Goal: Information Seeking & Learning: Check status

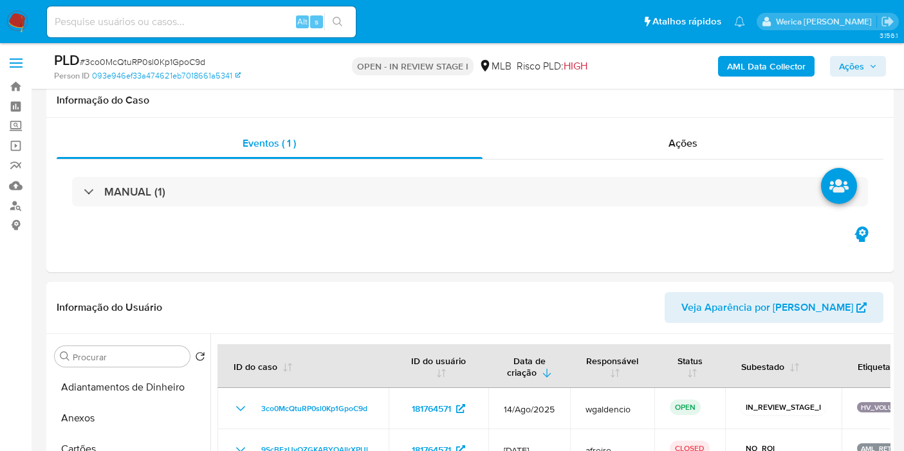
select select "10"
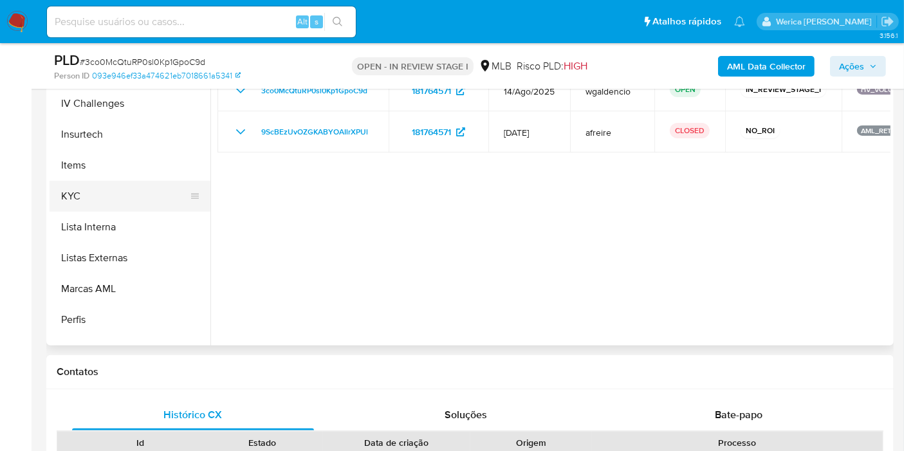
scroll to position [428, 0]
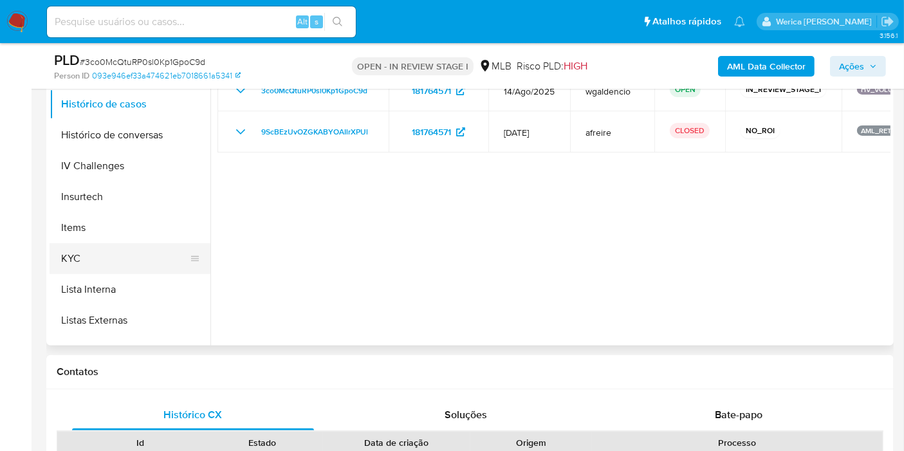
click at [133, 251] on button "KYC" at bounding box center [125, 258] width 151 height 31
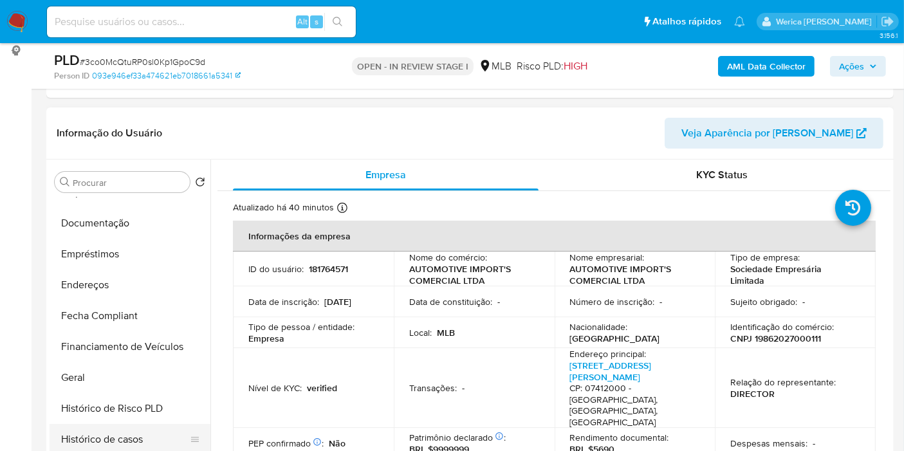
scroll to position [214, 0]
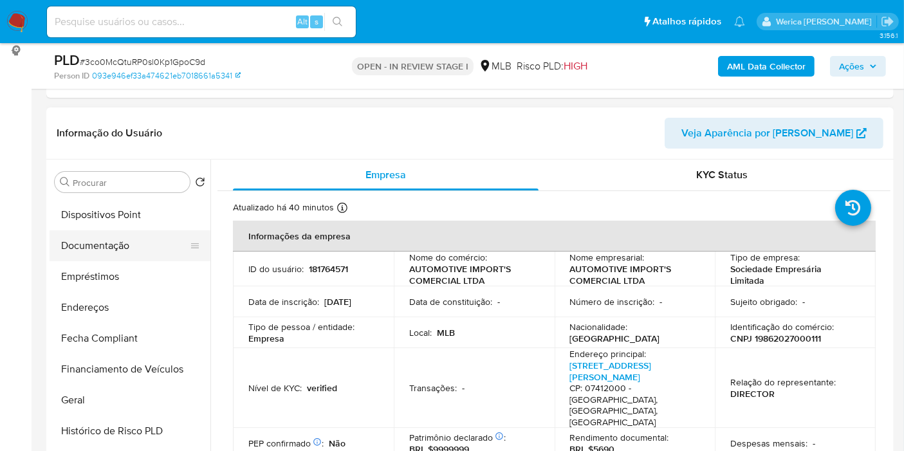
click at [143, 256] on button "Documentação" at bounding box center [125, 245] width 151 height 31
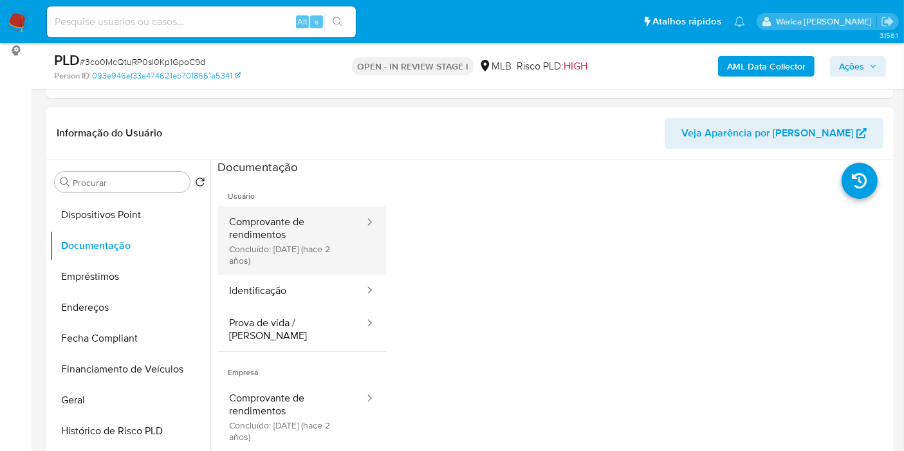
click at [275, 239] on button "Comprovante de rendimentos Concluído: 18/04/2023 (hace 2 años)" at bounding box center [291, 241] width 148 height 68
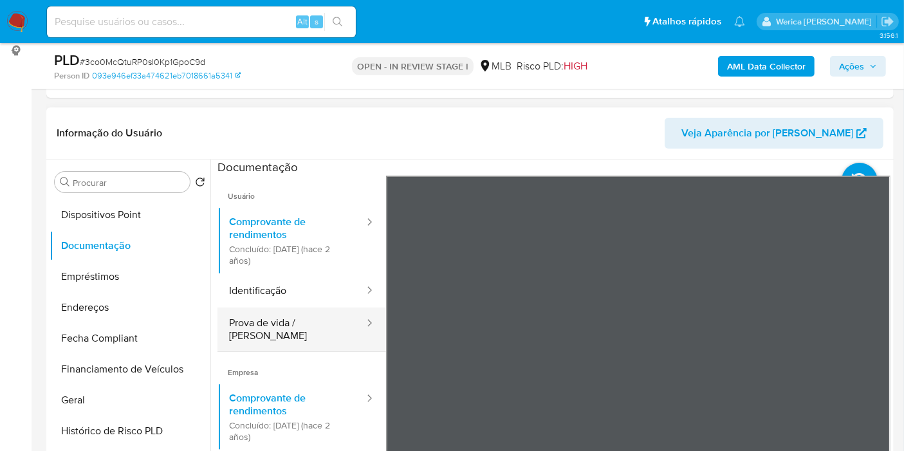
click at [329, 308] on button "Prova de vida / [PERSON_NAME]" at bounding box center [291, 330] width 148 height 44
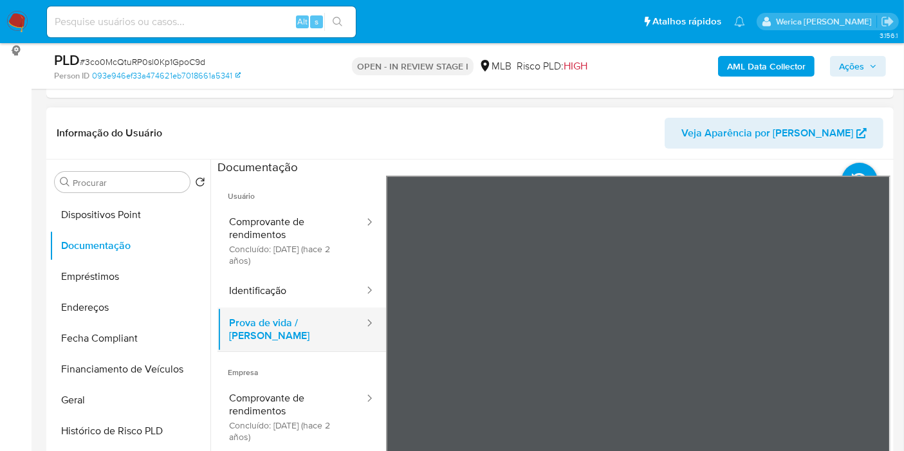
click at [294, 311] on button "Prova de vida / [PERSON_NAME]" at bounding box center [291, 330] width 148 height 44
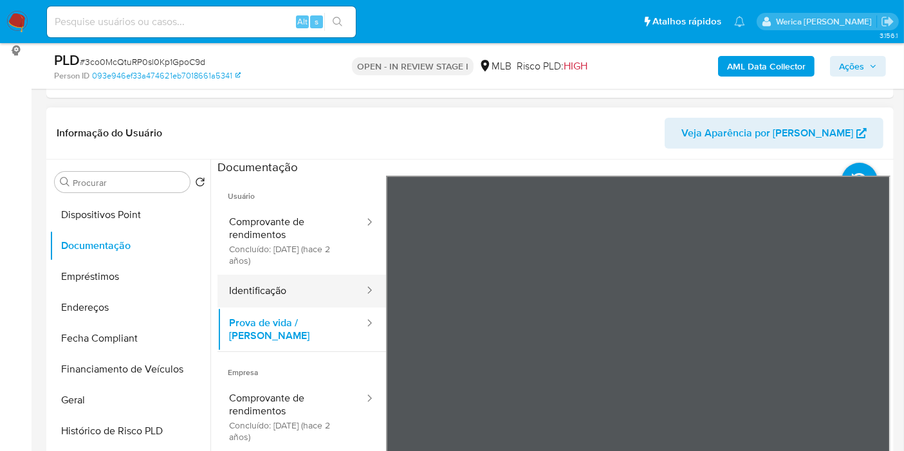
click at [311, 282] on button "Identificação" at bounding box center [291, 291] width 148 height 33
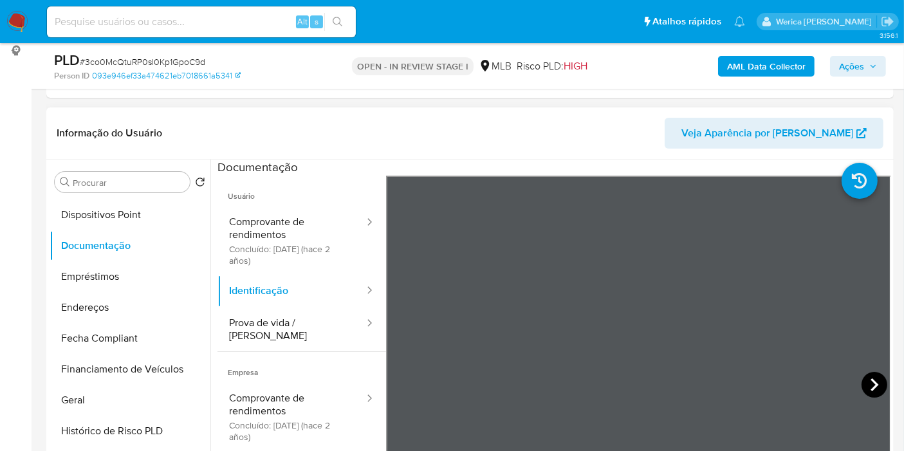
click at [866, 383] on icon at bounding box center [874, 385] width 26 height 26
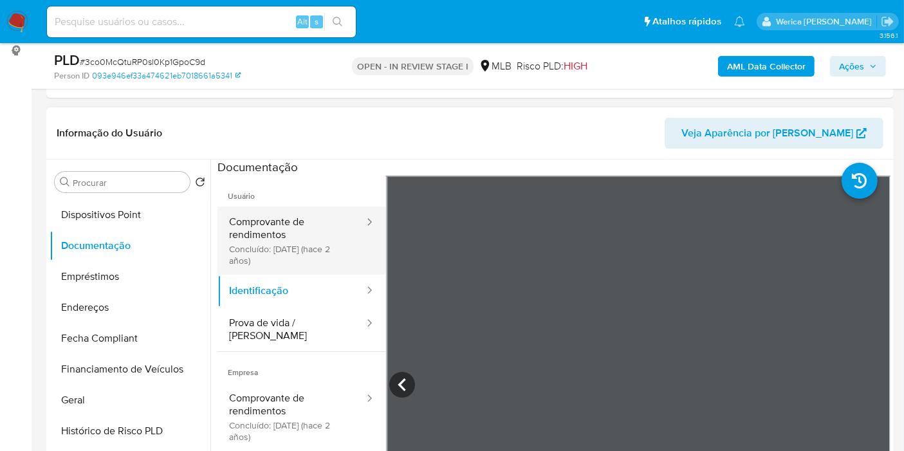
click at [312, 207] on button "Comprovante de rendimentos Concluído: 18/04/2023 (hace 2 años)" at bounding box center [291, 241] width 148 height 68
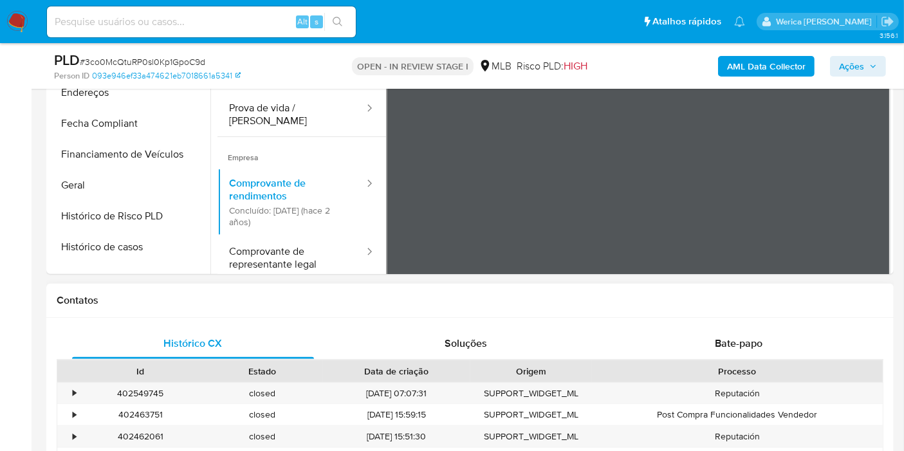
scroll to position [174, 0]
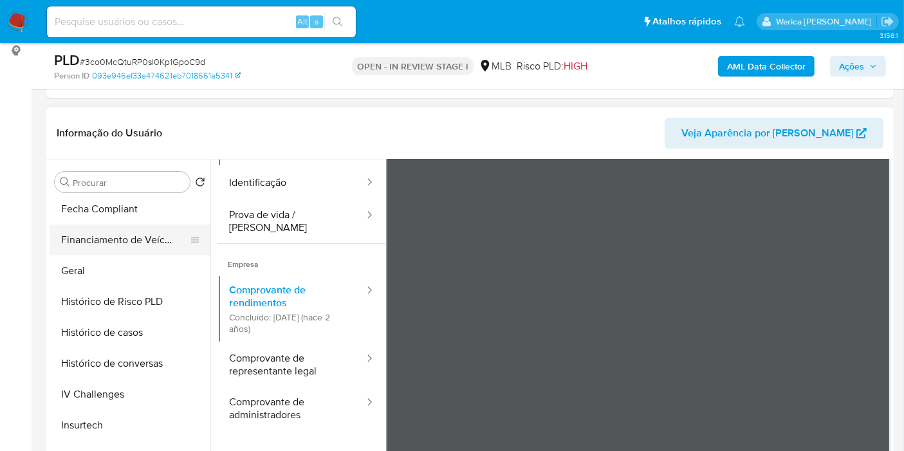
scroll to position [428, 0]
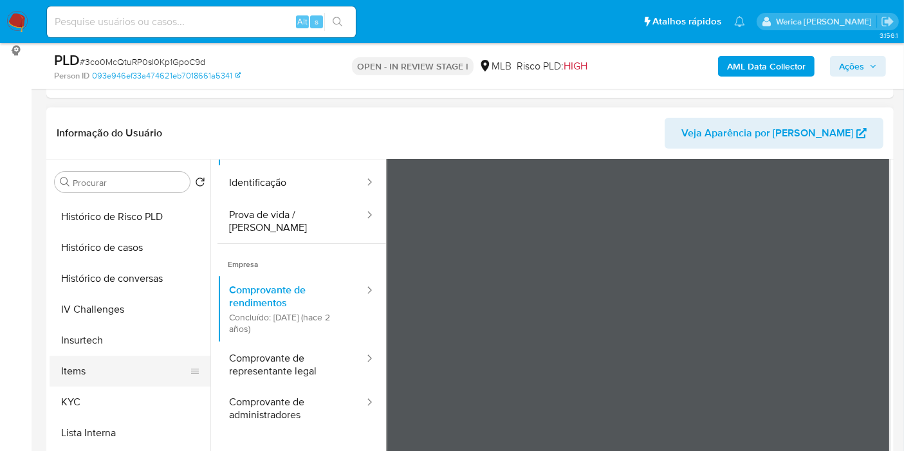
drag, startPoint x: 88, startPoint y: 403, endPoint x: 124, endPoint y: 383, distance: 40.9
click at [95, 400] on button "KYC" at bounding box center [130, 402] width 161 height 31
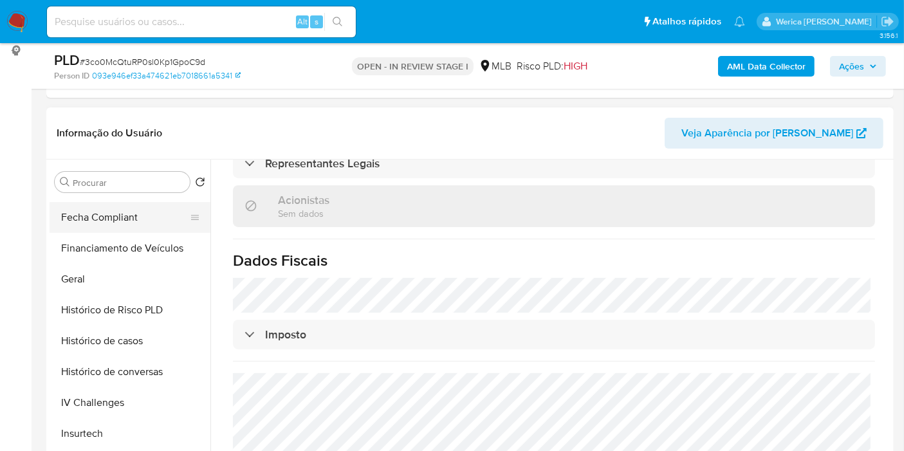
scroll to position [214, 0]
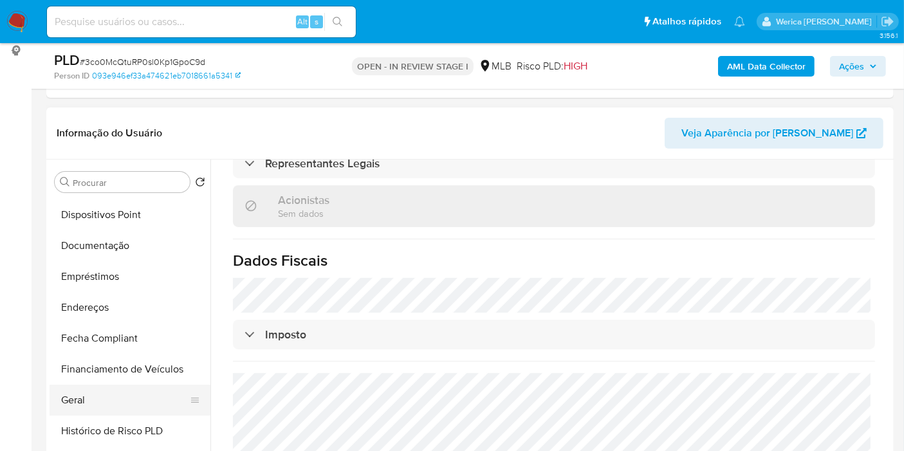
click at [129, 396] on button "Geral" at bounding box center [125, 400] width 151 height 31
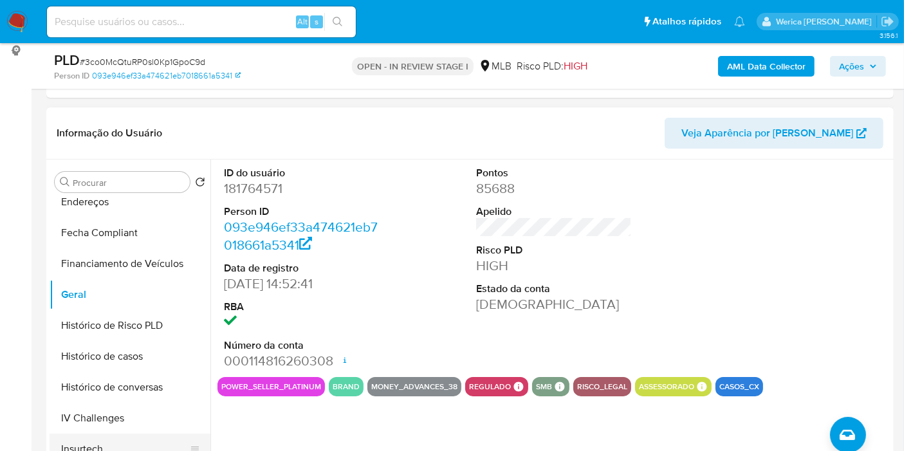
scroll to position [428, 0]
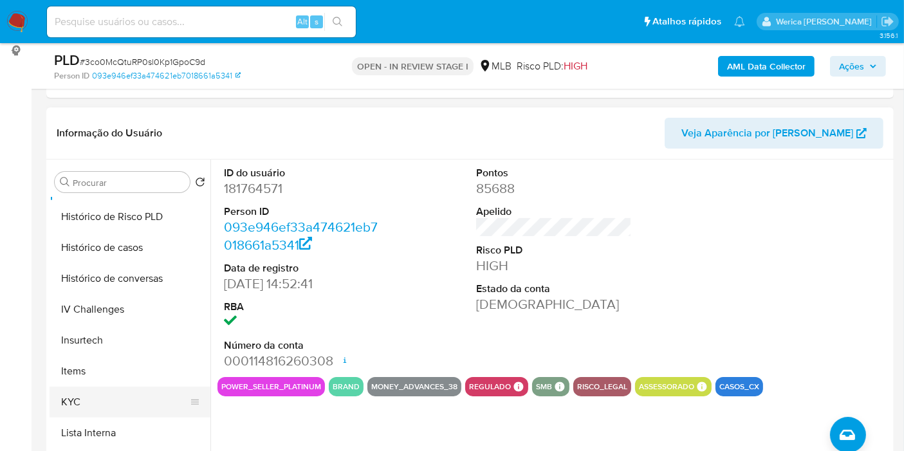
click at [104, 401] on button "KYC" at bounding box center [125, 402] width 151 height 31
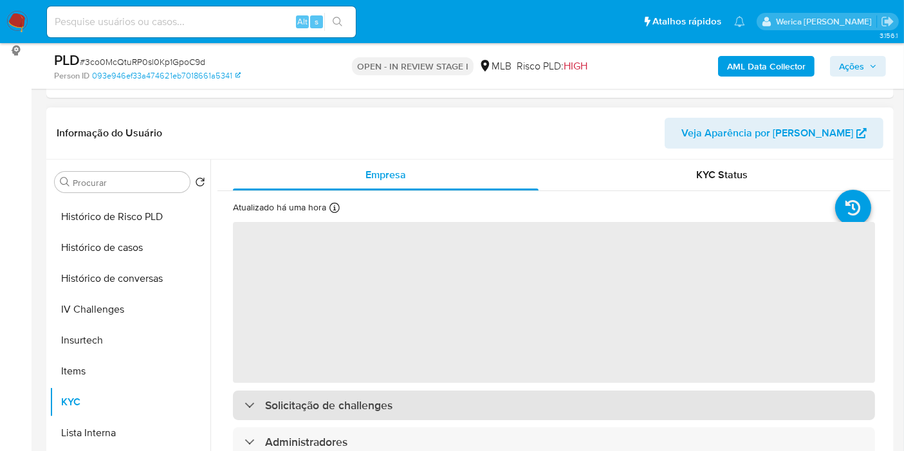
click at [585, 397] on div "Solicitação de challenges" at bounding box center [554, 405] width 642 height 30
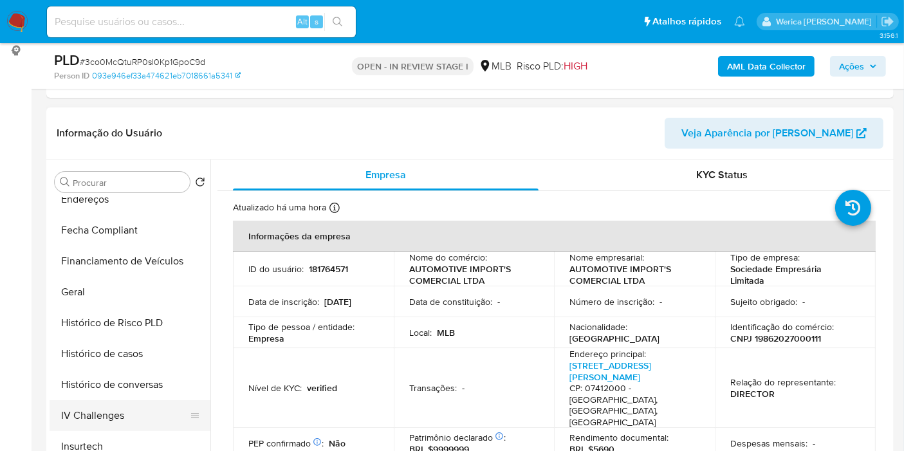
scroll to position [214, 0]
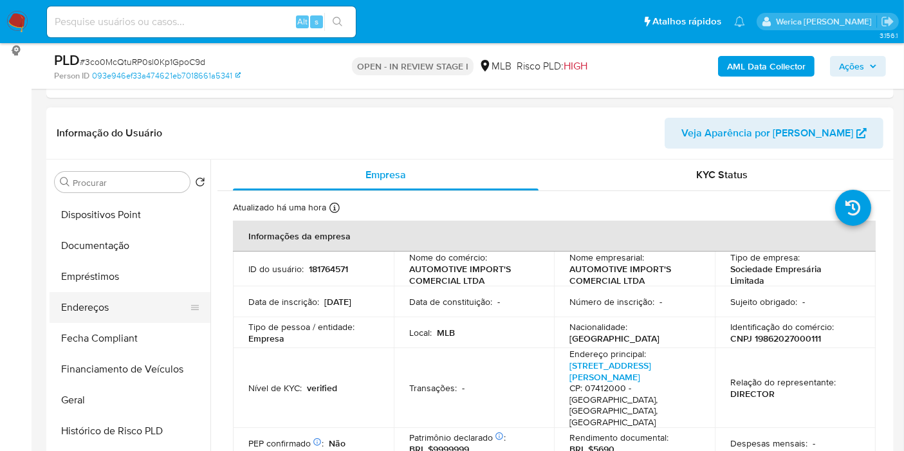
click at [127, 308] on button "Endereços" at bounding box center [125, 307] width 151 height 31
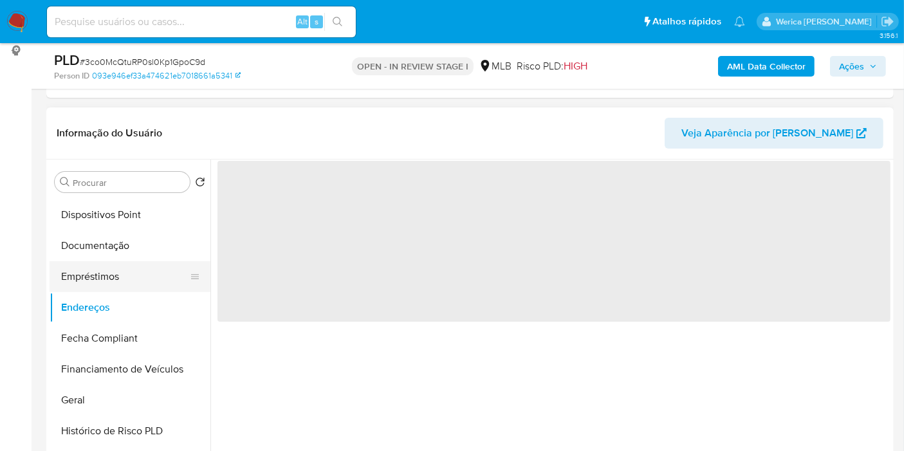
click at [113, 277] on button "Empréstimos" at bounding box center [125, 276] width 151 height 31
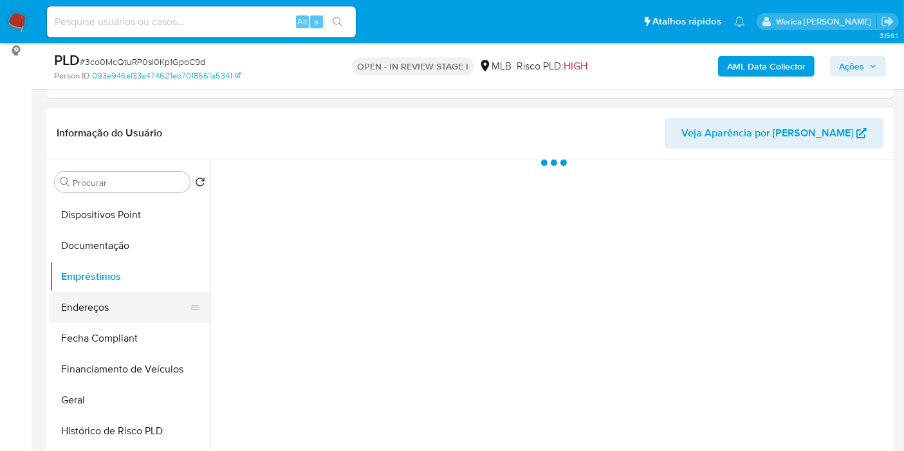
click at [119, 318] on button "Endereços" at bounding box center [125, 307] width 151 height 31
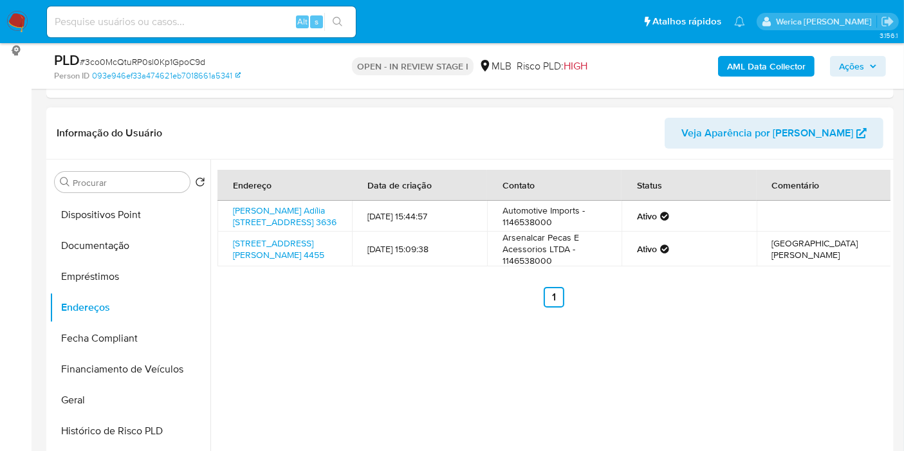
click at [313, 118] on header "Informação do Usuário Veja Aparência por Pessoa" at bounding box center [470, 133] width 827 height 31
click at [785, 308] on ul "Anterior 1 Siguiente" at bounding box center [553, 297] width 673 height 21
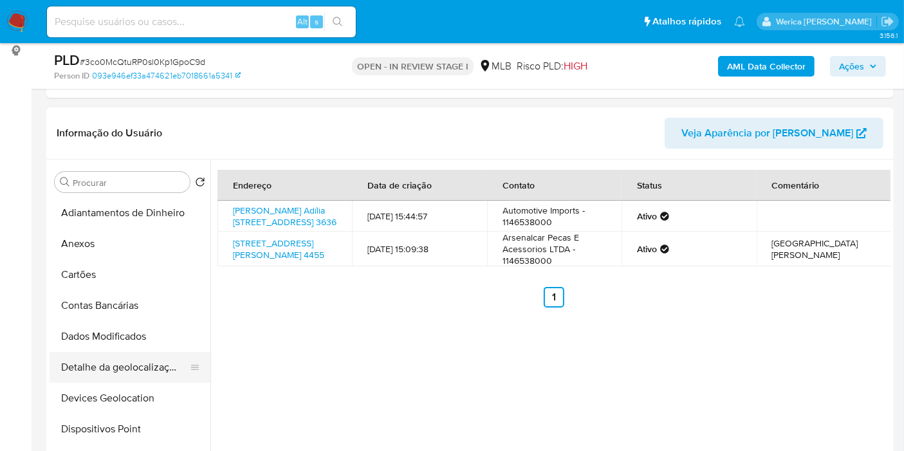
click at [138, 380] on button "Detalhe da geolocalização" at bounding box center [125, 367] width 151 height 31
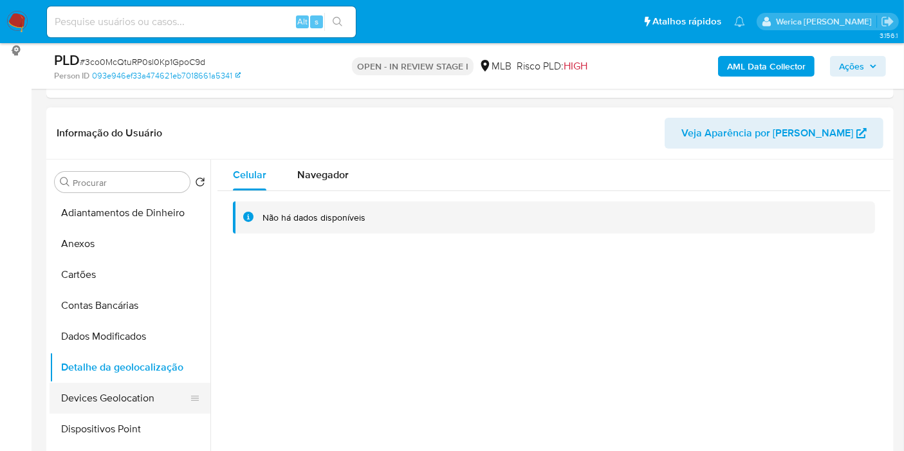
click at [109, 400] on button "Devices Geolocation" at bounding box center [125, 398] width 151 height 31
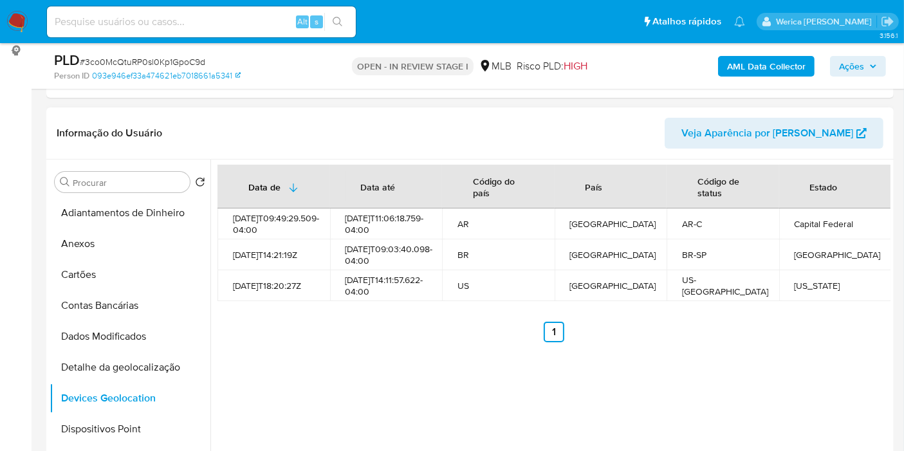
click at [843, 358] on div "Data de Data até Código do país País Código de status Estado 2024-09-03T09:49:2…" at bounding box center [550, 324] width 680 height 329
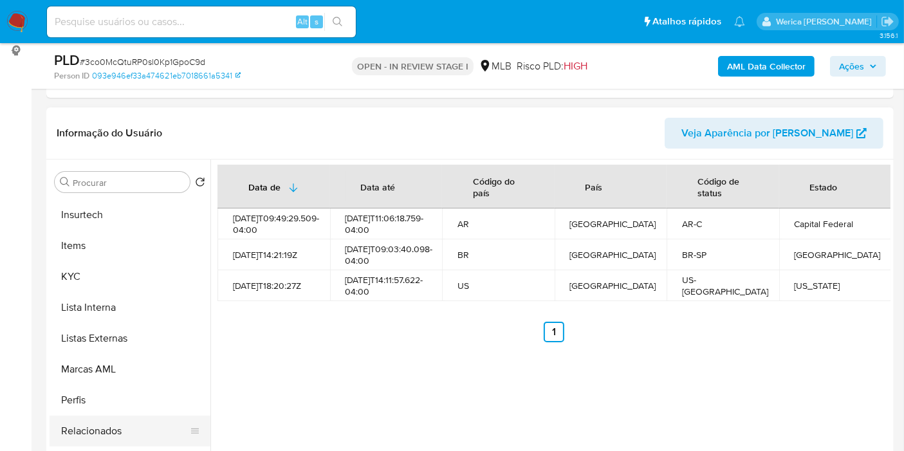
scroll to position [574, 0]
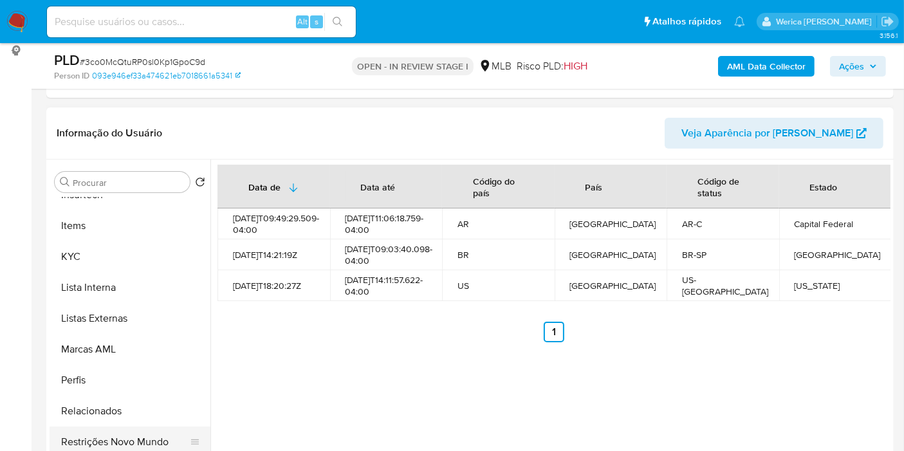
click at [122, 438] on button "Restrições Novo Mundo" at bounding box center [125, 442] width 151 height 31
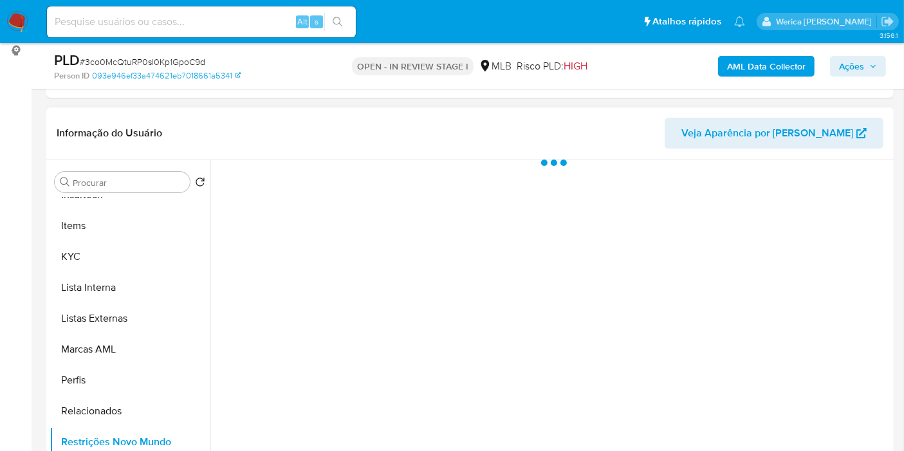
click at [309, 298] on div at bounding box center [550, 324] width 680 height 329
click at [307, 252] on div at bounding box center [550, 324] width 680 height 329
click at [304, 234] on div at bounding box center [550, 324] width 680 height 329
click at [315, 194] on div at bounding box center [550, 324] width 680 height 329
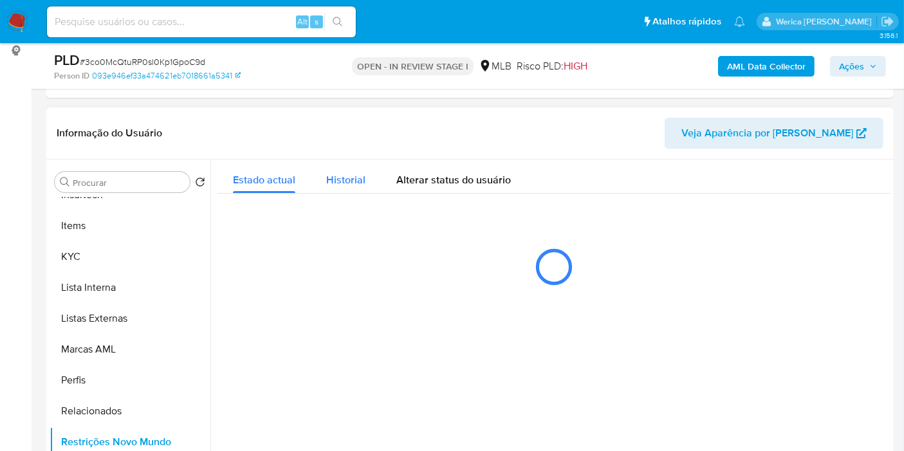
click at [345, 190] on div "Historial" at bounding box center [345, 177] width 39 height 34
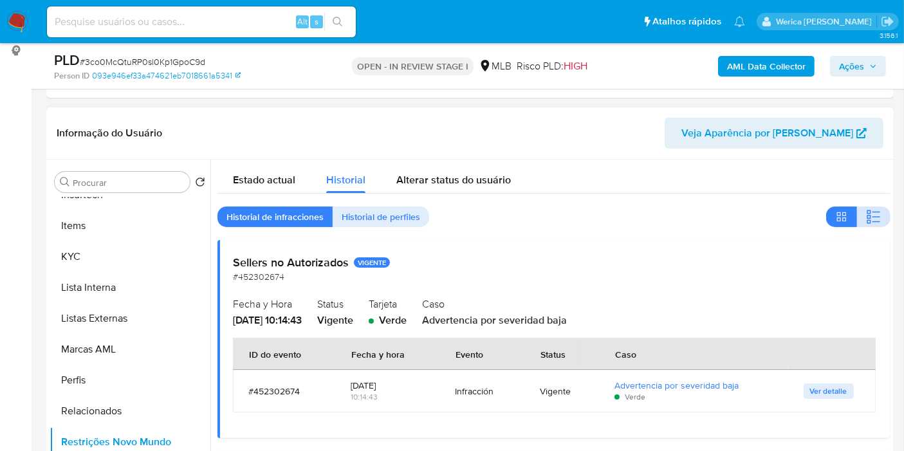
click at [878, 223] on button "button" at bounding box center [873, 217] width 33 height 21
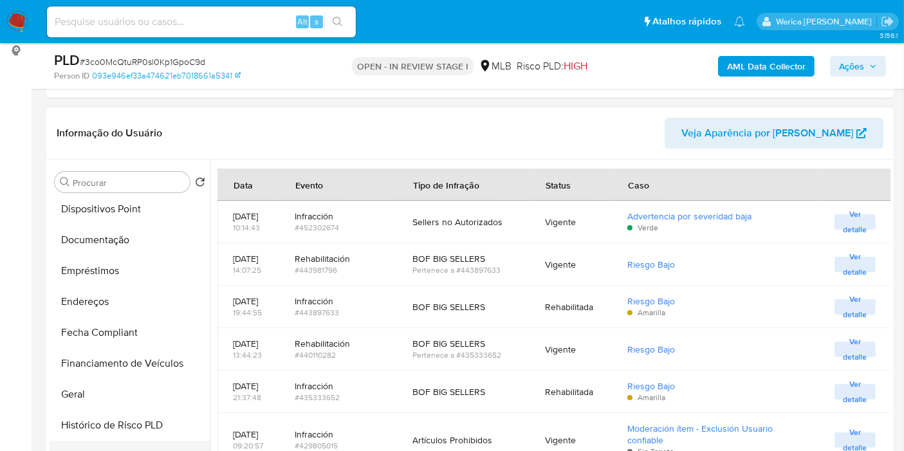
scroll to position [145, 0]
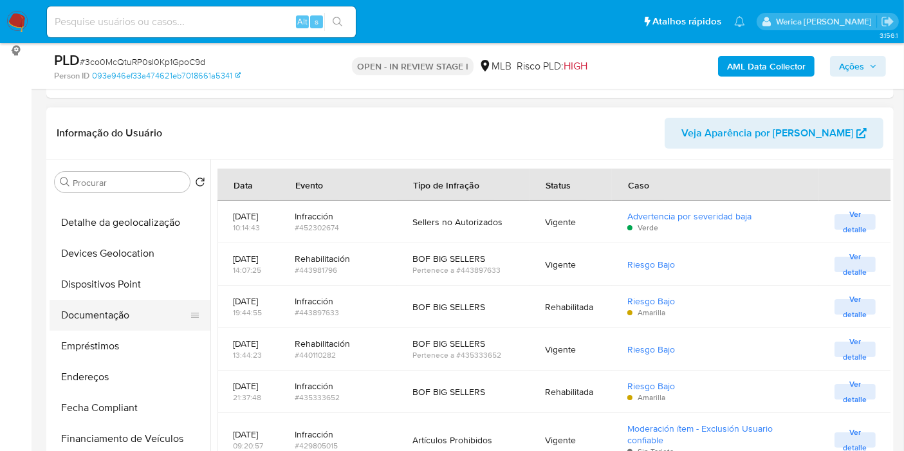
click at [125, 313] on button "Documentação" at bounding box center [125, 315] width 151 height 31
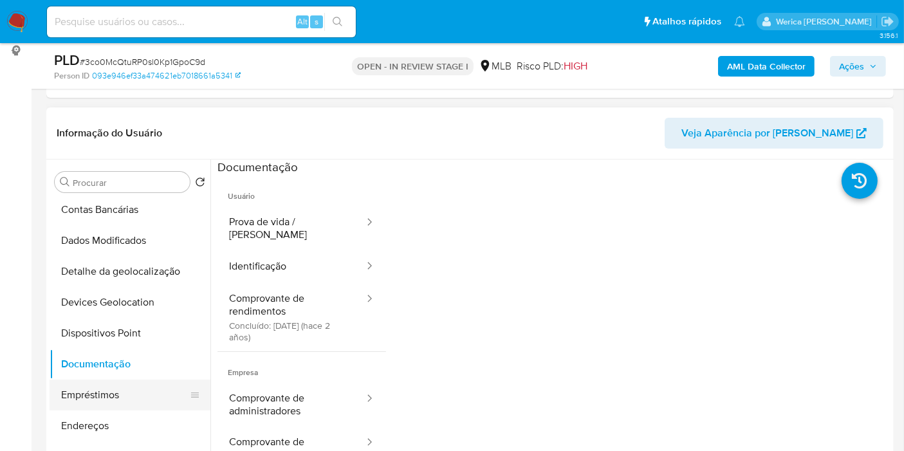
scroll to position [73, 0]
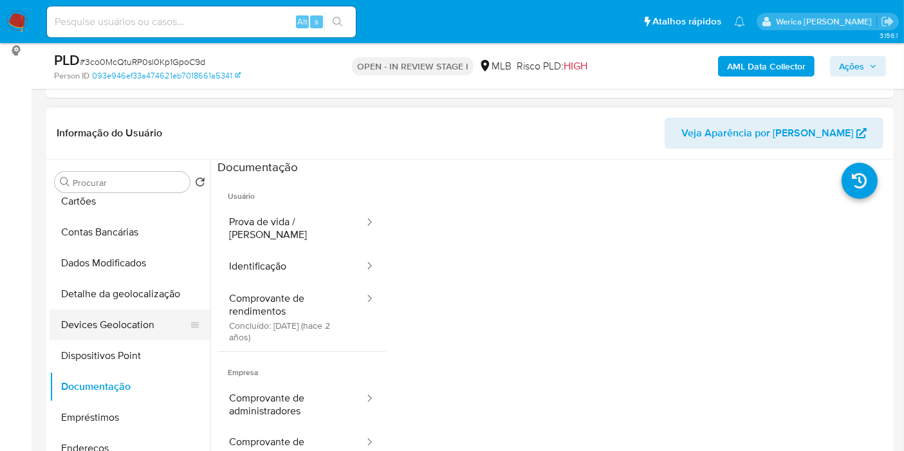
click at [135, 328] on button "Devices Geolocation" at bounding box center [125, 324] width 151 height 31
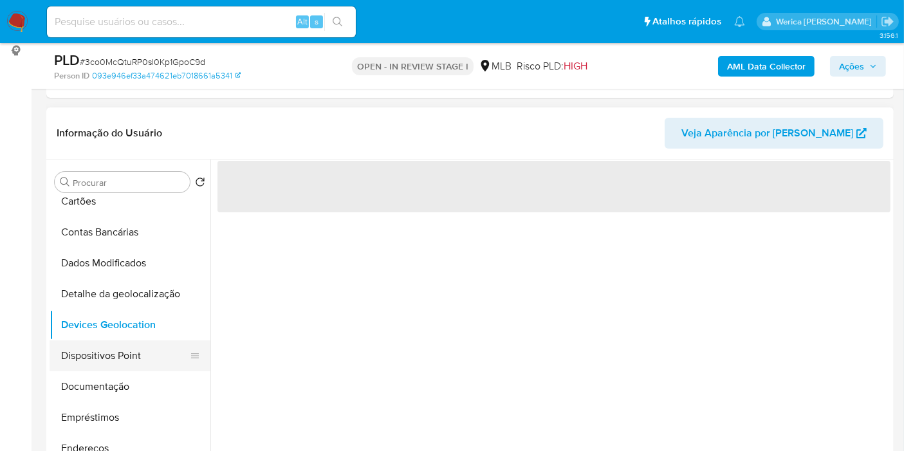
click at [127, 362] on button "Dispositivos Point" at bounding box center [125, 355] width 151 height 31
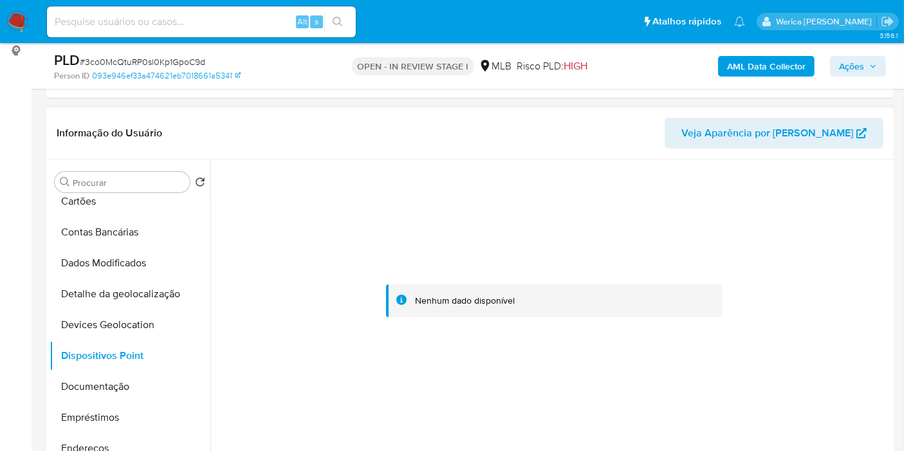
drag, startPoint x: 784, startPoint y: 318, endPoint x: 786, endPoint y: 311, distance: 6.7
click at [788, 313] on div at bounding box center [553, 301] width 673 height 283
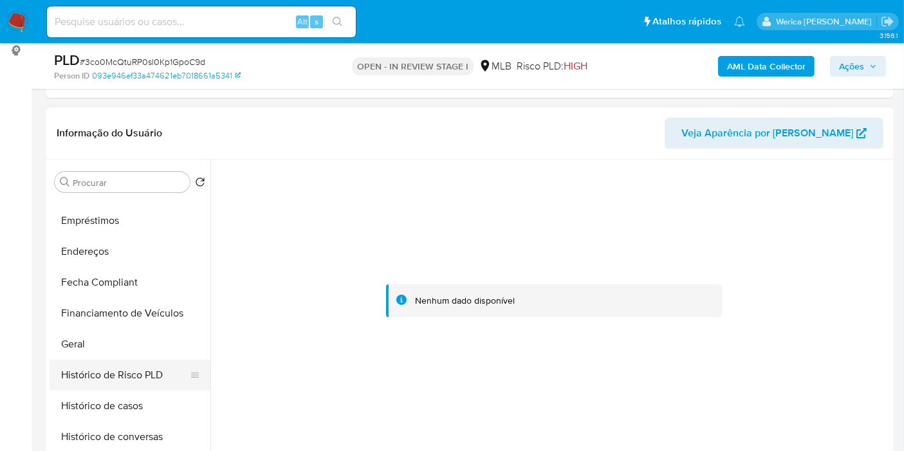
scroll to position [288, 0]
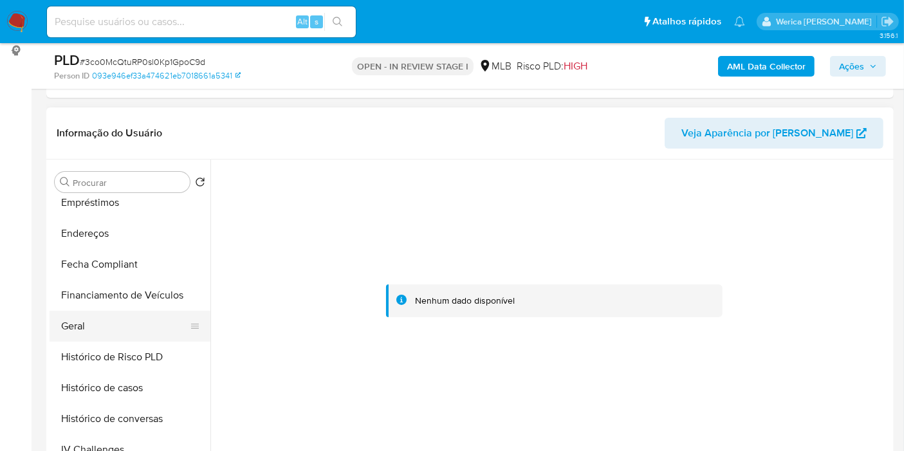
drag, startPoint x: 115, startPoint y: 327, endPoint x: 124, endPoint y: 327, distance: 9.7
click at [116, 327] on button "Geral" at bounding box center [125, 326] width 151 height 31
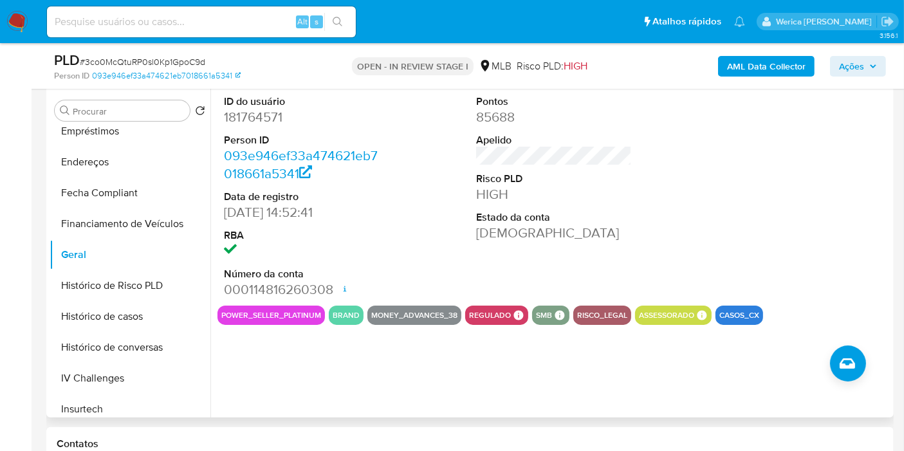
scroll to position [174, 0]
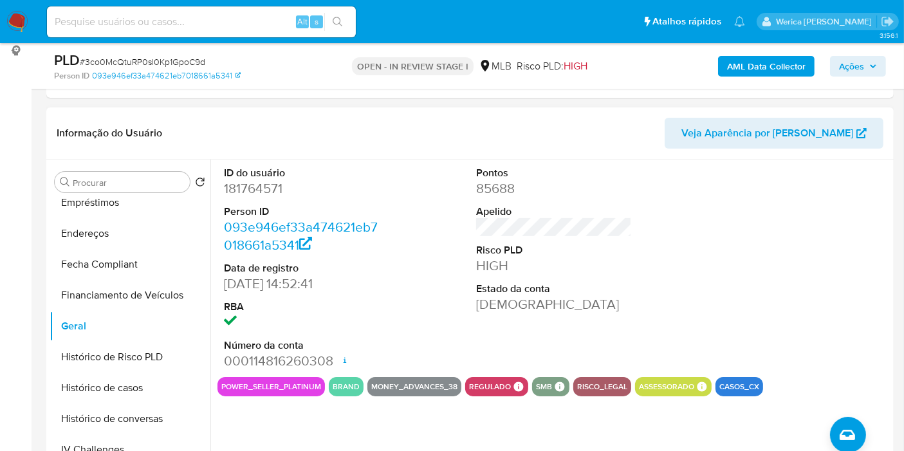
drag, startPoint x: 248, startPoint y: 169, endPoint x: 250, endPoint y: 179, distance: 10.6
click at [249, 174] on dt "ID do usuário" at bounding box center [302, 173] width 156 height 14
click at [255, 196] on dd "181764571" at bounding box center [302, 188] width 156 height 18
copy dd "181764571"
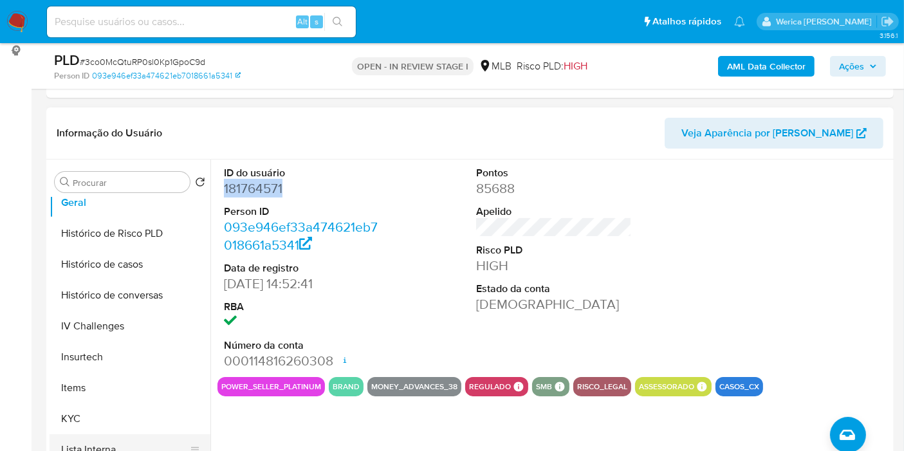
scroll to position [502, 0]
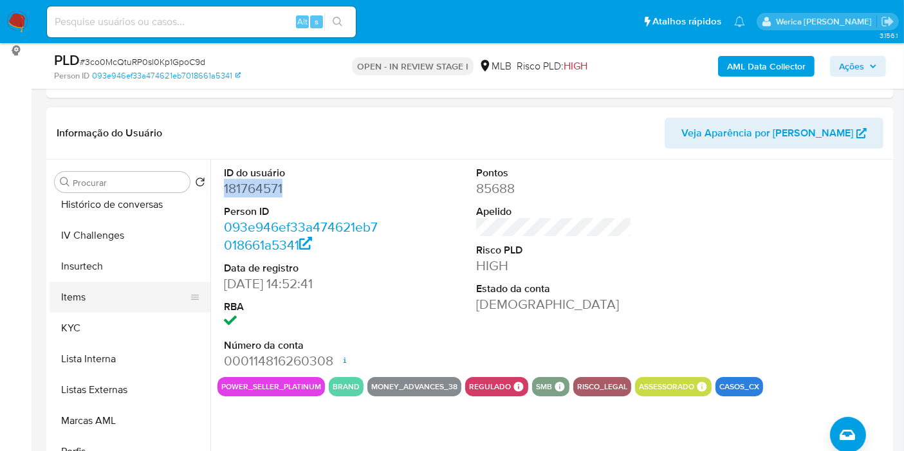
drag, startPoint x: 140, startPoint y: 288, endPoint x: 158, endPoint y: 292, distance: 17.8
click at [145, 288] on button "Items" at bounding box center [125, 297] width 151 height 31
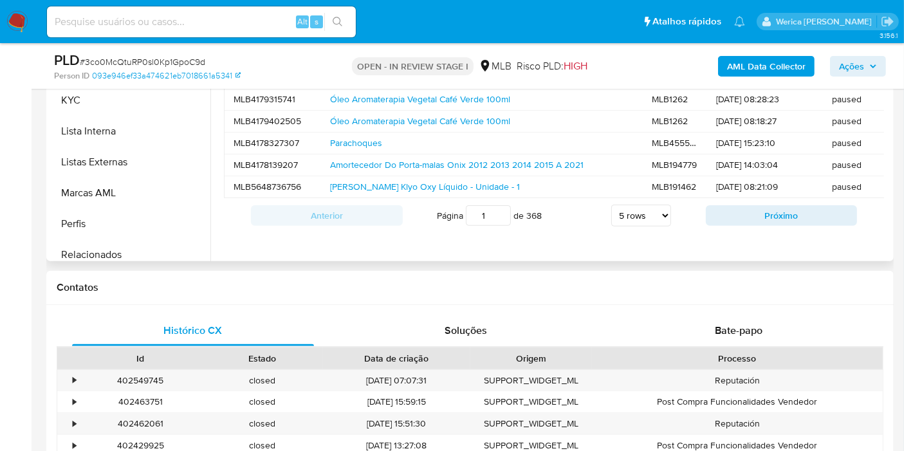
scroll to position [461, 0]
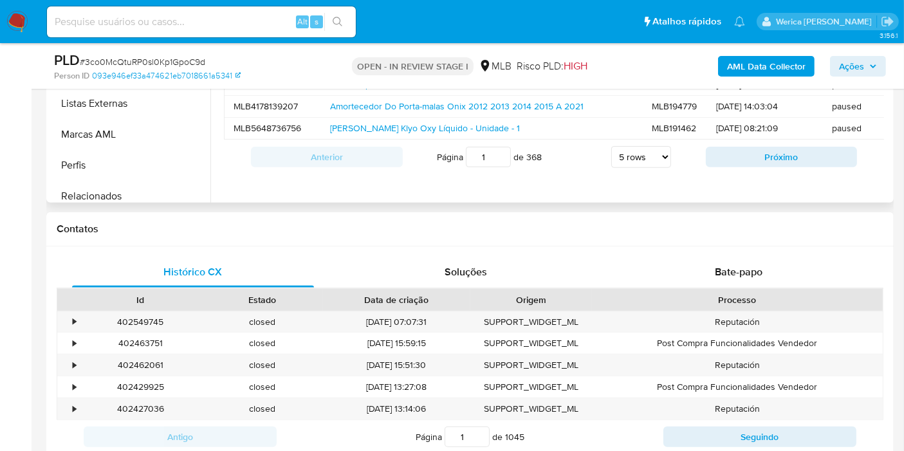
drag, startPoint x: 641, startPoint y: 156, endPoint x: 650, endPoint y: 166, distance: 12.8
click at [641, 156] on select "5 rows 10 rows 20 rows 25 rows 50 rows 100 rows" at bounding box center [641, 157] width 60 height 22
click at [611, 154] on select "5 rows 10 rows 20 rows 25 rows 50 rows 100 rows" at bounding box center [641, 157] width 60 height 22
select select "5"
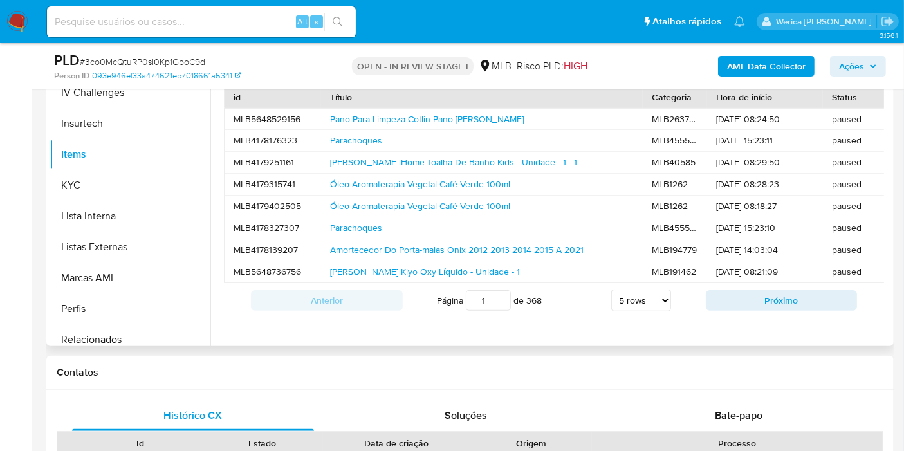
scroll to position [318, 0]
click at [764, 310] on button "Próximo" at bounding box center [782, 299] width 152 height 21
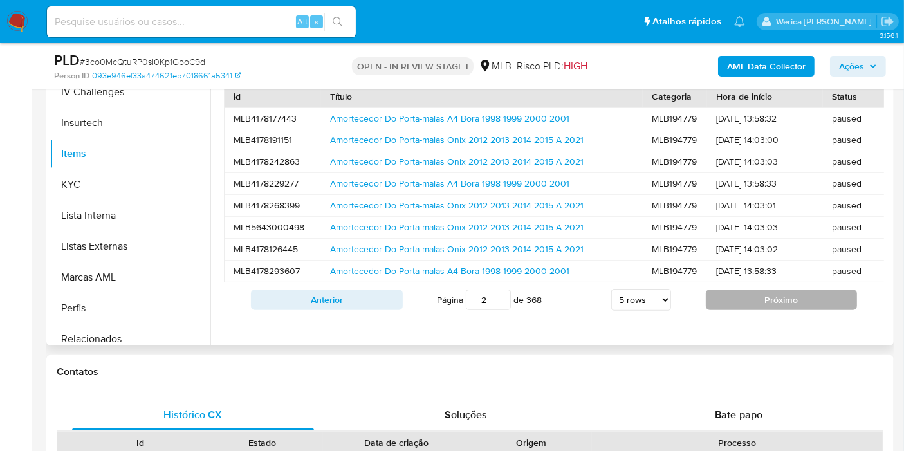
click at [816, 304] on button "Próximo" at bounding box center [782, 299] width 152 height 21
click at [822, 308] on button "Próximo" at bounding box center [782, 299] width 152 height 21
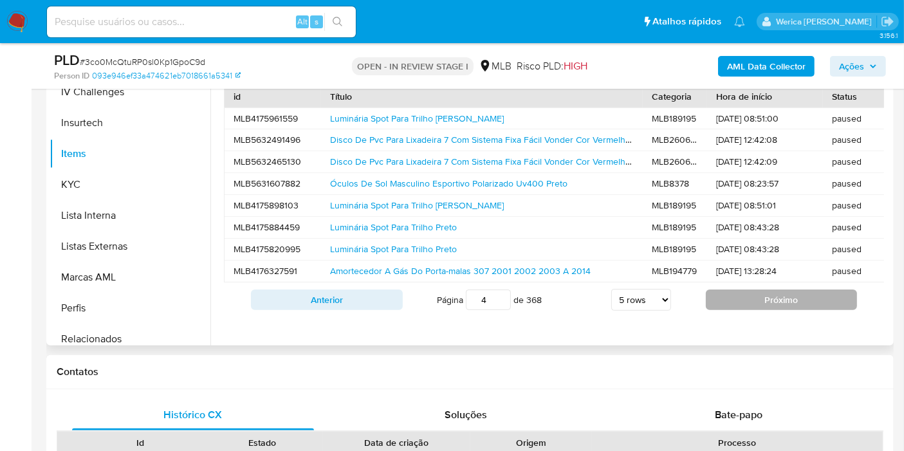
click at [823, 304] on button "Próximo" at bounding box center [782, 299] width 152 height 21
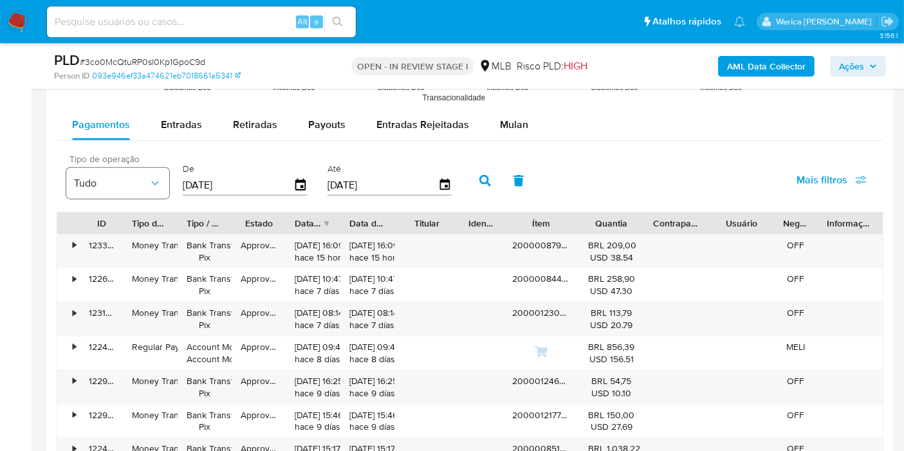
scroll to position [1390, 0]
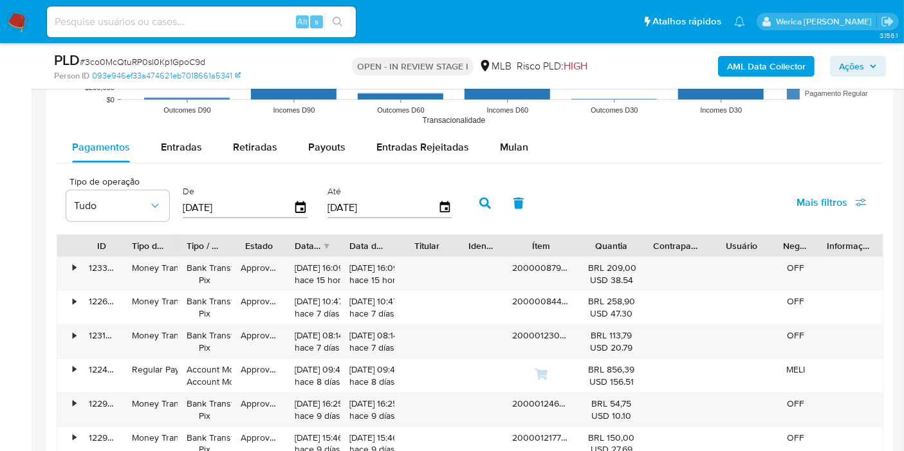
click at [194, 165] on div "Pagamentos Entradas Retiradas Payouts Entradas Rejeitadas Mulan Tipo de operaçã…" at bounding box center [470, 382] width 827 height 500
click at [188, 153] on div "Entradas" at bounding box center [181, 147] width 41 height 31
select select "10"
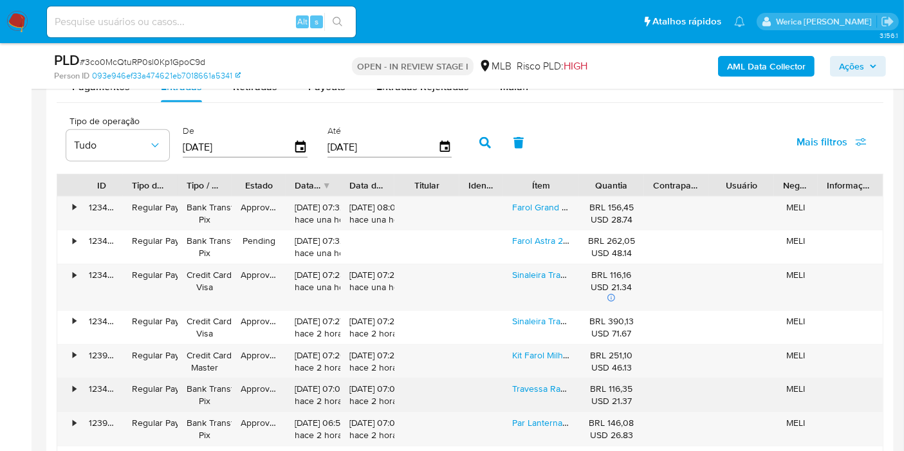
scroll to position [1532, 0]
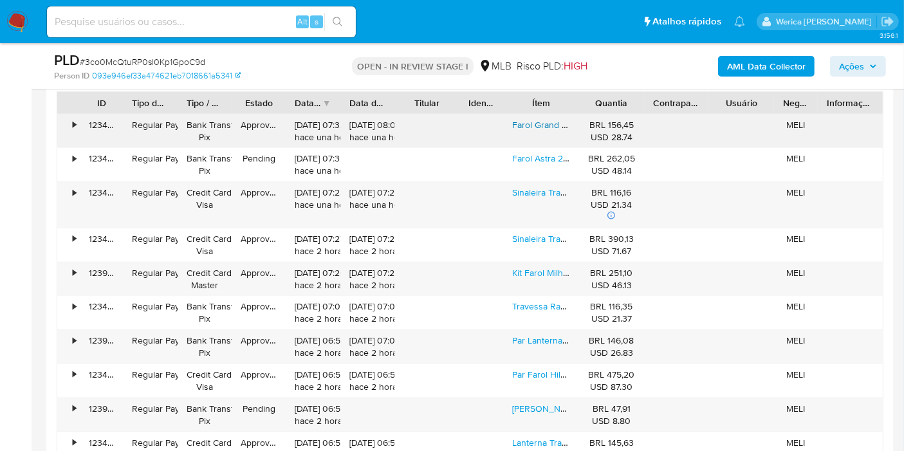
click at [550, 121] on link "Farol Grand Cherokee 1998 1997 1996 95 94 93 Laredo Limited" at bounding box center [638, 124] width 252 height 13
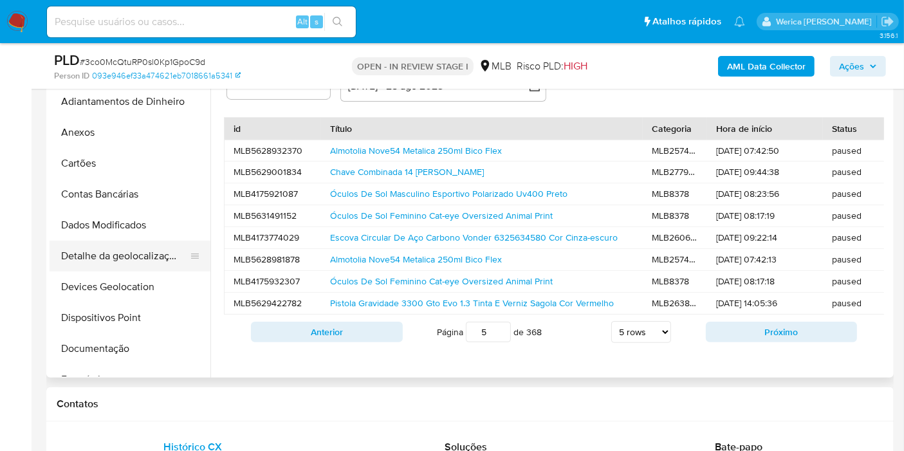
scroll to position [0, 0]
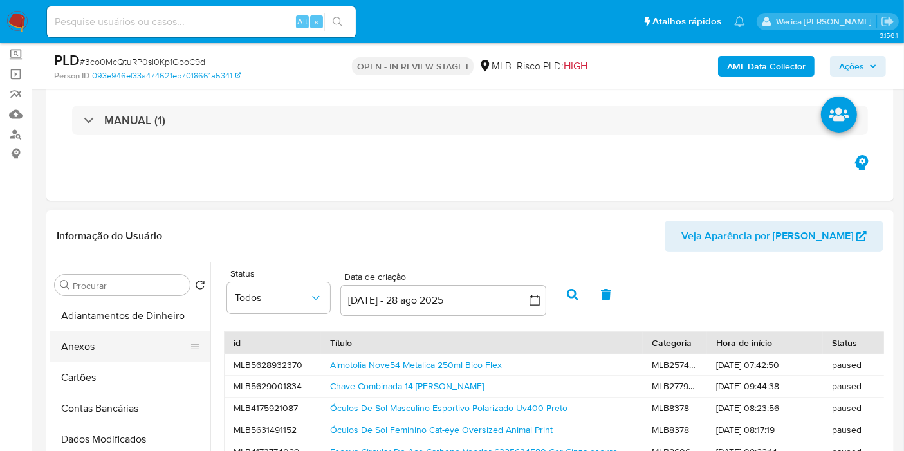
click at [117, 352] on button "Anexos" at bounding box center [125, 346] width 151 height 31
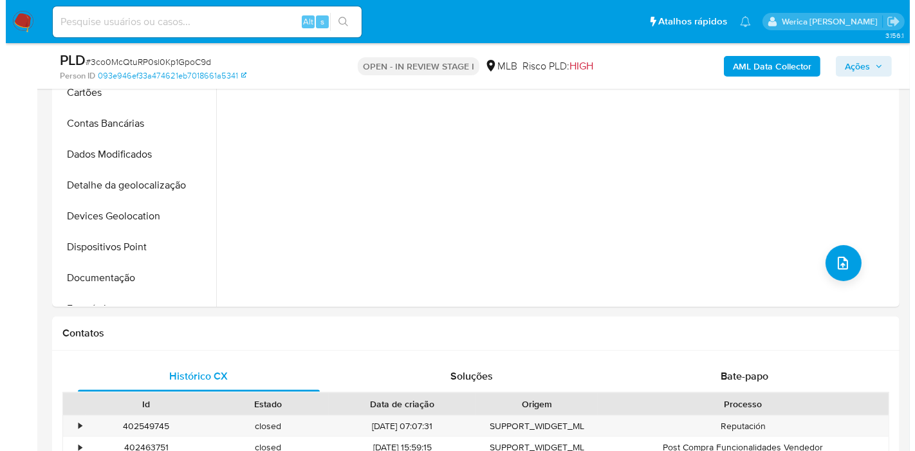
scroll to position [357, 0]
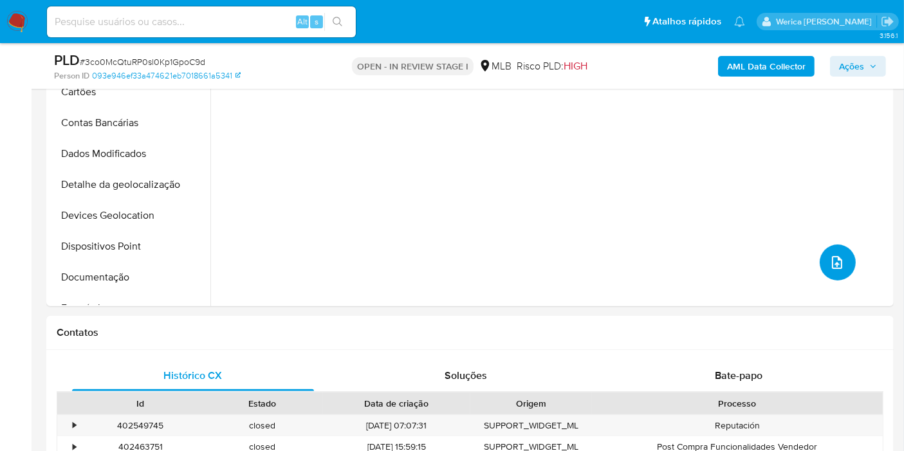
click at [822, 258] on button "upload-file" at bounding box center [838, 262] width 36 height 36
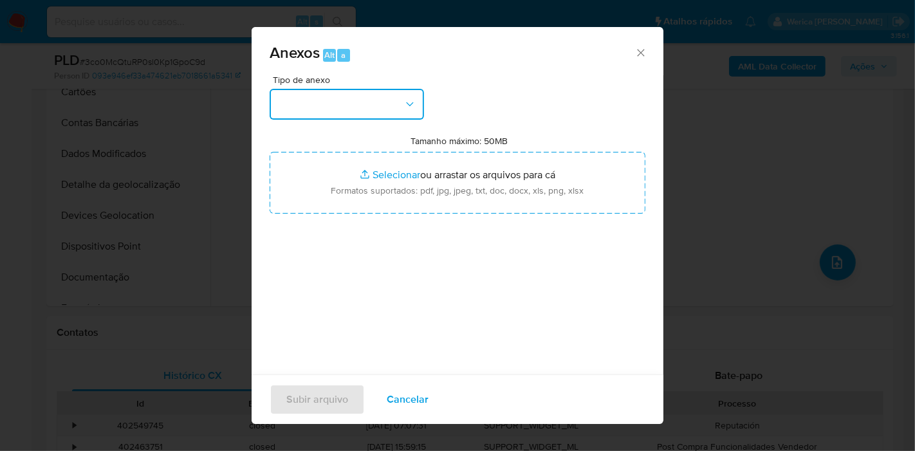
click at [343, 104] on button "button" at bounding box center [347, 104] width 154 height 31
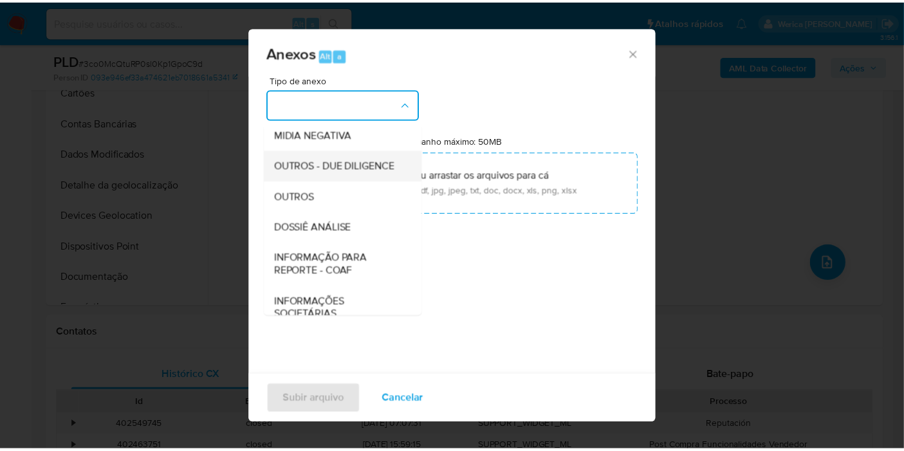
scroll to position [197, 0]
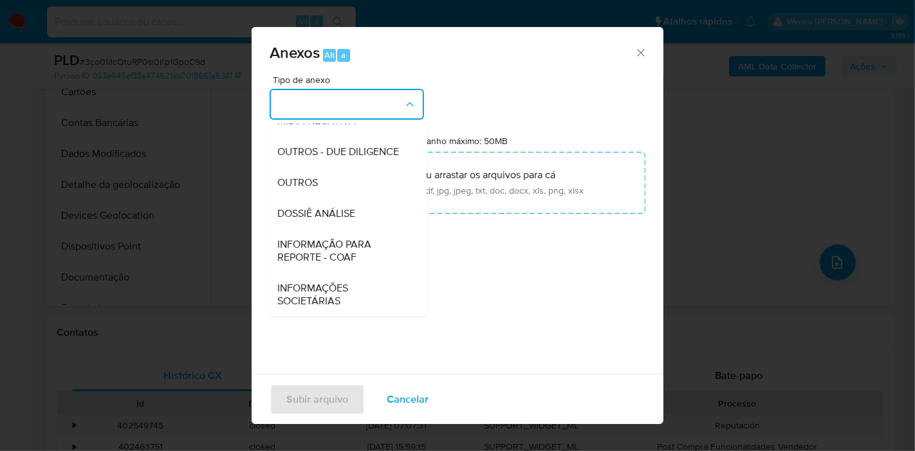
click at [340, 225] on div "DOSSIÊ ANÁLISE" at bounding box center [342, 213] width 131 height 31
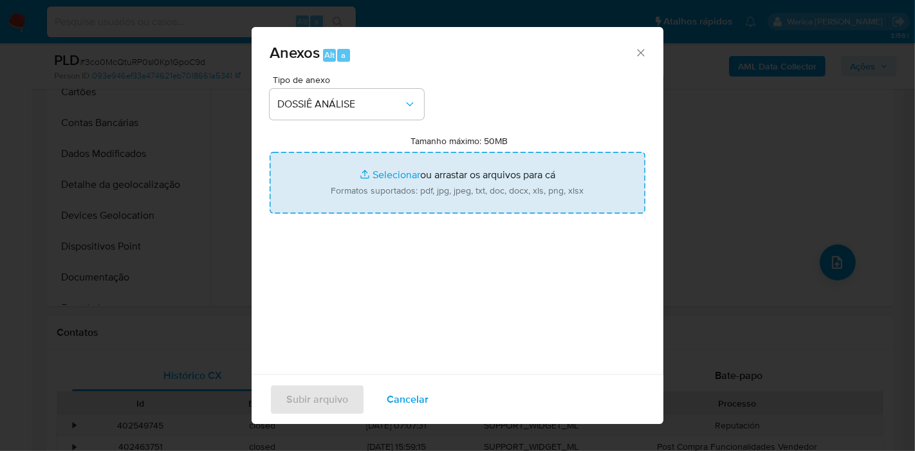
type input "C:\fakepath\Declinio - 3co0McQtuRP0sl0Kp1GpoC9d - CNPJ 19862027000111 - AUTOMOT…"
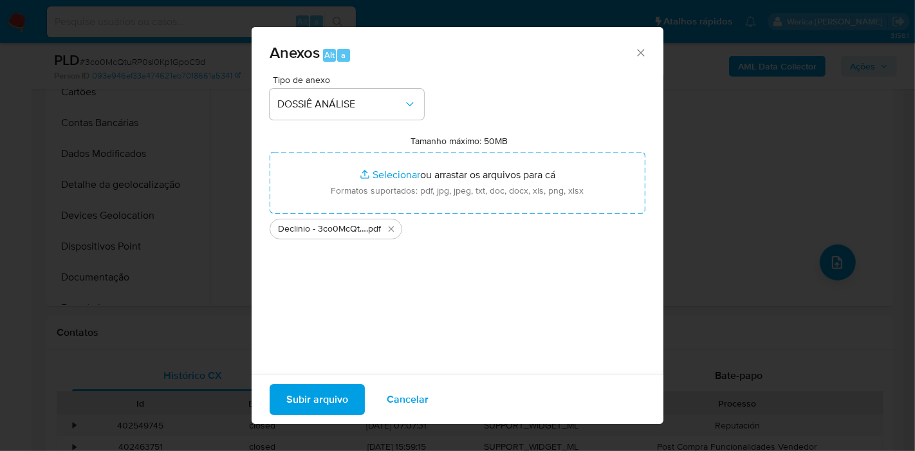
click at [326, 396] on span "Subir arquivo" at bounding box center [317, 399] width 62 height 28
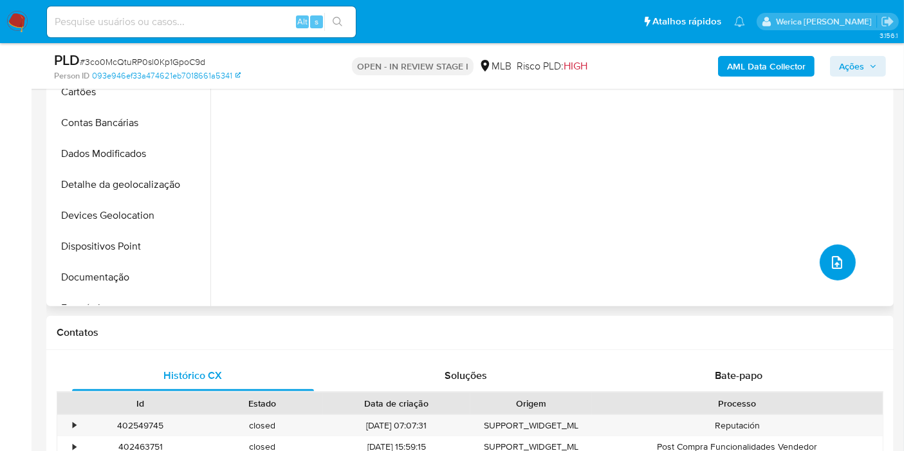
scroll to position [0, 0]
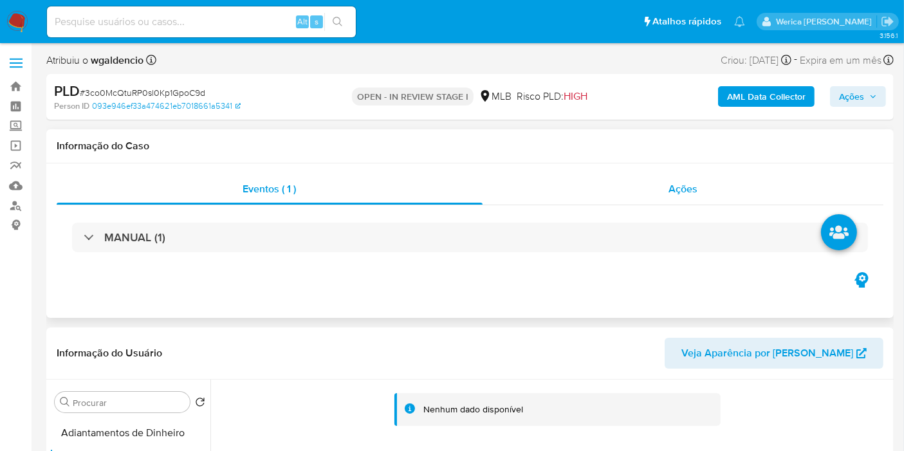
click at [691, 190] on span "Ações" at bounding box center [682, 188] width 29 height 15
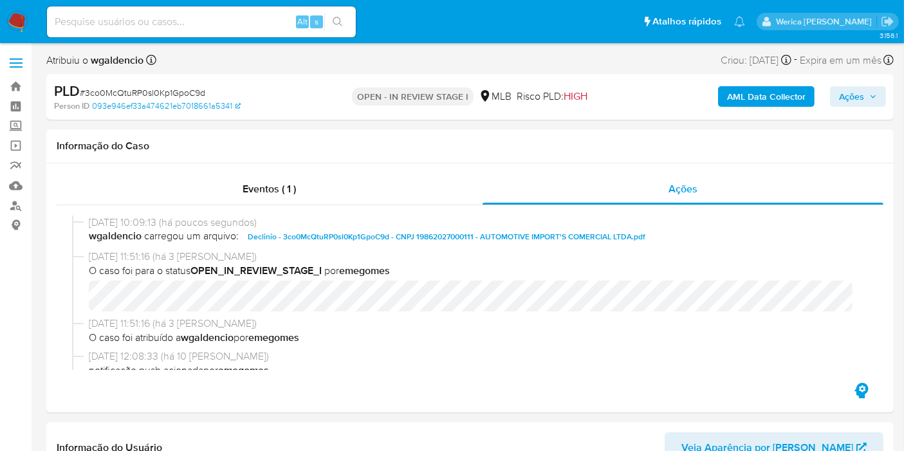
click at [843, 93] on span "Ações" at bounding box center [851, 96] width 25 height 21
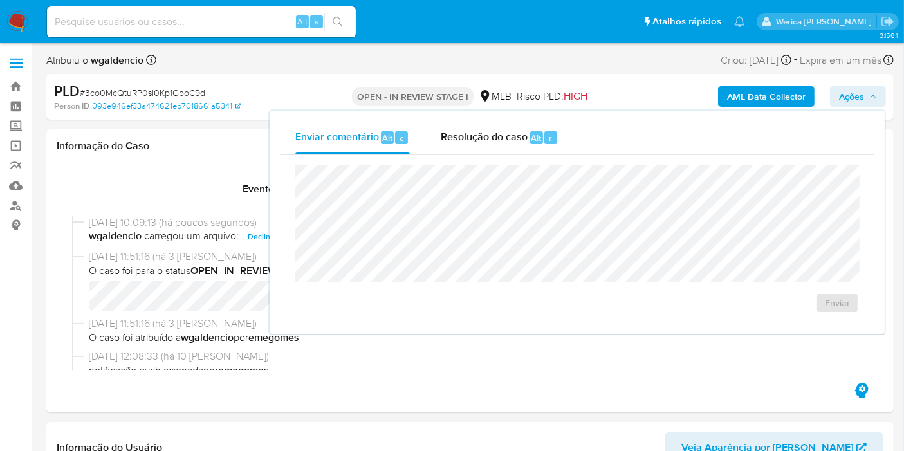
drag, startPoint x: 525, startPoint y: 154, endPoint x: 529, endPoint y: 162, distance: 8.6
click at [525, 155] on div "Enviar" at bounding box center [577, 239] width 594 height 169
drag, startPoint x: 516, startPoint y: 127, endPoint x: 520, endPoint y: 140, distance: 12.8
click at [516, 133] on div "Resolução do caso Alt r" at bounding box center [500, 137] width 118 height 33
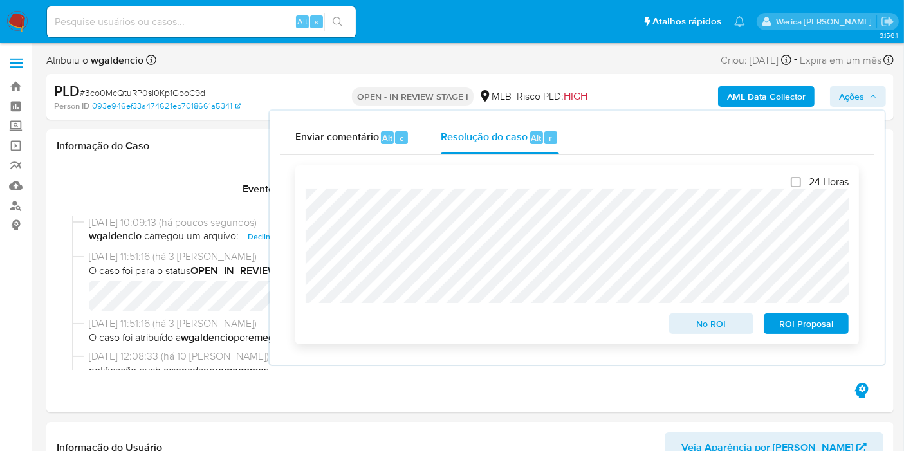
click at [719, 324] on span "No ROI" at bounding box center [711, 324] width 67 height 18
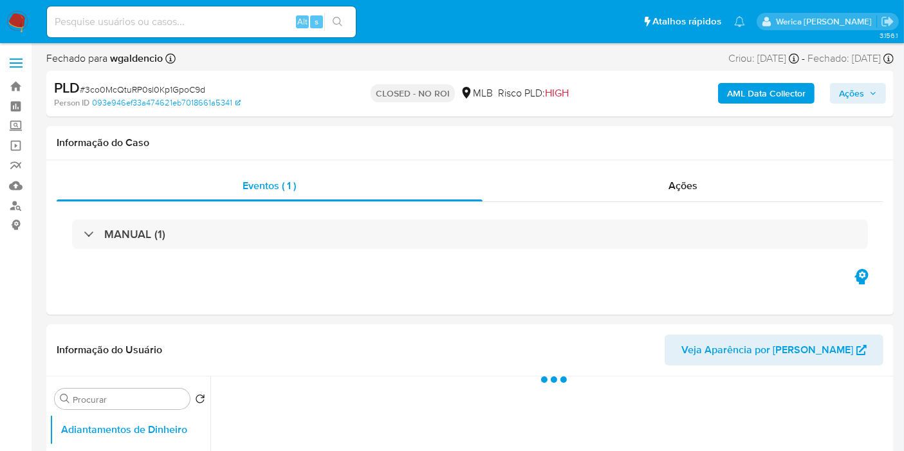
select select "10"
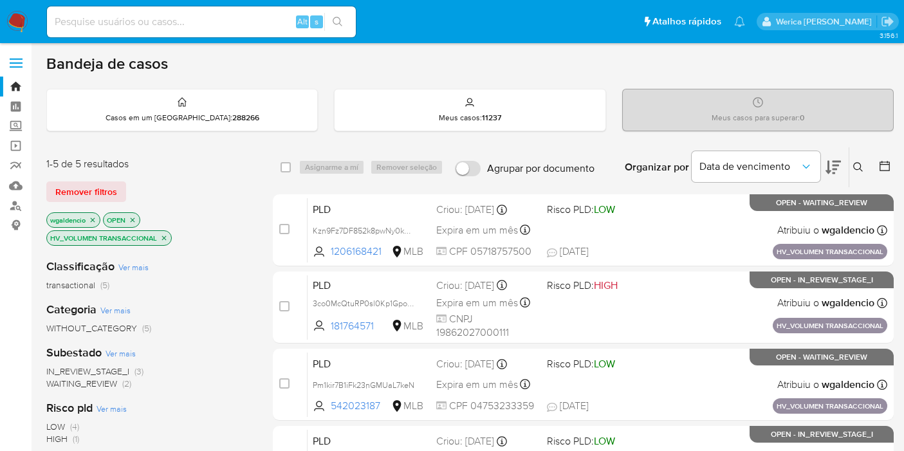
scroll to position [71, 0]
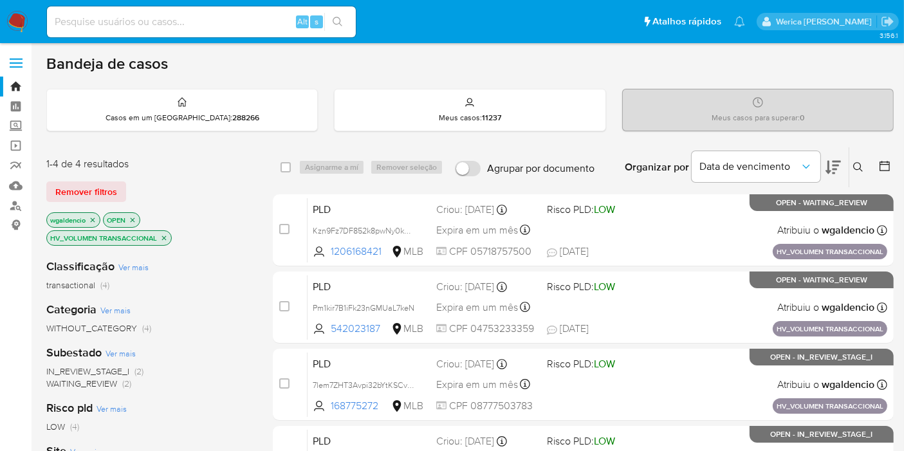
click at [166, 235] on icon "close-filter" at bounding box center [164, 238] width 8 height 8
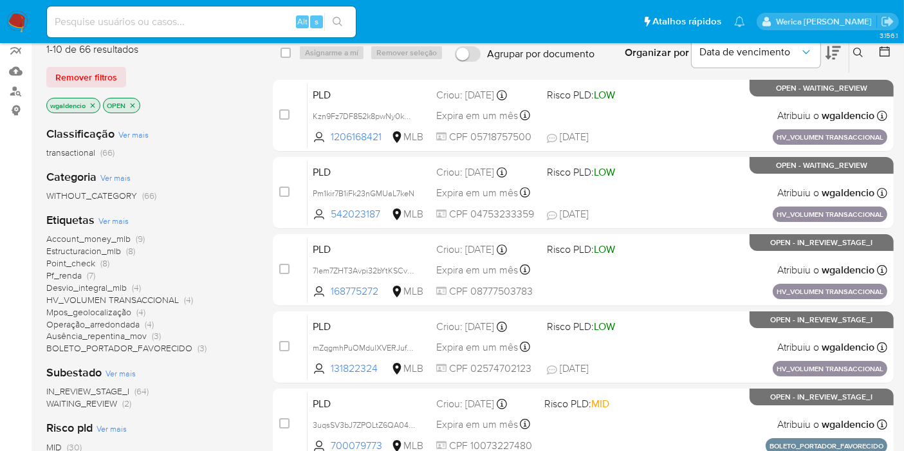
scroll to position [143, 0]
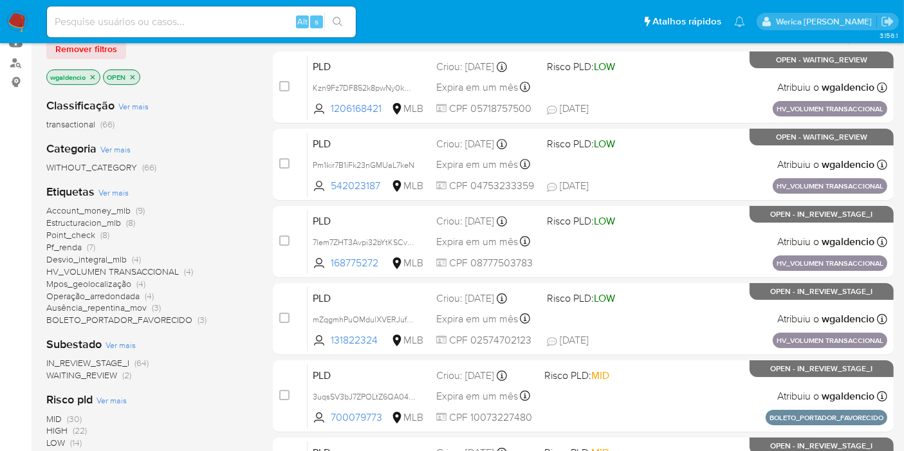
click at [119, 220] on span "Estructuracion_mlb" at bounding box center [83, 222] width 75 height 13
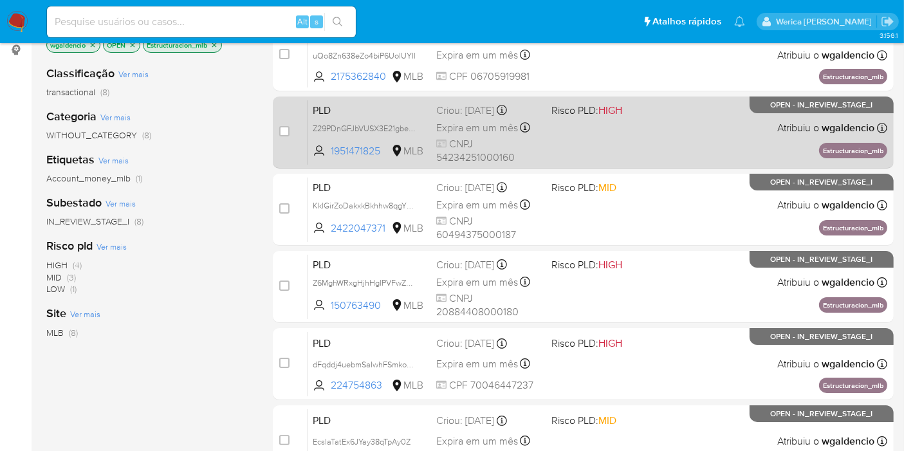
scroll to position [143, 0]
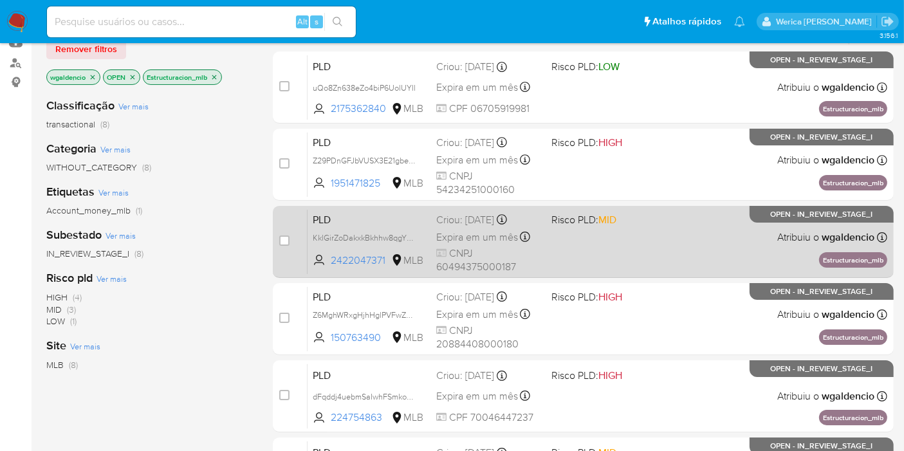
click at [590, 236] on div "PLD KklGirZoDakxkBkhhw8qgY0A 2422047371 MLB Risco PLD: MID Criou: 12/08/2025 Cr…" at bounding box center [598, 241] width 580 height 65
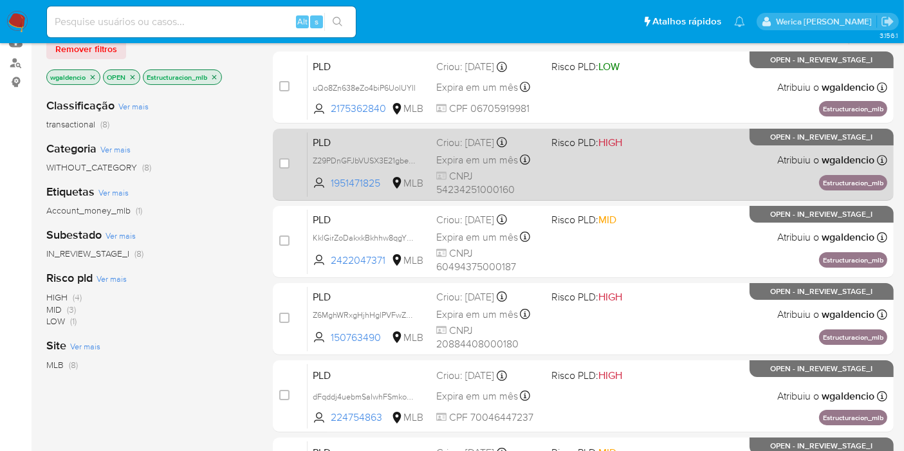
scroll to position [0, 0]
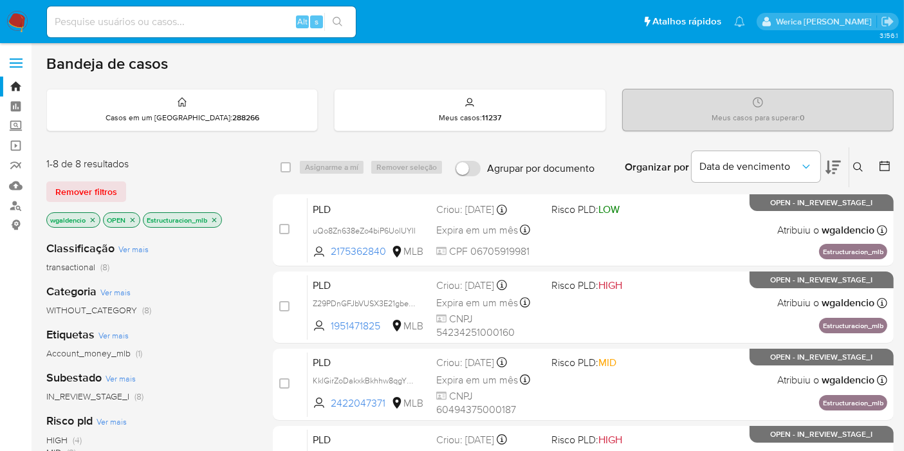
click at [217, 219] on icon "close-filter" at bounding box center [214, 220] width 8 height 8
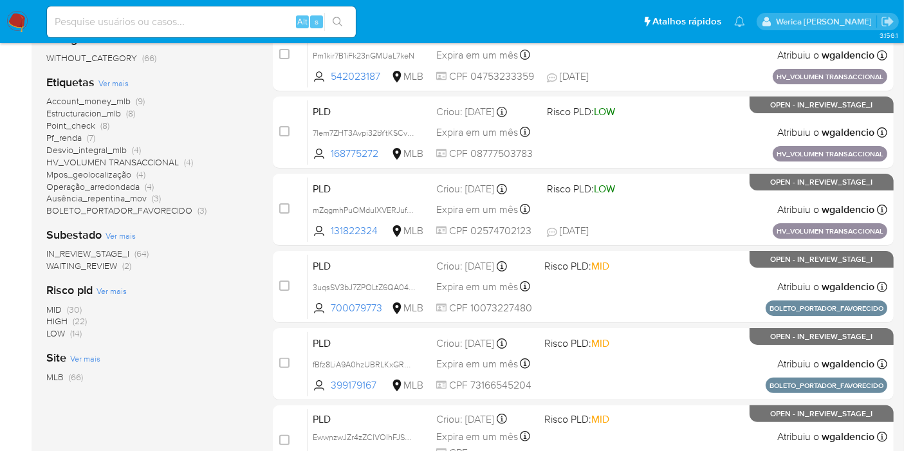
scroll to position [214, 0]
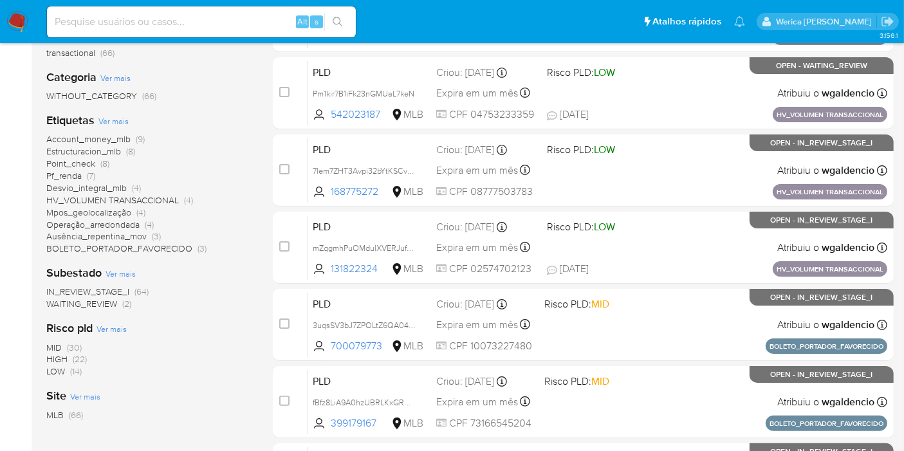
click at [122, 196] on span "HV_VOLUMEN TRANSACCIONAL" at bounding box center [112, 200] width 133 height 13
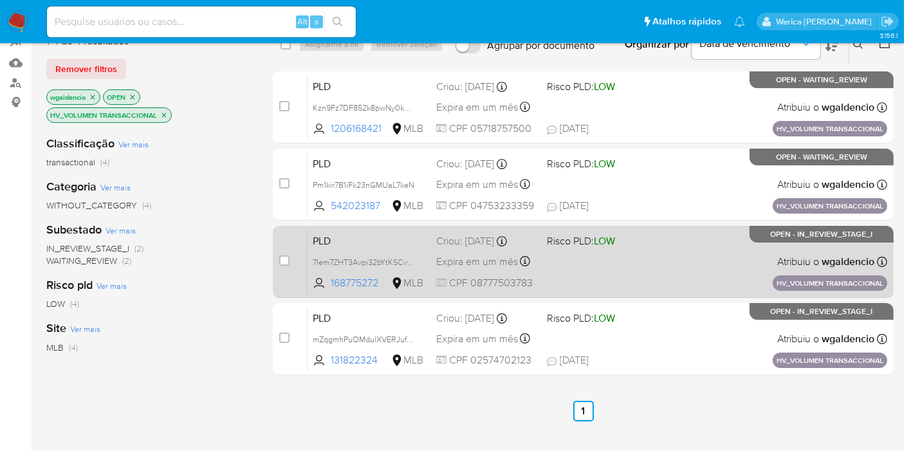
scroll to position [71, 0]
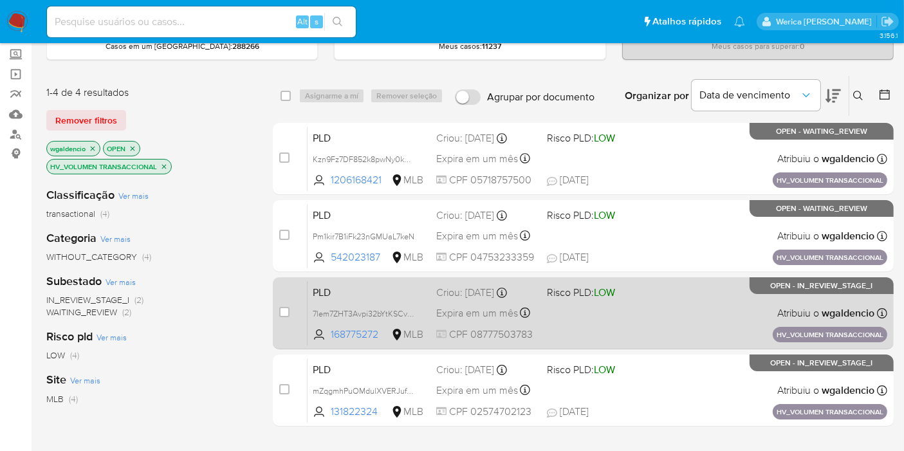
click at [568, 320] on div "PLD 7lem7ZHT3Avpi32bYtKSCvHb 168775272 MLB Risco PLD: LOW Criou: 14/08/2025 Cri…" at bounding box center [598, 312] width 580 height 65
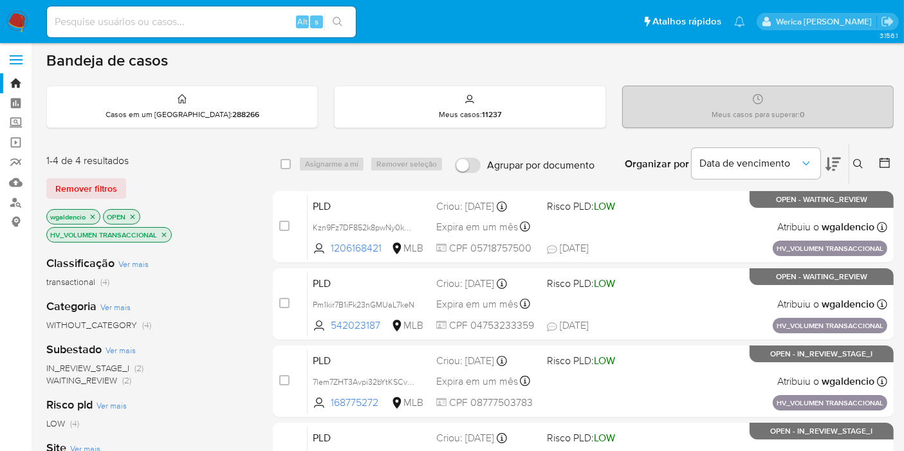
scroll to position [0, 0]
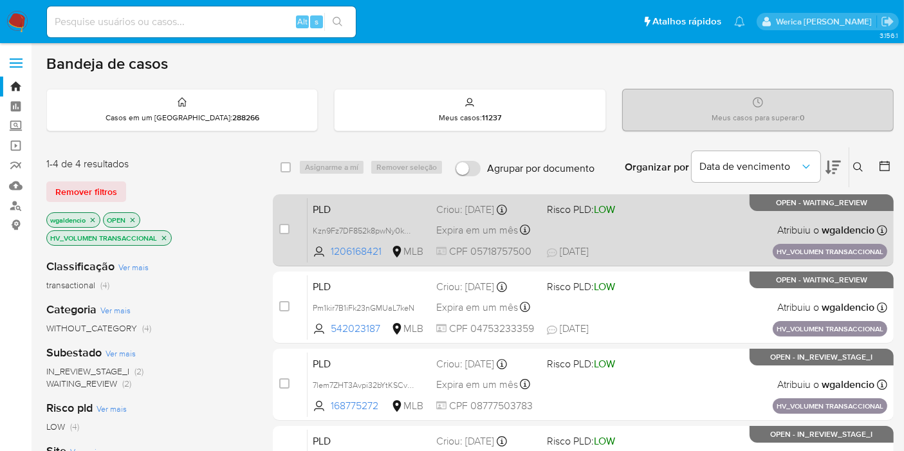
click at [632, 230] on div "PLD Kzn9Fz7DF852k8pwNy0kB91y 1206168421 MLB Risco PLD: LOW Criou: 14/08/2025 Cr…" at bounding box center [598, 229] width 580 height 65
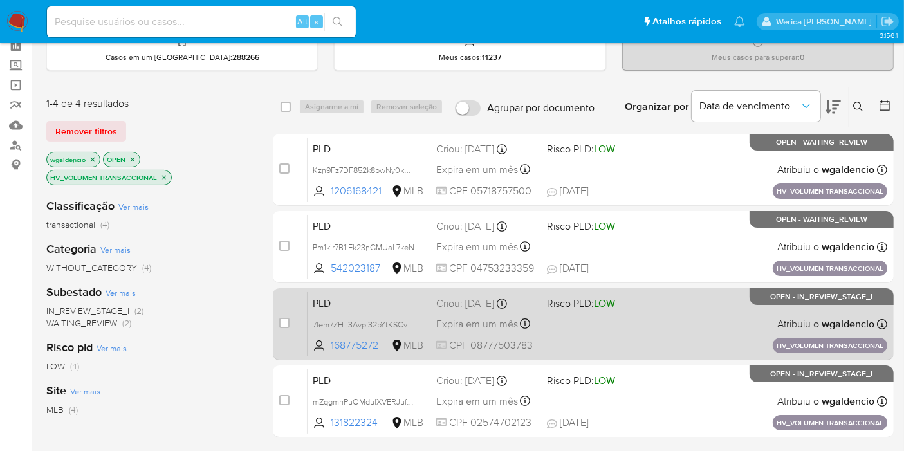
scroll to position [143, 0]
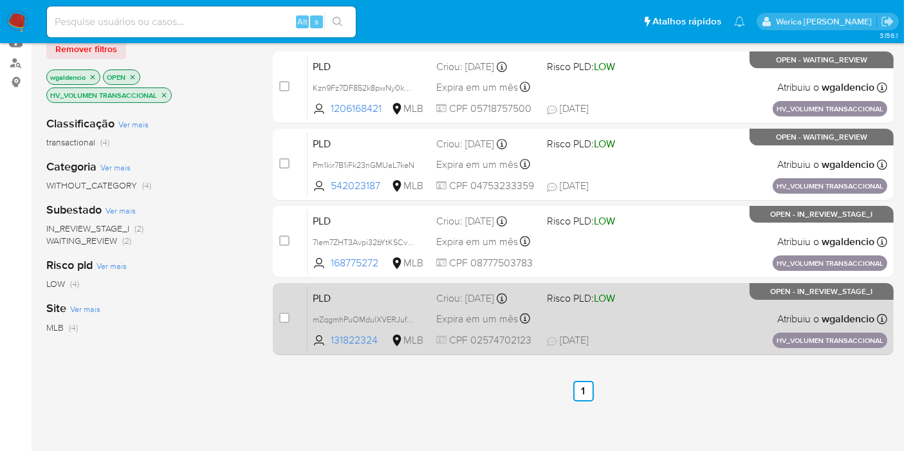
click at [643, 318] on div "PLD mZqgmhPuOMdulXVERJuf2cxO 131822324 MLB Risco PLD: LOW Criou: 14/08/2025 Cri…" at bounding box center [598, 318] width 580 height 65
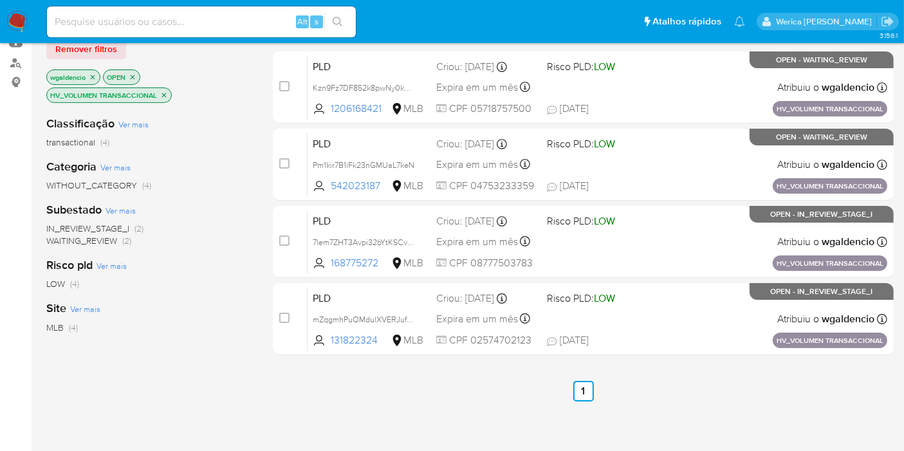
click at [170, 93] on div "HV_VOLUMEN TRANSACCIONAL" at bounding box center [108, 94] width 125 height 15
click at [166, 92] on icon "close-filter" at bounding box center [164, 95] width 8 height 8
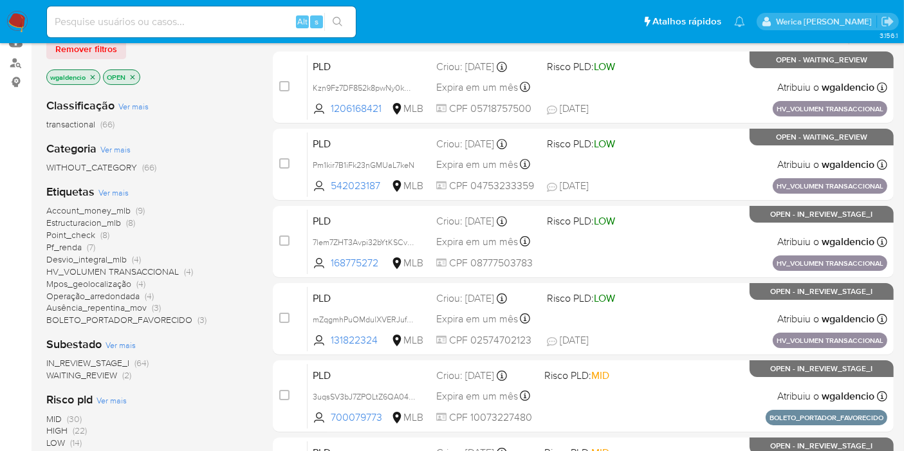
click at [96, 237] on span "Point_check (8)" at bounding box center [77, 235] width 63 height 12
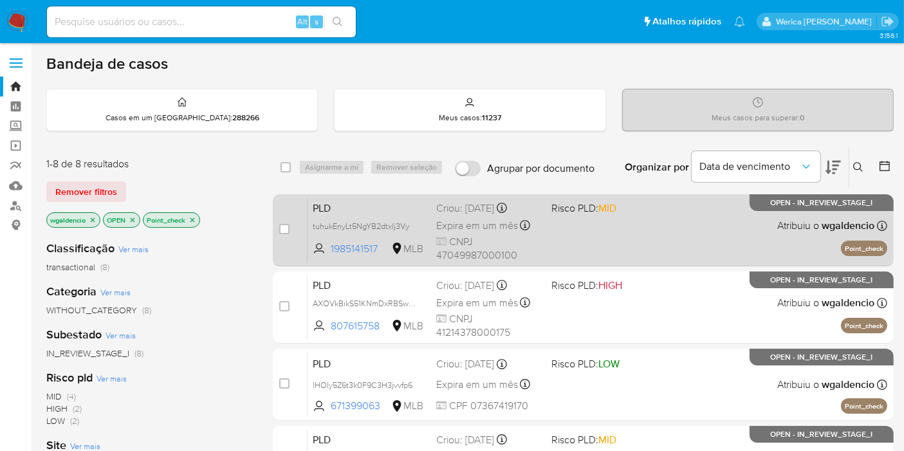
click at [663, 214] on div "PLD tuhukEnyLt5NgYB2dtxIj3Vy 1985141517 MLB Risco PLD: MID Criou: 12/08/2025 Cr…" at bounding box center [598, 229] width 580 height 65
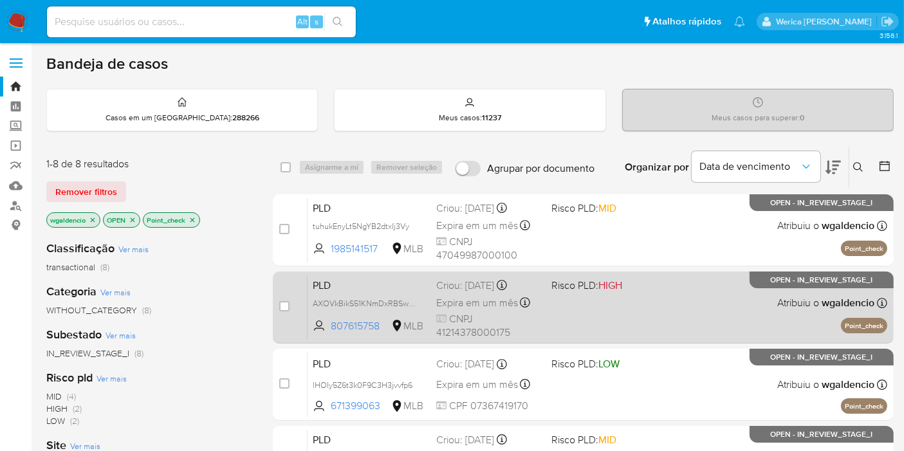
click at [627, 291] on div "PLD AXOVkBikS51KNmDxRBSwVHqE 807615758 MLB Risco PLD: HIGH Criou: 12/08/2025 Cr…" at bounding box center [598, 307] width 580 height 65
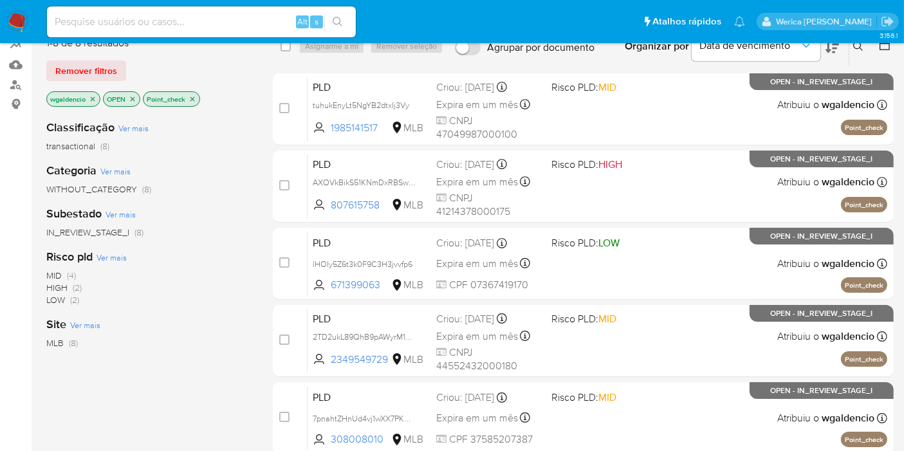
scroll to position [143, 0]
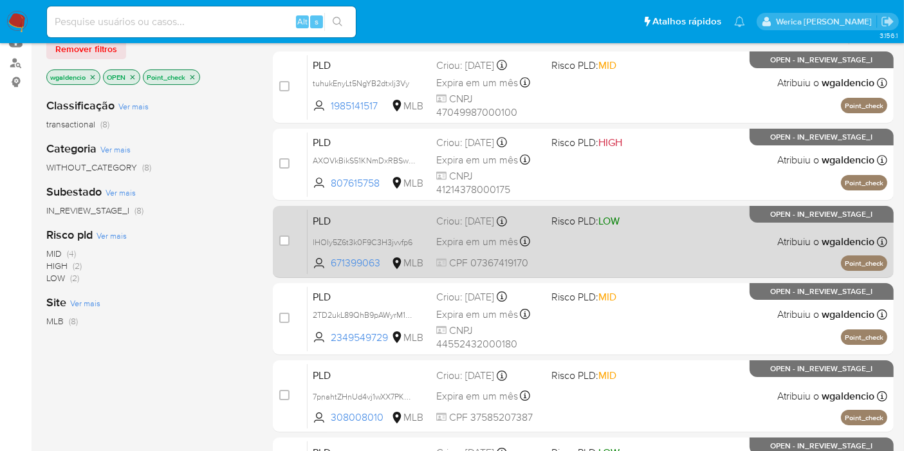
click at [685, 226] on div "PLD lHOIy5Z6t3k0F9C3H3jvvfp6 671399063 MLB Risco PLD: LOW Criou: 12/08/2025 Cri…" at bounding box center [598, 241] width 580 height 65
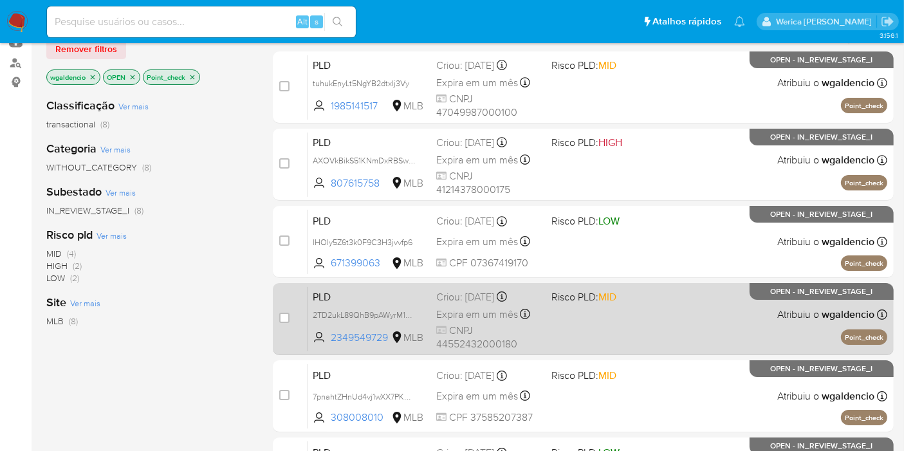
click at [678, 307] on div "PLD 2TD2ukL89QhB9pAWyrM1ha5f 2349549729 MLB Risco PLD: MID Criou: 12/08/2025 Cr…" at bounding box center [598, 318] width 580 height 65
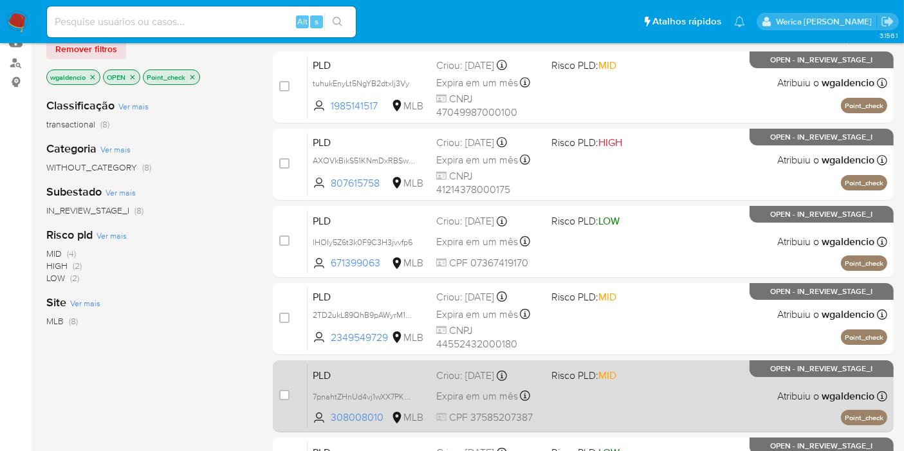
click at [613, 376] on span "MID" at bounding box center [607, 375] width 18 height 15
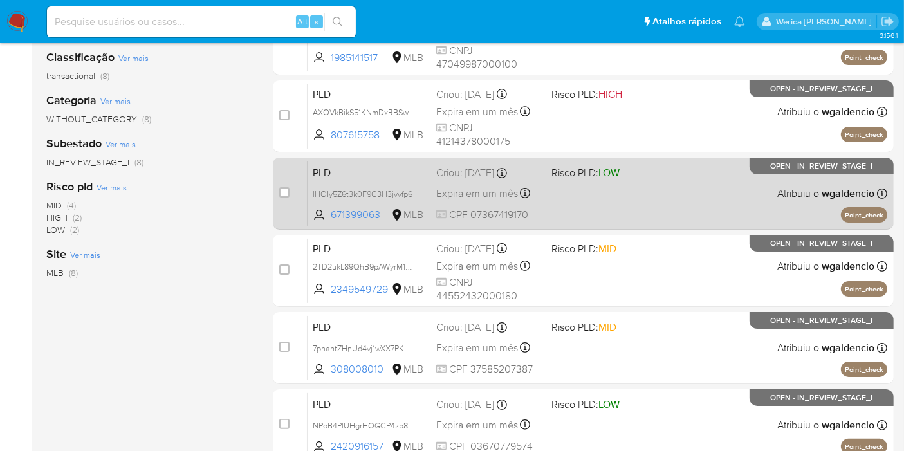
scroll to position [286, 0]
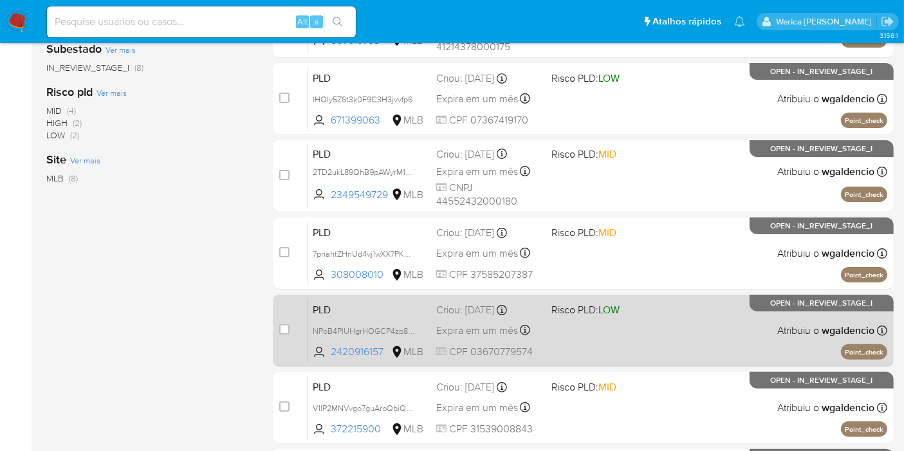
click at [648, 313] on span "Risco PLD: LOW" at bounding box center [603, 308] width 105 height 17
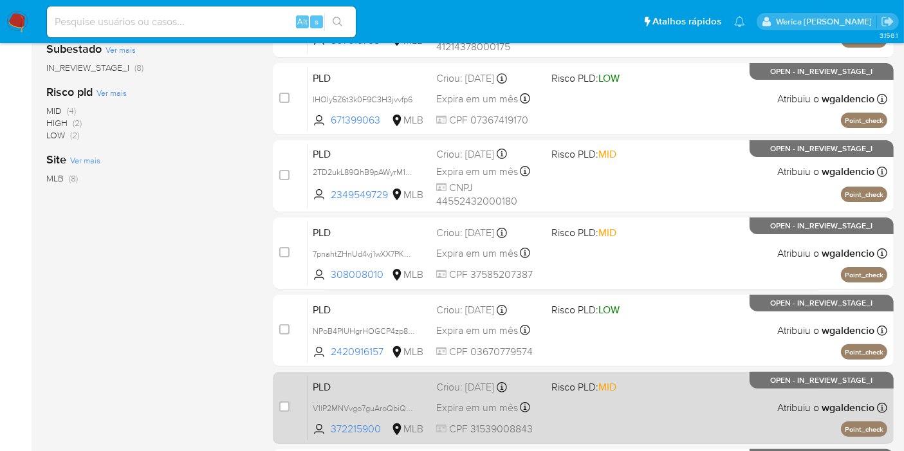
click at [689, 401] on div "PLD V1lP2MNVvgo7guAroQbiQu1S 372215900 MLB Risco PLD: MID Criou: 12/08/2025 Cri…" at bounding box center [598, 407] width 580 height 65
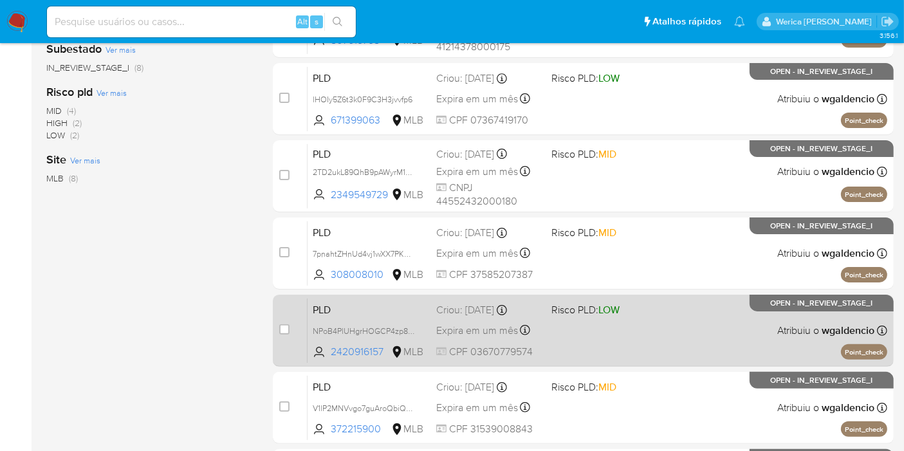
scroll to position [409, 0]
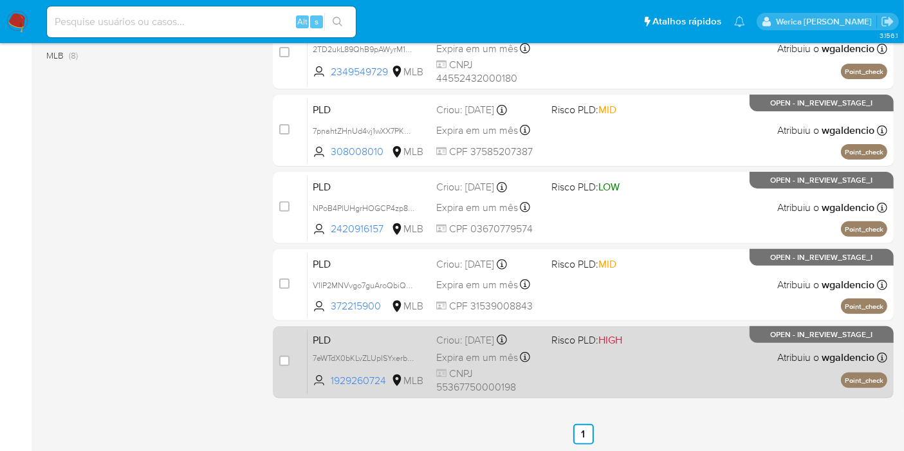
click at [665, 341] on div "PLD 7eWTdX0bKLvZLUpISYxerbmz 1929260724 MLB Risco PLD: HIGH Criou: 12/08/2025 C…" at bounding box center [598, 361] width 580 height 65
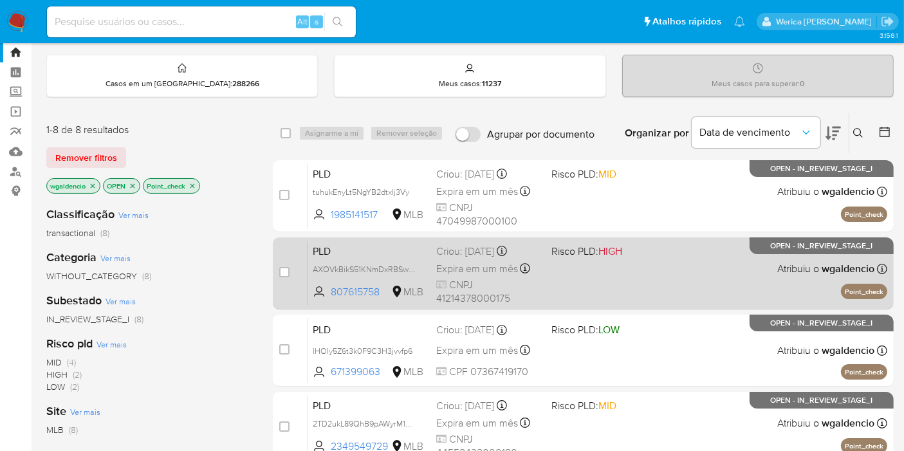
scroll to position [0, 0]
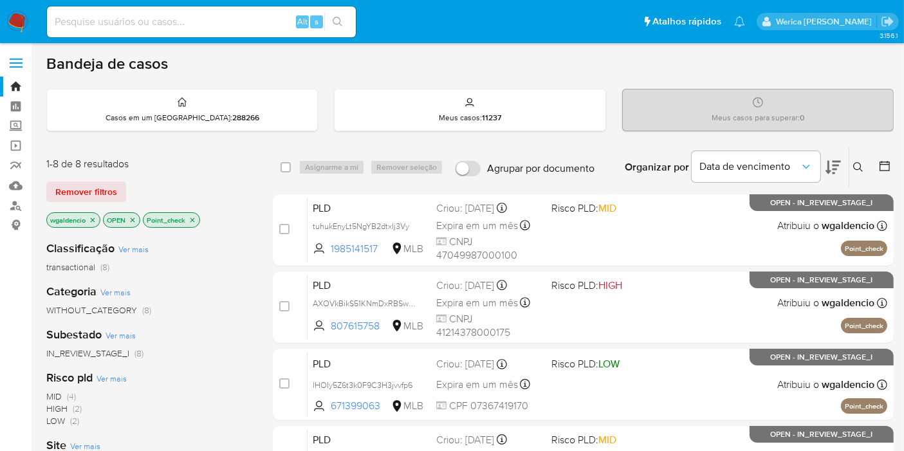
click at [192, 216] on icon "close-filter" at bounding box center [192, 220] width 8 height 8
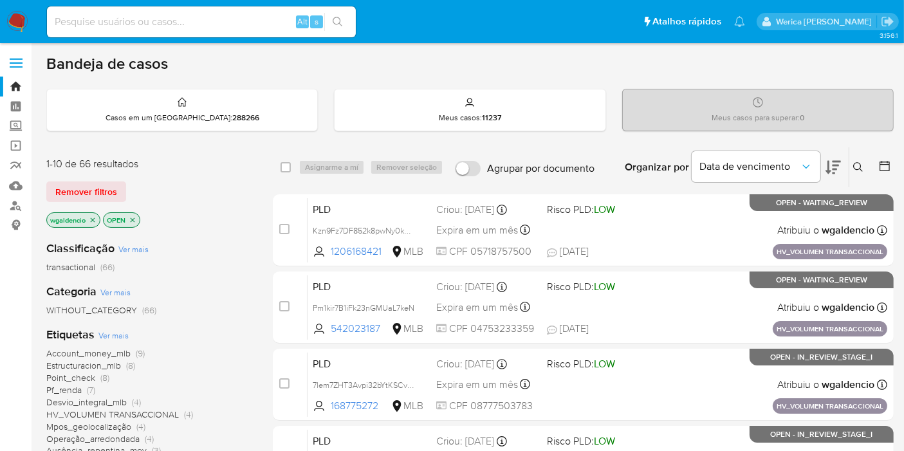
click at [124, 365] on span "Estructuracion_mlb (8)" at bounding box center [90, 366] width 89 height 12
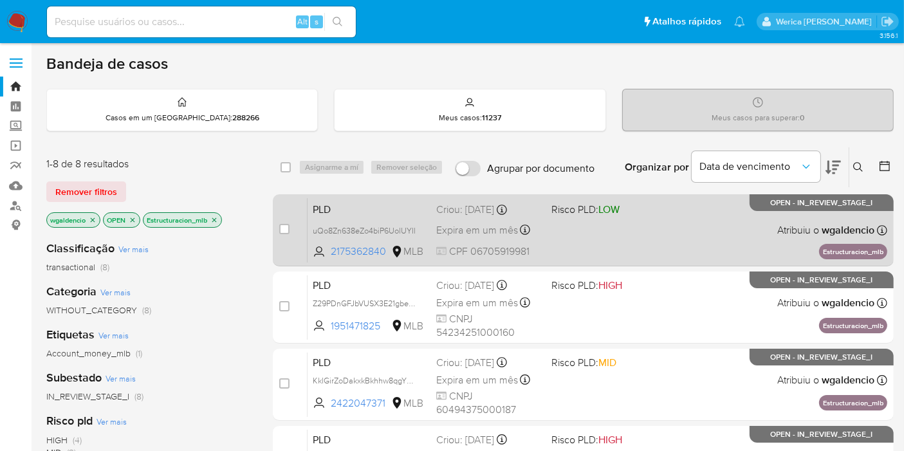
click at [663, 250] on div "PLD uQo8Zn638eZo4biP6UolUYIl 2175362840 MLB Risco PLD: LOW Criou: 12/08/2025 Cr…" at bounding box center [598, 229] width 580 height 65
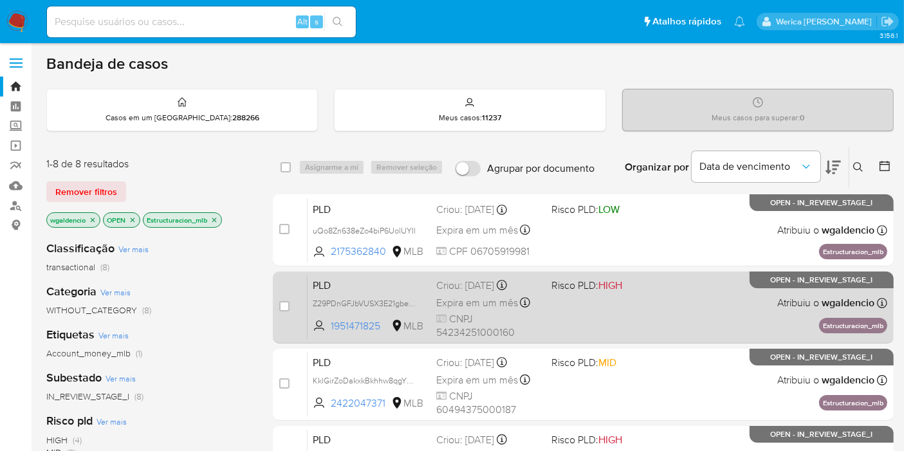
click at [657, 309] on div "PLD Z29PDnGFJbVUSX3E21gbeuuE 1951471825 MLB Risco PLD: HIGH Criou: 12/08/2025 C…" at bounding box center [598, 307] width 580 height 65
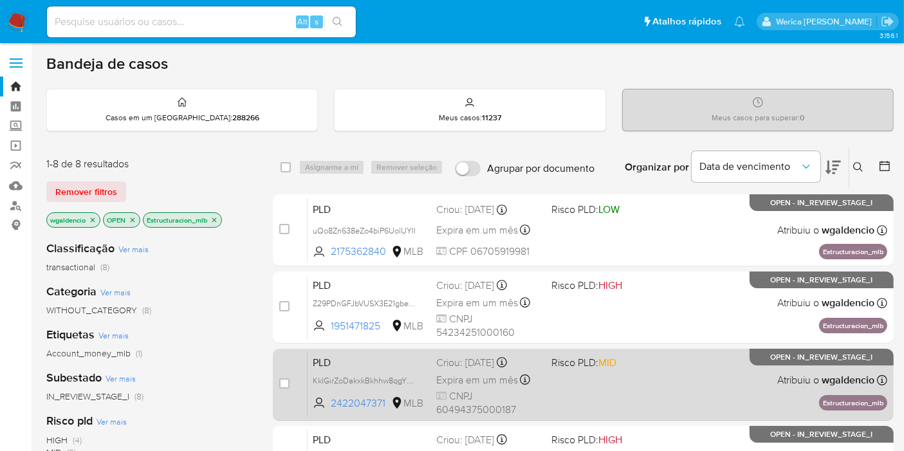
click at [659, 361] on div "PLD KklGirZoDakxkBkhhw8qgY0A 2422047371 MLB Risco PLD: MID Criou: 12/08/2025 Cr…" at bounding box center [598, 384] width 580 height 65
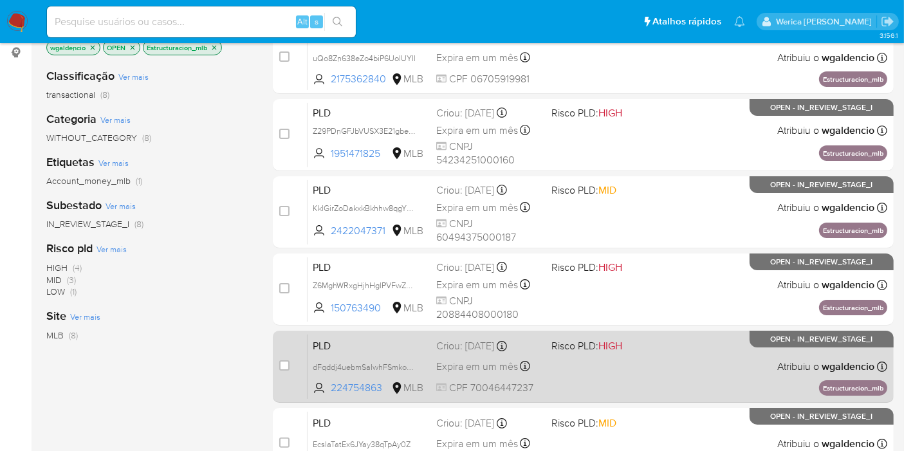
scroll to position [214, 0]
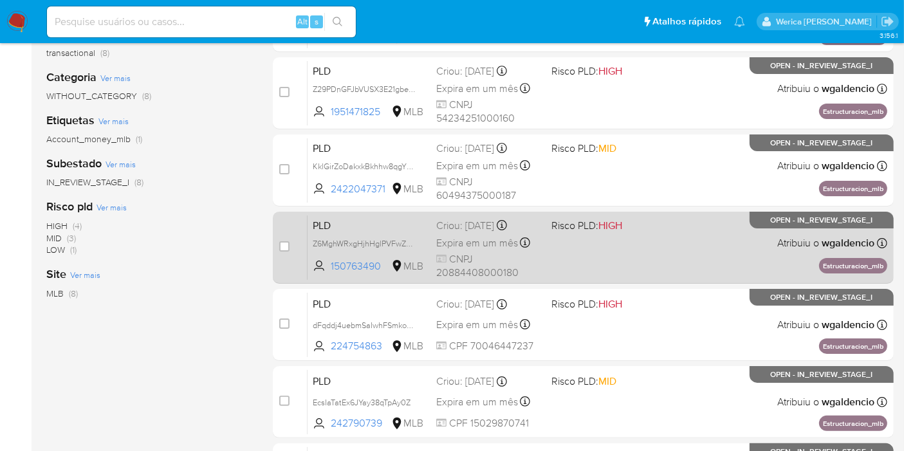
click at [681, 223] on div "PLD Z6MghWRxgHjhHglPVFwZZwgm 150763490 MLB Risco PLD: HIGH Criou: 12/08/2025 Cr…" at bounding box center [598, 247] width 580 height 65
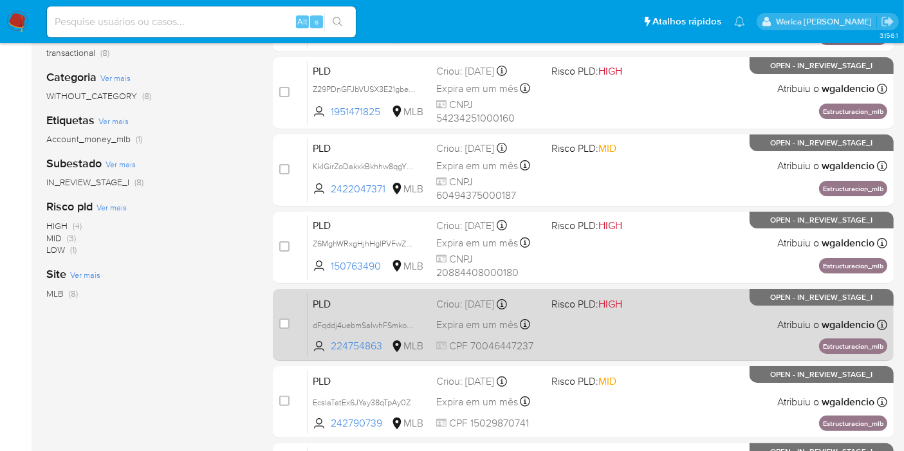
click at [665, 309] on div "PLD dFqddj4uebmSaIwhFSmkoXln 224754863 MLB Risco PLD: HIGH Criou: 12/08/2025 Cr…" at bounding box center [598, 324] width 580 height 65
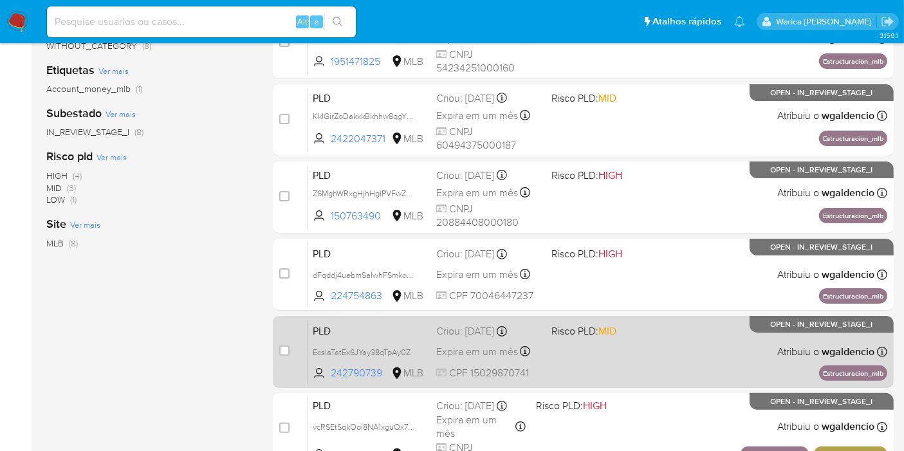
scroll to position [357, 0]
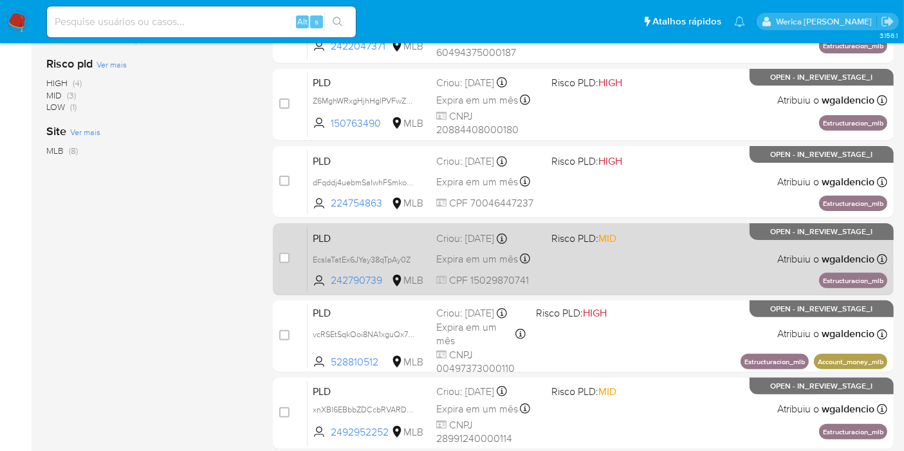
click at [640, 264] on div "PLD EcsIaTatEx6JYay38qTpAy0Z 242790739 MLB Risco PLD: MID Criou: 12/08/2025 Cri…" at bounding box center [598, 258] width 580 height 65
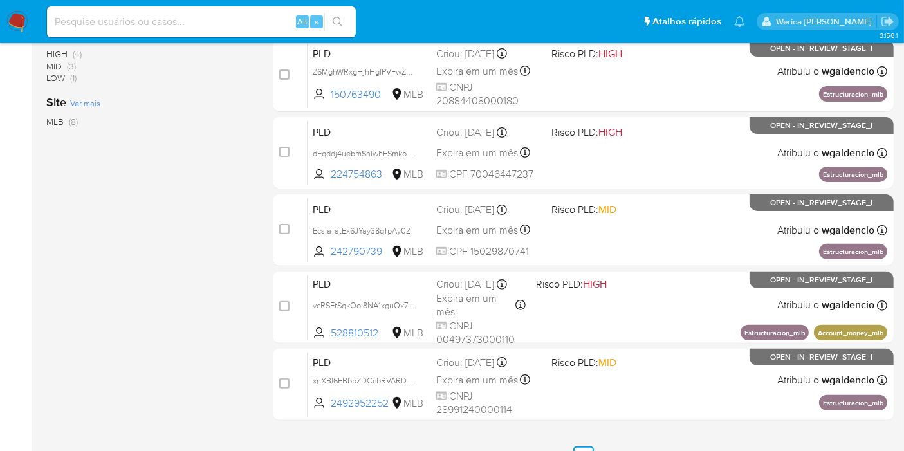
scroll to position [409, 0]
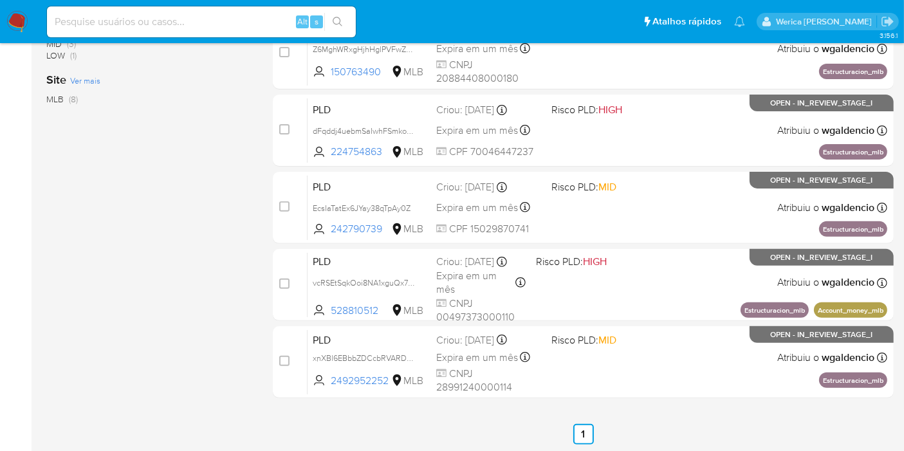
click at [642, 288] on div "PLD vcRSEtSqkOoi8NA1xguQx7p3 528810512 MLB Risco PLD: HIGH Criou: 12/08/2025 Cr…" at bounding box center [598, 284] width 580 height 65
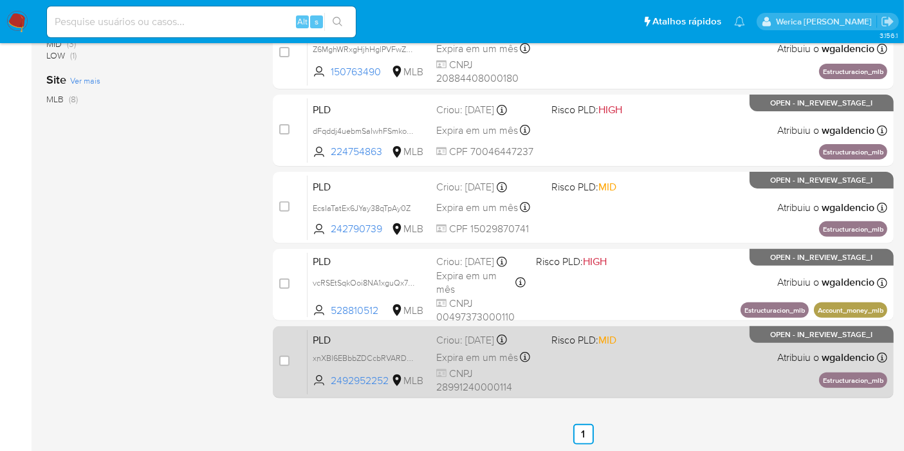
click at [633, 354] on div "PLD xnXBl6EBbbZDCcbRVARDn3wF 2492952252 MLB Risco PLD: MID Criou: 12/08/2025 Cr…" at bounding box center [598, 361] width 580 height 65
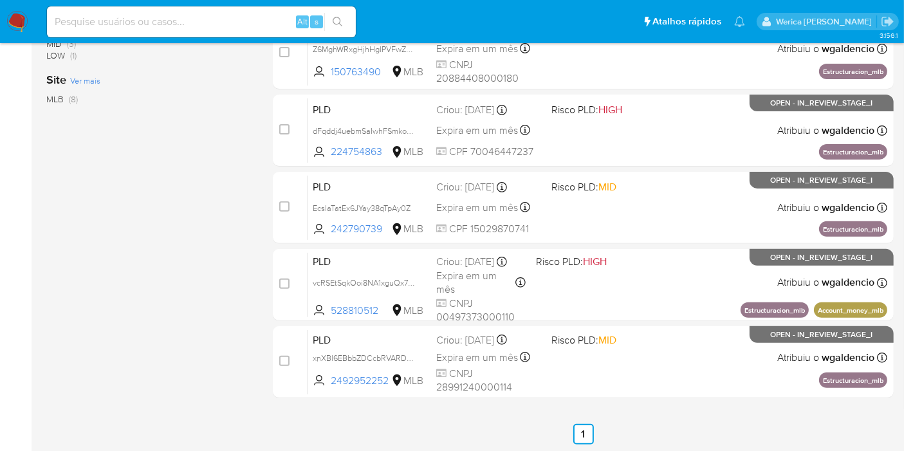
click at [716, 430] on ul "Anterior 1 Seguinte" at bounding box center [583, 434] width 621 height 21
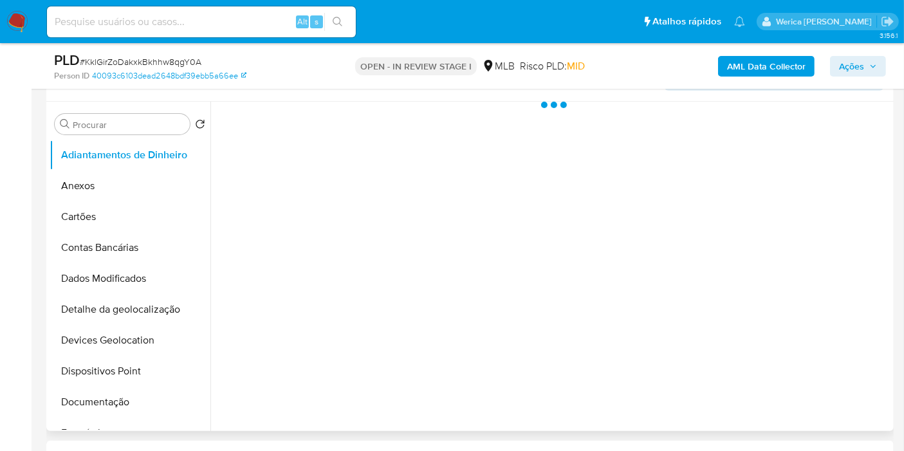
scroll to position [286, 0]
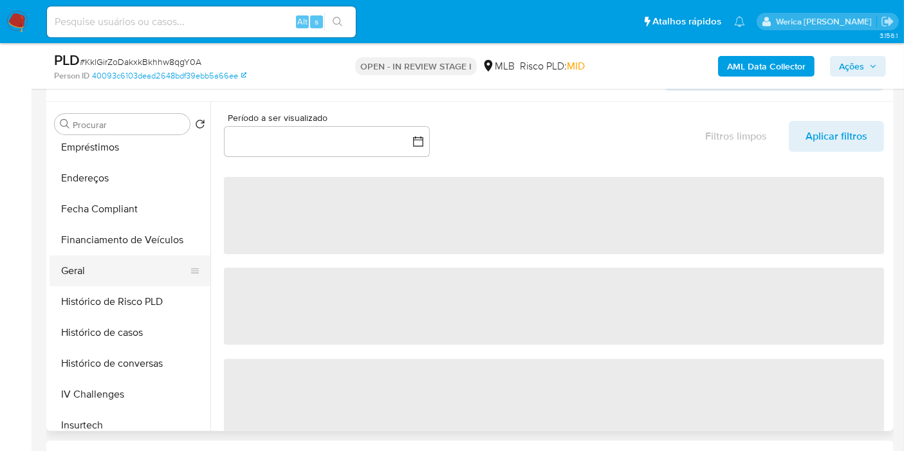
click at [154, 271] on ul "Adiantamentos de Dinheiro Anexos Cartões Contas Bancárias Dados Modificados Det…" at bounding box center [130, 285] width 161 height 290
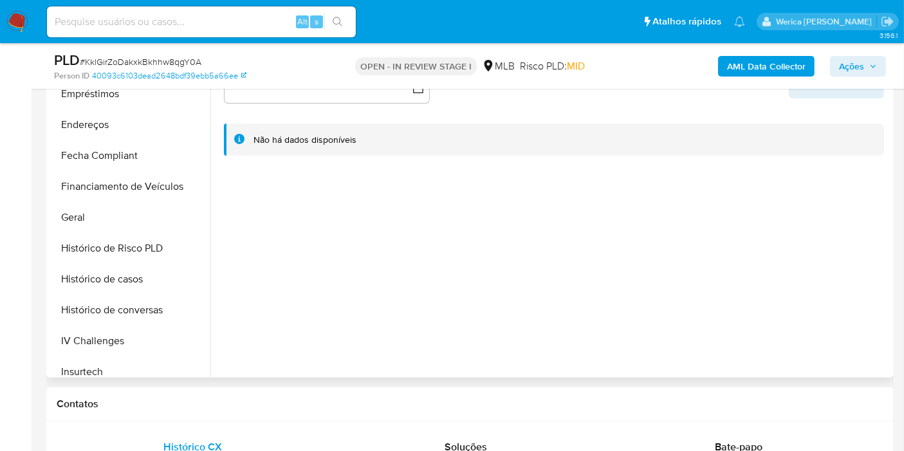
select select "10"
click at [123, 230] on button "Geral" at bounding box center [125, 217] width 151 height 31
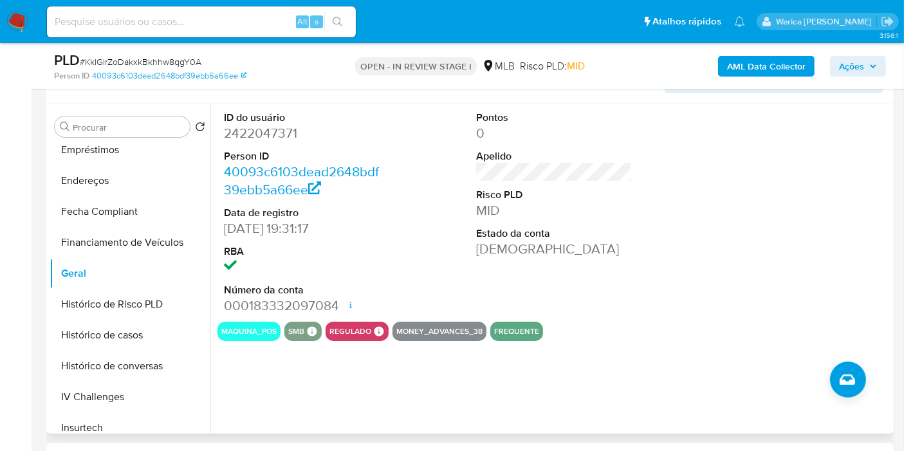
scroll to position [214, 0]
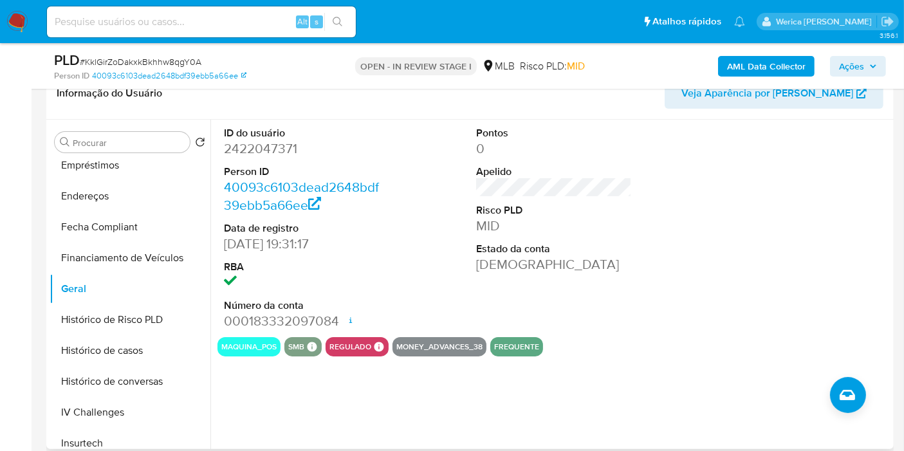
click at [252, 149] on dd "2422047371" at bounding box center [302, 149] width 156 height 18
copy dd "2422047371"
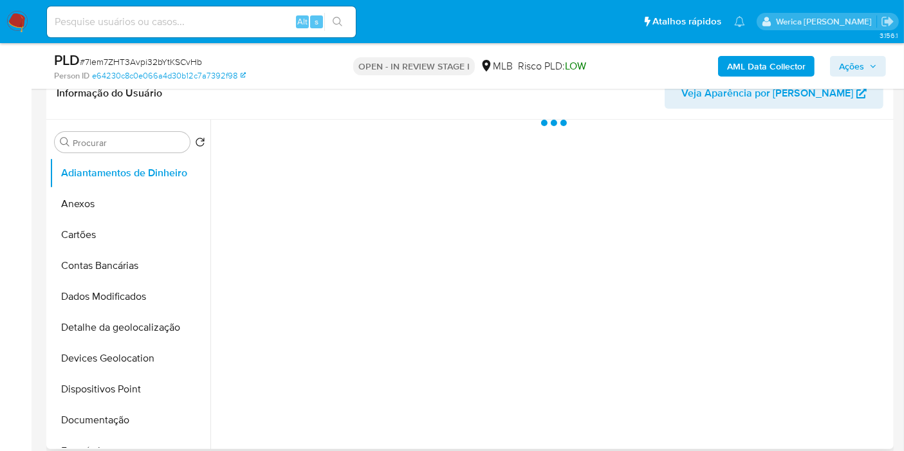
scroll to position [286, 0]
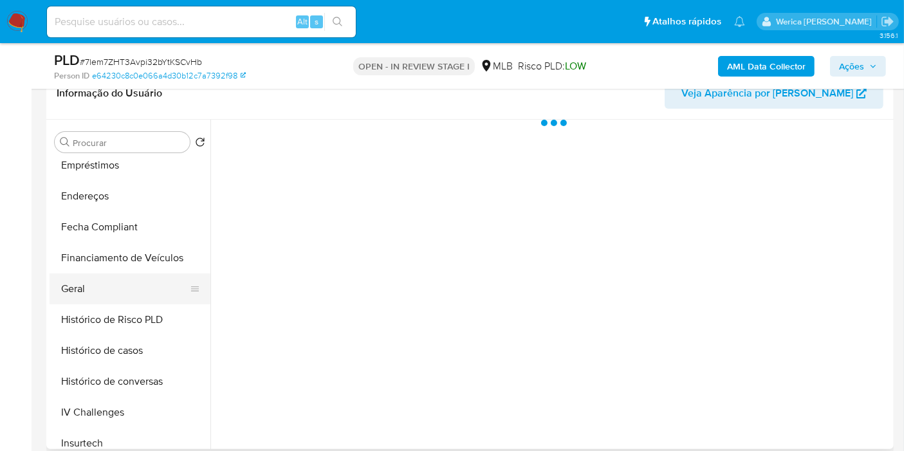
click at [98, 291] on button "Geral" at bounding box center [125, 288] width 151 height 31
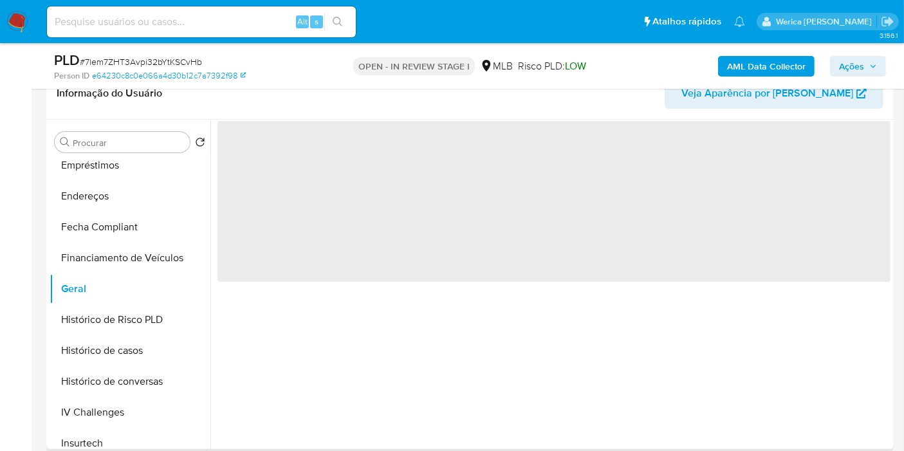
select select "10"
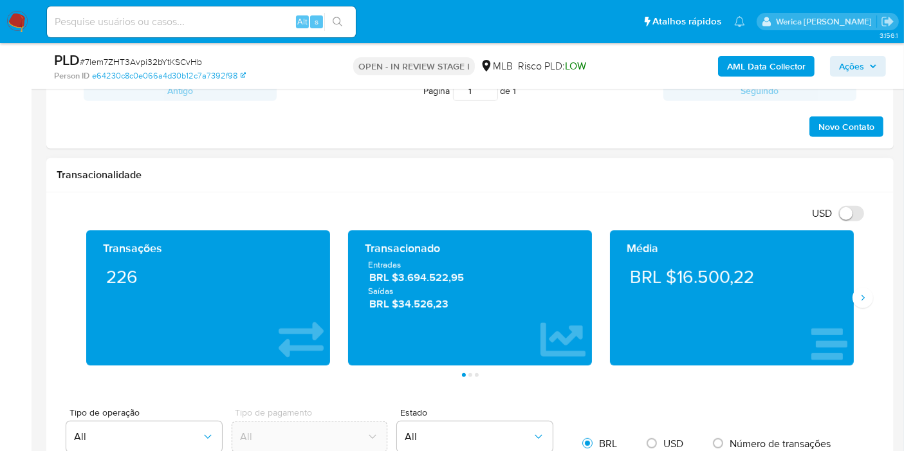
scroll to position [571, 0]
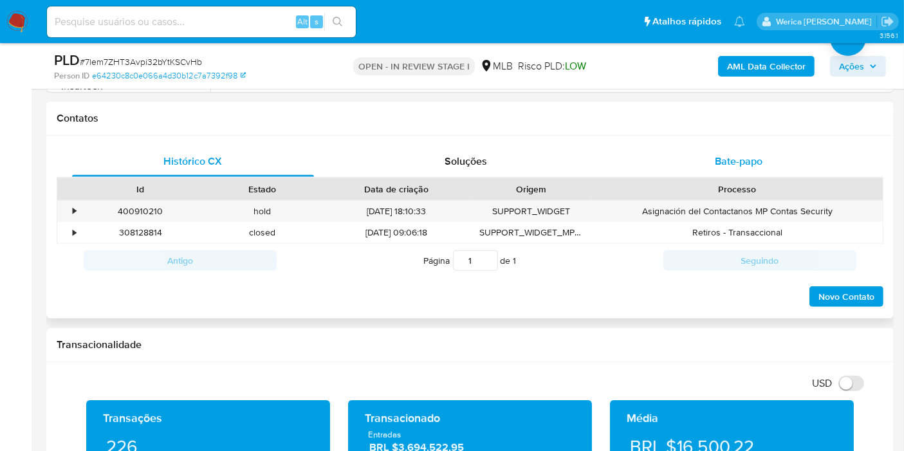
click at [726, 146] on div "Bate-papo" at bounding box center [739, 161] width 242 height 31
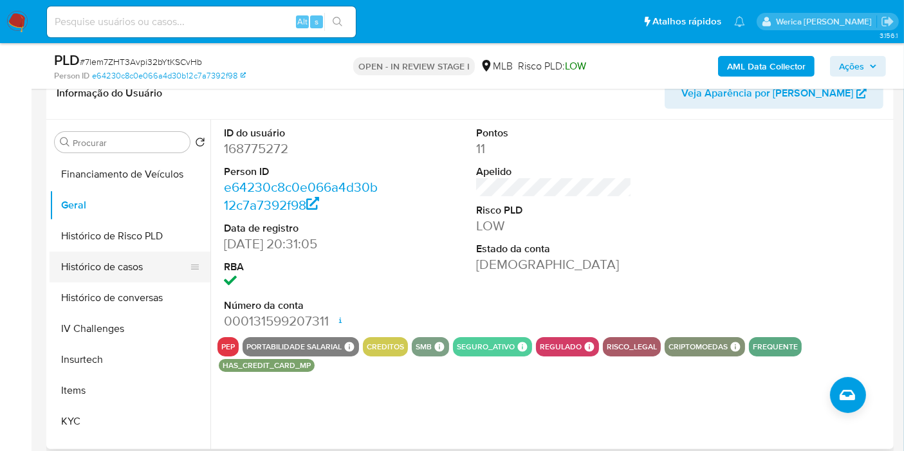
scroll to position [500, 0]
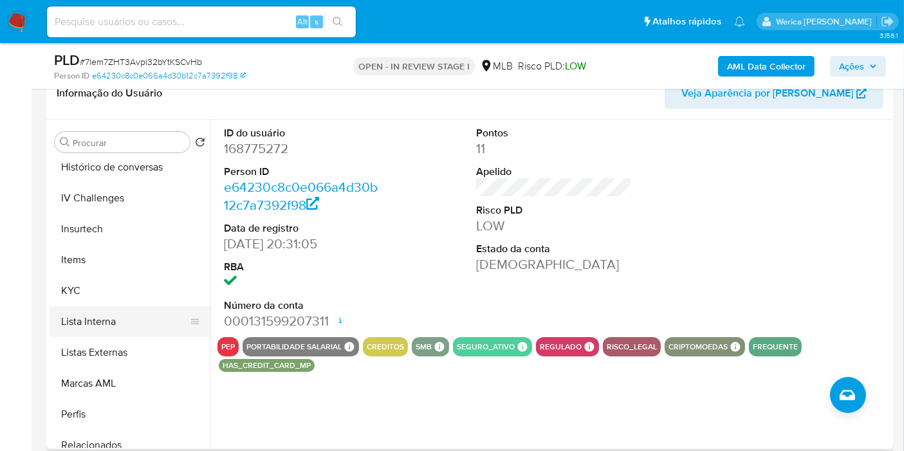
click at [126, 329] on button "Lista Interna" at bounding box center [125, 321] width 151 height 31
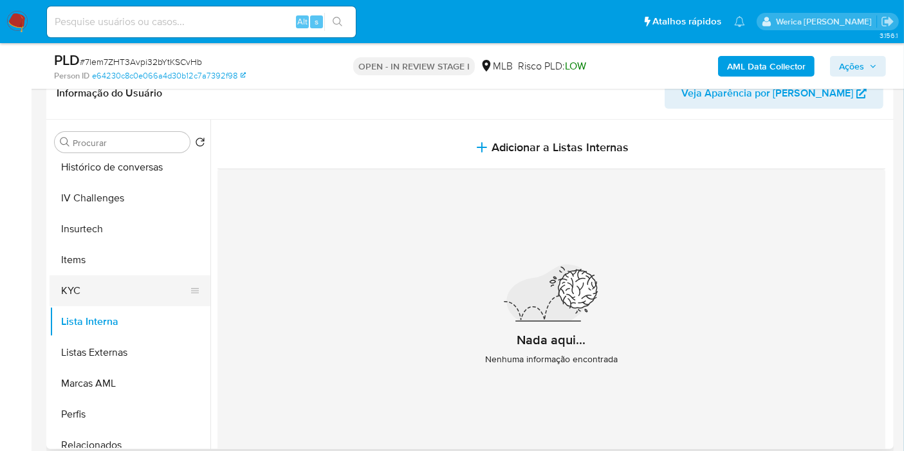
click at [134, 277] on button "KYC" at bounding box center [125, 290] width 151 height 31
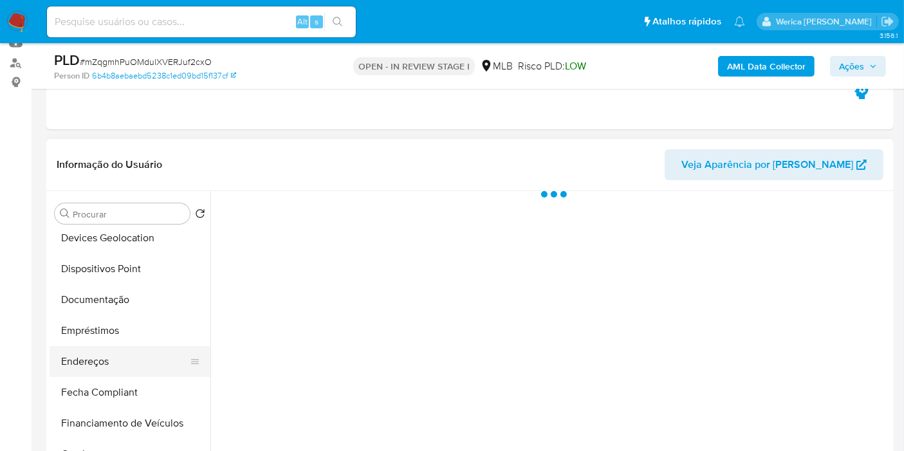
scroll to position [214, 0]
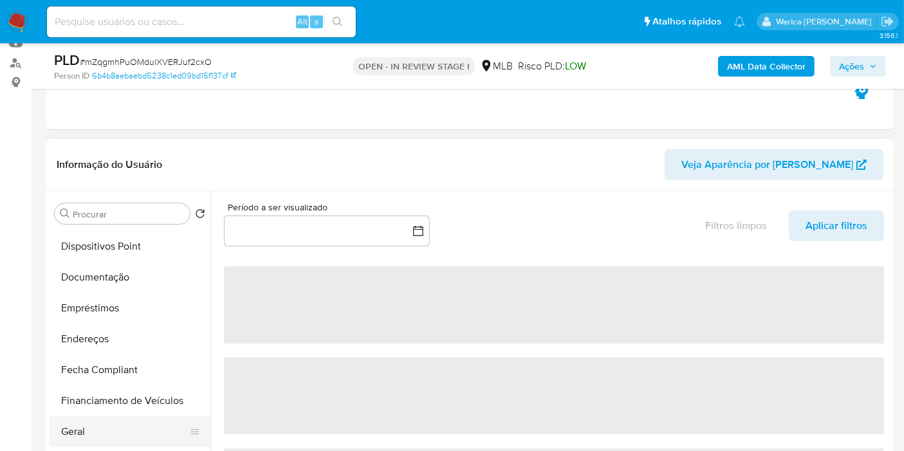
click at [98, 429] on button "Geral" at bounding box center [125, 431] width 151 height 31
select select "10"
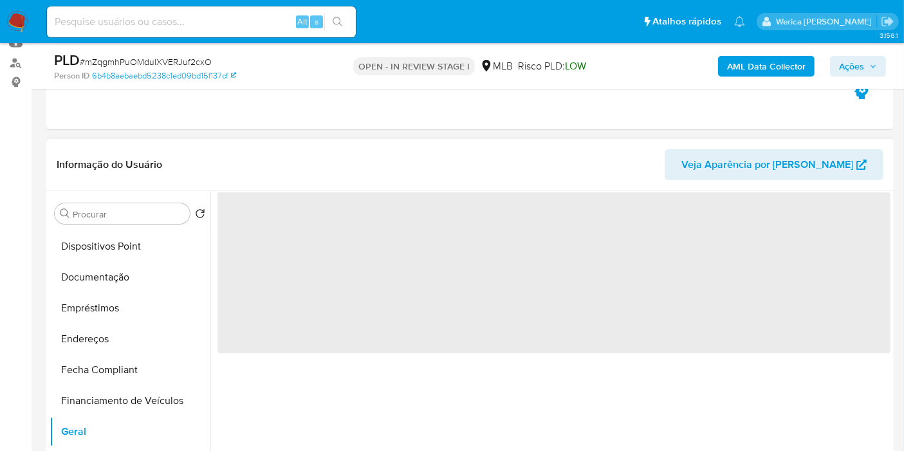
drag, startPoint x: 323, startPoint y: 248, endPoint x: 316, endPoint y: 263, distance: 16.4
click at [323, 251] on span "‌" at bounding box center [553, 272] width 673 height 161
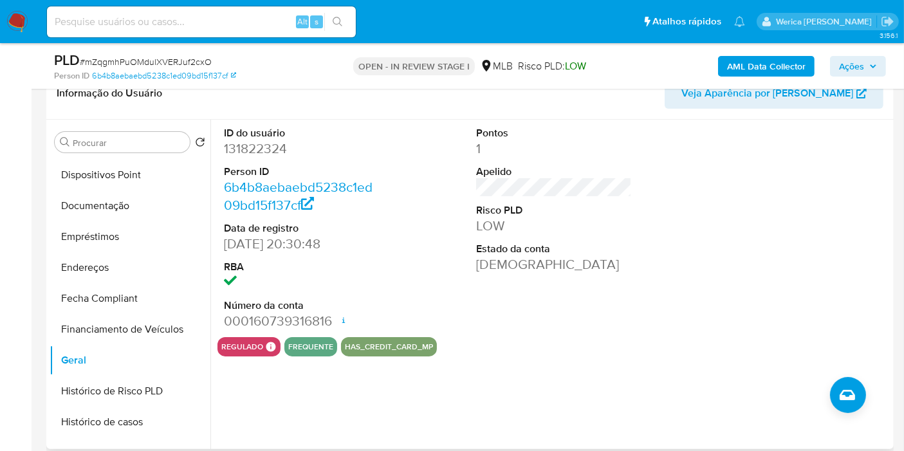
drag, startPoint x: 268, startPoint y: 135, endPoint x: 266, endPoint y: 154, distance: 19.3
click at [268, 142] on dl "ID do usuário 131822324 Person ID 6b4b8aebaebd5238c1ed09bd15f137cf Data de regi…" at bounding box center [302, 228] width 156 height 205
click at [266, 154] on dd "131822324" at bounding box center [302, 149] width 156 height 18
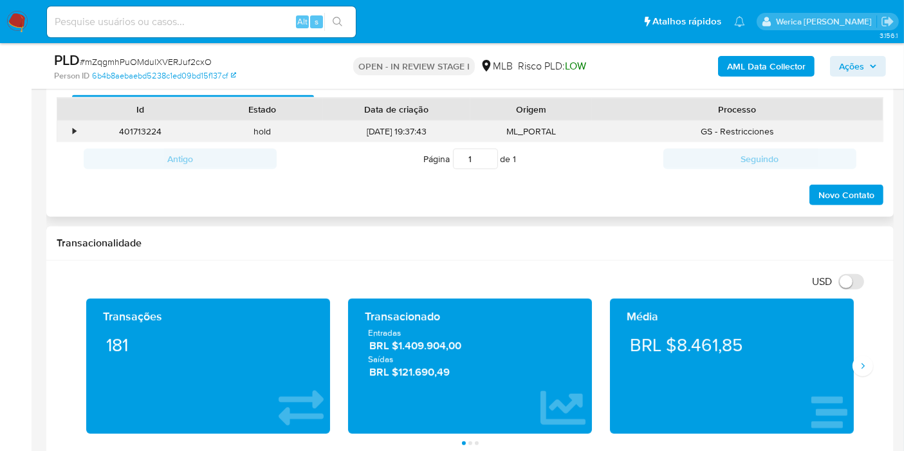
scroll to position [571, 0]
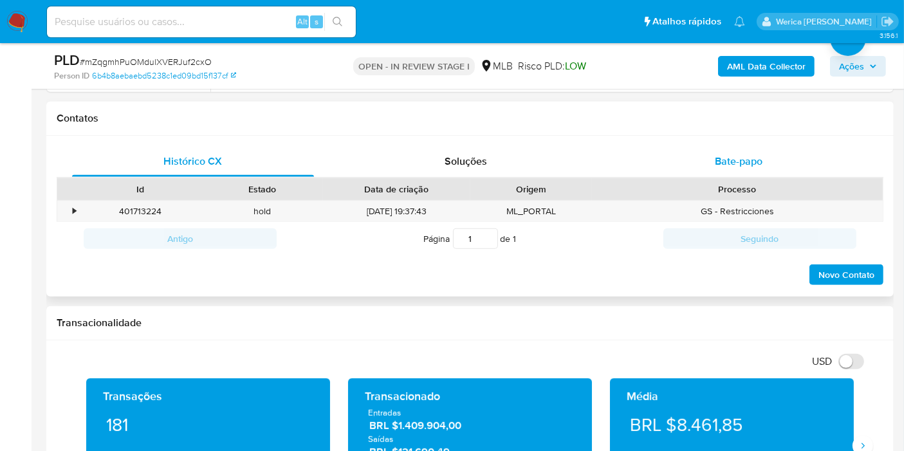
click at [748, 154] on span "Bate-papo" at bounding box center [739, 161] width 48 height 15
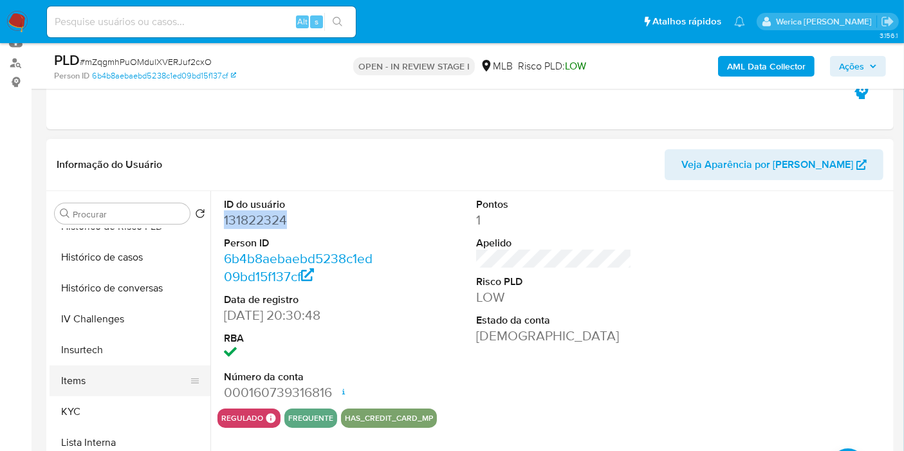
scroll to position [500, 0]
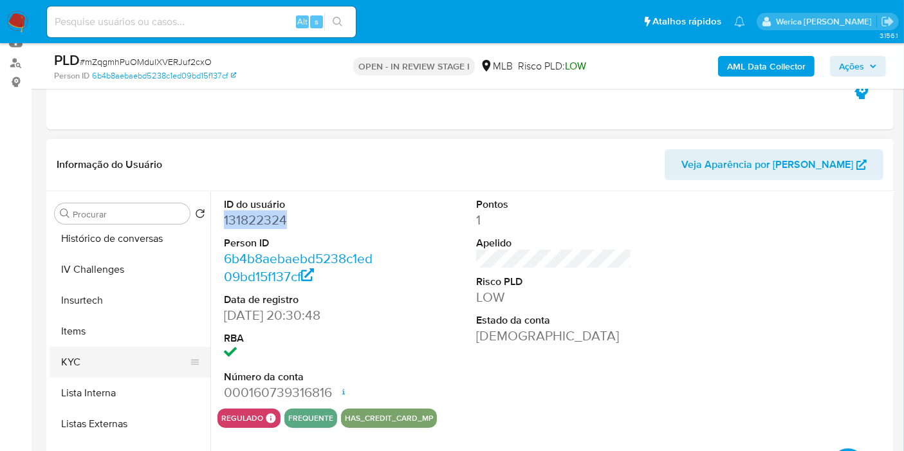
drag, startPoint x: 127, startPoint y: 363, endPoint x: 116, endPoint y: 358, distance: 11.2
click at [112, 363] on button "KYC" at bounding box center [125, 362] width 151 height 31
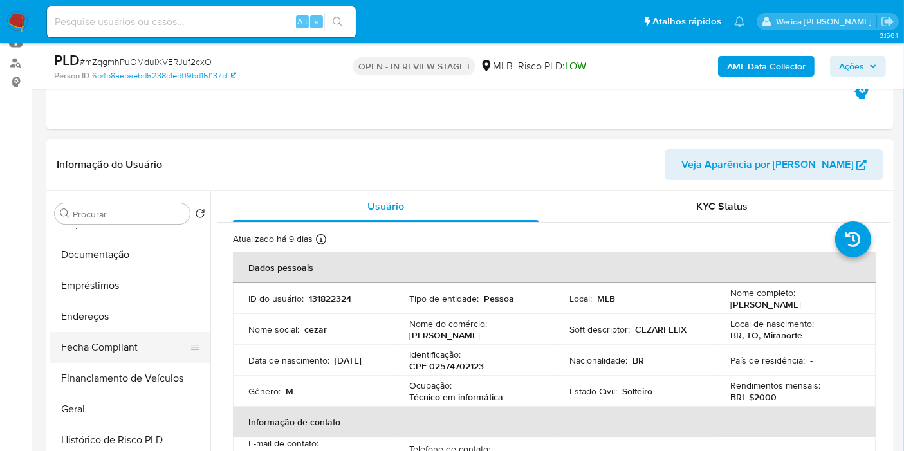
scroll to position [214, 0]
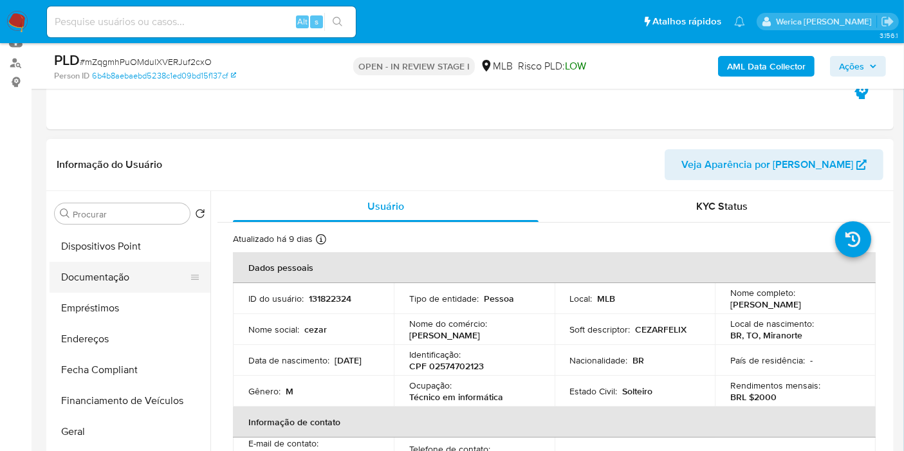
drag, startPoint x: 125, startPoint y: 259, endPoint x: 145, endPoint y: 275, distance: 25.1
click at [125, 259] on button "Dispositivos Point" at bounding box center [130, 246] width 161 height 31
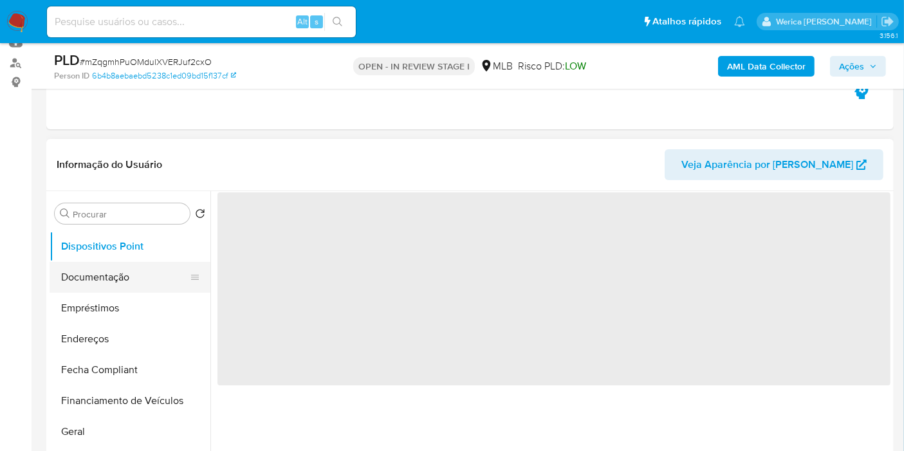
click at [151, 282] on button "Documentação" at bounding box center [125, 277] width 151 height 31
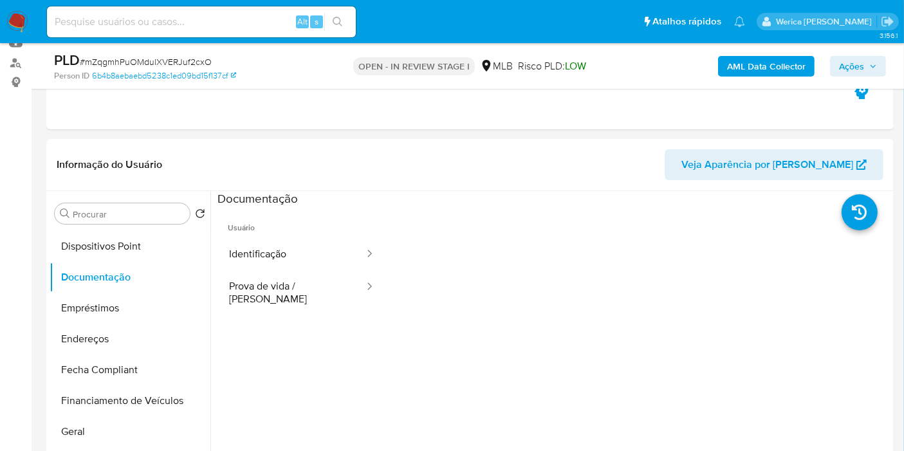
click at [338, 257] on button "Identificação" at bounding box center [291, 254] width 148 height 33
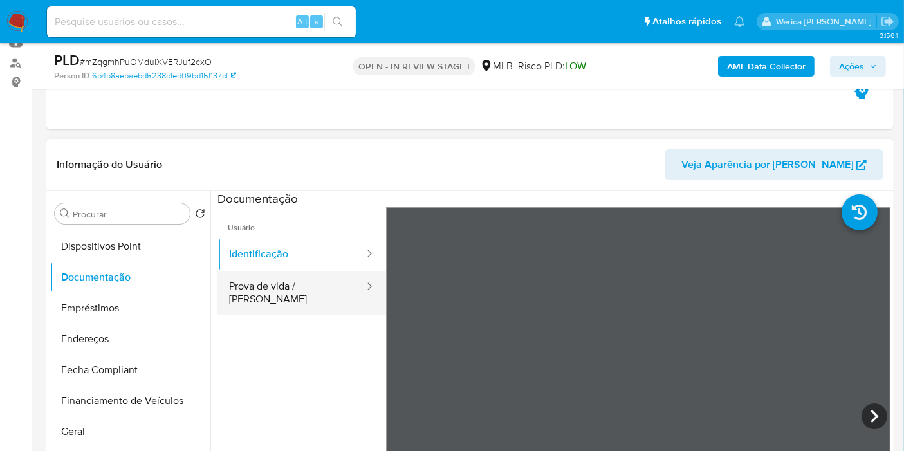
click at [340, 284] on button "Prova de vida / Selfie" at bounding box center [291, 293] width 148 height 44
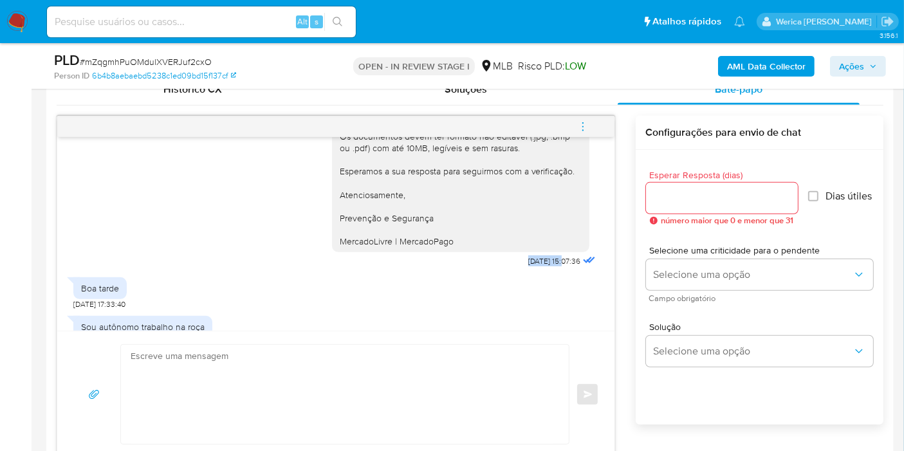
drag, startPoint x: 502, startPoint y: 255, endPoint x: 541, endPoint y: 257, distance: 39.3
click at [541, 257] on span "18/08/2025 15:07:36" at bounding box center [554, 261] width 53 height 10
copy span "18/08/2025"
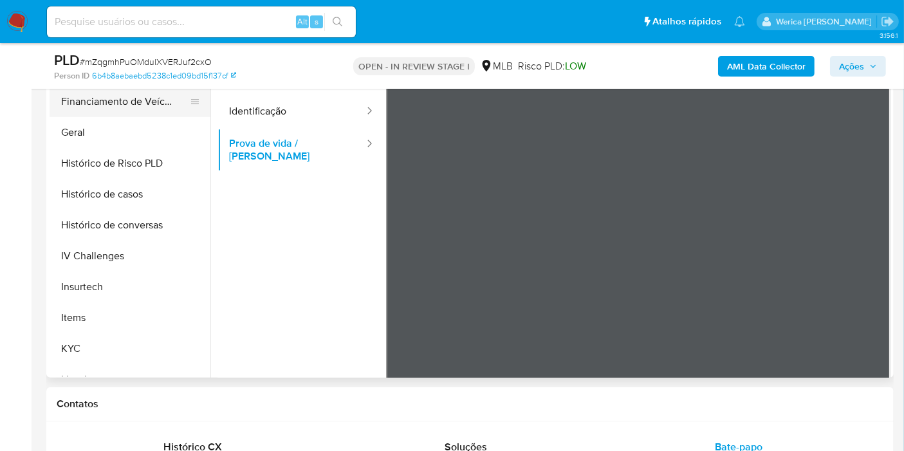
scroll to position [428, 0]
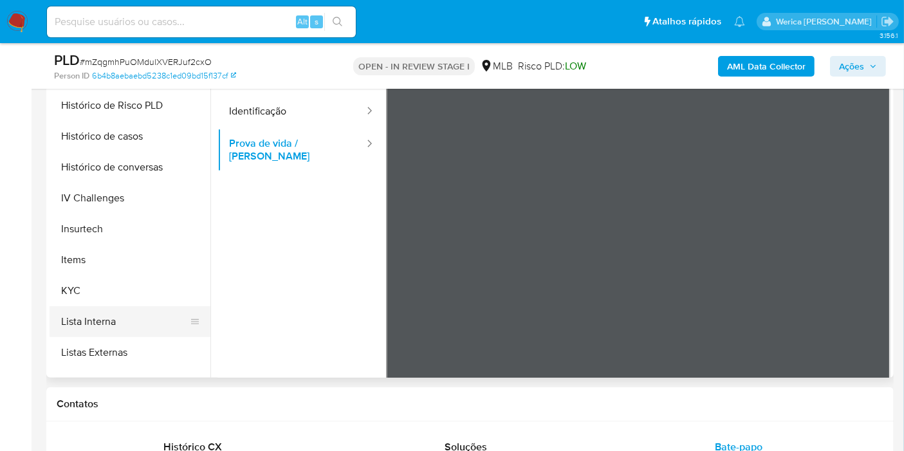
drag, startPoint x: 90, startPoint y: 320, endPoint x: 91, endPoint y: 308, distance: 12.3
click at [91, 320] on button "Lista Interna" at bounding box center [125, 321] width 151 height 31
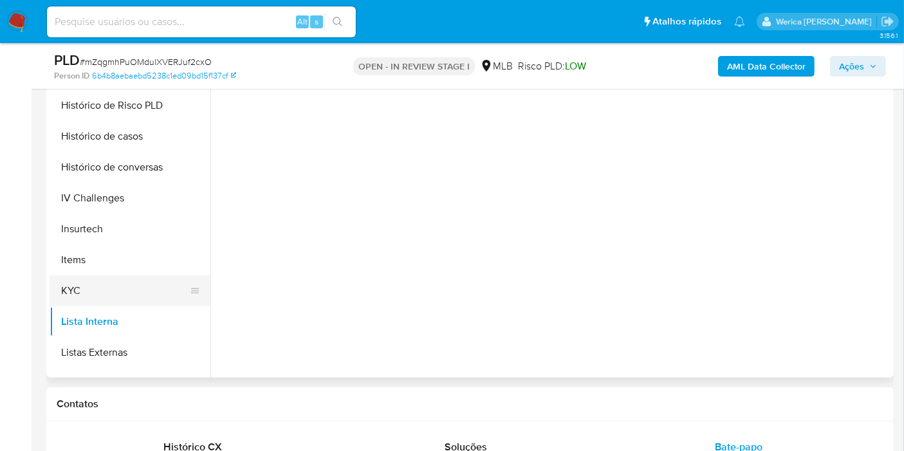
click at [93, 291] on button "KYC" at bounding box center [125, 290] width 151 height 31
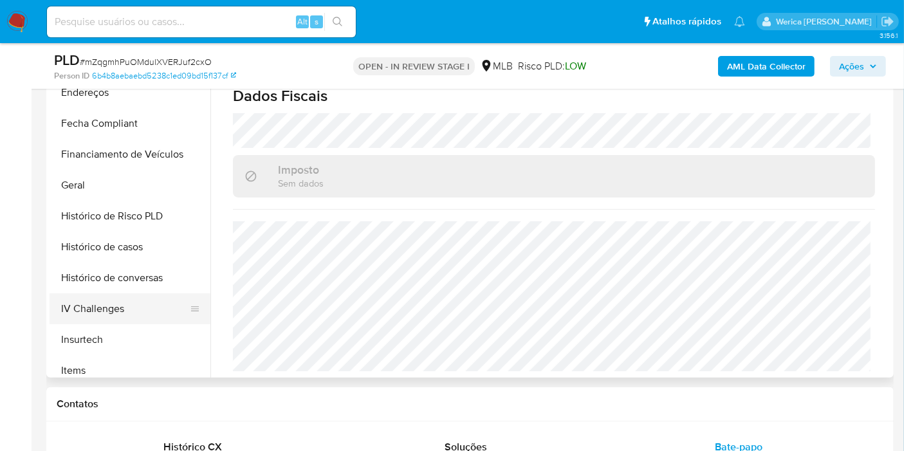
scroll to position [286, 0]
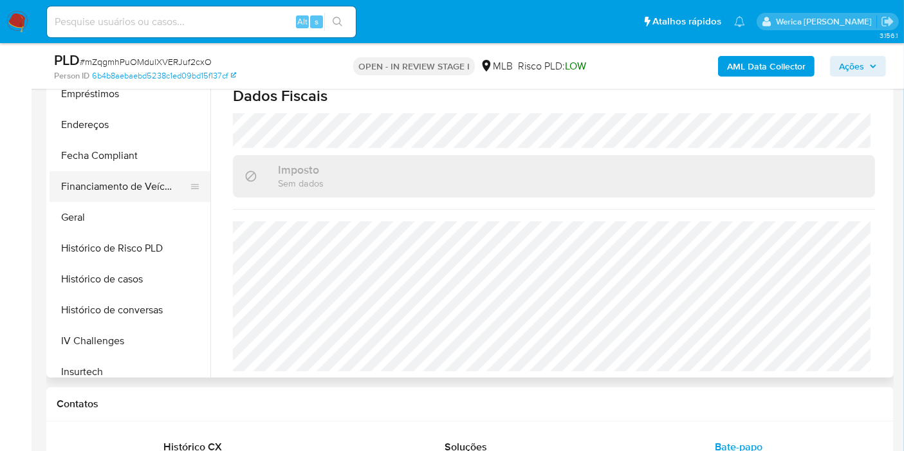
click at [88, 185] on button "Financiamento de Veículos" at bounding box center [125, 186] width 151 height 31
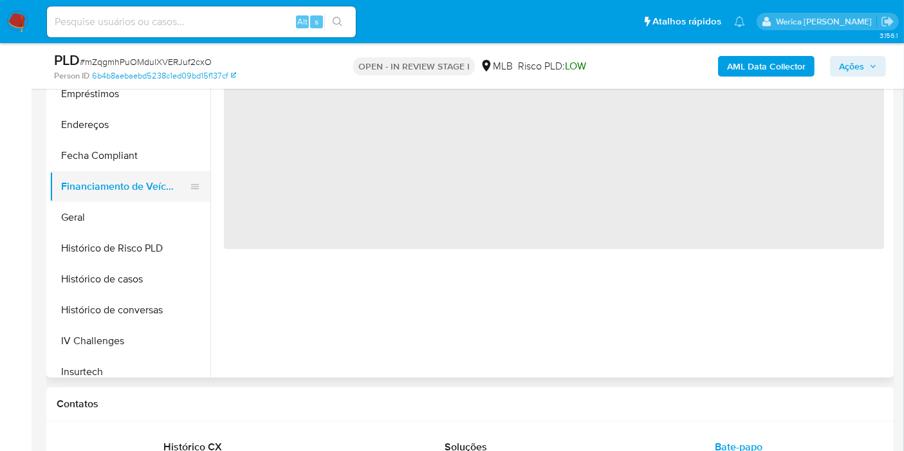
scroll to position [0, 0]
click at [108, 204] on button "Geral" at bounding box center [125, 217] width 151 height 31
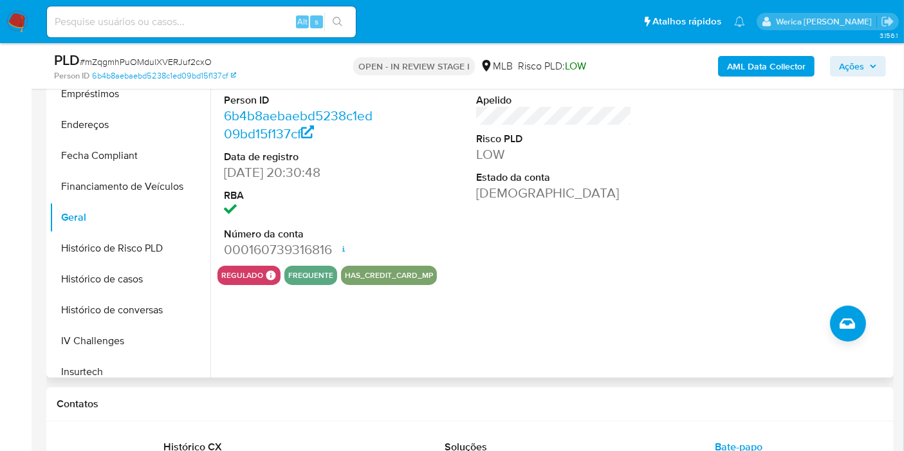
click at [707, 295] on div "ID do usuário 131822324 Person ID 6b4b8aebaebd5238c1ed09bd15f137cf Data de regi…" at bounding box center [550, 212] width 680 height 329
click at [766, 151] on div at bounding box center [806, 156] width 169 height 217
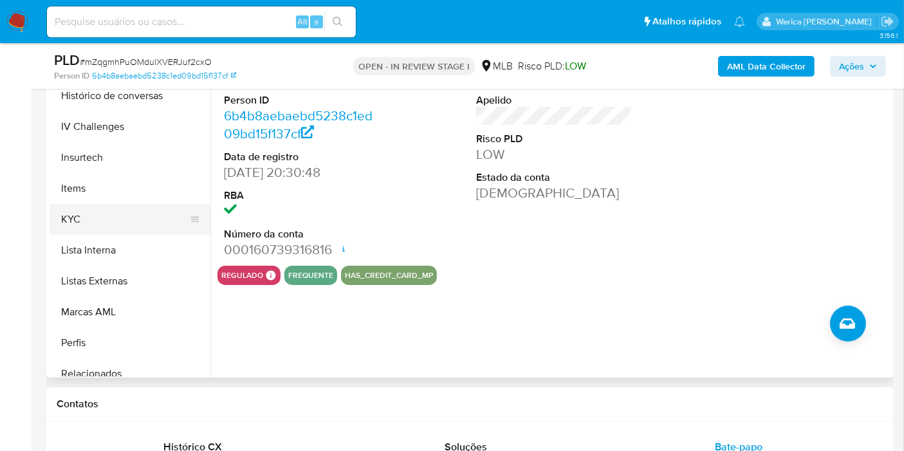
click at [85, 204] on button "KYC" at bounding box center [125, 219] width 151 height 31
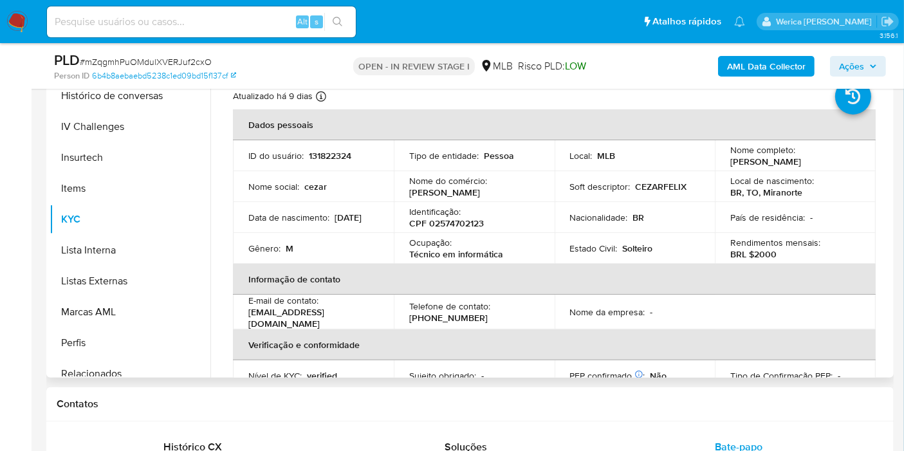
click at [798, 238] on p "Rendimentos mensais :" at bounding box center [775, 243] width 90 height 12
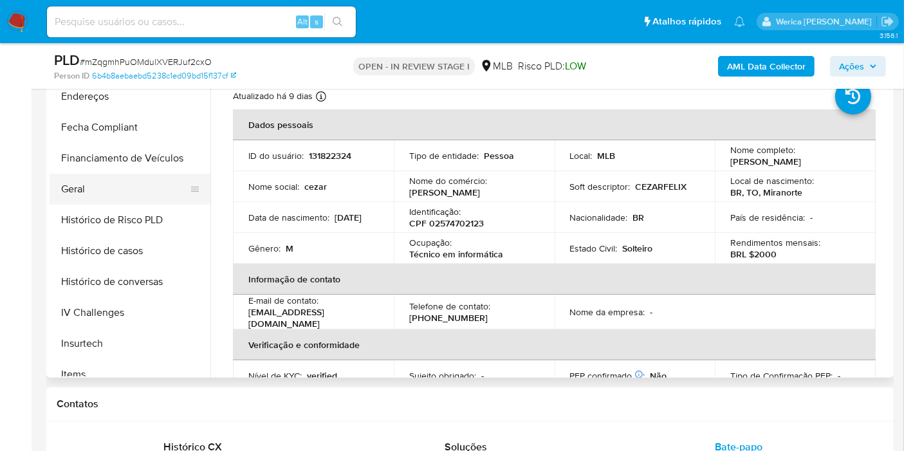
scroll to position [214, 0]
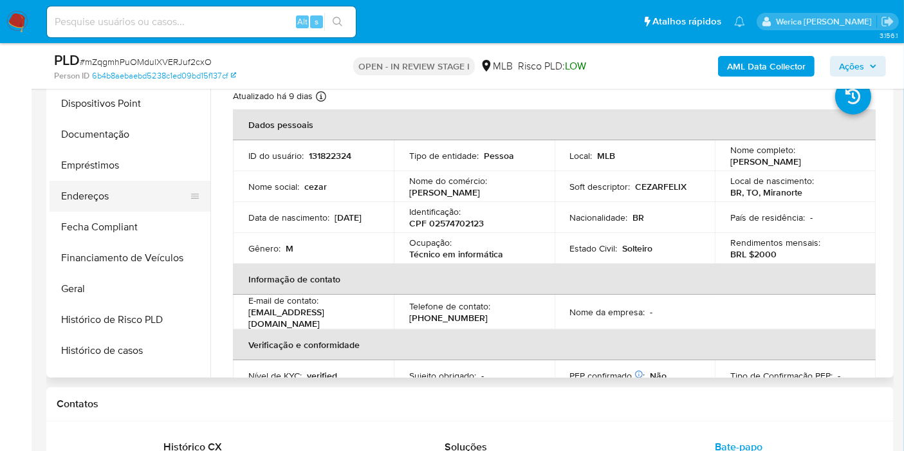
click at [152, 209] on button "Endereços" at bounding box center [125, 196] width 151 height 31
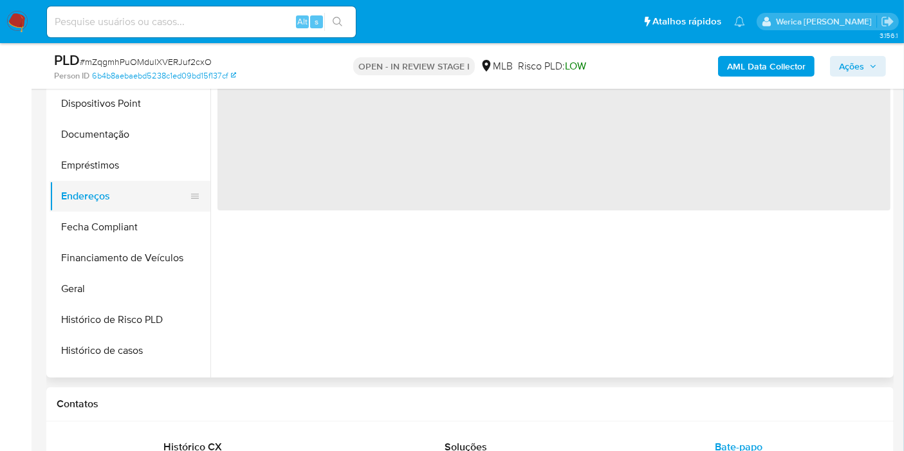
click at [151, 197] on button "Endereços" at bounding box center [125, 196] width 151 height 31
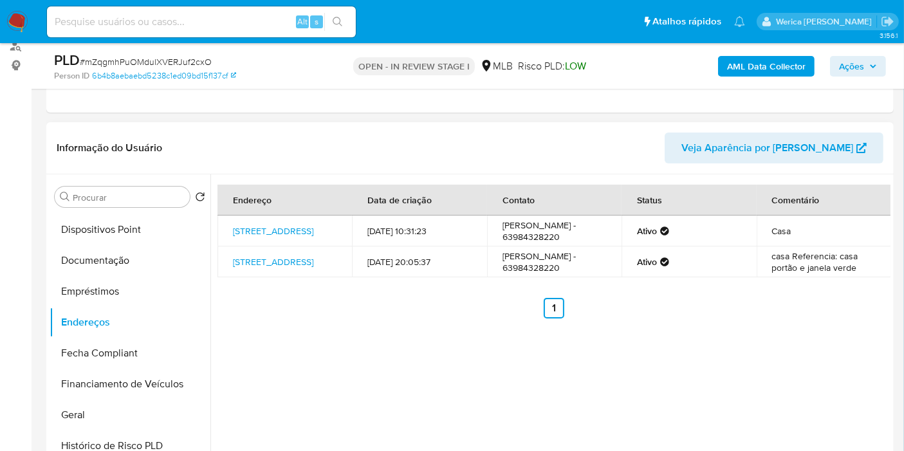
scroll to position [143, 0]
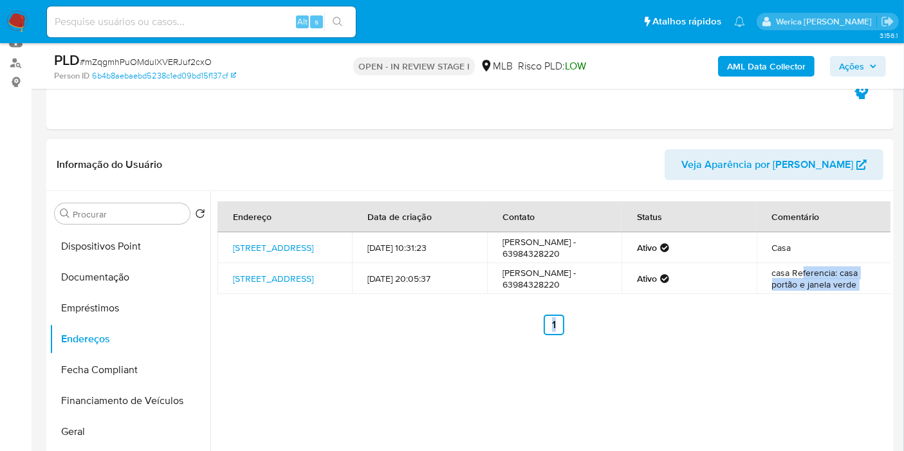
drag, startPoint x: 796, startPoint y: 275, endPoint x: 802, endPoint y: 394, distance: 119.8
click at [792, 376] on div "Endereço Data de criação Contato Status Comentário Rua 12 763, Miranorte, Tocan…" at bounding box center [550, 355] width 680 height 329
click at [811, 382] on div "Endereço Data de criação Contato Status Comentário Rua 12 763, Miranorte, Tocan…" at bounding box center [550, 355] width 680 height 329
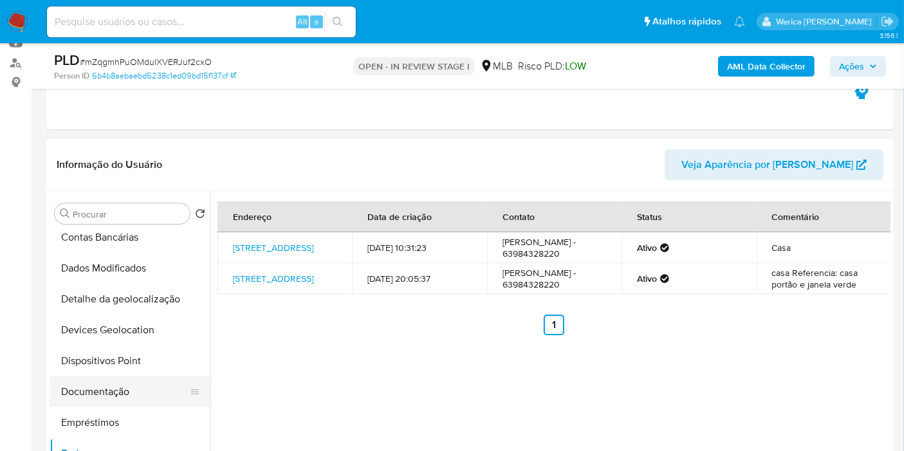
scroll to position [0, 0]
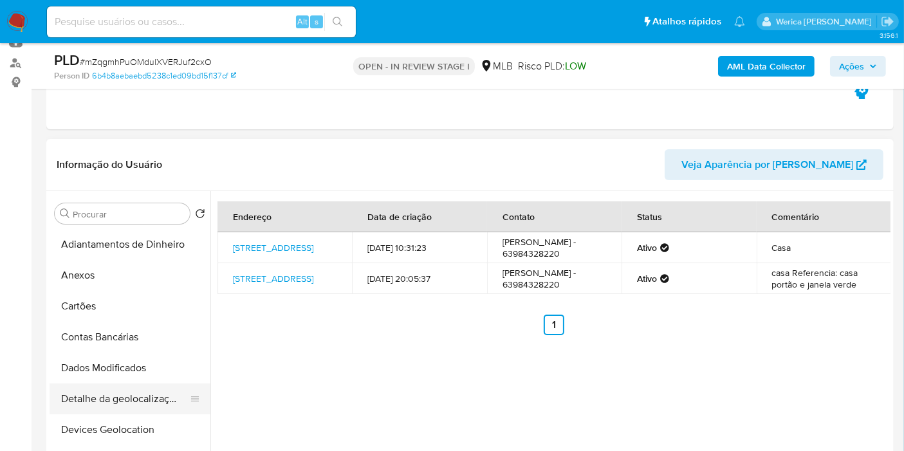
click at [131, 392] on button "Detalhe da geolocalização" at bounding box center [125, 398] width 151 height 31
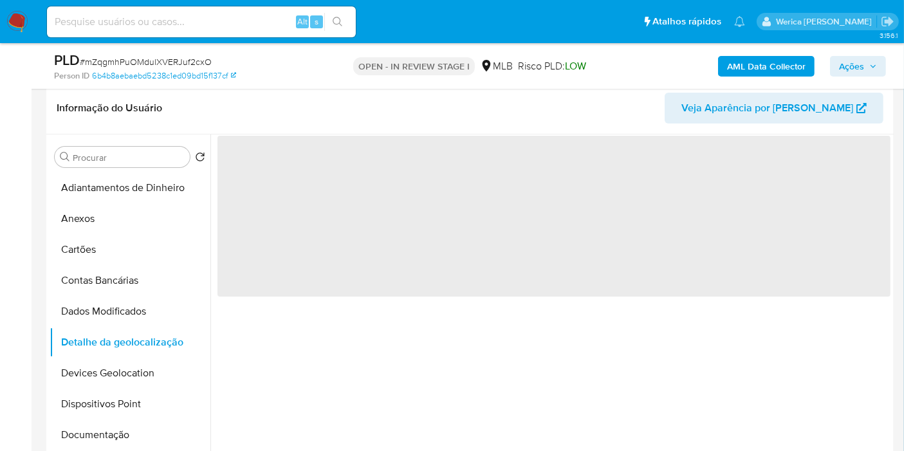
scroll to position [286, 0]
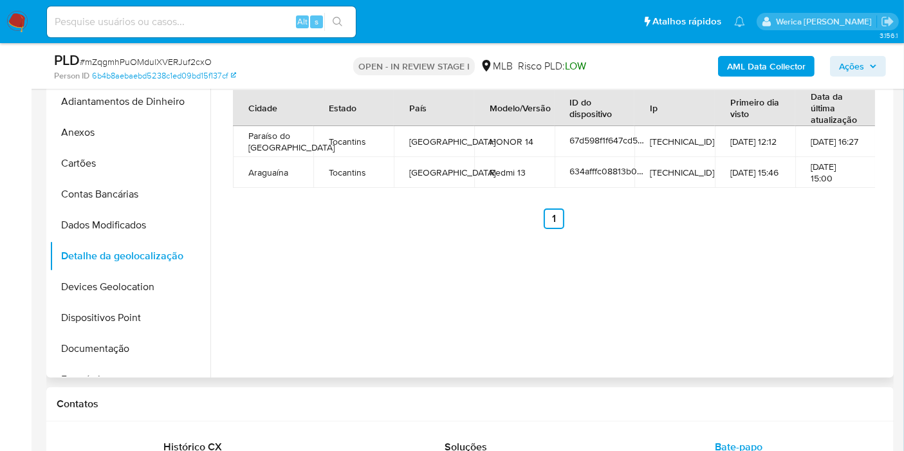
click at [820, 327] on div "Celular Navegador Cidade Estado País Modelo/Versão ID do dispositivo Ip Primeir…" at bounding box center [550, 212] width 680 height 329
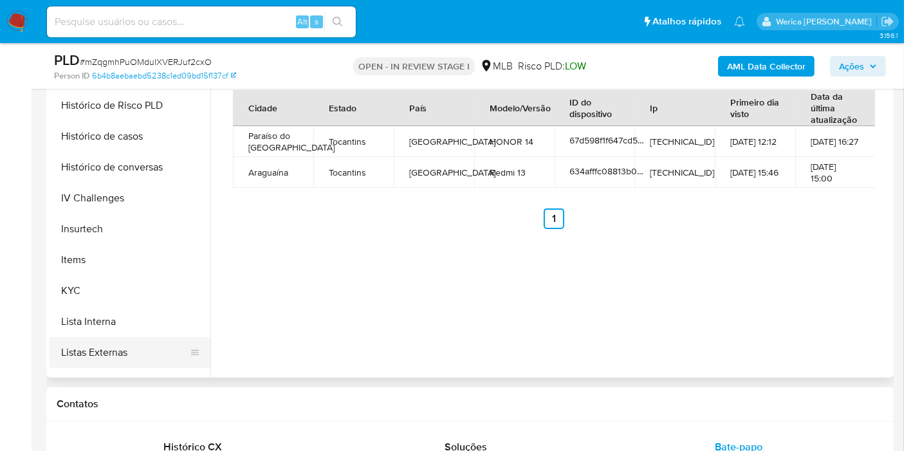
click at [91, 350] on button "Listas Externas" at bounding box center [125, 352] width 151 height 31
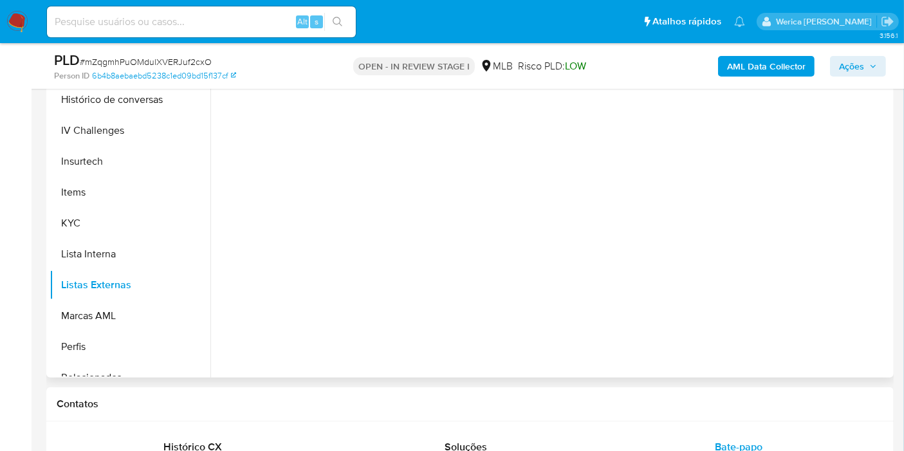
scroll to position [571, 0]
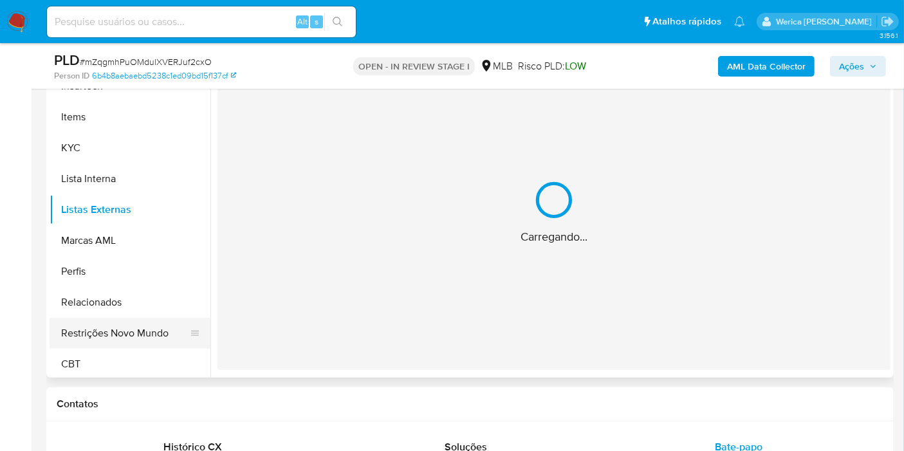
click at [106, 335] on button "Restrições Novo Mundo" at bounding box center [125, 333] width 151 height 31
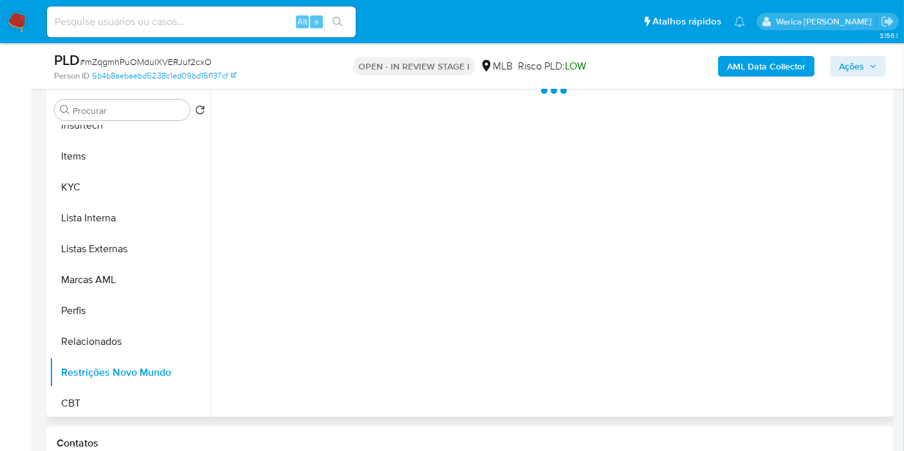
scroll to position [214, 0]
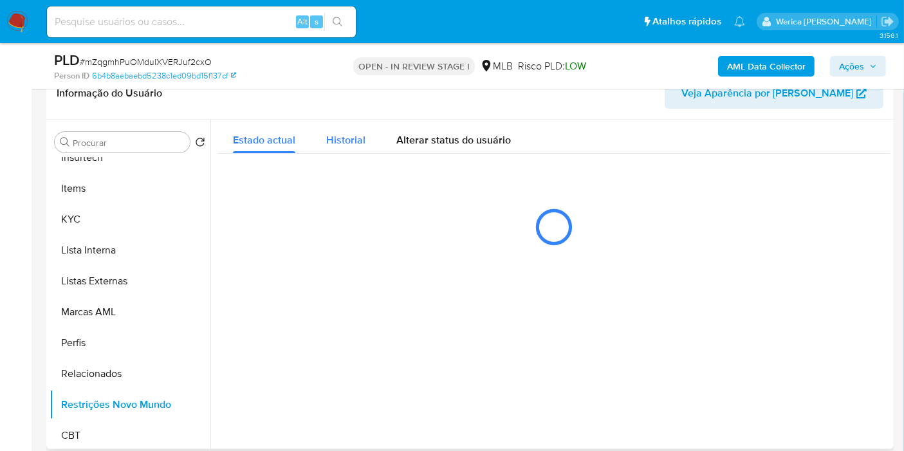
click at [333, 136] on span "Historial" at bounding box center [345, 140] width 39 height 15
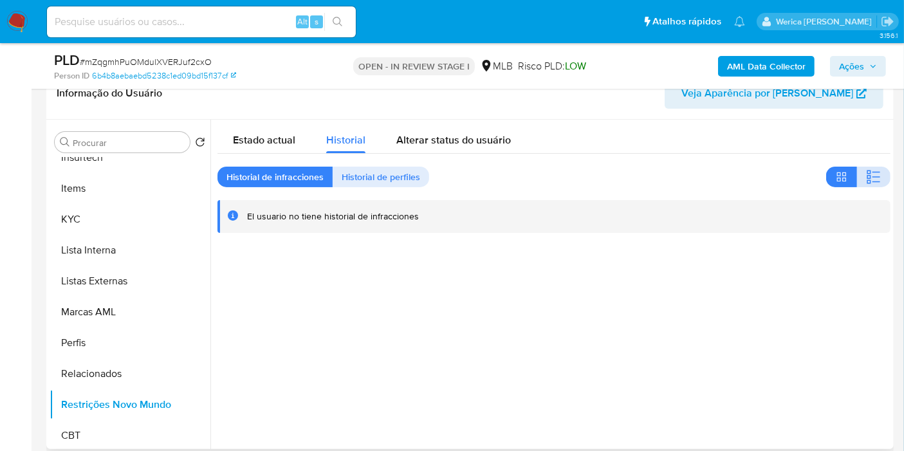
click at [857, 172] on button "button" at bounding box center [873, 177] width 33 height 21
click at [809, 338] on div at bounding box center [550, 284] width 680 height 329
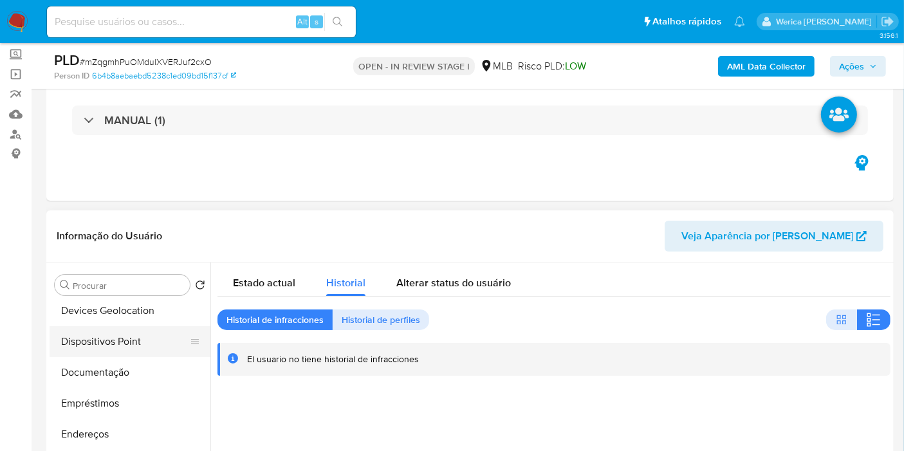
scroll to position [143, 0]
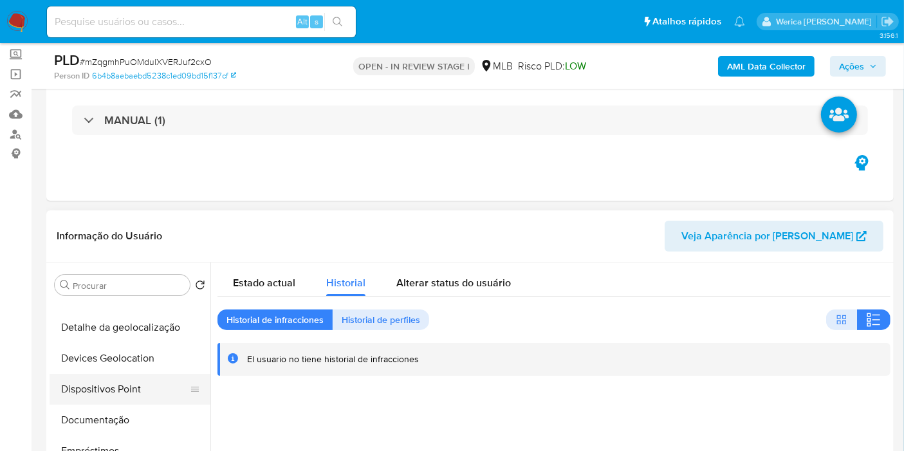
click at [127, 391] on button "Dispositivos Point" at bounding box center [125, 389] width 151 height 31
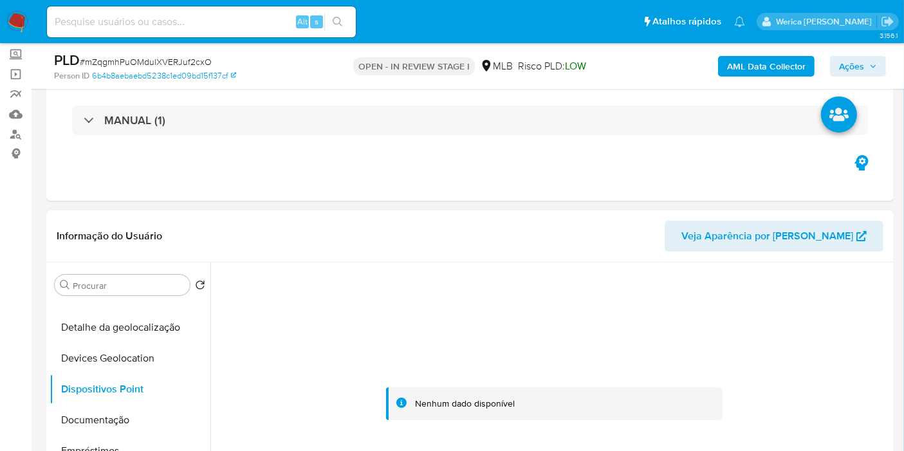
click at [698, 372] on div at bounding box center [553, 403] width 673 height 283
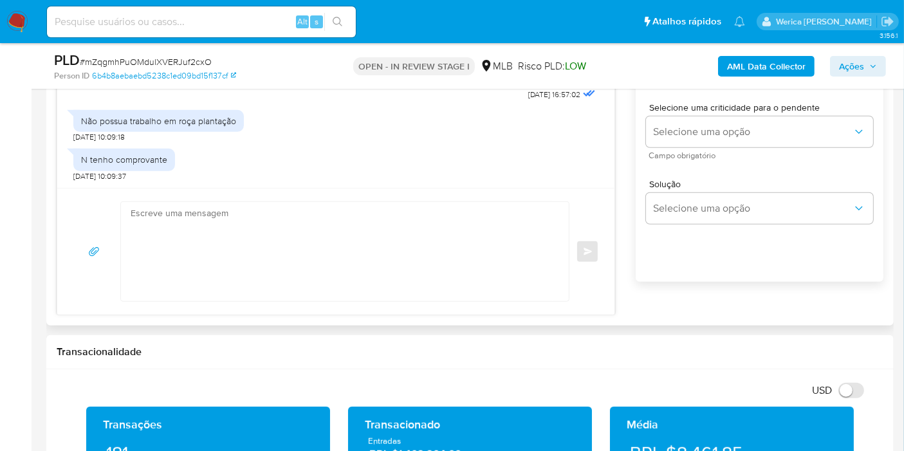
scroll to position [643, 0]
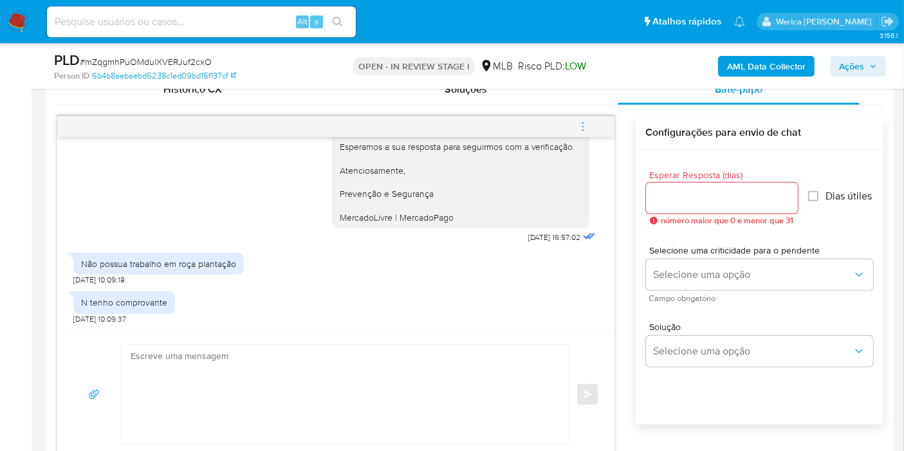
drag, startPoint x: 410, startPoint y: 381, endPoint x: 460, endPoint y: 339, distance: 65.2
click at [409, 381] on textarea at bounding box center [342, 394] width 422 height 99
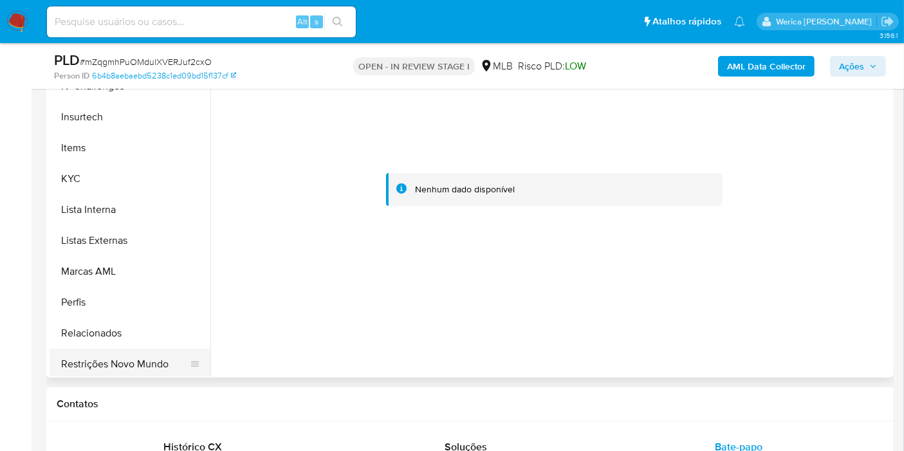
scroll to position [574, 0]
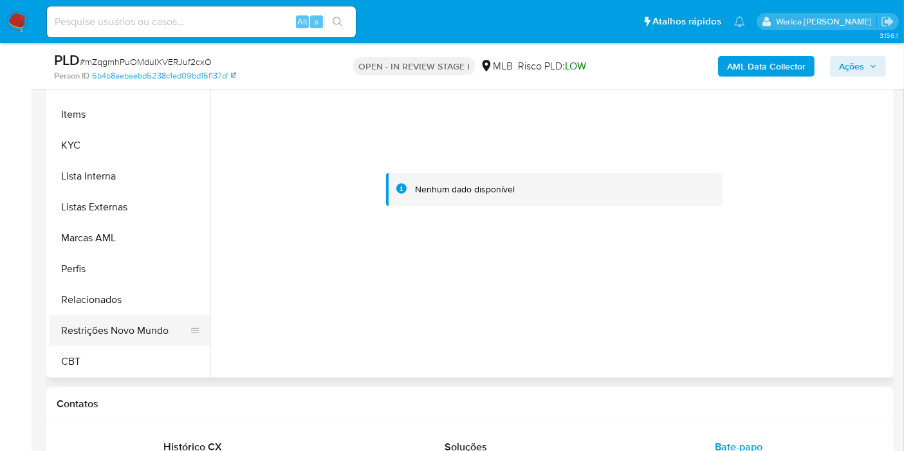
click at [127, 330] on button "Restrições Novo Mundo" at bounding box center [125, 330] width 151 height 31
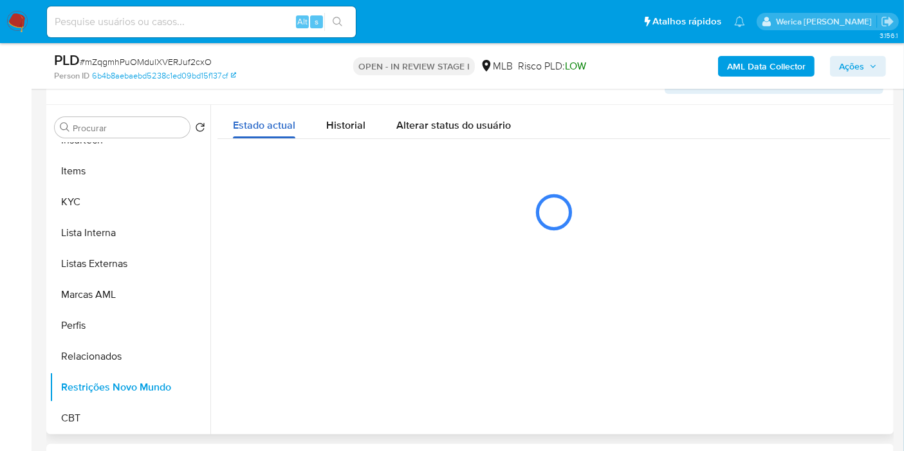
scroll to position [143, 0]
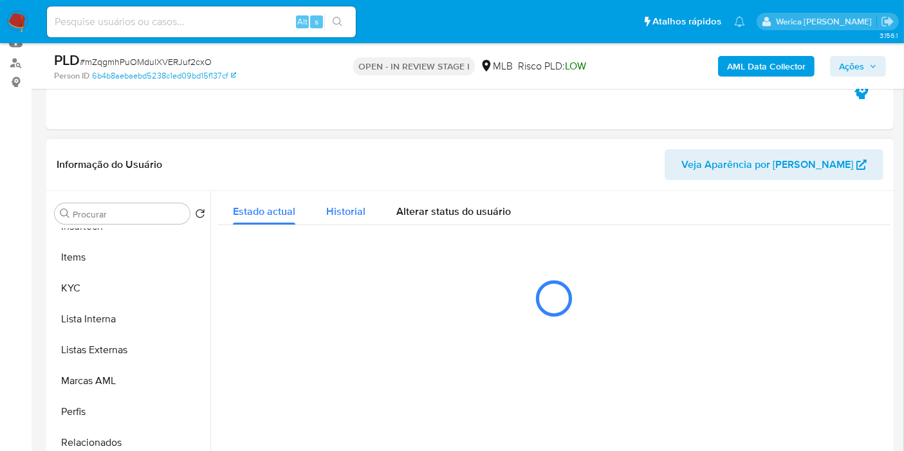
click at [344, 224] on div "Historial" at bounding box center [345, 208] width 39 height 34
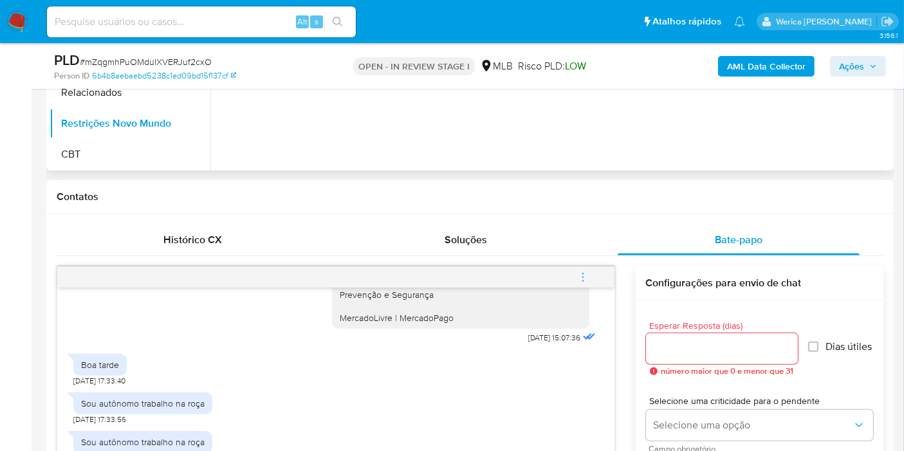
scroll to position [327, 0]
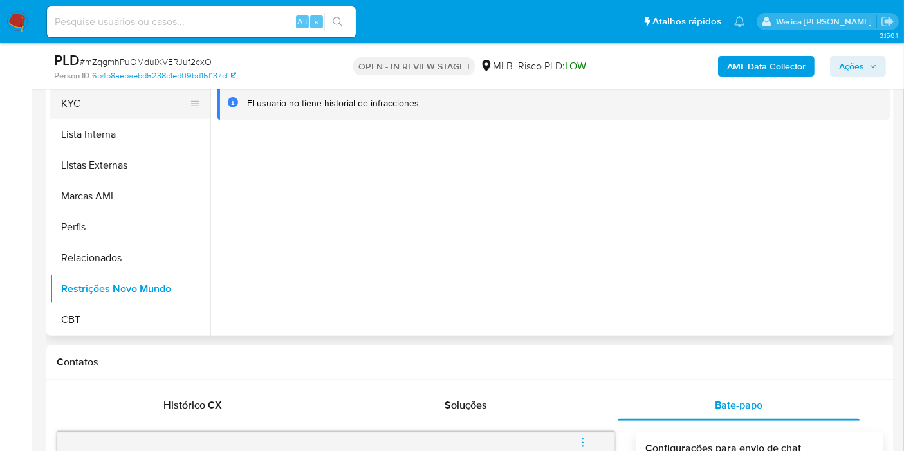
click at [113, 104] on button "KYC" at bounding box center [125, 103] width 151 height 31
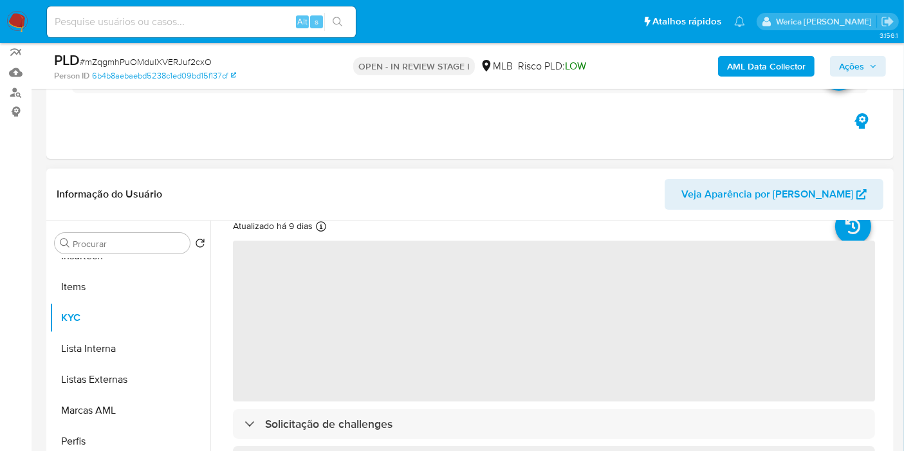
scroll to position [143, 0]
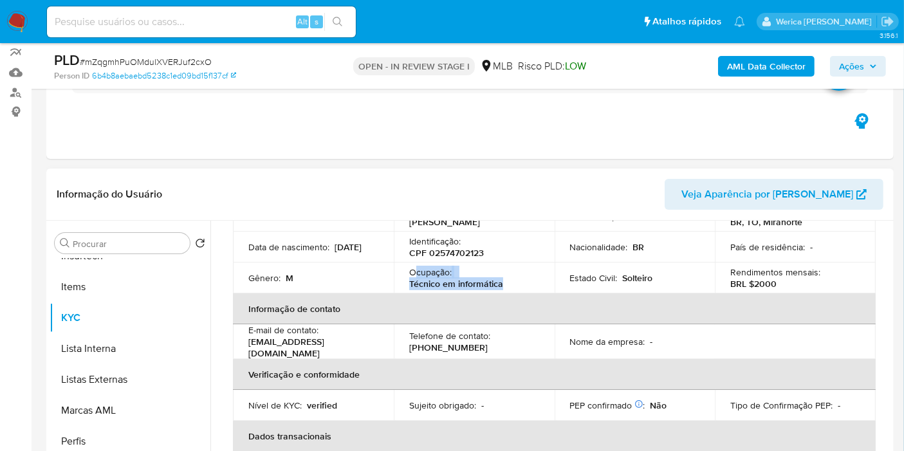
drag, startPoint x: 415, startPoint y: 268, endPoint x: 513, endPoint y: 288, distance: 99.7
click at [513, 288] on div "Ocupação : Técnico em informática" at bounding box center [474, 277] width 130 height 23
copy div "cupação : Técnico em informática"
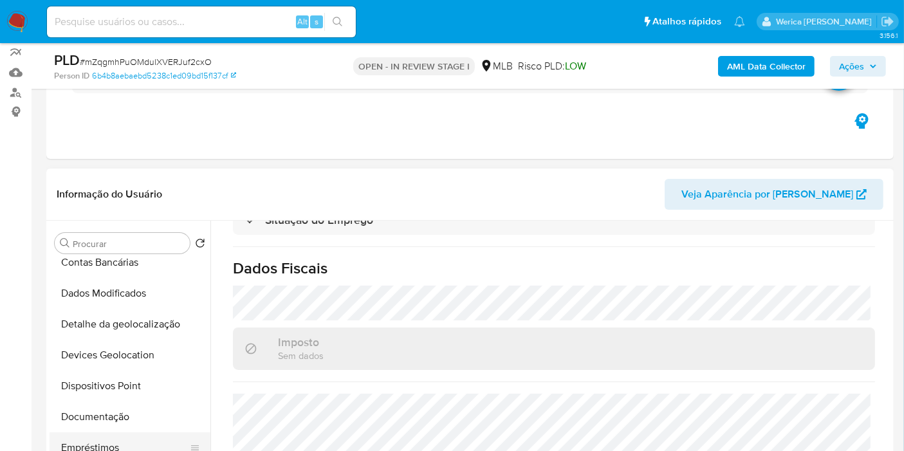
scroll to position [2, 0]
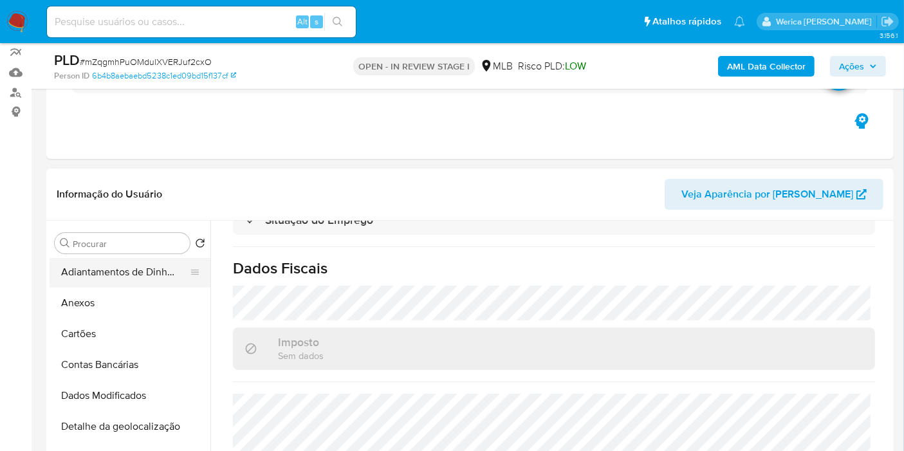
drag, startPoint x: 115, startPoint y: 297, endPoint x: 136, endPoint y: 277, distance: 29.2
click at [116, 297] on button "Anexos" at bounding box center [130, 303] width 161 height 31
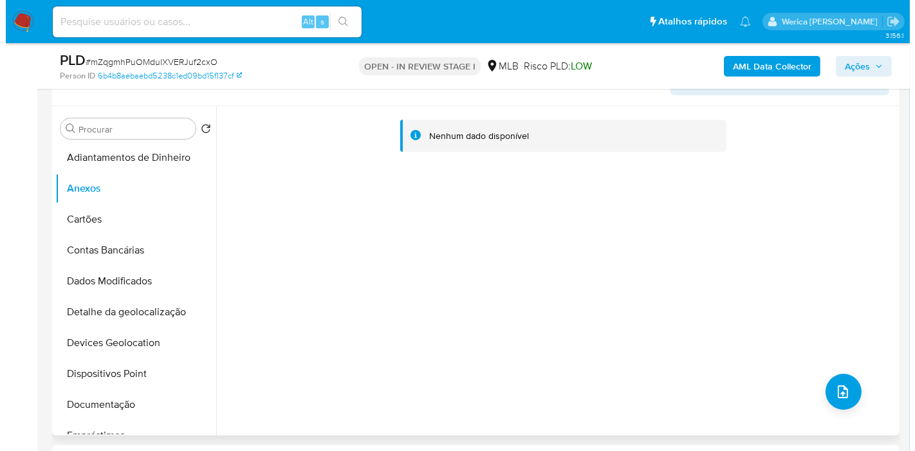
scroll to position [256, 0]
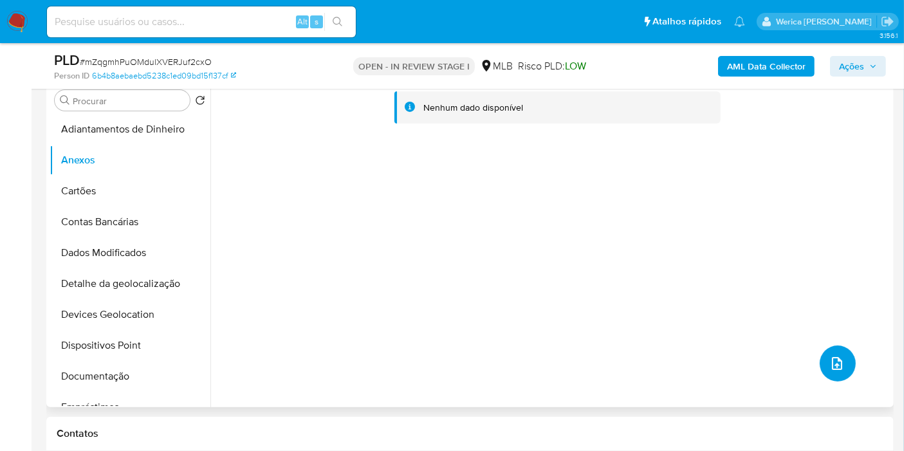
click at [834, 368] on icon "upload-file" at bounding box center [836, 363] width 15 height 15
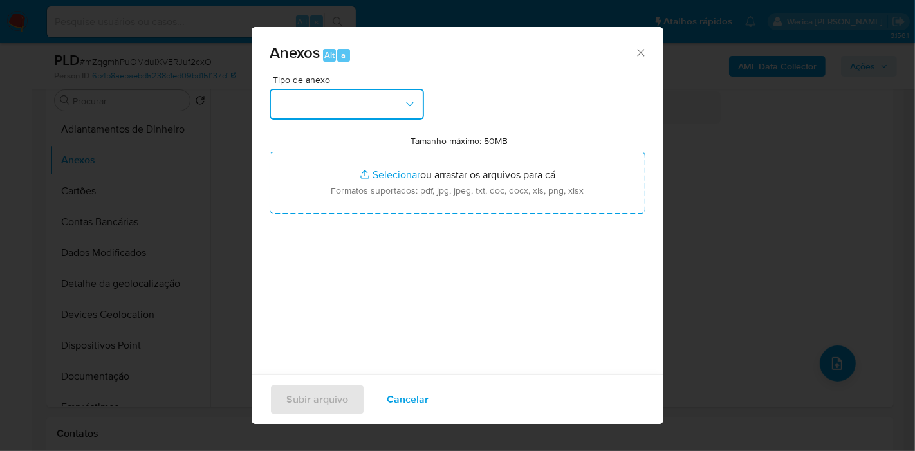
click at [377, 99] on button "button" at bounding box center [347, 104] width 154 height 31
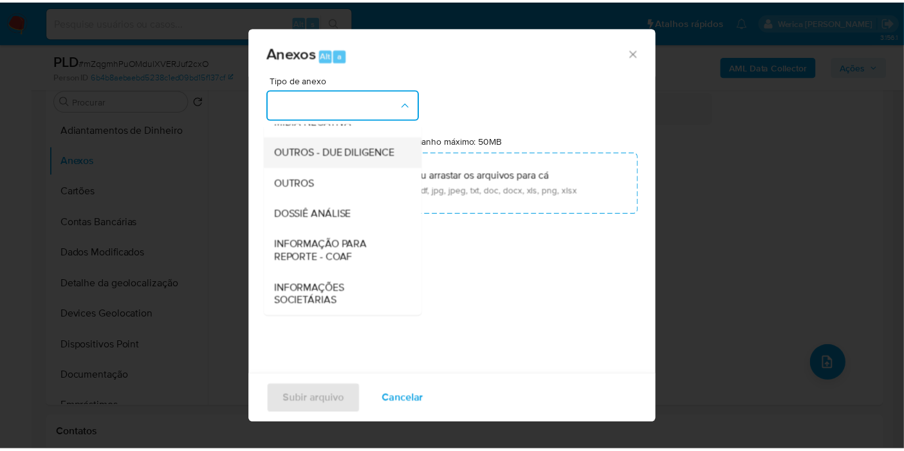
scroll to position [197, 0]
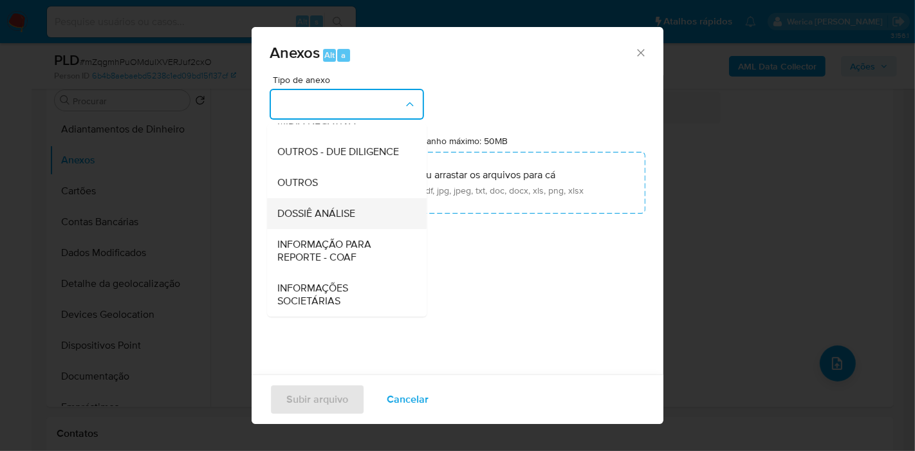
click at [353, 208] on span "DOSSIÊ ANÁLISE" at bounding box center [316, 213] width 78 height 13
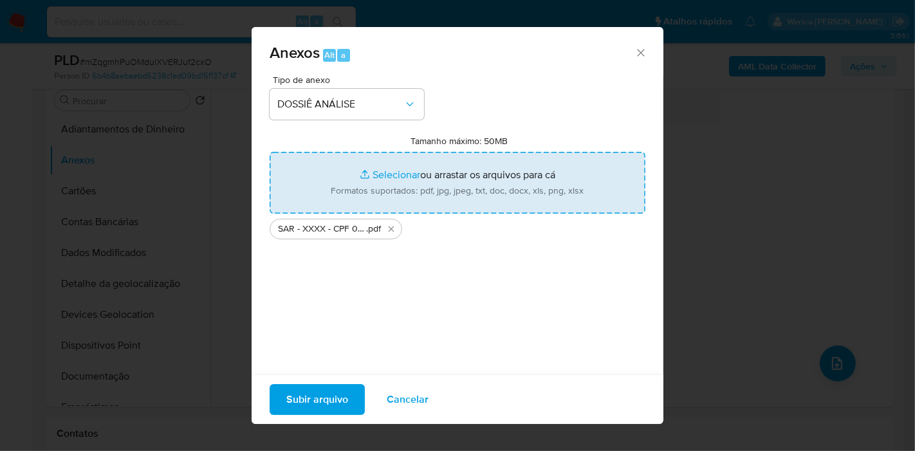
type input "C:\fakepath\Mulan 131822324_2025_08_25_19_07_09.xlsx"
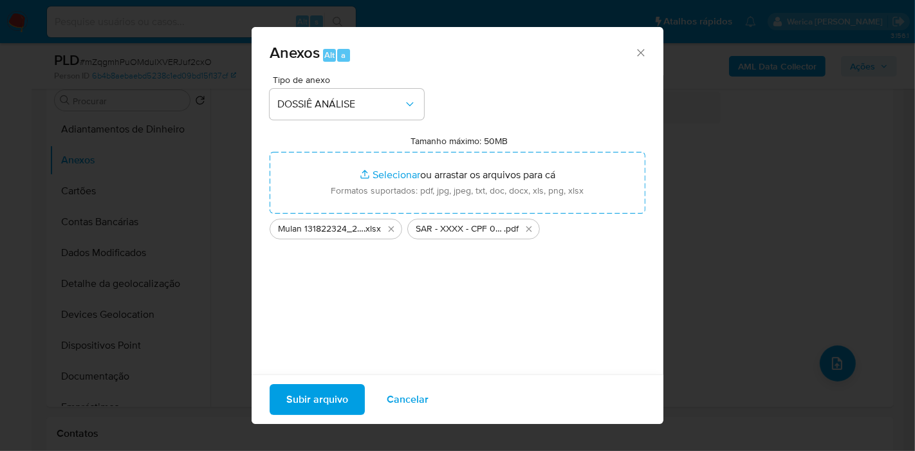
click at [347, 403] on button "Subir arquivo" at bounding box center [317, 399] width 95 height 31
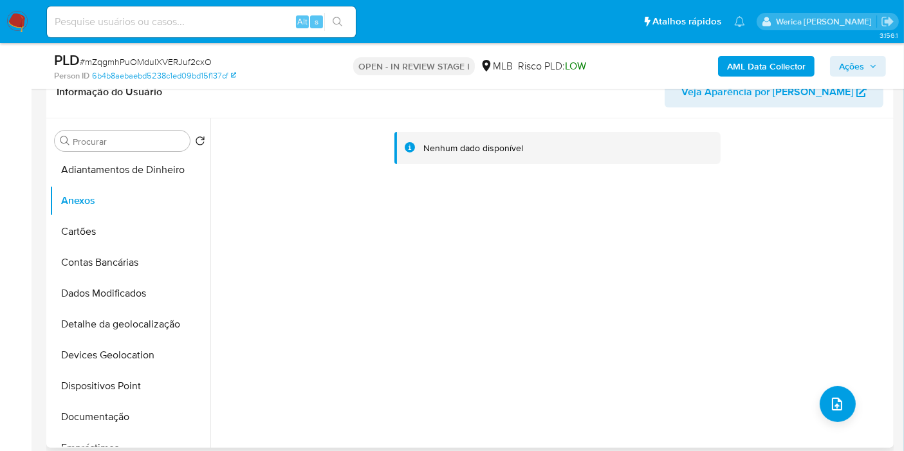
scroll to position [185, 0]
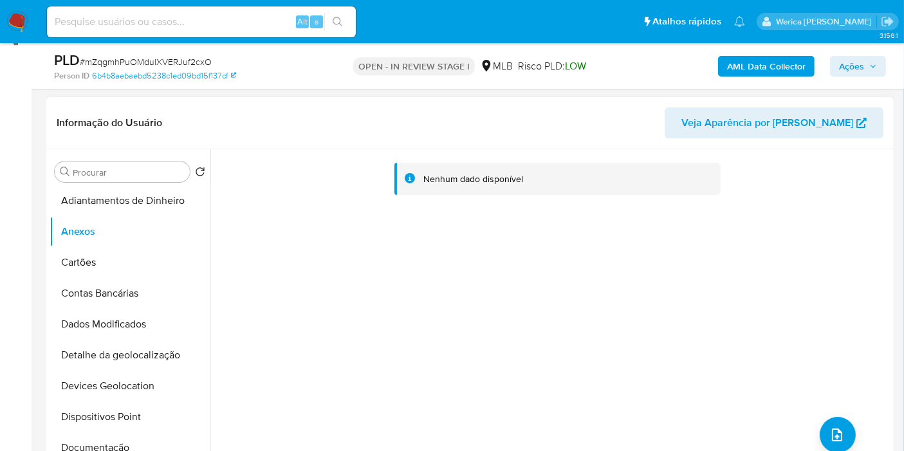
click at [663, 217] on div "Nenhum dado disponível" at bounding box center [550, 313] width 680 height 329
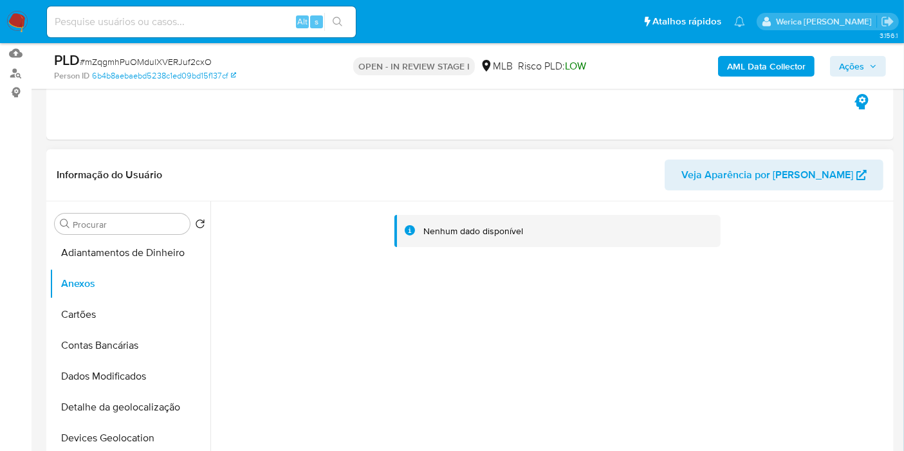
scroll to position [0, 0]
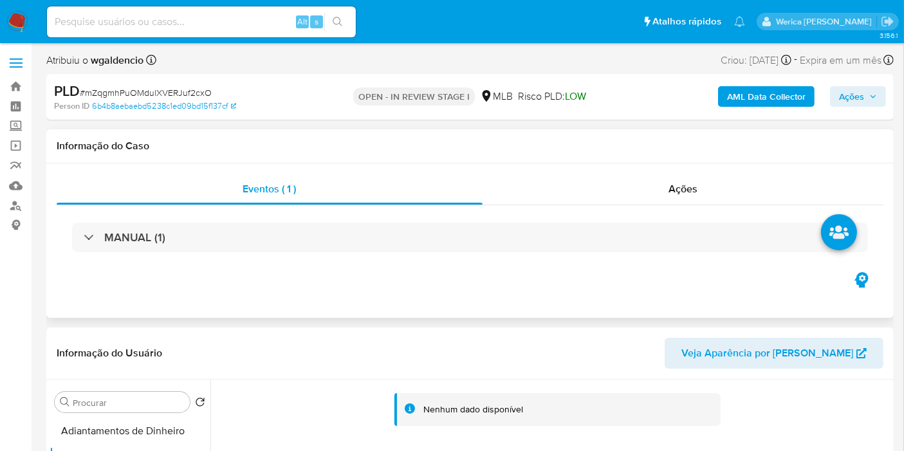
drag, startPoint x: 709, startPoint y: 191, endPoint x: 720, endPoint y: 164, distance: 29.1
click at [708, 191] on div "Ações" at bounding box center [682, 189] width 401 height 31
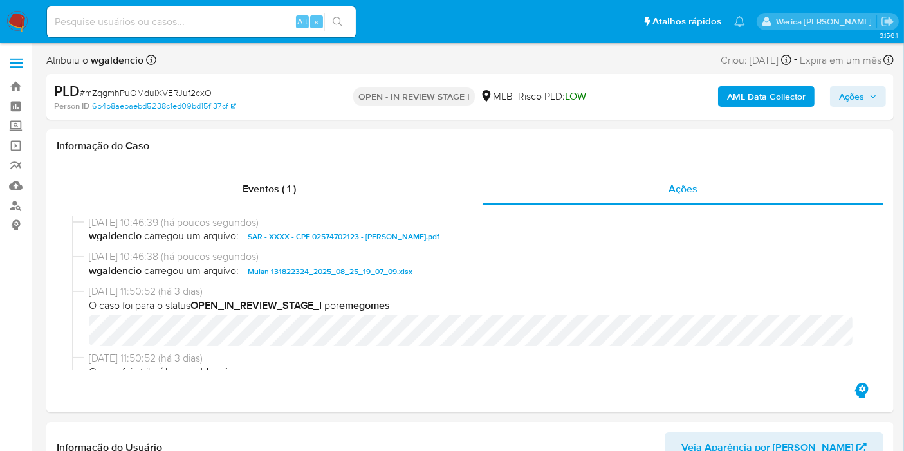
click at [854, 109] on div "AML Data Collector Ações" at bounding box center [749, 97] width 274 height 30
click at [872, 96] on icon "button" at bounding box center [872, 96] width 5 height 3
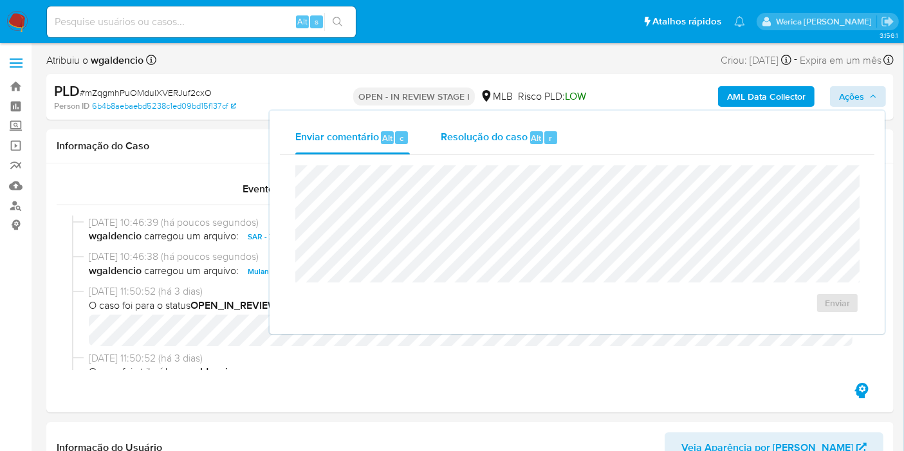
drag, startPoint x: 506, startPoint y: 140, endPoint x: 498, endPoint y: 150, distance: 12.4
click at [499, 143] on span "Resolução do caso" at bounding box center [484, 137] width 87 height 15
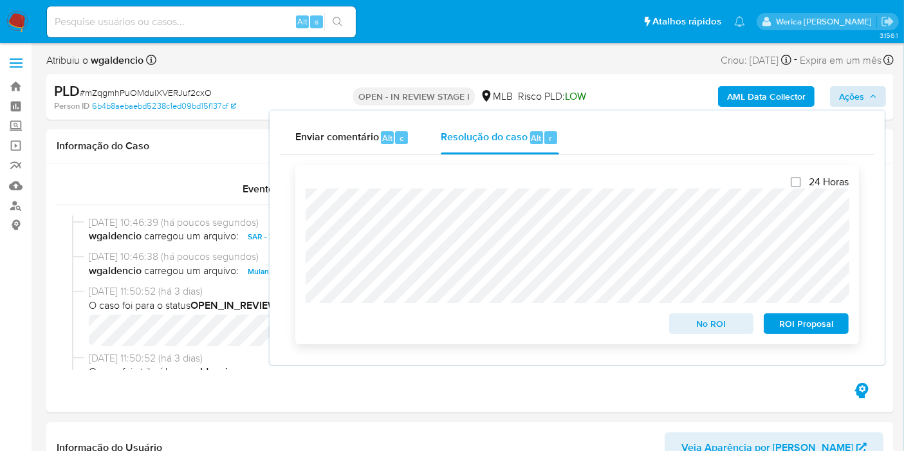
click at [789, 330] on span "ROI Proposal" at bounding box center [806, 324] width 67 height 18
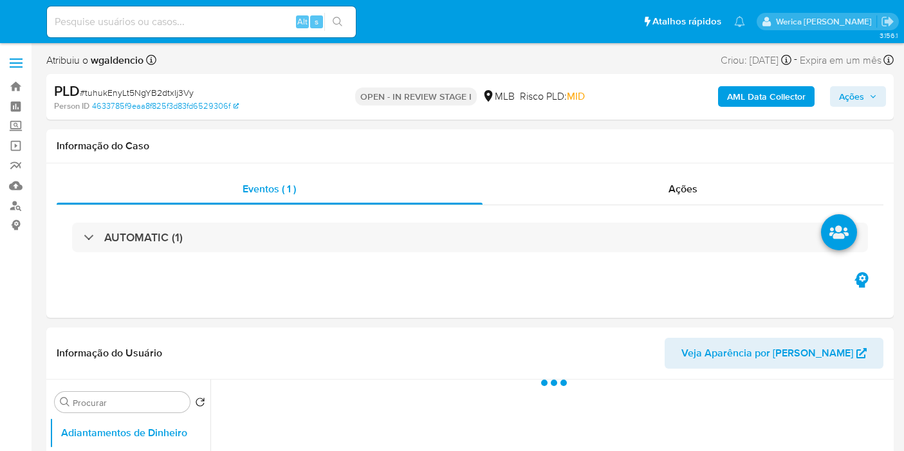
select select "10"
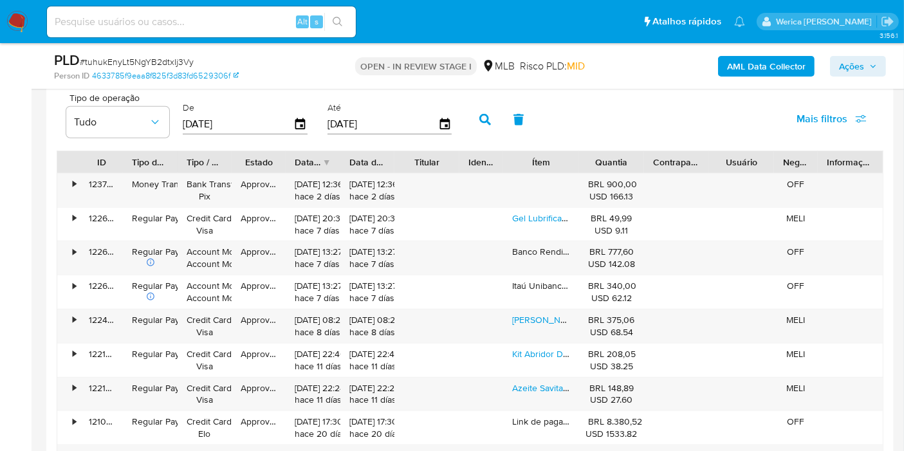
scroll to position [1215, 0]
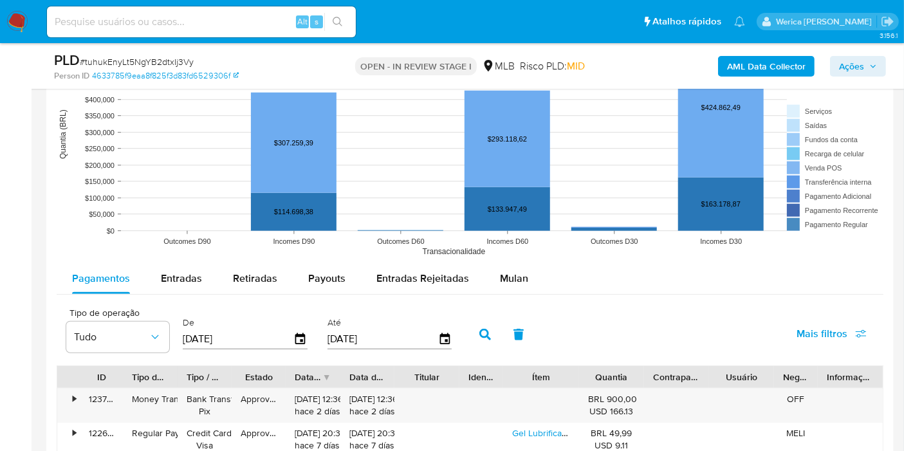
drag, startPoint x: 521, startPoint y: 247, endPoint x: 524, endPoint y: 253, distance: 6.9
click at [524, 253] on rect at bounding box center [470, 134] width 827 height 257
drag, startPoint x: 524, startPoint y: 269, endPoint x: 531, endPoint y: 272, distance: 8.4
click at [524, 271] on button "Mulan" at bounding box center [513, 278] width 59 height 31
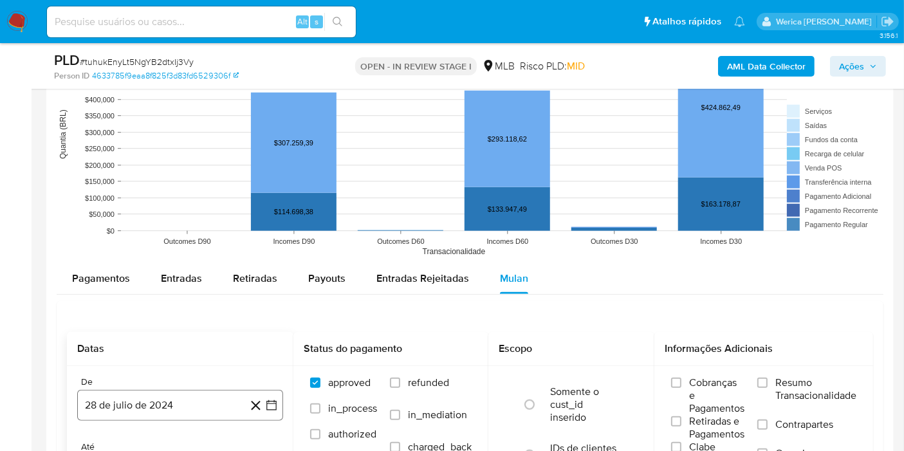
click at [212, 412] on button "28 de julio de 2024" at bounding box center [180, 405] width 206 height 31
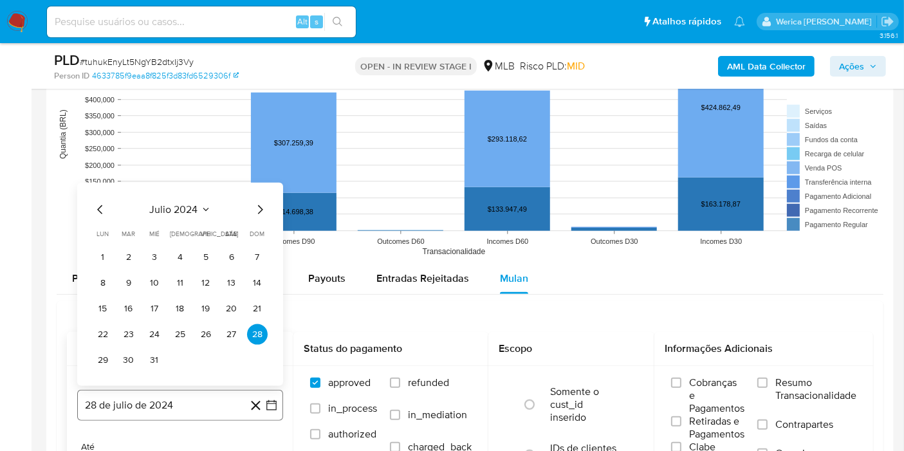
scroll to position [1358, 0]
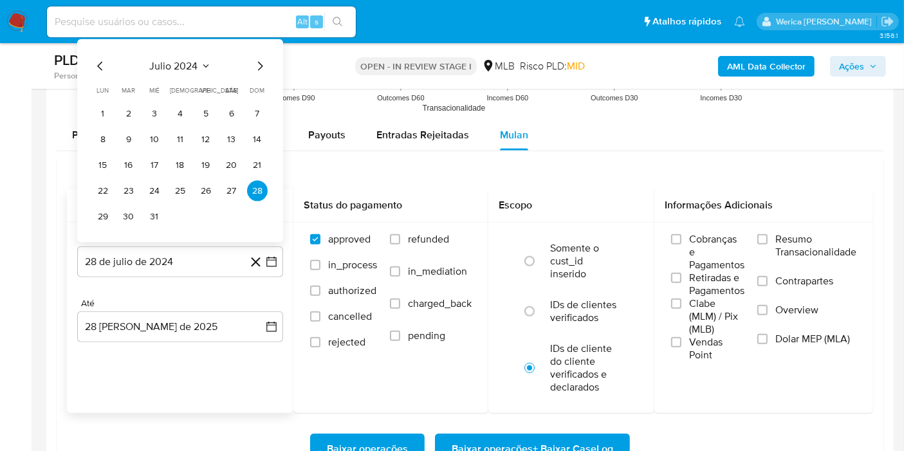
click at [158, 63] on span "julio 2024" at bounding box center [174, 66] width 48 height 13
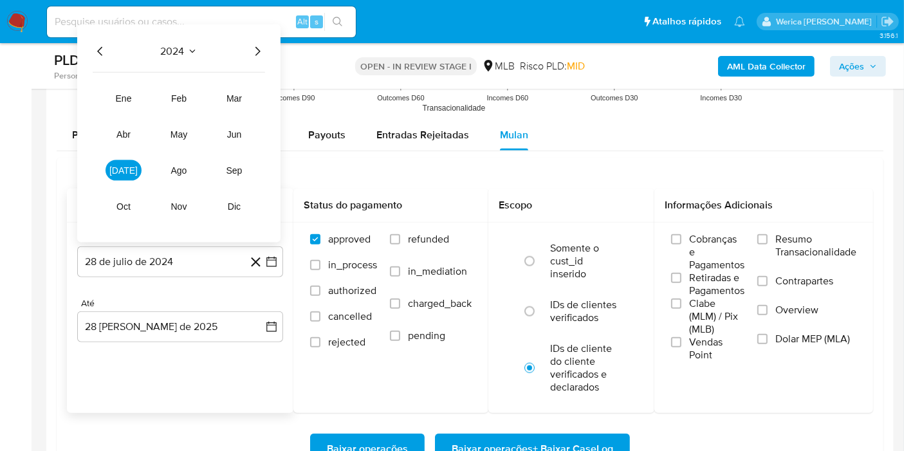
click at [257, 48] on icon "Año siguiente" at bounding box center [257, 51] width 15 height 15
click at [134, 160] on button "[DATE]" at bounding box center [124, 170] width 36 height 21
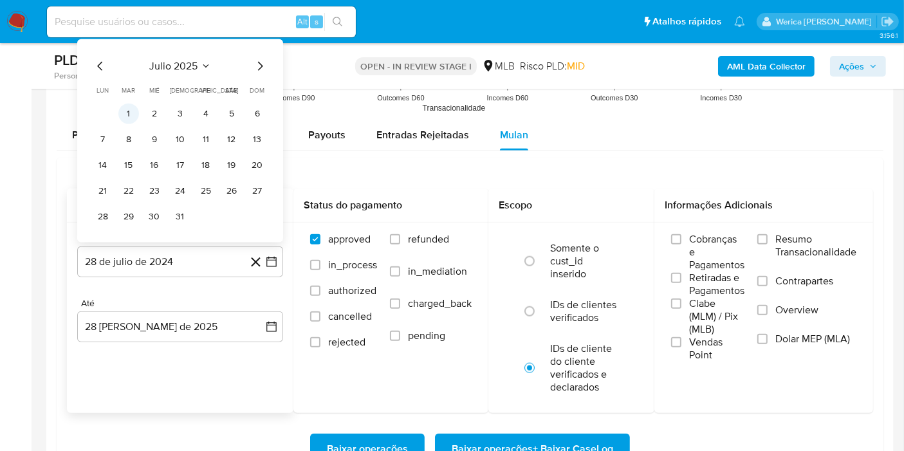
click at [121, 111] on button "1" at bounding box center [128, 114] width 21 height 21
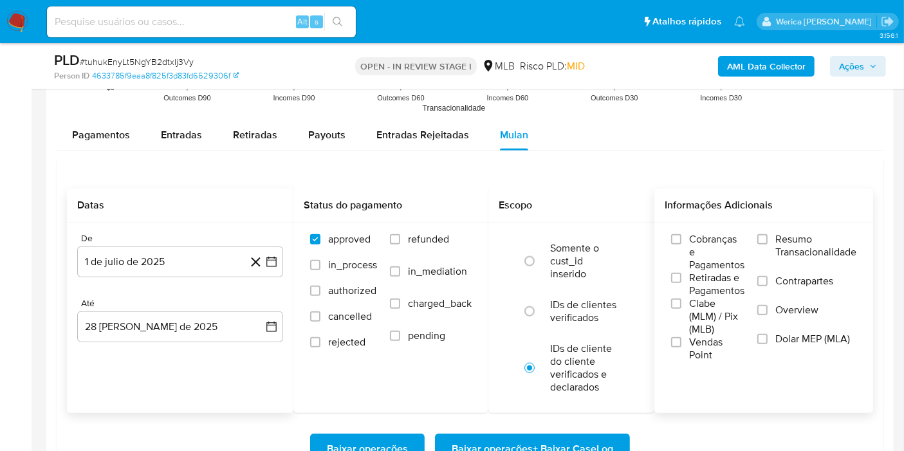
click at [693, 236] on span "Cobranças e Pagamentos" at bounding box center [716, 252] width 55 height 39
click at [681, 236] on input "Cobranças e Pagamentos" at bounding box center [676, 239] width 10 height 10
click at [706, 295] on span "Retiradas e Pagamentos" at bounding box center [716, 284] width 55 height 26
click at [681, 283] on input "Retiradas e Pagamentos" at bounding box center [676, 278] width 10 height 10
click at [710, 328] on label "Clabe (MLM) / Pix (MLB)" at bounding box center [707, 316] width 73 height 39
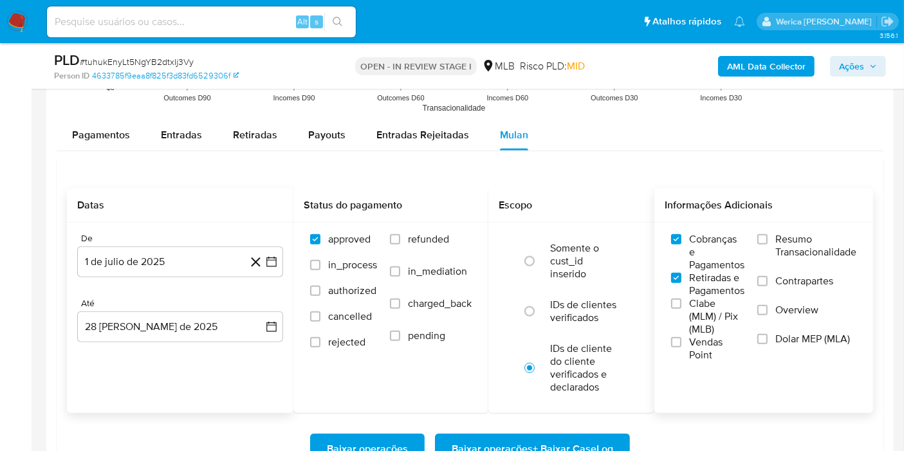
click at [681, 309] on input "Clabe (MLM) / Pix (MLB)" at bounding box center [676, 303] width 10 height 10
click at [716, 354] on span "Vendas Point" at bounding box center [716, 349] width 55 height 26
click at [681, 347] on input "Vendas Point" at bounding box center [676, 342] width 10 height 10
click at [794, 339] on span "Dolar MEP (MLA)" at bounding box center [812, 339] width 75 height 13
click at [767, 339] on input "Dolar MEP (MLA)" at bounding box center [762, 339] width 10 height 10
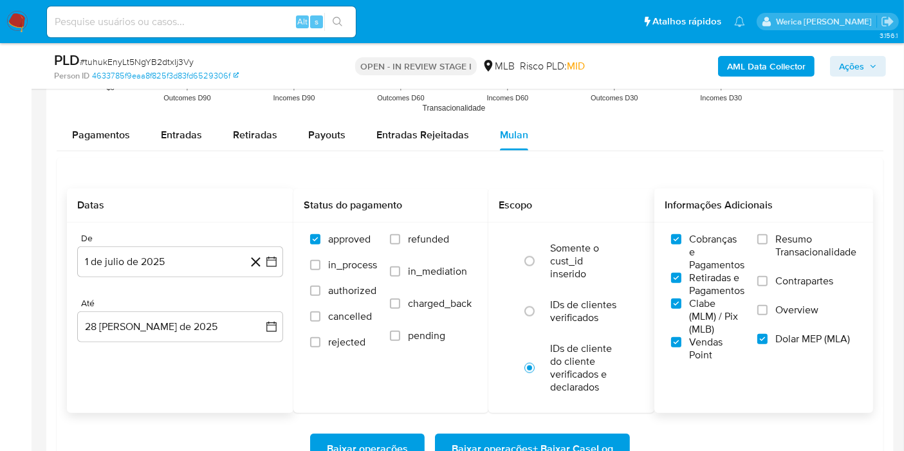
click at [791, 318] on label "Overview" at bounding box center [806, 318] width 99 height 29
click at [767, 315] on input "Overview" at bounding box center [762, 310] width 10 height 10
click at [796, 284] on span "Contrapartes" at bounding box center [804, 281] width 58 height 13
click at [767, 284] on input "Contrapartes" at bounding box center [762, 281] width 10 height 10
click at [796, 256] on span "Resumo Transacionalidade" at bounding box center [815, 246] width 81 height 26
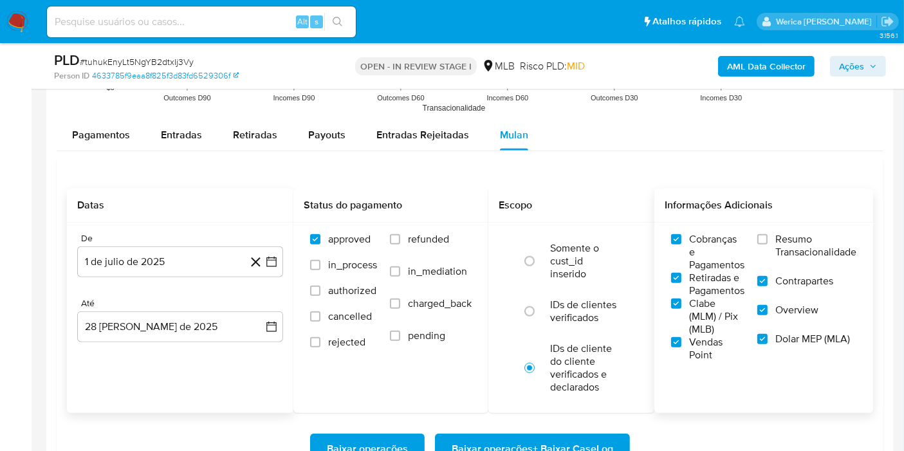
click at [767, 244] on input "Resumo Transacionalidade" at bounding box center [762, 239] width 10 height 10
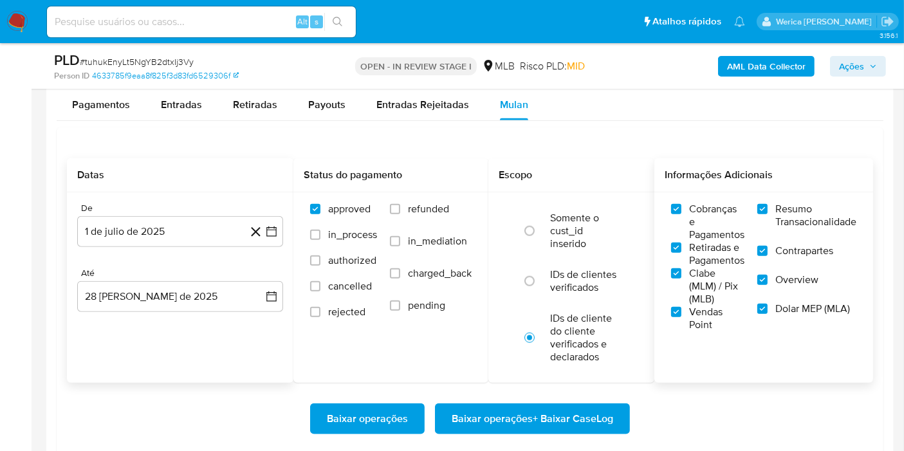
scroll to position [1429, 0]
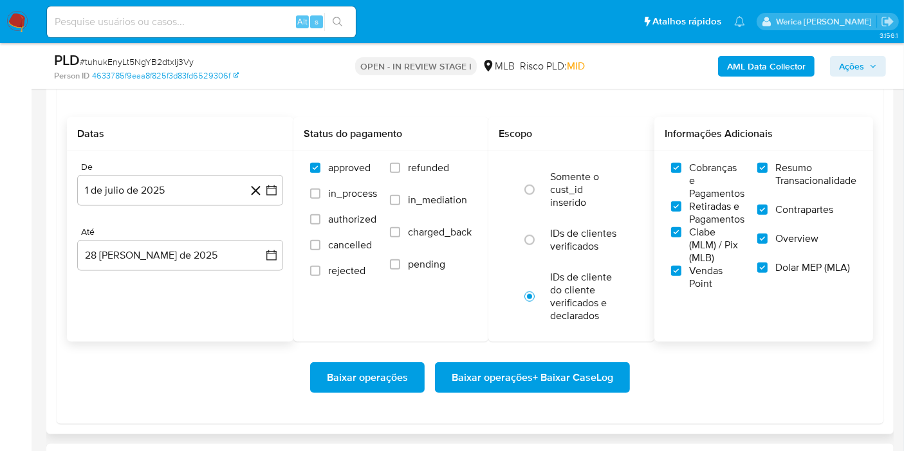
click at [597, 363] on span "Baixar operações + Baixar CaseLog" at bounding box center [532, 377] width 161 height 28
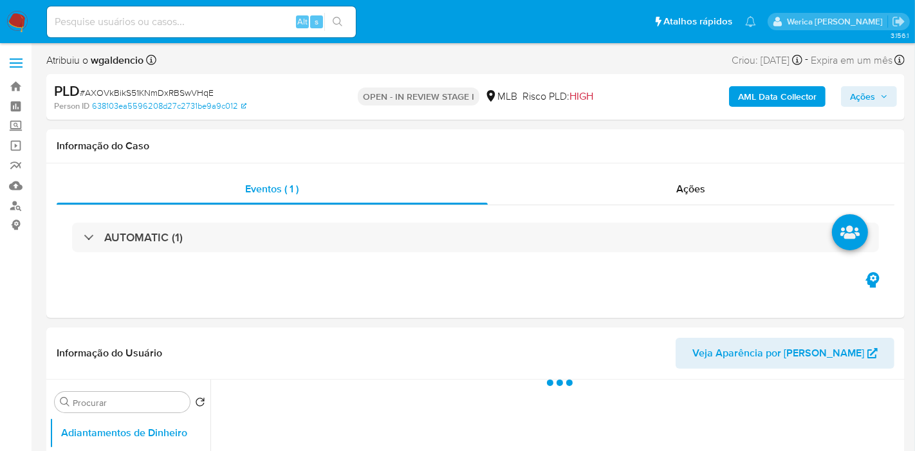
select select "10"
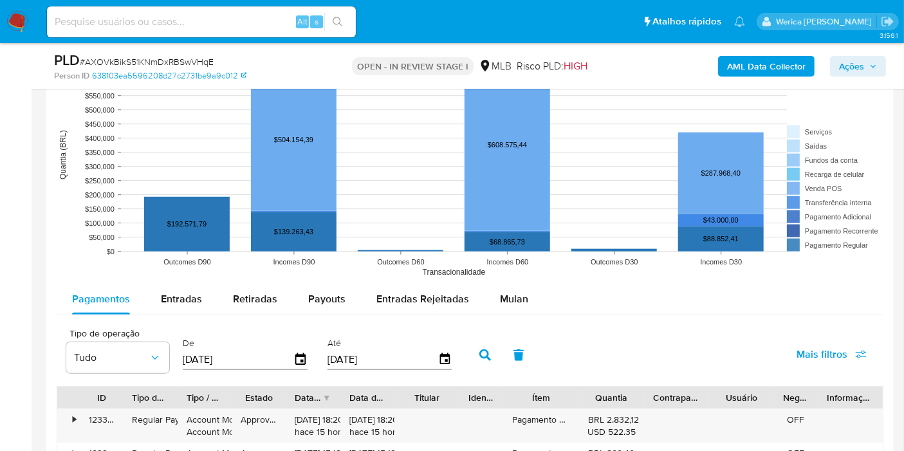
scroll to position [1287, 0]
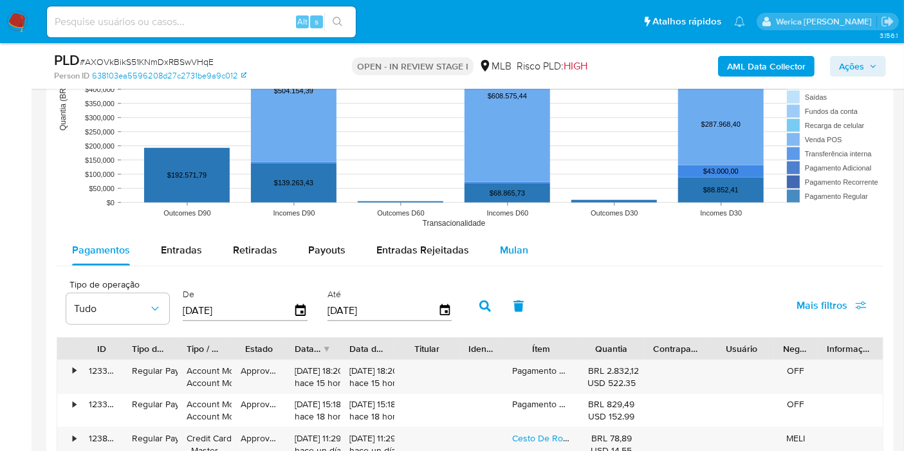
click at [505, 249] on span "Mulan" at bounding box center [514, 250] width 28 height 15
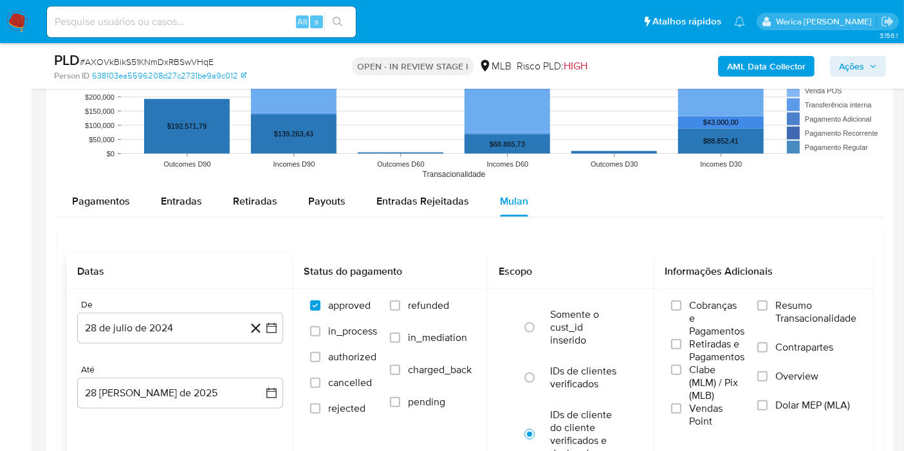
scroll to position [1358, 0]
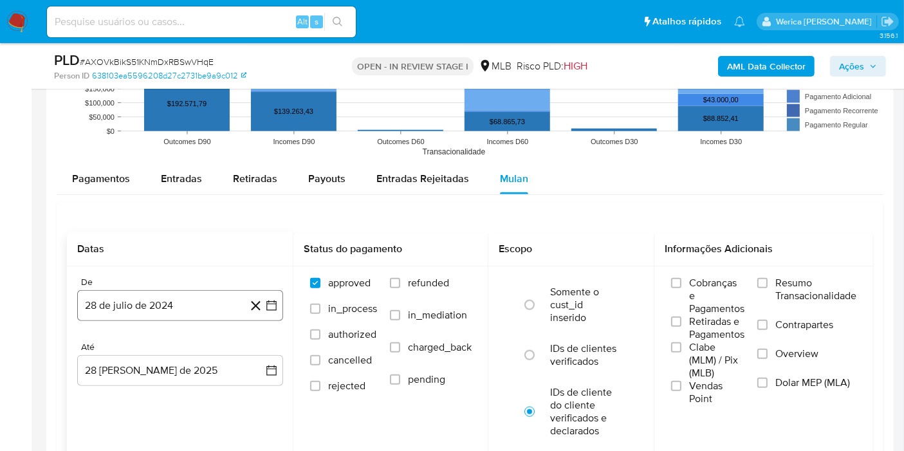
click at [176, 302] on button "28 de julio de 2024" at bounding box center [180, 305] width 206 height 31
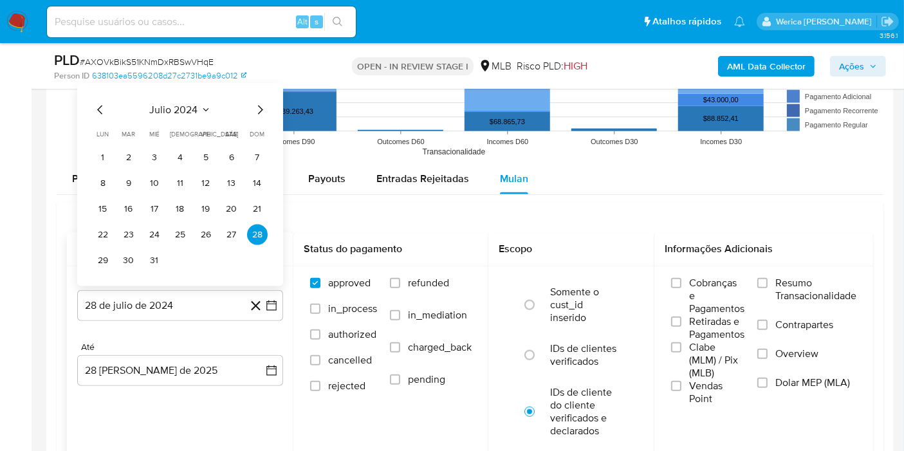
click at [185, 111] on span "julio 2024" at bounding box center [174, 110] width 48 height 13
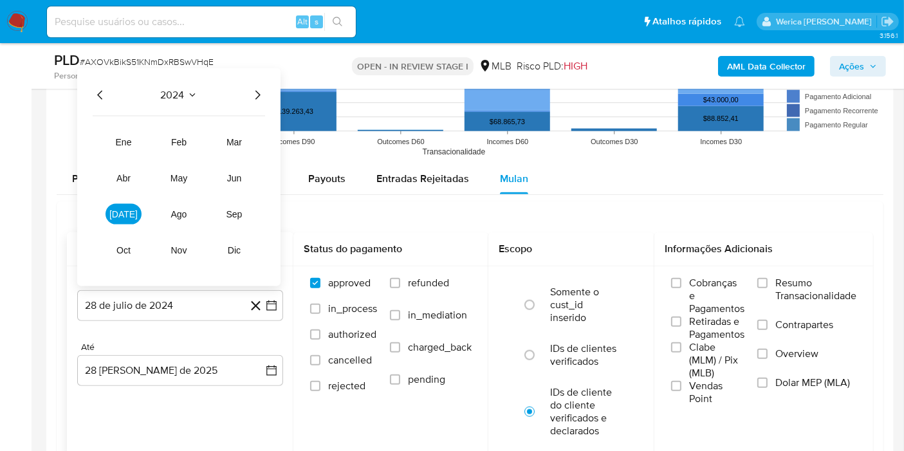
click at [259, 89] on icon "Año siguiente" at bounding box center [257, 94] width 15 height 15
click at [127, 212] on span "[DATE]" at bounding box center [123, 214] width 28 height 10
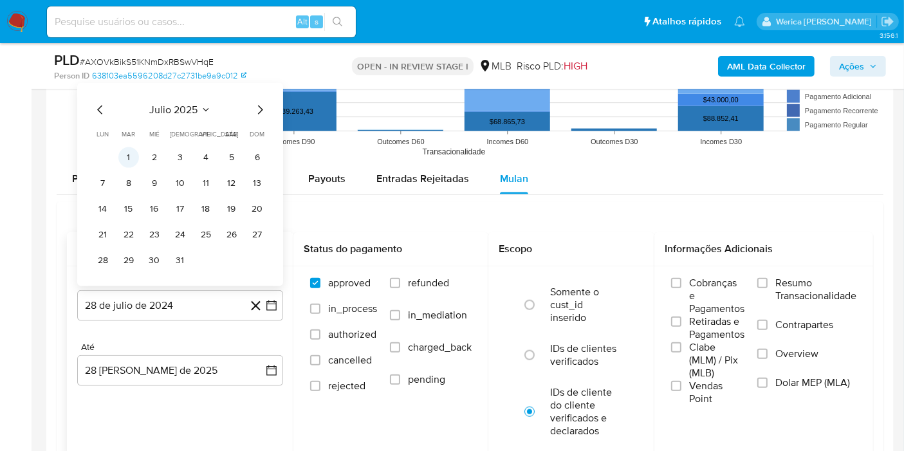
click at [127, 161] on button "1" at bounding box center [128, 157] width 21 height 21
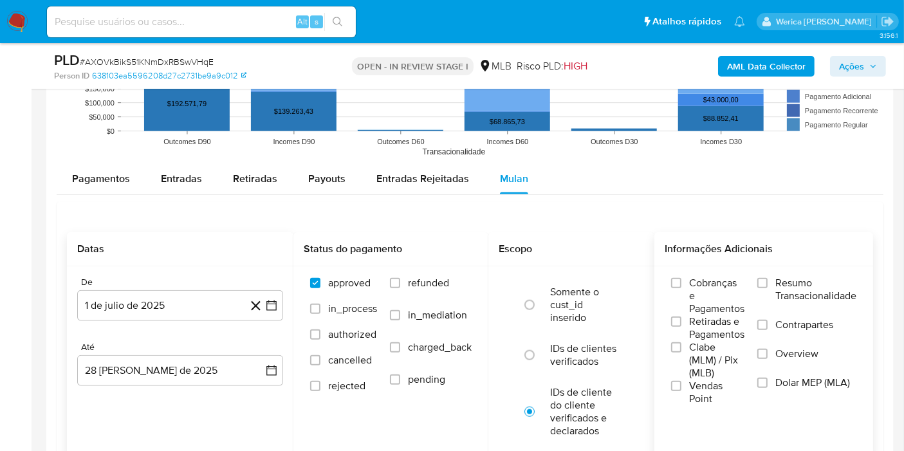
click at [678, 304] on label "Cobranças e Pagamentos" at bounding box center [707, 296] width 73 height 39
click at [678, 288] on input "Cobranças e Pagamentos" at bounding box center [676, 283] width 10 height 10
click at [686, 350] on label "Clabe (MLM) / Pix (MLB)" at bounding box center [707, 360] width 73 height 39
click at [681, 350] on input "Clabe (MLM) / Pix (MLB)" at bounding box center [676, 347] width 10 height 10
click at [691, 381] on span "Vendas Point" at bounding box center [716, 393] width 55 height 26
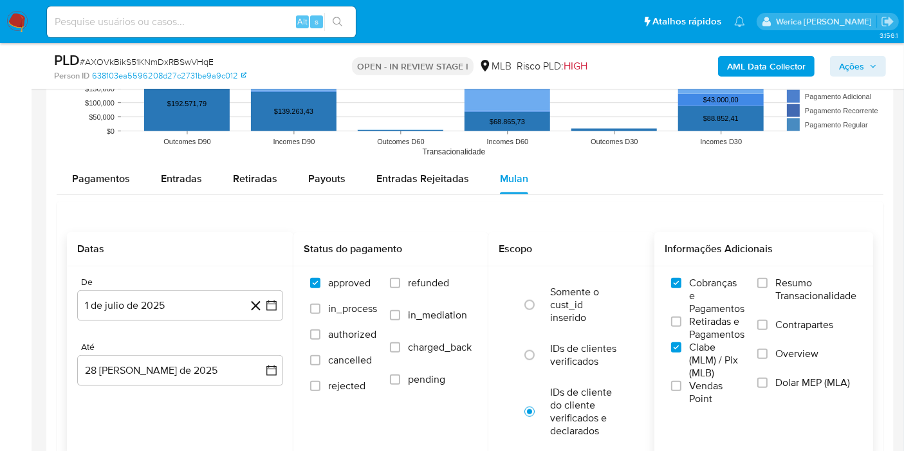
click at [706, 331] on span "Retiradas e Pagamentos" at bounding box center [716, 328] width 55 height 26
click at [681, 327] on input "Retiradas e Pagamentos" at bounding box center [676, 322] width 10 height 10
click at [785, 331] on label "Contrapartes" at bounding box center [806, 332] width 99 height 29
click at [767, 330] on input "Contrapartes" at bounding box center [762, 325] width 10 height 10
click at [779, 360] on label "Overview" at bounding box center [806, 361] width 99 height 29
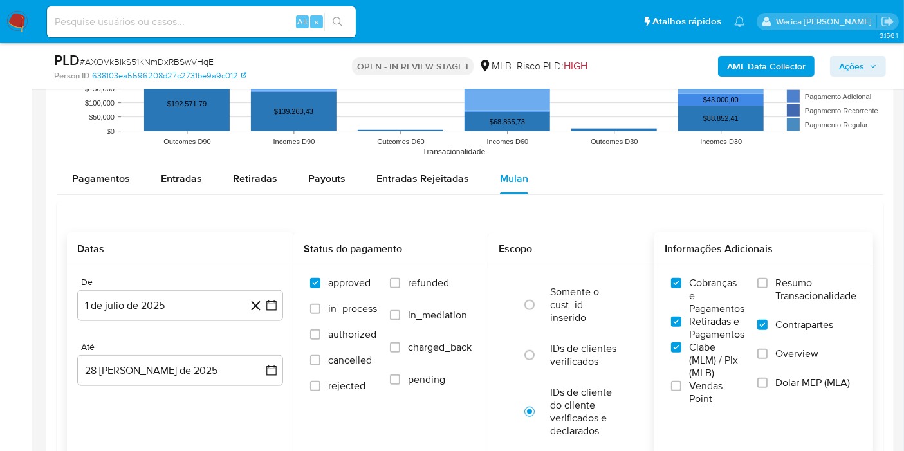
click at [767, 359] on input "Overview" at bounding box center [762, 354] width 10 height 10
click at [785, 383] on span "Dolar MEP (MLA)" at bounding box center [812, 382] width 75 height 13
click at [767, 383] on input "Dolar MEP (MLA)" at bounding box center [762, 383] width 10 height 10
click at [724, 390] on span "Vendas Point" at bounding box center [716, 393] width 55 height 26
click at [681, 390] on input "Vendas Point" at bounding box center [676, 386] width 10 height 10
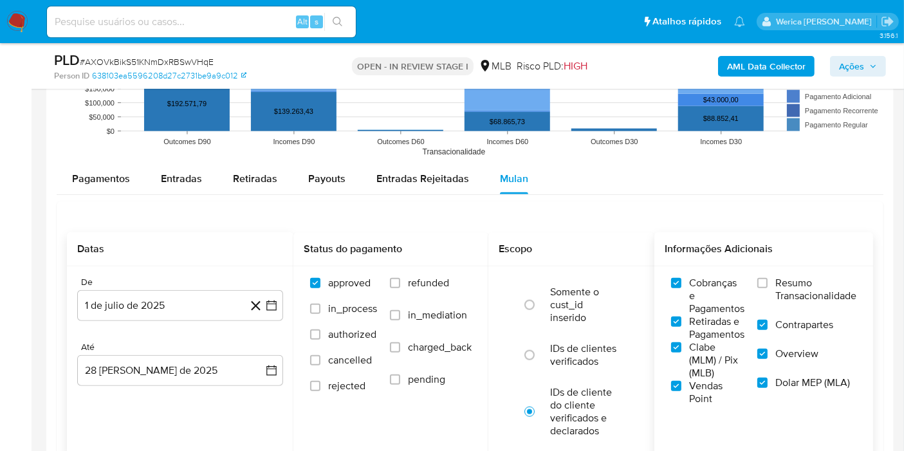
click at [781, 280] on span "Resumo Transacionalidade" at bounding box center [815, 290] width 81 height 26
click at [767, 280] on input "Resumo Transacionalidade" at bounding box center [762, 283] width 10 height 10
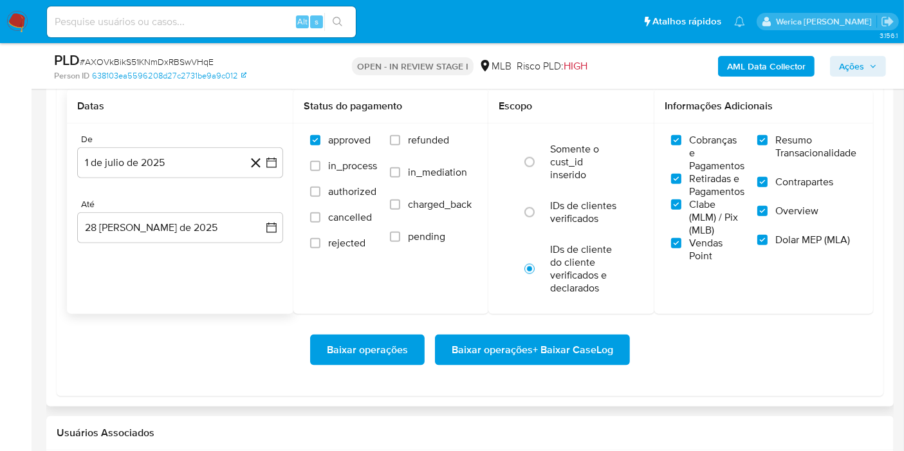
click at [553, 339] on span "Baixar operações + Baixar CaseLog" at bounding box center [532, 350] width 161 height 28
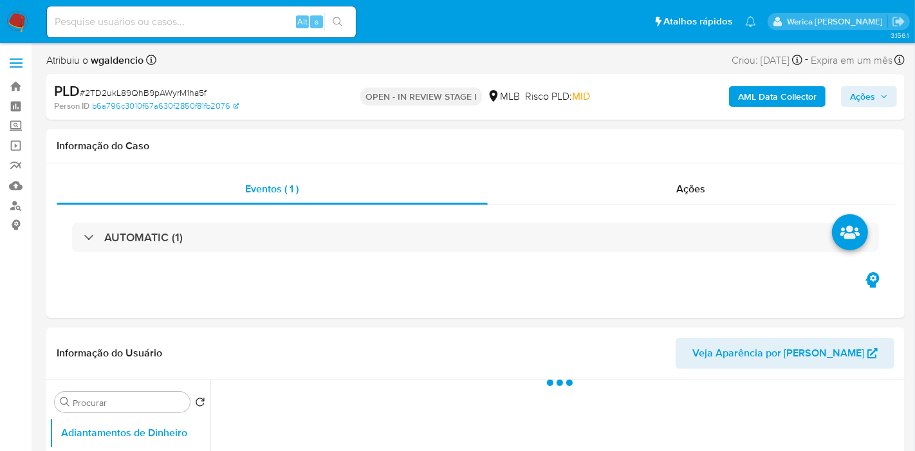
select select "10"
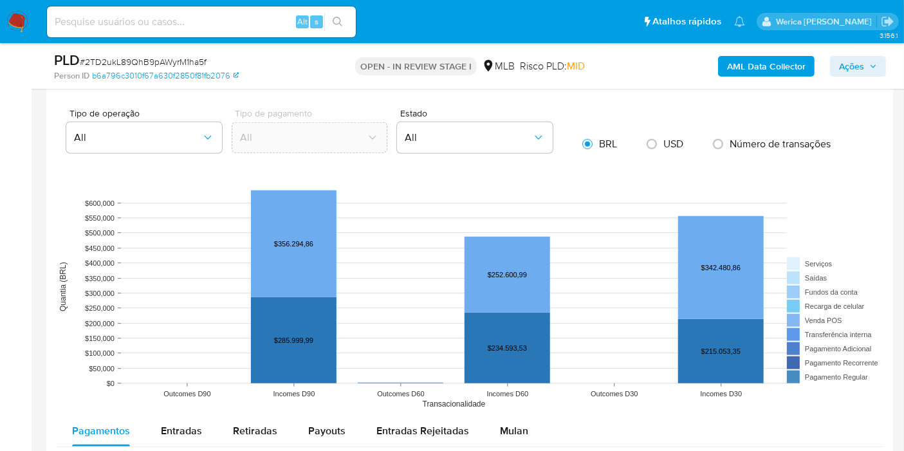
scroll to position [1358, 0]
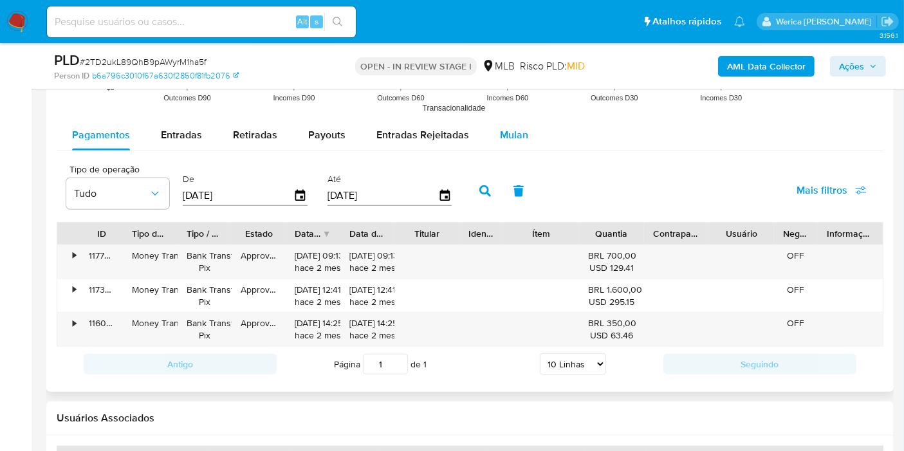
drag, startPoint x: 515, startPoint y: 124, endPoint x: 510, endPoint y: 136, distance: 12.9
click at [515, 125] on div "Mulan" at bounding box center [514, 135] width 28 height 31
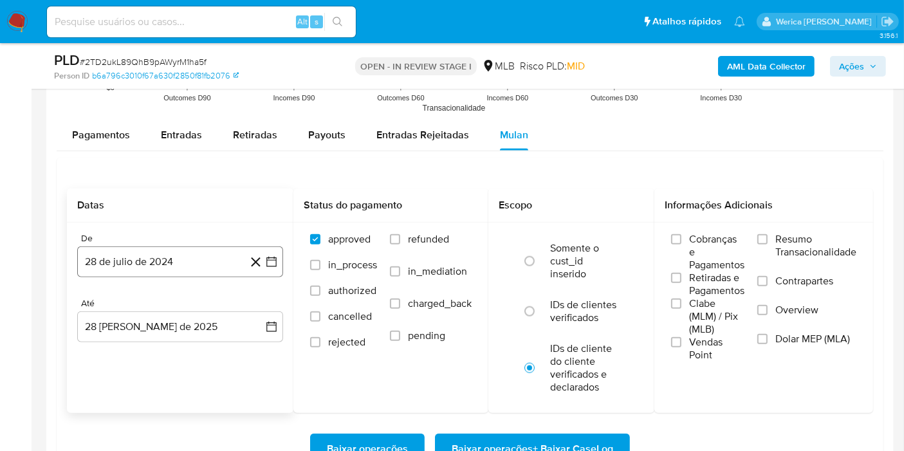
click at [118, 257] on button "28 de julio de 2024" at bounding box center [180, 261] width 206 height 31
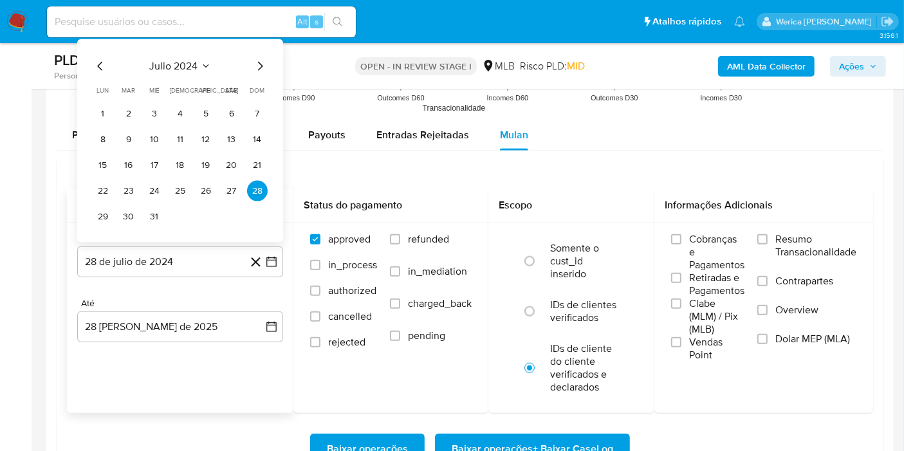
click at [169, 60] on span "julio 2024" at bounding box center [174, 66] width 48 height 13
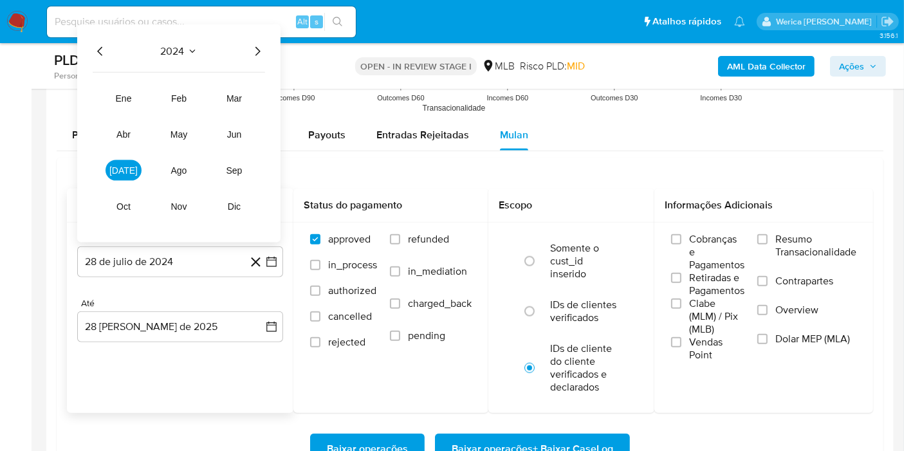
click at [257, 52] on icon "Año siguiente" at bounding box center [257, 51] width 5 height 9
click at [114, 168] on button "[DATE]" at bounding box center [124, 170] width 36 height 21
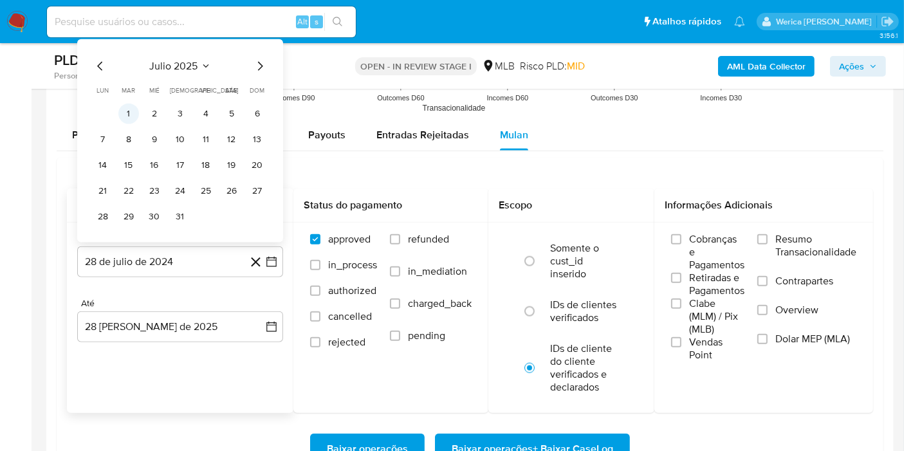
click at [128, 111] on button "1" at bounding box center [128, 114] width 21 height 21
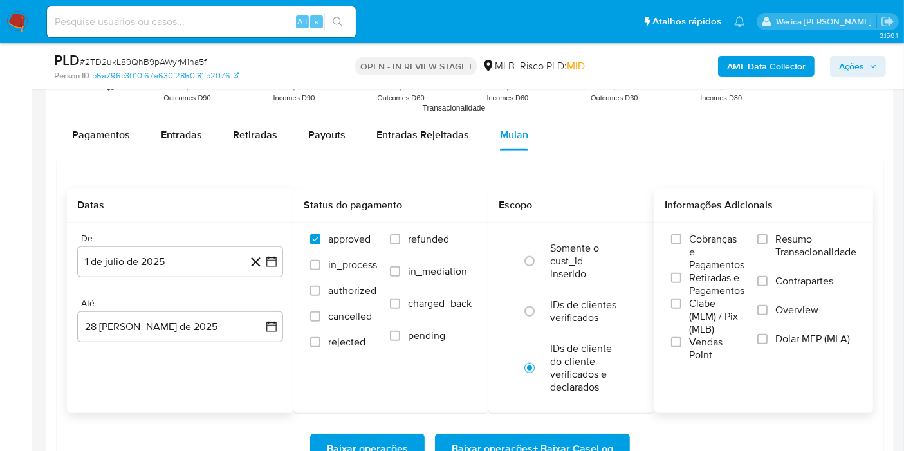
click at [684, 238] on label "Cobranças e Pagamentos" at bounding box center [707, 252] width 73 height 39
click at [681, 238] on input "Cobranças e Pagamentos" at bounding box center [676, 239] width 10 height 10
click at [719, 302] on span "Clabe (MLM) / Pix (MLB)" at bounding box center [716, 316] width 55 height 39
click at [711, 350] on span "Vendas Point" at bounding box center [716, 349] width 55 height 26
click at [681, 347] on input "Vendas Point" at bounding box center [676, 342] width 10 height 10
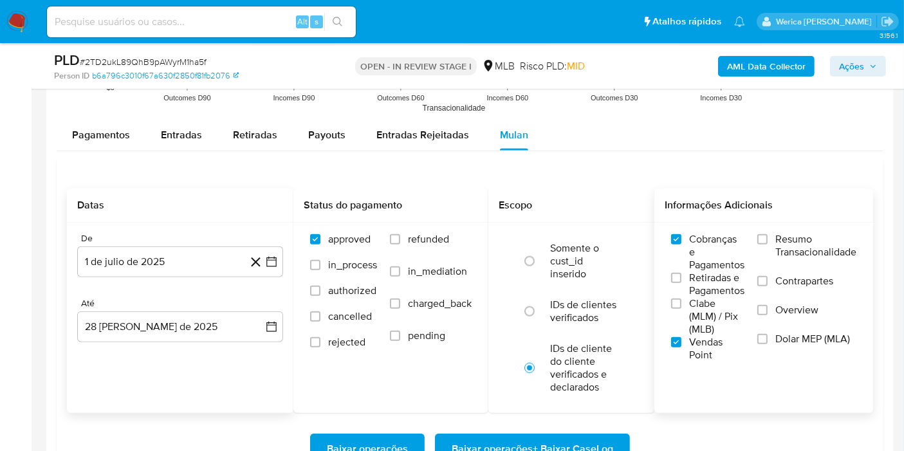
click at [698, 309] on span "Clabe (MLM) / Pix (MLB)" at bounding box center [716, 316] width 55 height 39
click at [681, 309] on input "Clabe (MLM) / Pix (MLB)" at bounding box center [676, 303] width 10 height 10
click at [706, 277] on span "Retiradas e Pagamentos" at bounding box center [716, 284] width 55 height 26
click at [681, 277] on input "Retiradas e Pagamentos" at bounding box center [676, 278] width 10 height 10
click at [781, 284] on span "Contrapartes" at bounding box center [804, 281] width 58 height 13
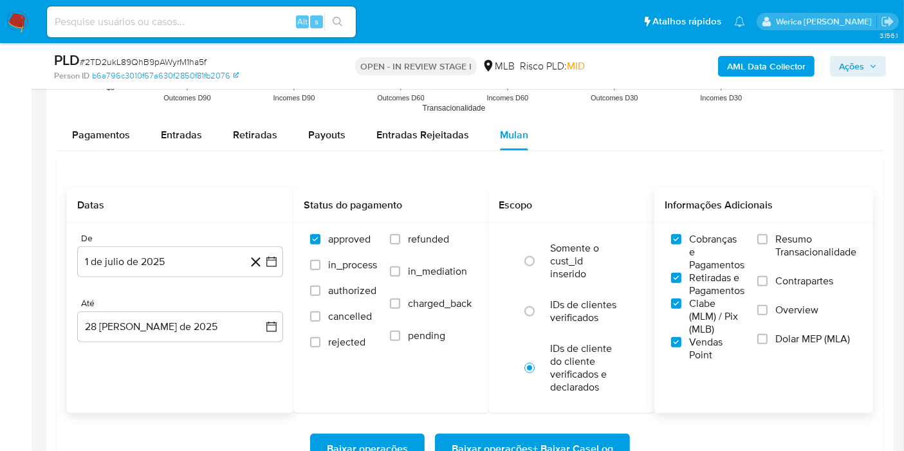
click at [767, 284] on input "Contrapartes" at bounding box center [762, 281] width 10 height 10
click at [781, 327] on label "Overview" at bounding box center [806, 318] width 99 height 29
click at [767, 315] on input "Overview" at bounding box center [762, 310] width 10 height 10
click at [771, 354] on label "Dolar MEP (MLA)" at bounding box center [806, 347] width 99 height 29
click at [767, 344] on input "Dolar MEP (MLA)" at bounding box center [762, 339] width 10 height 10
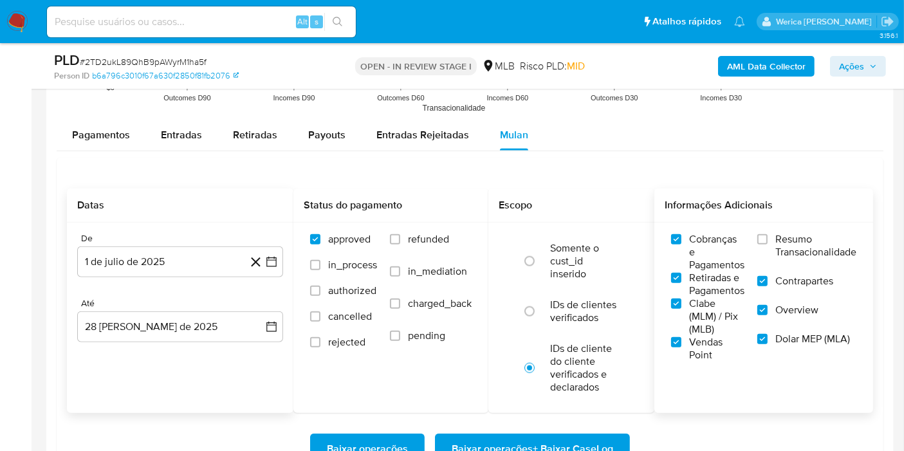
click at [777, 237] on span "Resumo Transacionalidade" at bounding box center [815, 246] width 81 height 26
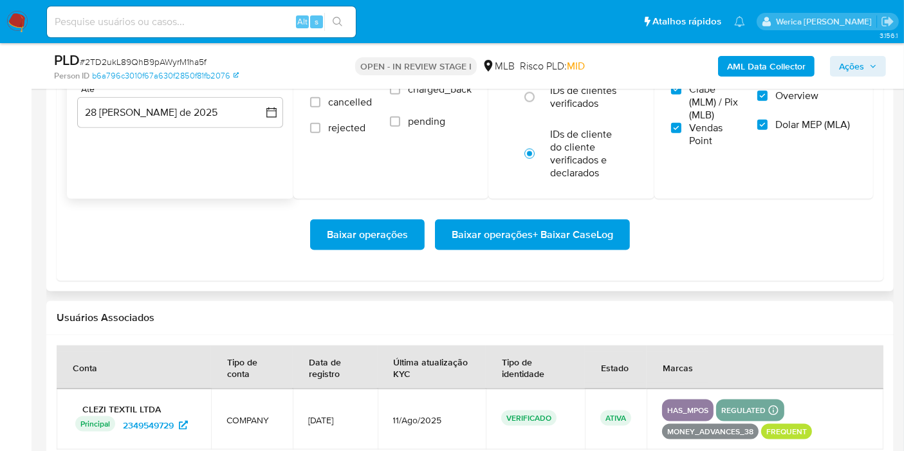
scroll to position [1429, 0]
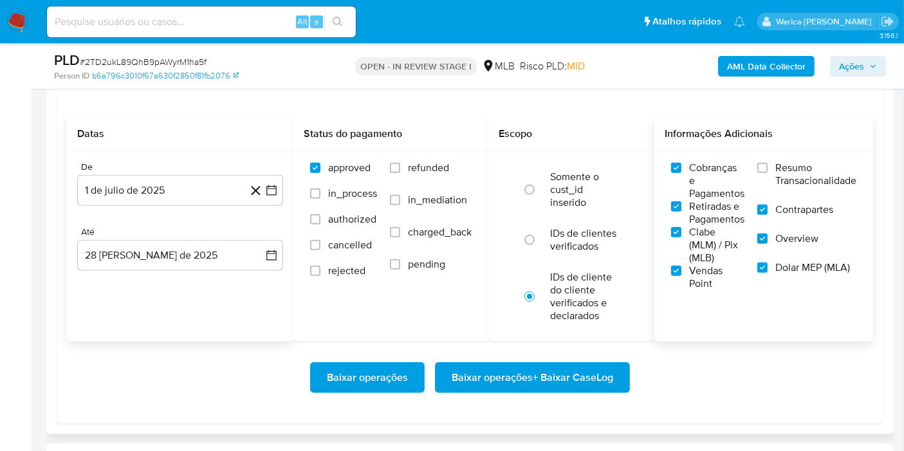
click at [785, 171] on span "Resumo Transacionalidade" at bounding box center [815, 174] width 81 height 26
click at [767, 171] on input "Resumo Transacionalidade" at bounding box center [762, 168] width 10 height 10
click at [574, 379] on span "Baixar operações + Baixar CaseLog" at bounding box center [532, 377] width 161 height 28
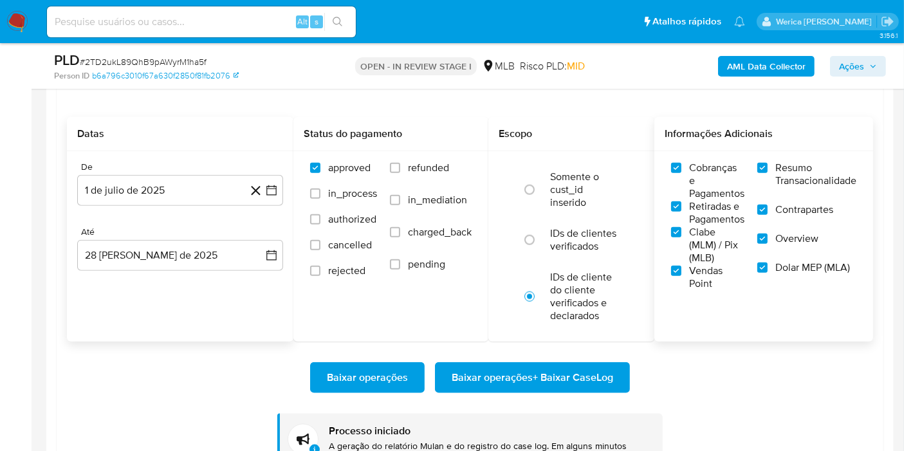
click at [703, 384] on div "Baixar operações Baixar operações + Baixar CaseLog" at bounding box center [470, 377] width 806 height 31
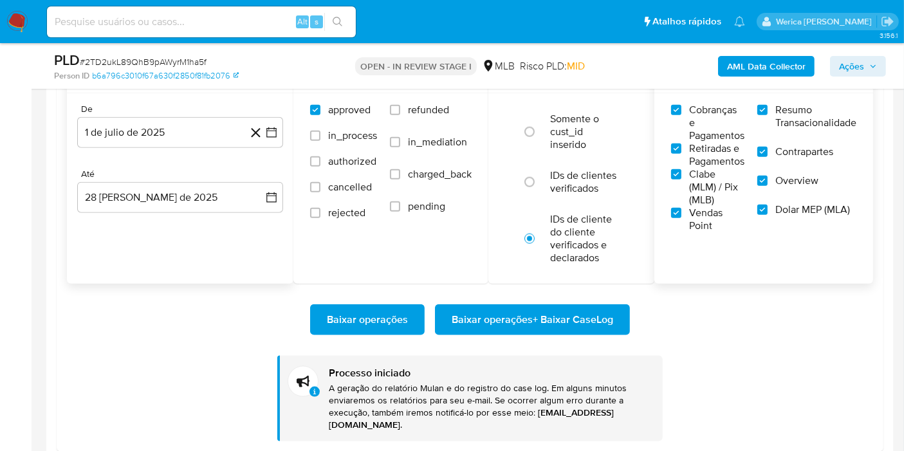
scroll to position [1501, 0]
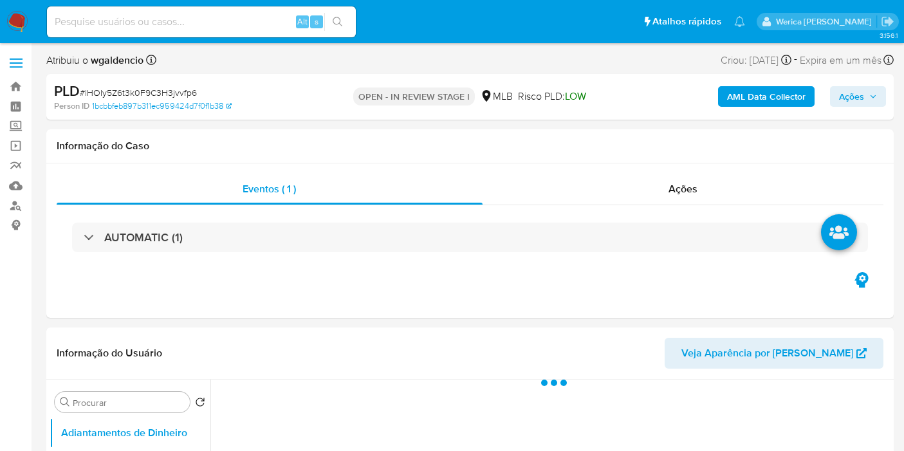
select select "10"
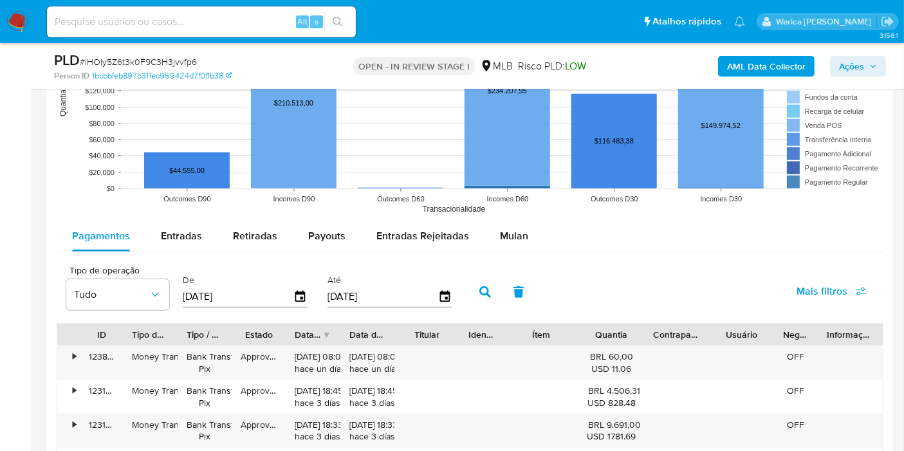
scroll to position [1287, 0]
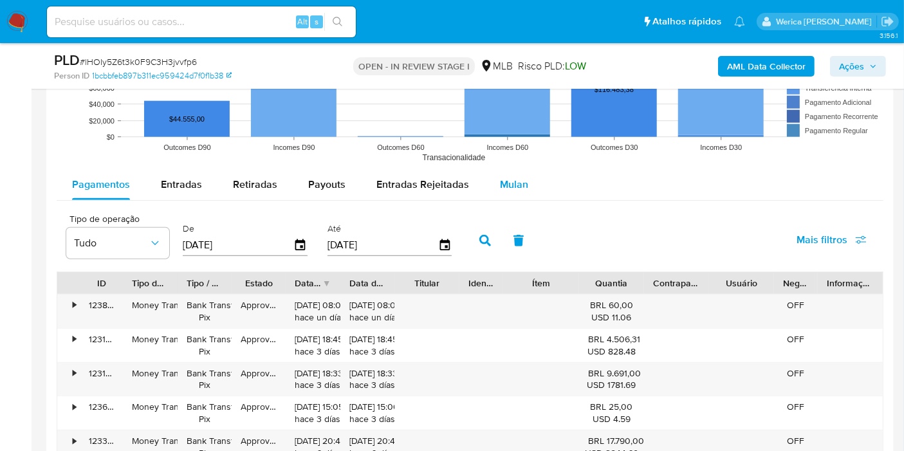
click at [510, 177] on span "Mulan" at bounding box center [514, 184] width 28 height 15
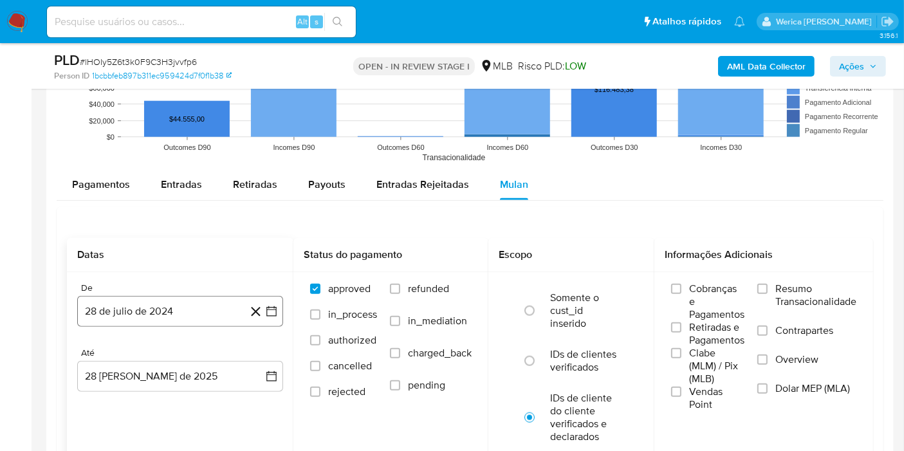
click at [190, 318] on button "28 de julio de 2024" at bounding box center [180, 311] width 206 height 31
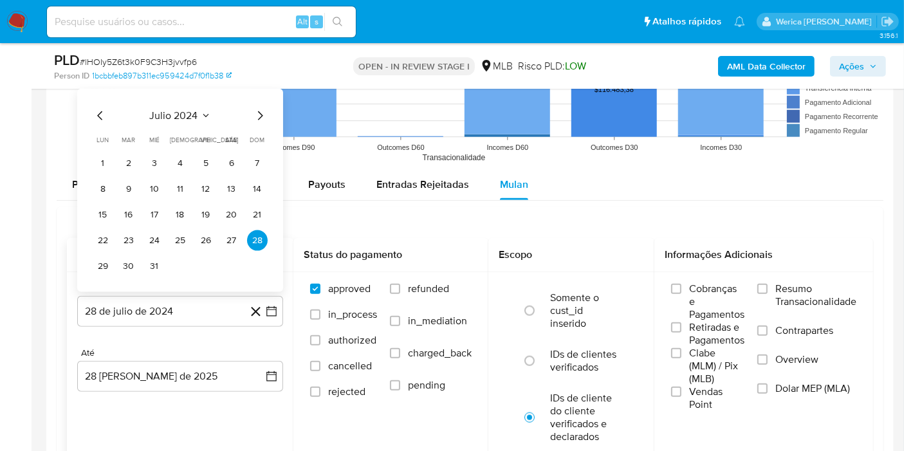
click at [167, 127] on div "julio 2024 julio 2024 lun lunes mar martes mié miércoles jue jueves vie viernes…" at bounding box center [180, 192] width 175 height 169
click at [202, 111] on icon "Seleccionar mes y año" at bounding box center [206, 116] width 10 height 10
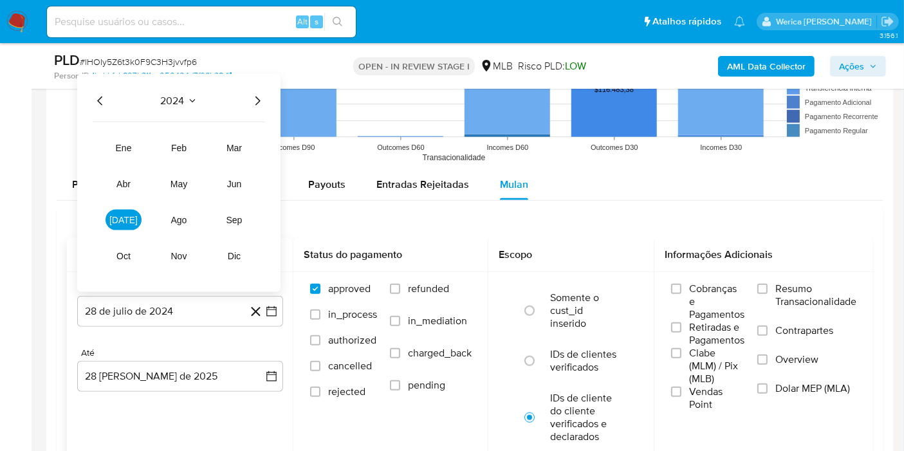
click at [257, 99] on icon "Año siguiente" at bounding box center [257, 100] width 15 height 15
click at [125, 223] on button "[DATE]" at bounding box center [124, 220] width 36 height 21
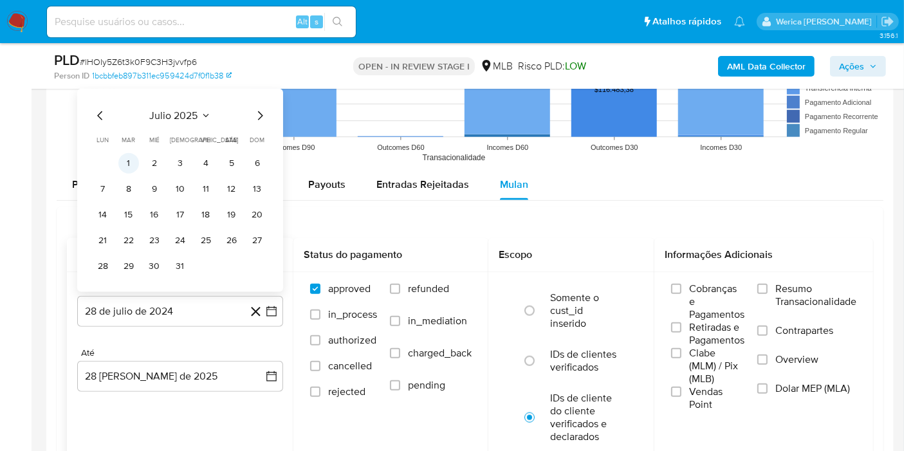
click at [126, 166] on button "1" at bounding box center [128, 163] width 21 height 21
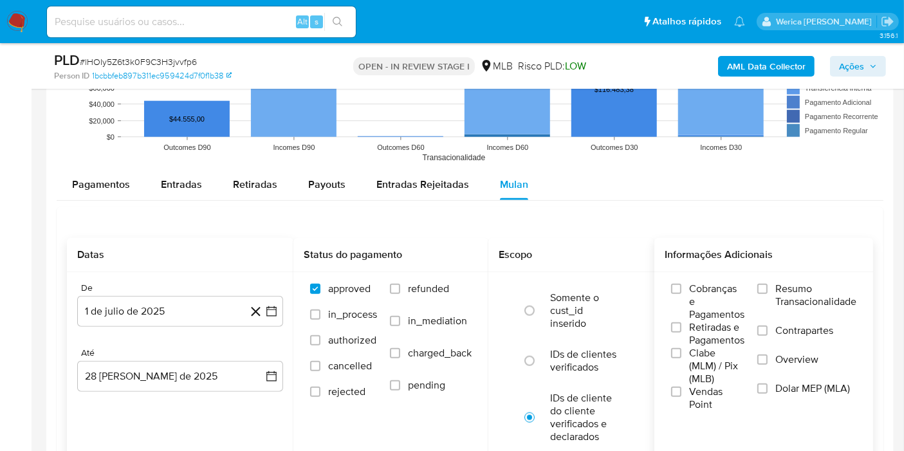
click at [692, 298] on span "Cobranças e Pagamentos" at bounding box center [716, 301] width 55 height 39
click at [706, 354] on span "Clabe (MLM) / Pix (MLB)" at bounding box center [716, 366] width 55 height 39
click at [681, 354] on input "Clabe (MLM) / Pix (MLB)" at bounding box center [676, 353] width 10 height 10
click at [690, 398] on span "Vendas Point" at bounding box center [716, 398] width 55 height 26
click at [706, 339] on span "Retiradas e Pagamentos" at bounding box center [716, 334] width 55 height 26
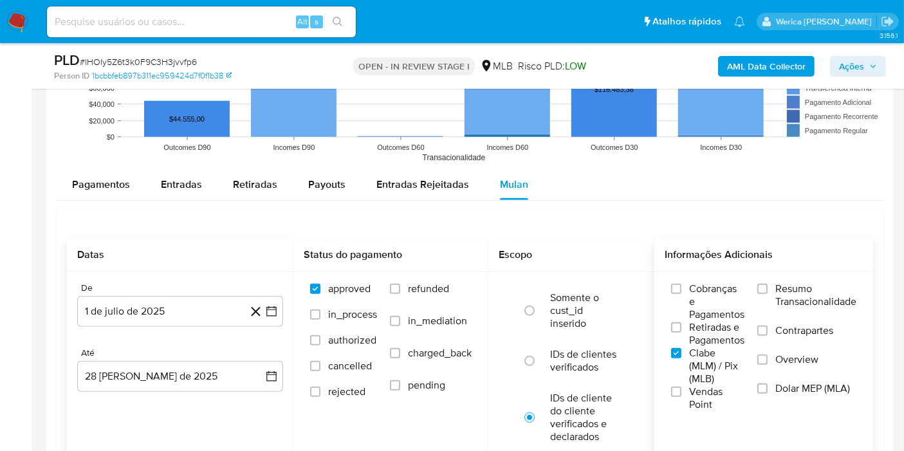
click at [681, 333] on input "Retiradas e Pagamentos" at bounding box center [676, 327] width 10 height 10
click at [707, 306] on span "Cobranças e Pagamentos" at bounding box center [716, 301] width 55 height 39
click at [681, 294] on input "Cobranças e Pagamentos" at bounding box center [676, 289] width 10 height 10
click at [787, 304] on span "Resumo Transacionalidade" at bounding box center [815, 295] width 81 height 26
click at [767, 294] on input "Resumo Transacionalidade" at bounding box center [762, 289] width 10 height 10
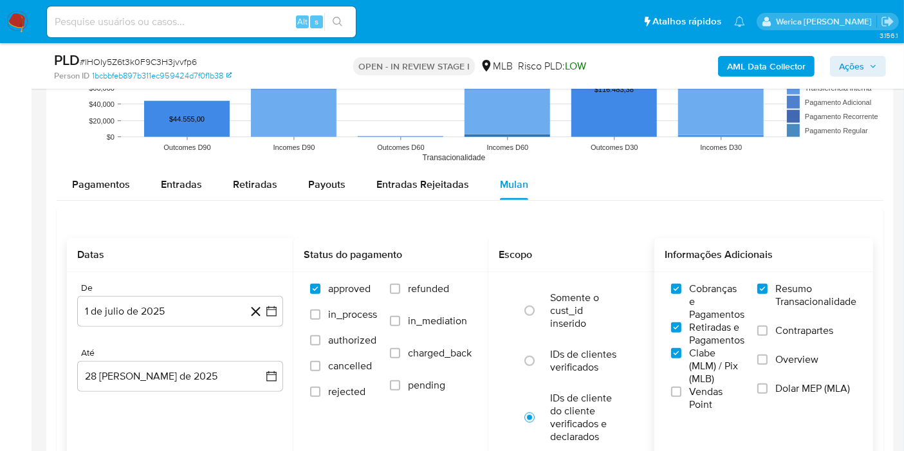
click at [780, 349] on label "Contrapartes" at bounding box center [806, 338] width 99 height 29
click at [767, 336] on input "Contrapartes" at bounding box center [762, 331] width 10 height 10
click at [779, 364] on span "Overview" at bounding box center [796, 359] width 43 height 13
click at [767, 364] on input "Overview" at bounding box center [762, 359] width 10 height 10
click at [771, 407] on label "Dolar MEP (MLA)" at bounding box center [806, 396] width 99 height 29
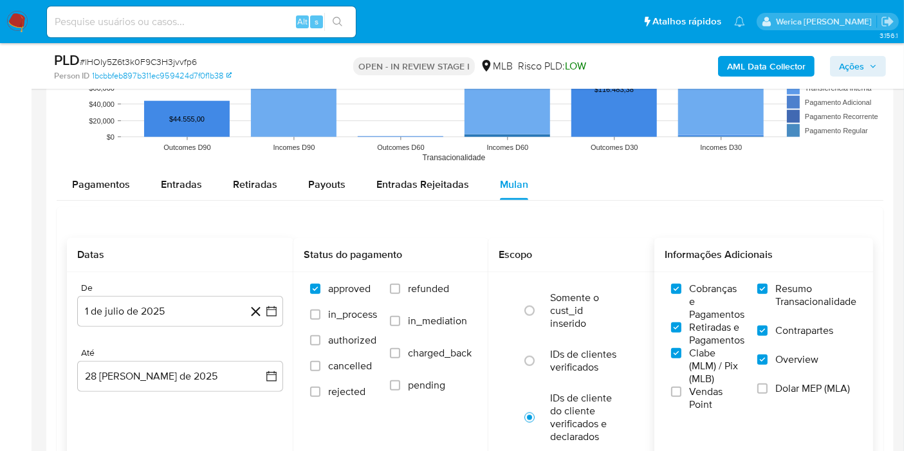
click at [767, 394] on input "Dolar MEP (MLA)" at bounding box center [762, 388] width 10 height 10
click at [685, 400] on label "Vendas Point" at bounding box center [707, 398] width 73 height 26
click at [681, 397] on input "Vendas Point" at bounding box center [676, 392] width 10 height 10
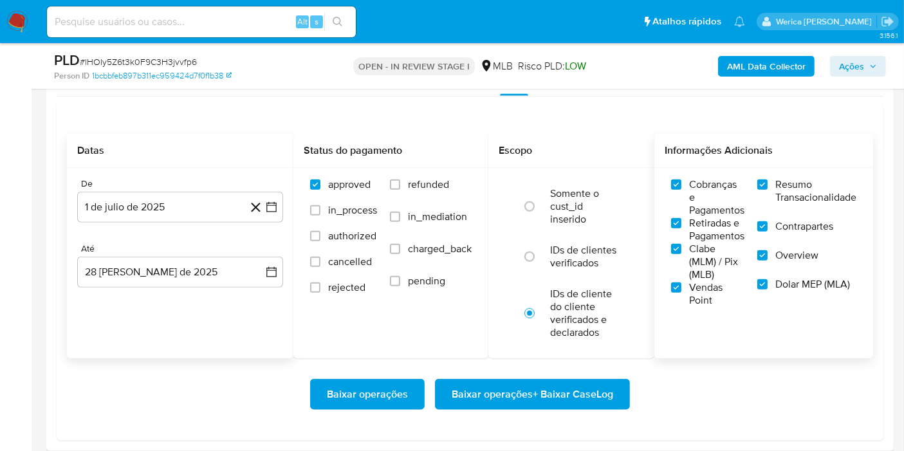
scroll to position [1429, 0]
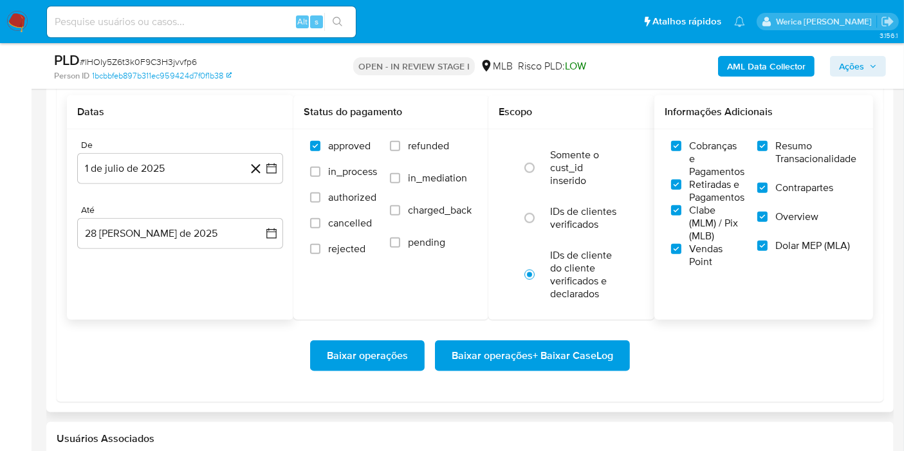
click at [616, 352] on button "Baixar operações + Baixar CaseLog" at bounding box center [532, 355] width 195 height 31
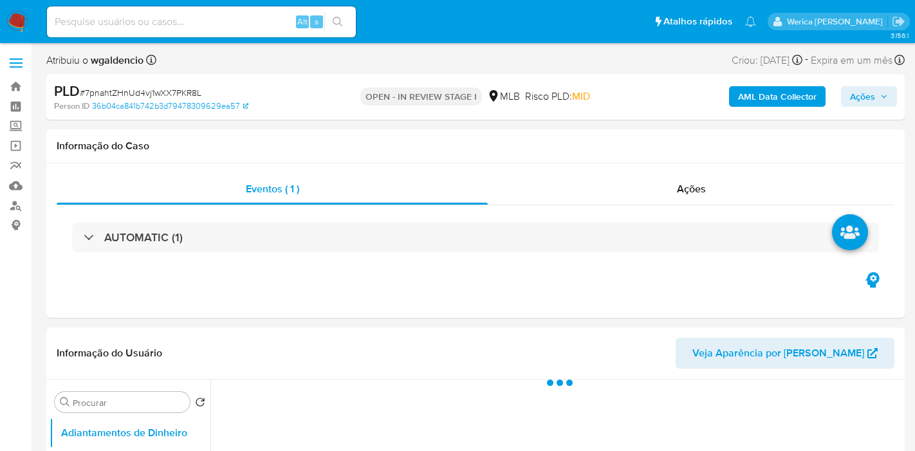
select select "10"
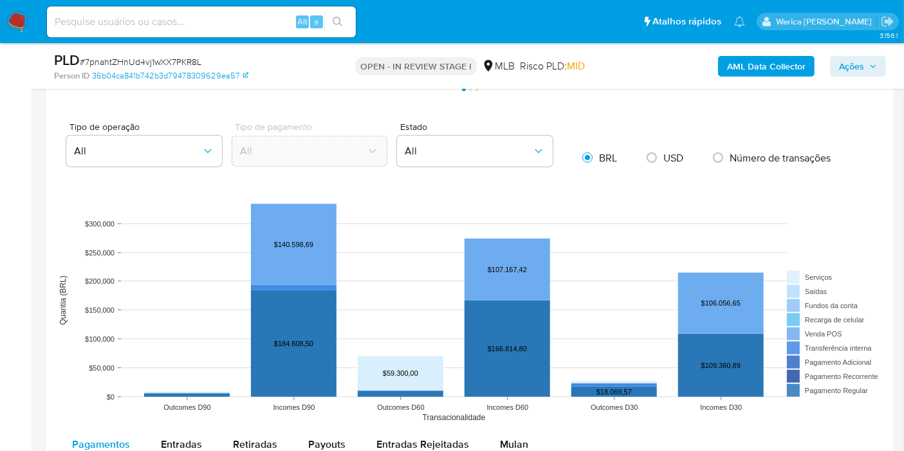
scroll to position [1287, 0]
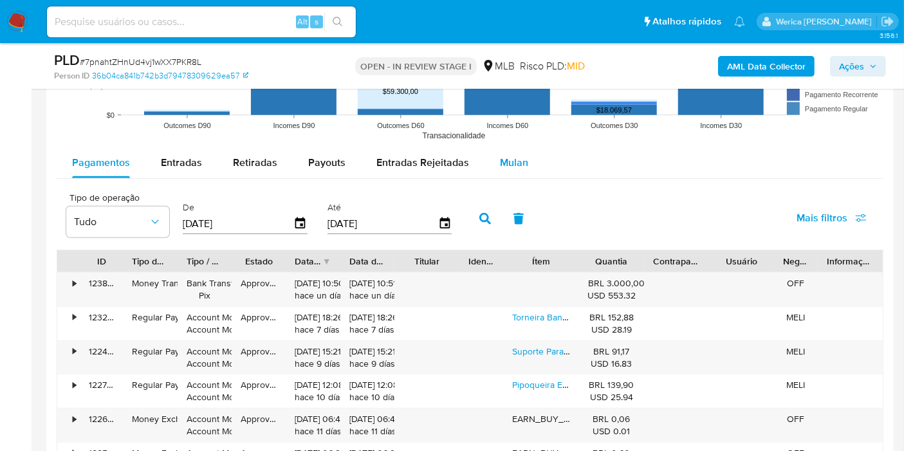
click at [505, 157] on span "Mulan" at bounding box center [514, 162] width 28 height 15
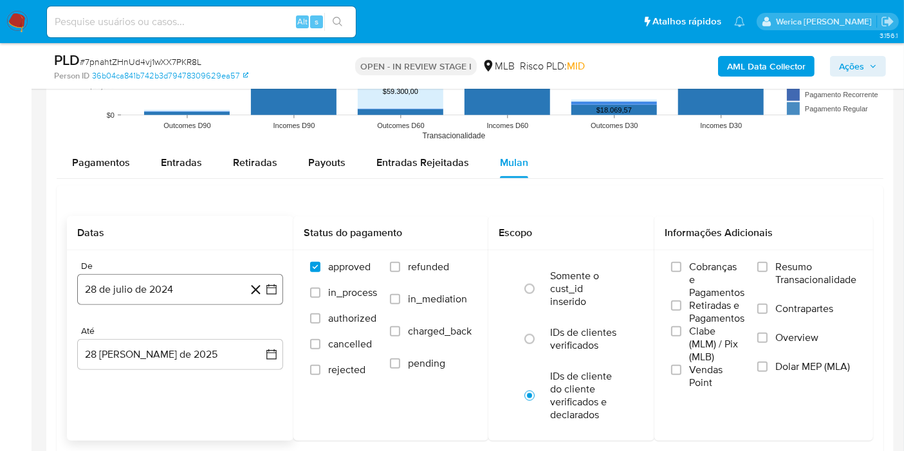
click at [201, 289] on button "28 de julio de 2024" at bounding box center [180, 289] width 206 height 31
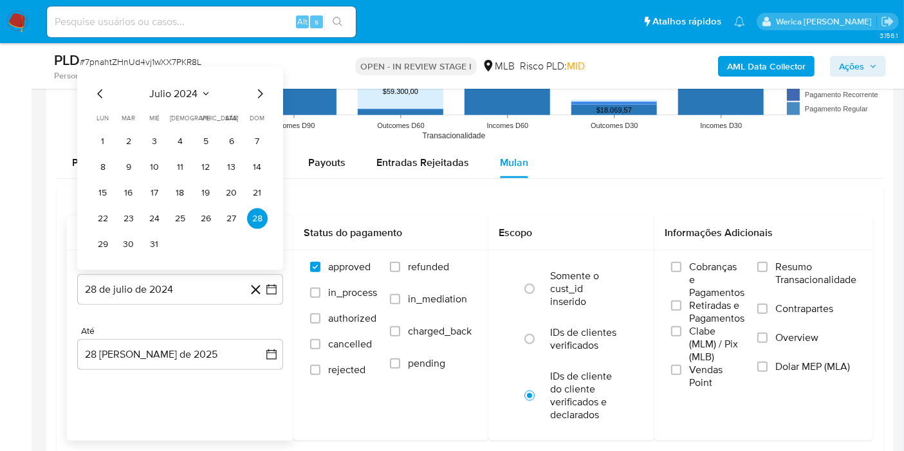
click at [186, 93] on span "julio 2024" at bounding box center [174, 93] width 48 height 13
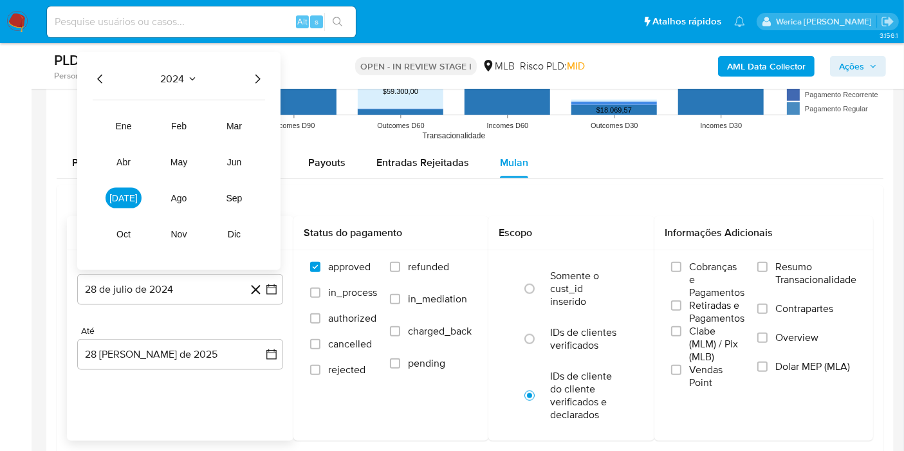
click at [257, 78] on icon "Año siguiente" at bounding box center [257, 78] width 15 height 15
click at [112, 197] on button "[DATE]" at bounding box center [124, 198] width 36 height 21
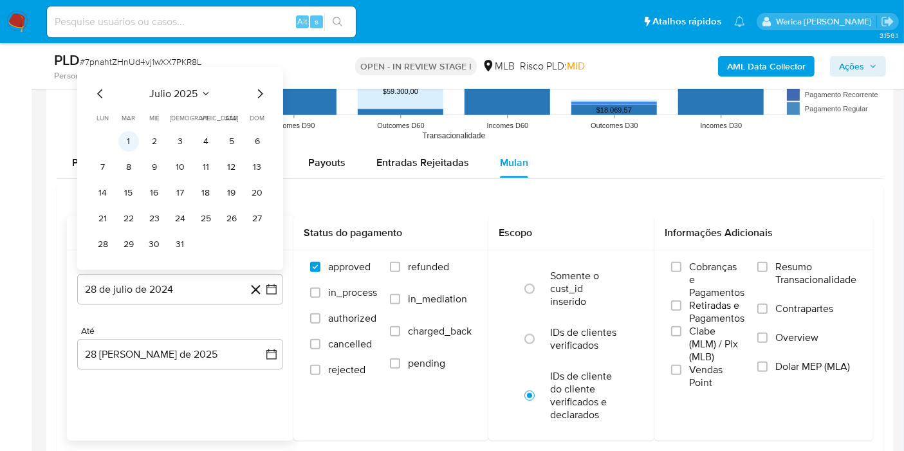
click at [130, 143] on button "1" at bounding box center [128, 141] width 21 height 21
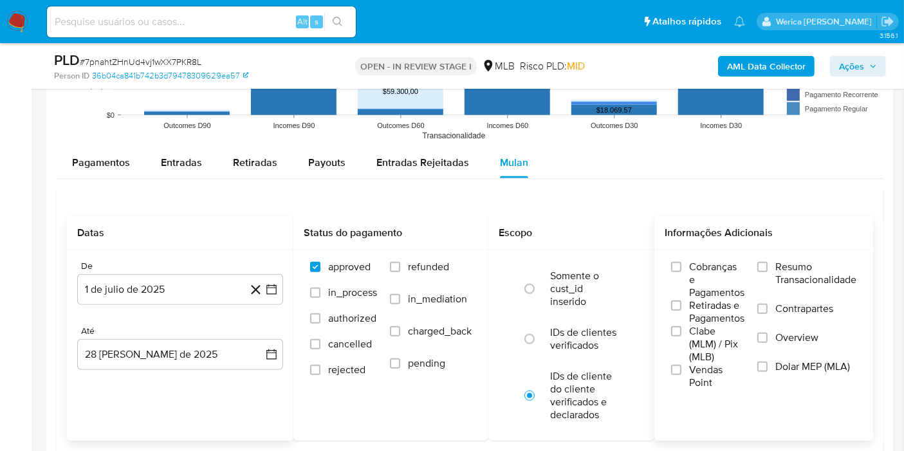
click at [719, 279] on span "Cobranças e Pagamentos" at bounding box center [716, 280] width 55 height 39
click at [681, 272] on input "Cobranças e Pagamentos" at bounding box center [676, 267] width 10 height 10
click at [724, 315] on span "Retiradas e Pagamentos" at bounding box center [716, 312] width 55 height 26
click at [681, 311] on input "Retiradas e Pagamentos" at bounding box center [676, 305] width 10 height 10
click at [727, 347] on span "Clabe (MLM) / Pix (MLB)" at bounding box center [716, 344] width 55 height 39
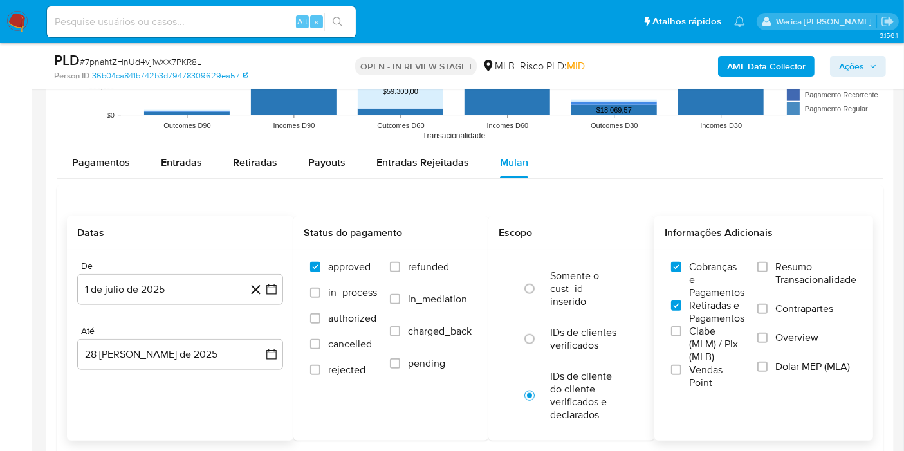
click at [681, 336] on input "Clabe (MLM) / Pix (MLB)" at bounding box center [676, 331] width 10 height 10
click at [718, 377] on span "Vendas Point" at bounding box center [716, 376] width 55 height 26
click at [681, 375] on input "Vendas Point" at bounding box center [676, 370] width 10 height 10
click at [805, 371] on span "Dolar MEP (MLA)" at bounding box center [812, 366] width 75 height 13
click at [767, 371] on input "Dolar MEP (MLA)" at bounding box center [762, 367] width 10 height 10
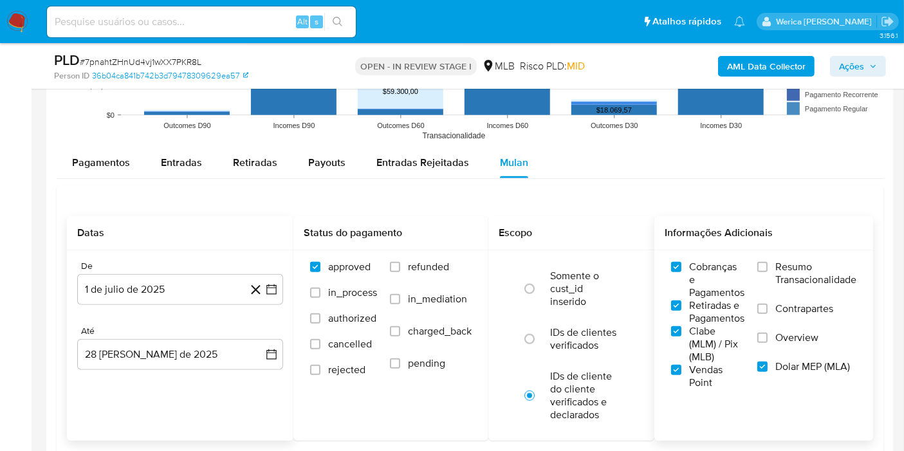
click at [794, 335] on span "Overview" at bounding box center [796, 337] width 43 height 13
click at [767, 335] on input "Overview" at bounding box center [762, 338] width 10 height 10
click at [801, 302] on span "Contrapartes" at bounding box center [804, 308] width 58 height 13
click at [767, 304] on input "Contrapartes" at bounding box center [762, 309] width 10 height 10
click at [794, 271] on span "Resumo Transacionalidade" at bounding box center [815, 274] width 81 height 26
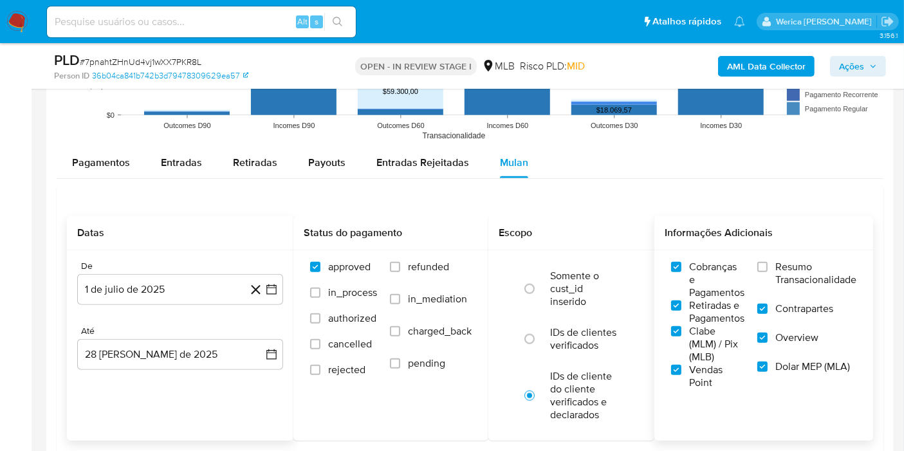
click at [767, 271] on input "Resumo Transacionalidade" at bounding box center [762, 267] width 10 height 10
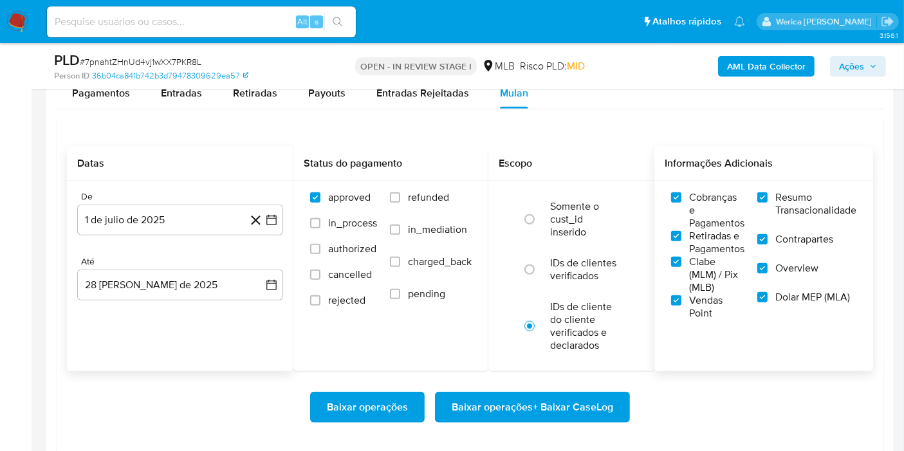
scroll to position [1429, 0]
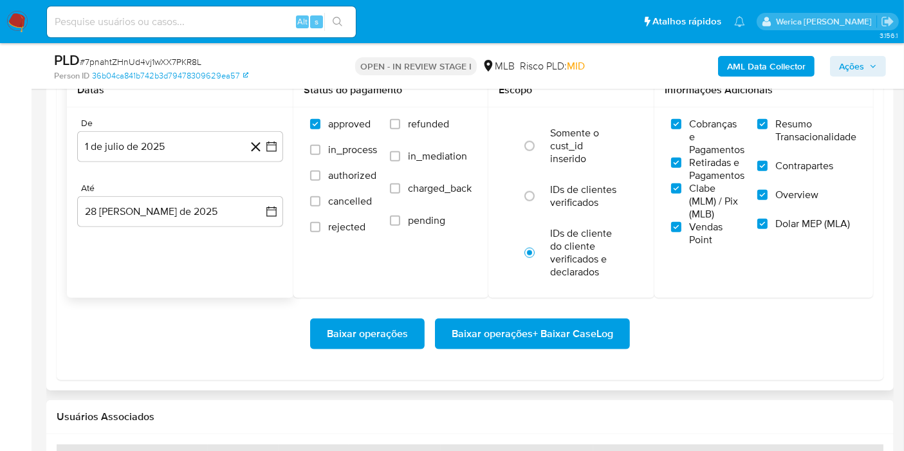
click at [540, 349] on div "Baixar operações Baixar operações + Baixar CaseLog" at bounding box center [470, 334] width 806 height 72
click at [580, 330] on span "Baixar operações + Baixar CaseLog" at bounding box center [532, 334] width 161 height 28
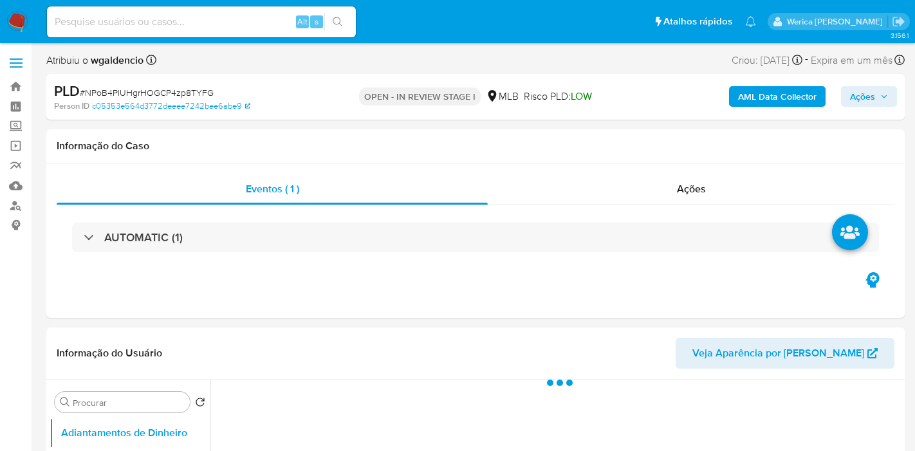
select select "10"
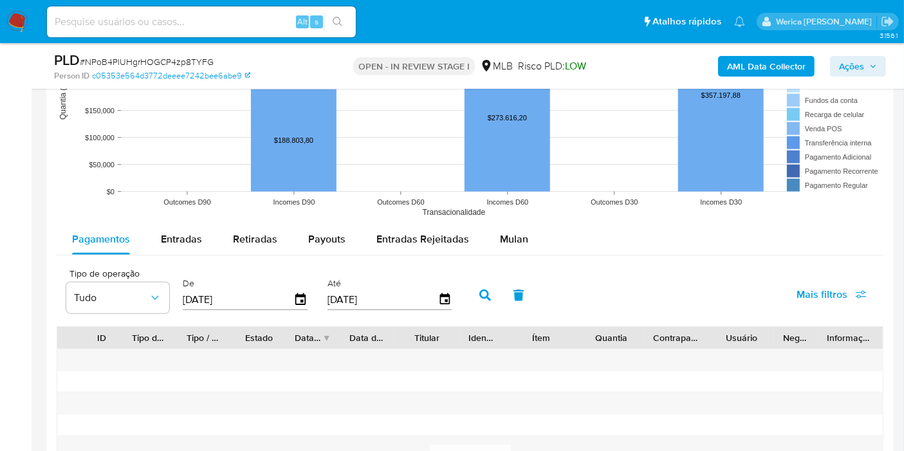
scroll to position [1429, 0]
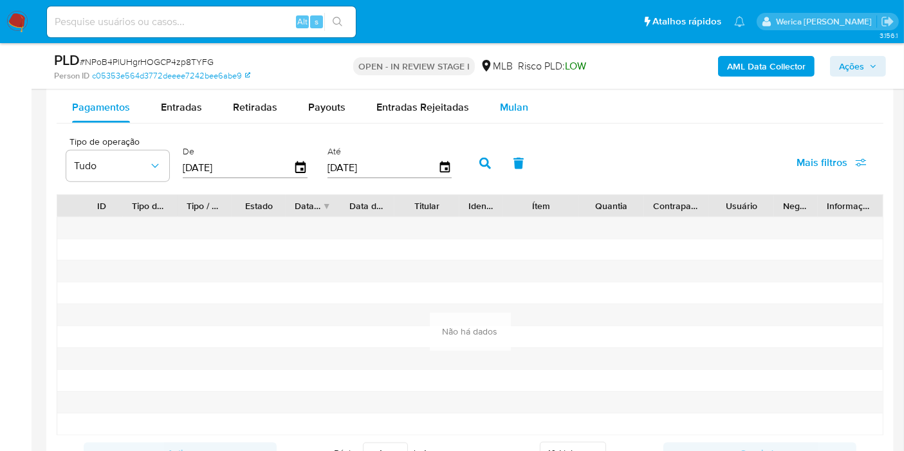
click at [506, 100] on span "Mulan" at bounding box center [514, 107] width 28 height 15
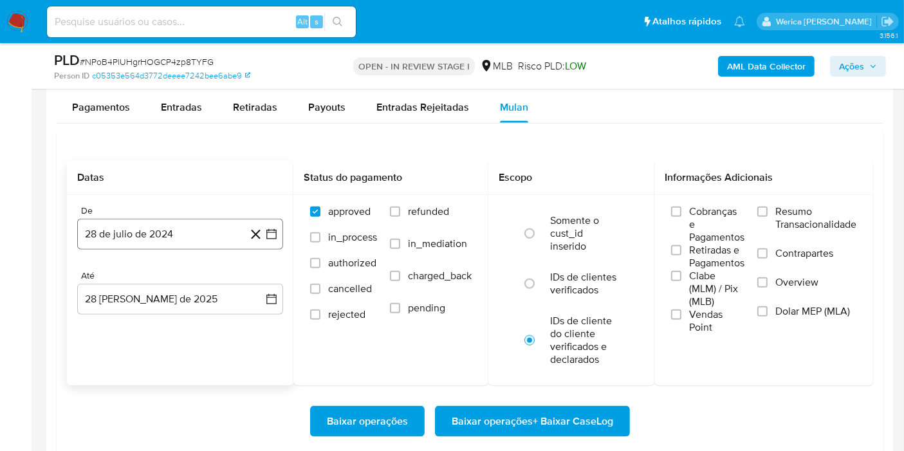
click at [212, 234] on button "28 de julio de 2024" at bounding box center [180, 234] width 206 height 31
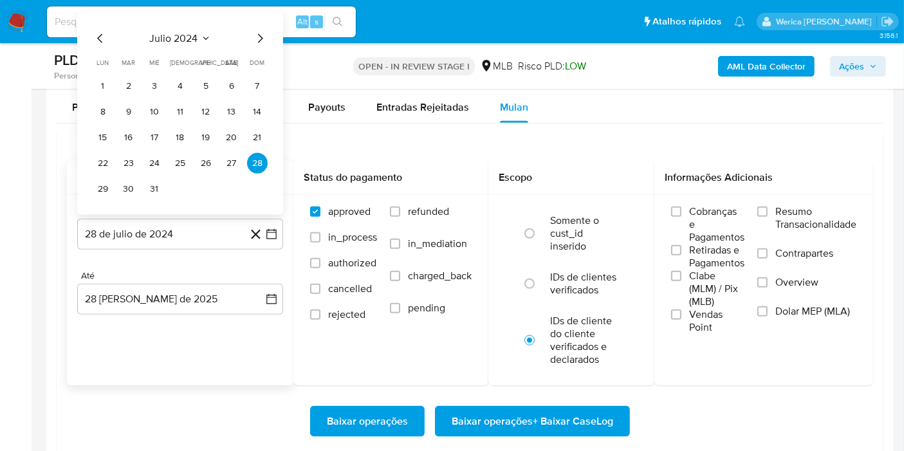
click at [187, 42] on span "julio 2024" at bounding box center [174, 38] width 48 height 13
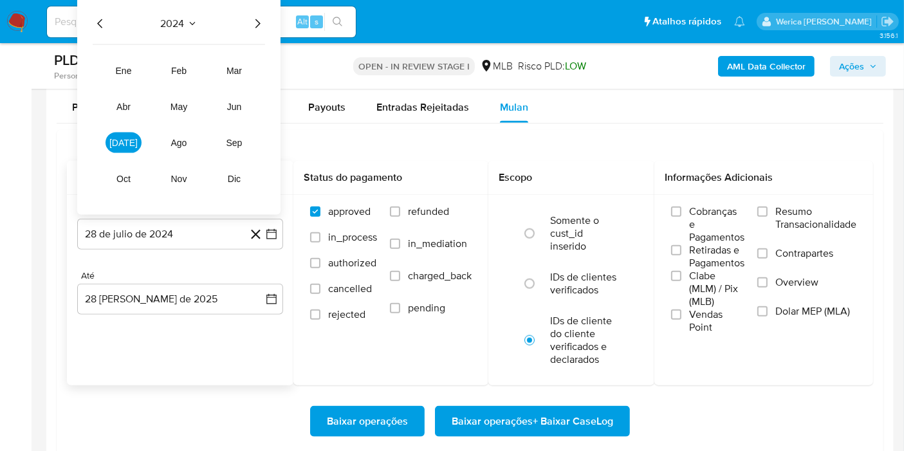
click at [261, 26] on icon "Año siguiente" at bounding box center [257, 23] width 15 height 15
click at [126, 147] on button "[DATE]" at bounding box center [124, 143] width 36 height 21
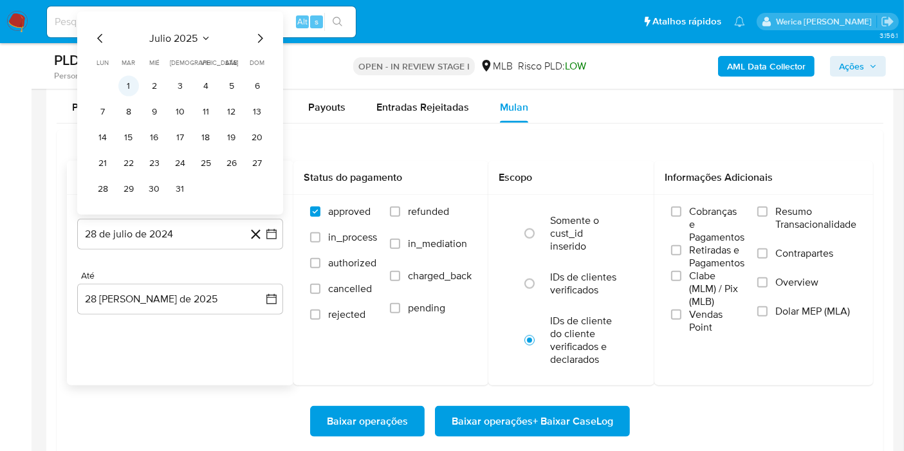
click at [131, 84] on button "1" at bounding box center [128, 86] width 21 height 21
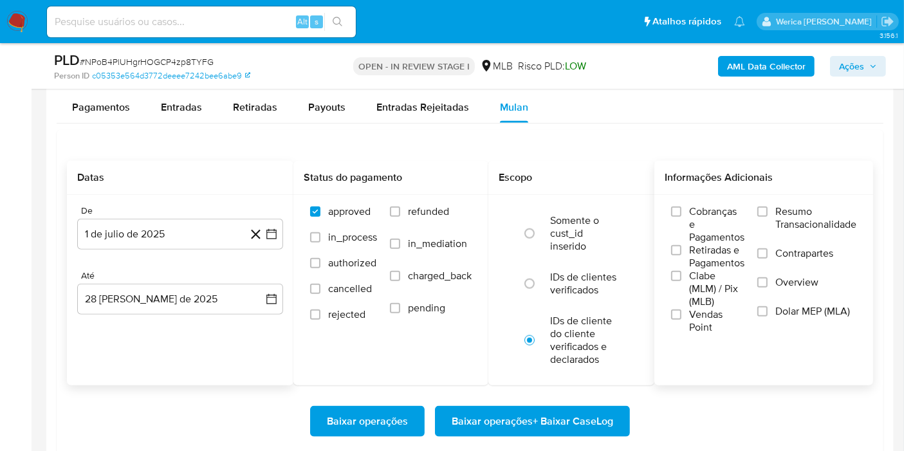
drag, startPoint x: 709, startPoint y: 217, endPoint x: 715, endPoint y: 226, distance: 11.3
click at [712, 223] on span "Cobranças e Pagamentos" at bounding box center [716, 224] width 55 height 39
click at [705, 271] on span "Clabe (MLM) / Pix (MLB)" at bounding box center [716, 289] width 55 height 39
click at [681, 271] on input "Clabe (MLM) / Pix (MLB)" at bounding box center [676, 276] width 10 height 10
click at [703, 308] on span "Vendas Point" at bounding box center [716, 321] width 55 height 26
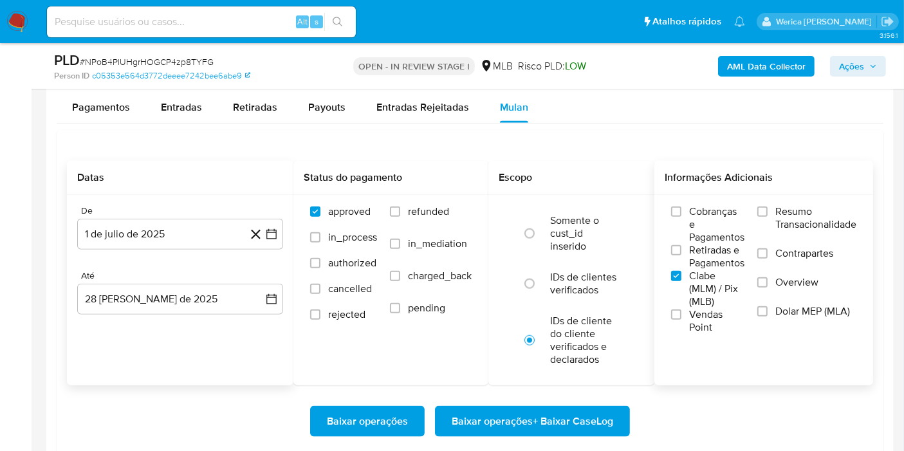
click at [681, 309] on input "Vendas Point" at bounding box center [676, 314] width 10 height 10
click at [703, 244] on span "Retiradas e Pagamentos" at bounding box center [716, 257] width 55 height 26
click at [681, 245] on input "Retiradas e Pagamentos" at bounding box center [676, 250] width 10 height 10
click at [706, 205] on span "Cobranças e Pagamentos" at bounding box center [716, 224] width 55 height 39
click at [681, 207] on input "Cobranças e Pagamentos" at bounding box center [676, 212] width 10 height 10
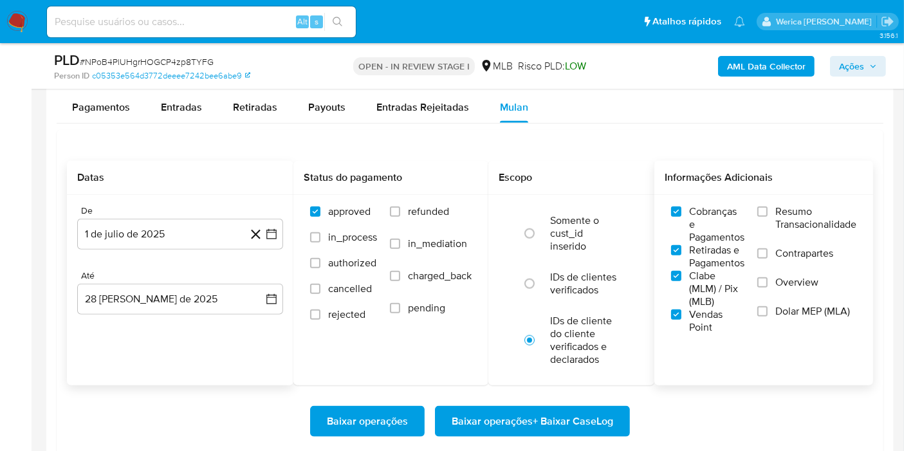
click at [820, 207] on span "Resumo Transacionalidade" at bounding box center [815, 218] width 81 height 26
click at [767, 207] on input "Resumo Transacionalidade" at bounding box center [762, 212] width 10 height 10
click at [807, 262] on label "Contrapartes" at bounding box center [806, 261] width 99 height 29
click at [767, 259] on input "Contrapartes" at bounding box center [762, 253] width 10 height 10
click at [786, 297] on label "Overview" at bounding box center [806, 290] width 99 height 29
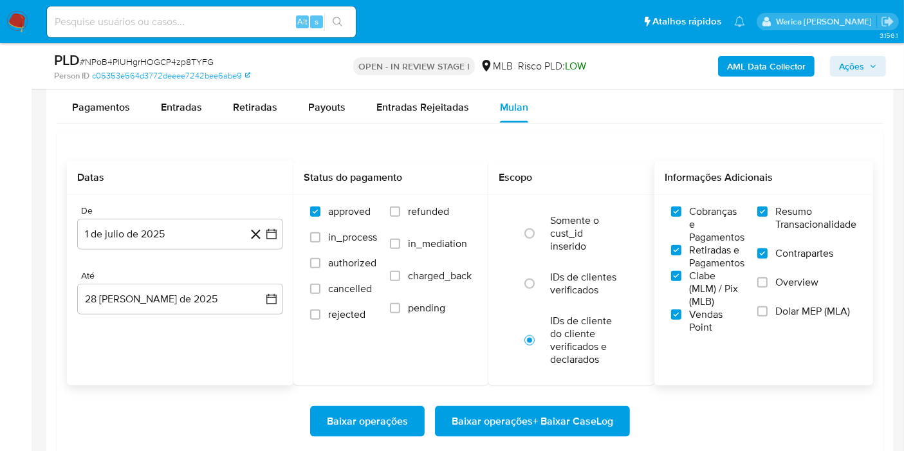
click at [767, 288] on input "Overview" at bounding box center [762, 282] width 10 height 10
click at [769, 321] on label "Dolar MEP (MLA)" at bounding box center [806, 319] width 99 height 29
click at [767, 317] on input "Dolar MEP (MLA)" at bounding box center [762, 311] width 10 height 10
click at [581, 425] on span "Baixar operações + Baixar CaseLog" at bounding box center [532, 421] width 161 height 28
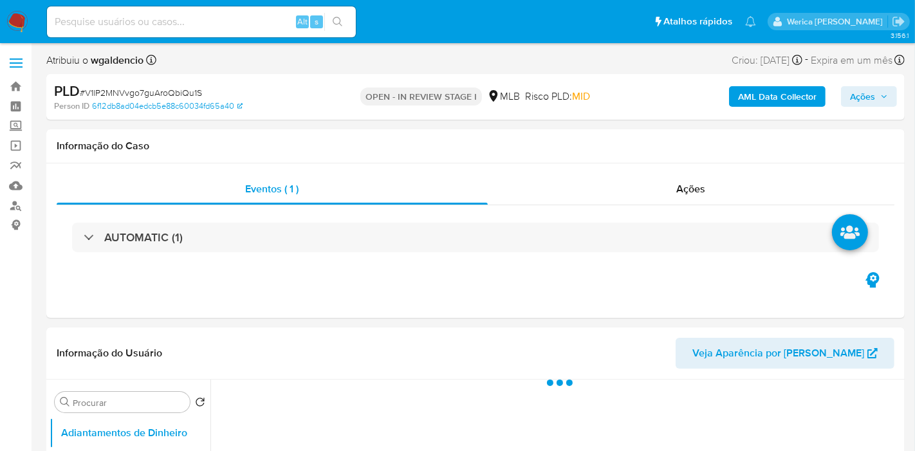
select select "10"
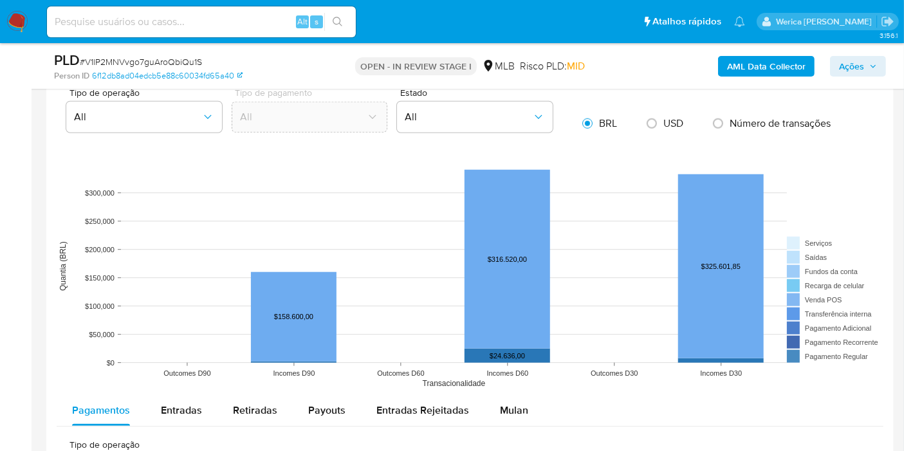
scroll to position [1287, 0]
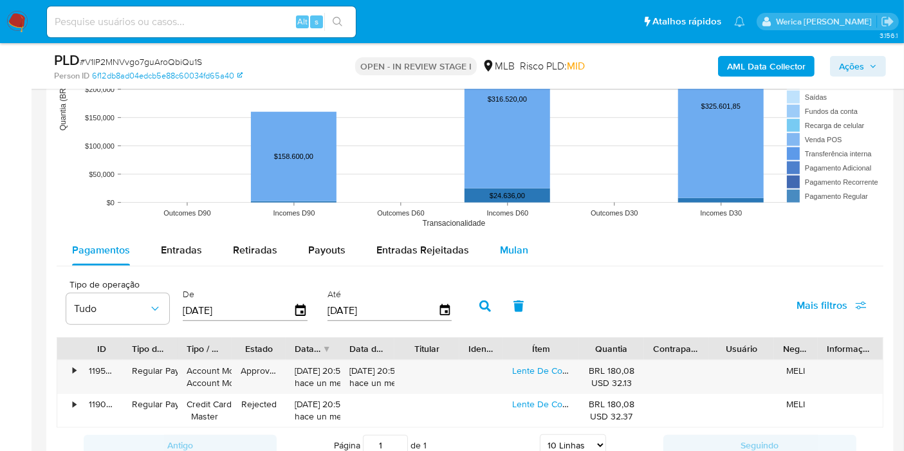
click at [501, 257] on div "Mulan" at bounding box center [514, 250] width 28 height 31
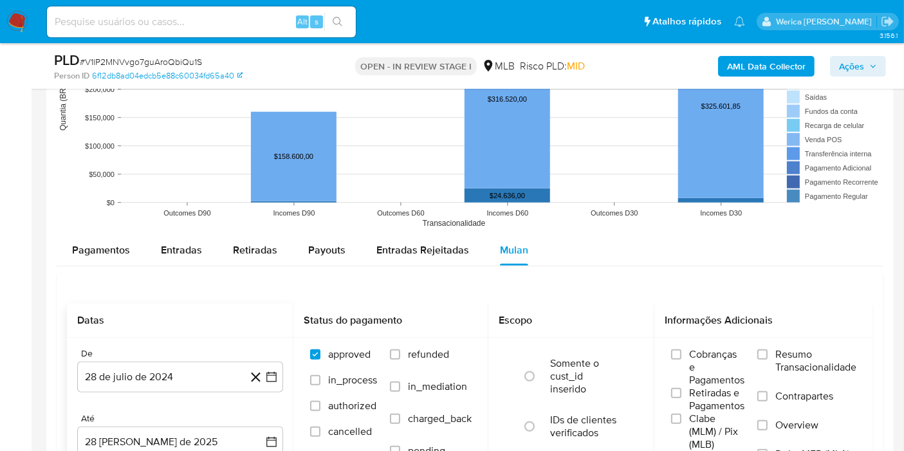
click at [161, 390] on div "De 28 de [PERSON_NAME] de 2024 [DATE] Até 28 [PERSON_NAME] de 2025 [DATE]" at bounding box center [180, 413] width 226 height 151
click at [165, 378] on button "28 de julio de 2024" at bounding box center [180, 377] width 206 height 31
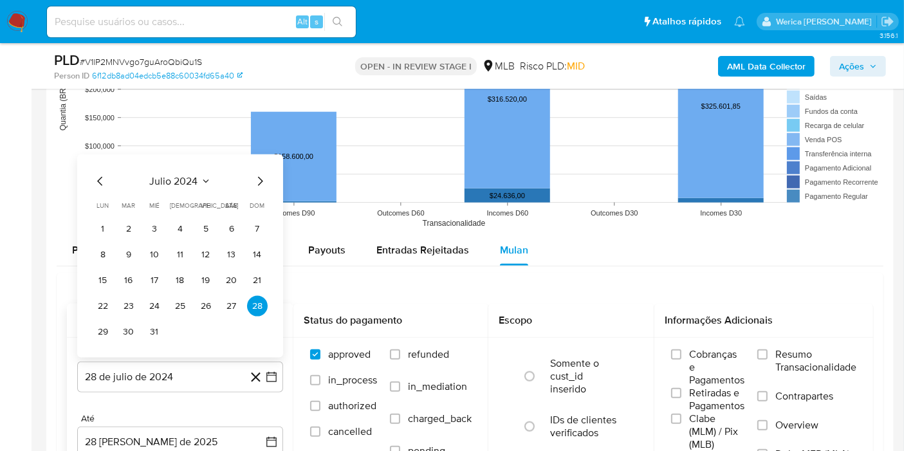
click at [183, 188] on div "julio 2024 julio 2024 lun lunes mar martes mié miércoles jue jueves vie viernes…" at bounding box center [180, 258] width 175 height 169
click at [185, 185] on span "julio 2024" at bounding box center [174, 181] width 48 height 13
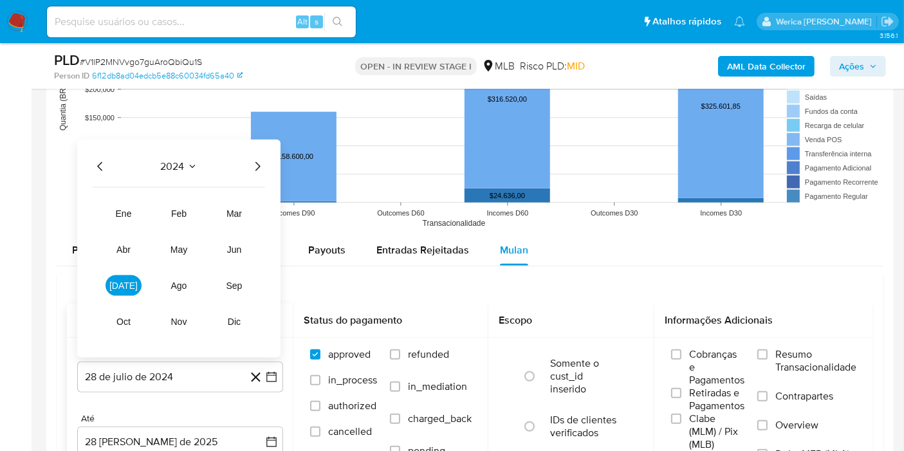
click at [262, 165] on icon "Año siguiente" at bounding box center [257, 166] width 15 height 15
click at [85, 291] on div "2025 2025 ene feb mar abr may jun [DATE] ago sep oct nov dic" at bounding box center [178, 249] width 203 height 218
click at [132, 282] on button "[DATE]" at bounding box center [124, 285] width 36 height 21
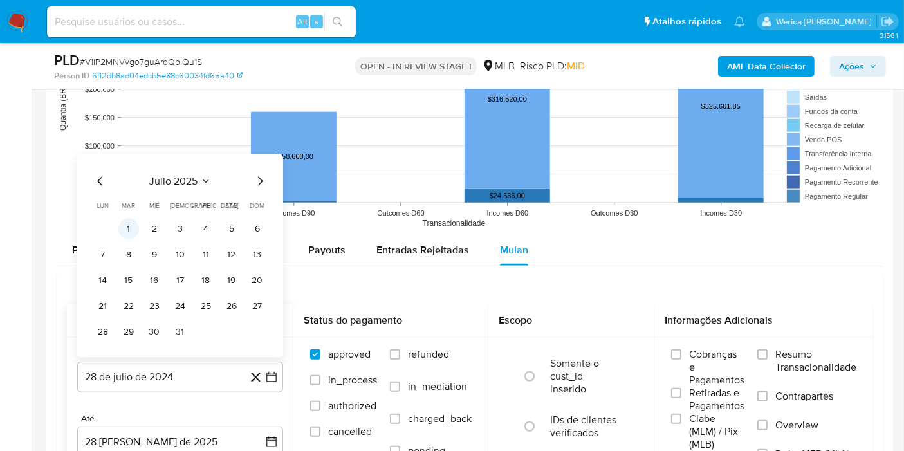
click at [131, 219] on button "1" at bounding box center [128, 229] width 21 height 21
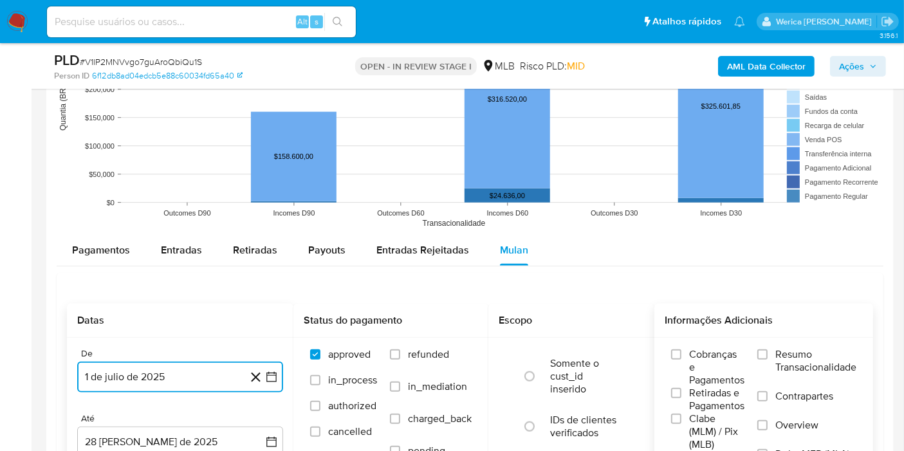
scroll to position [1429, 0]
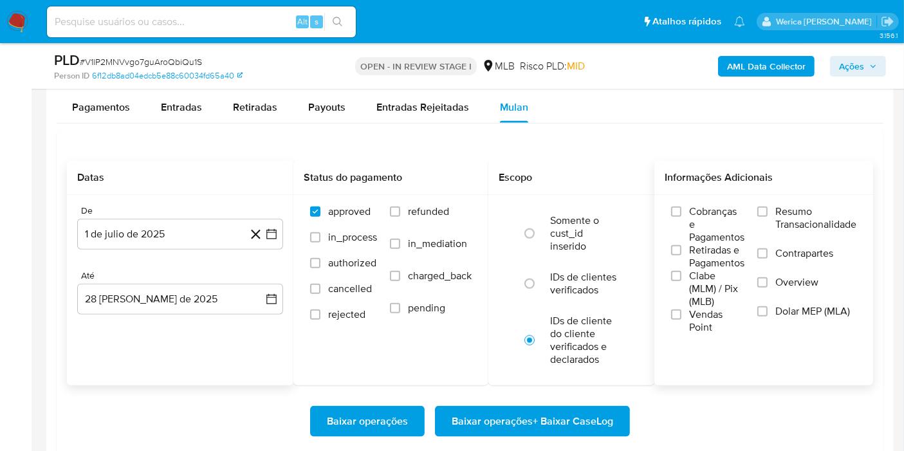
drag, startPoint x: 710, startPoint y: 231, endPoint x: 715, endPoint y: 223, distance: 9.8
click at [712, 225] on span "Cobranças e Pagamentos" at bounding box center [716, 224] width 55 height 39
click at [694, 278] on span "Clabe (MLM) / Pix (MLB)" at bounding box center [716, 289] width 55 height 39
click at [677, 326] on label "Vendas Point" at bounding box center [707, 321] width 73 height 26
click at [677, 320] on input "Vendas Point" at bounding box center [676, 314] width 10 height 10
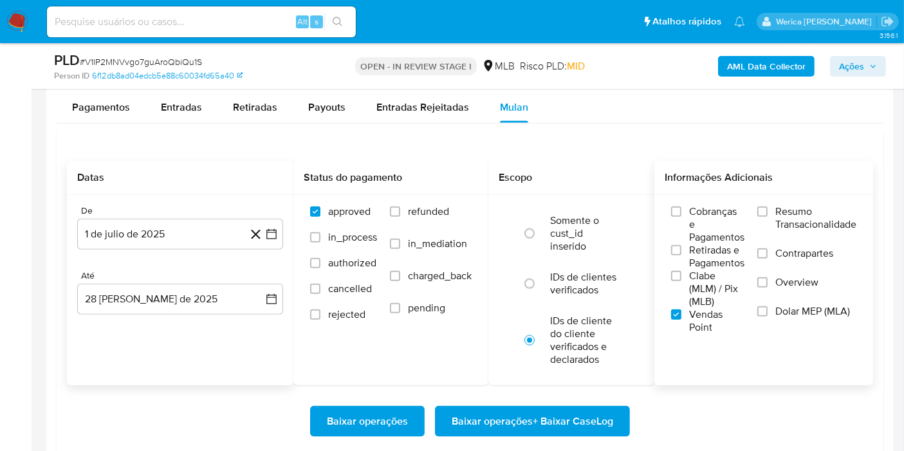
click at [692, 292] on span "Clabe (MLM) / Pix (MLB)" at bounding box center [716, 289] width 55 height 39
click at [681, 281] on input "Clabe (MLM) / Pix (MLB)" at bounding box center [676, 276] width 10 height 10
click at [706, 256] on span "Retiradas e Pagamentos" at bounding box center [716, 257] width 55 height 26
click at [681, 255] on input "Retiradas e Pagamentos" at bounding box center [676, 250] width 10 height 10
click at [706, 211] on span "Cobranças e Pagamentos" at bounding box center [716, 224] width 55 height 39
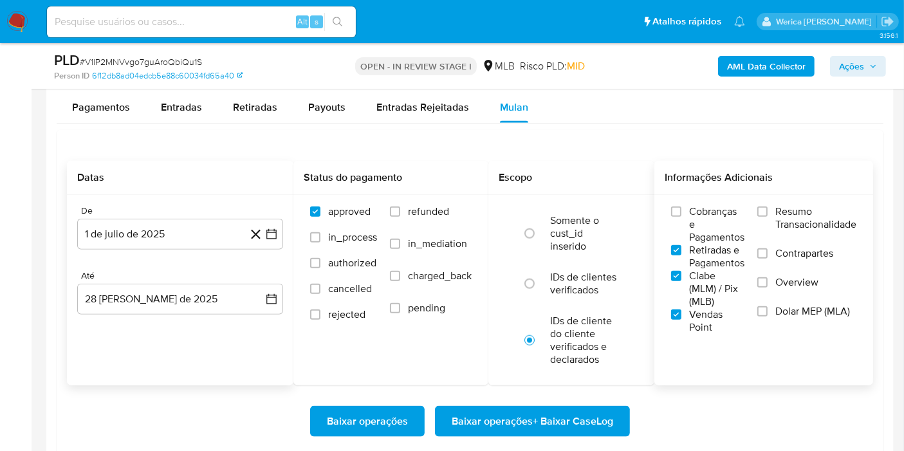
click at [681, 211] on input "Cobranças e Pagamentos" at bounding box center [676, 212] width 10 height 10
click at [770, 214] on label "Resumo Transacionalidade" at bounding box center [806, 226] width 99 height 42
click at [778, 257] on span "Contrapartes" at bounding box center [804, 253] width 58 height 13
click at [767, 257] on input "Contrapartes" at bounding box center [762, 253] width 10 height 10
click at [770, 291] on label "Overview" at bounding box center [806, 290] width 99 height 29
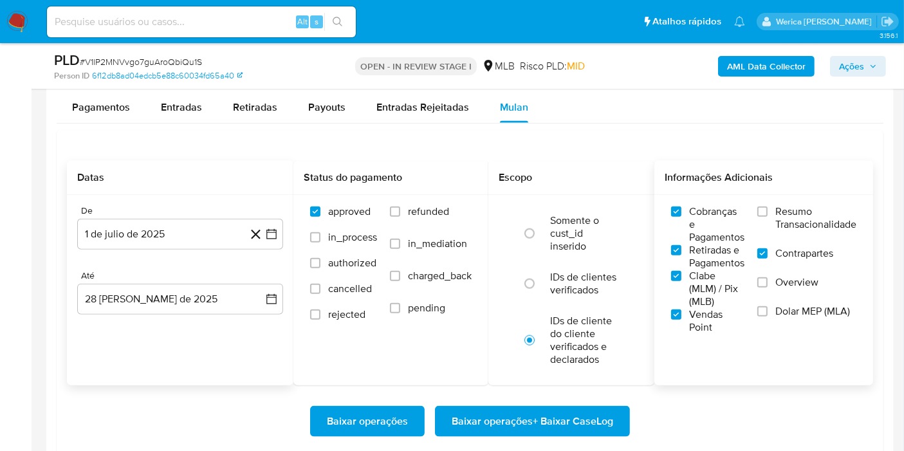
click at [767, 288] on input "Overview" at bounding box center [762, 282] width 10 height 10
click at [766, 310] on input "Dolar MEP (MLA)" at bounding box center [762, 311] width 10 height 10
click at [766, 222] on label "Resumo Transacionalidade" at bounding box center [806, 226] width 99 height 42
click at [766, 217] on input "Resumo Transacionalidade" at bounding box center [762, 212] width 10 height 10
click at [567, 410] on span "Baixar operações + Baixar CaseLog" at bounding box center [532, 421] width 161 height 28
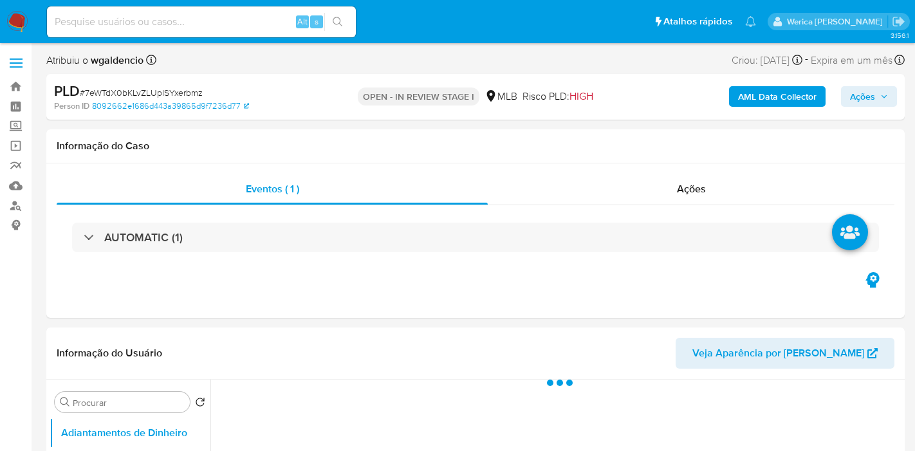
select select "10"
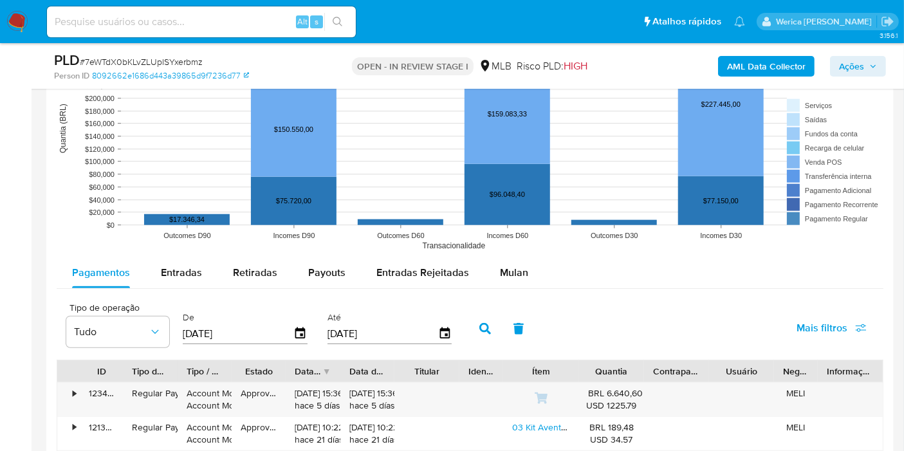
scroll to position [1215, 0]
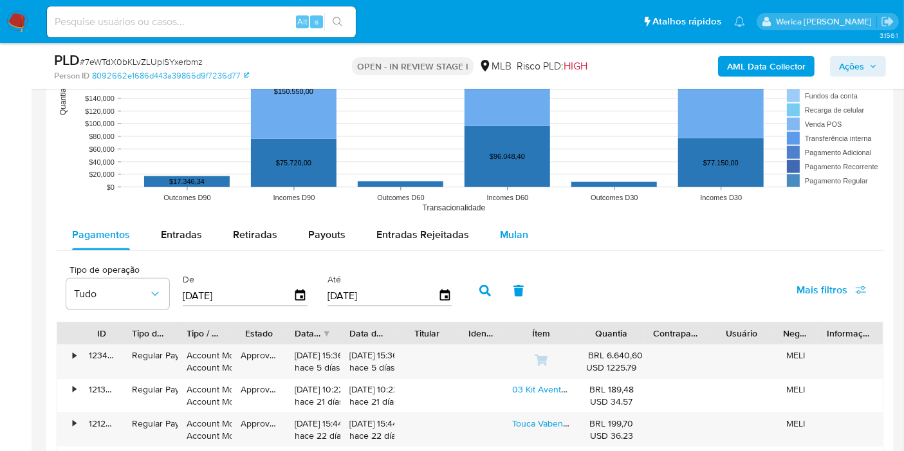
click at [505, 238] on span "Mulan" at bounding box center [514, 234] width 28 height 15
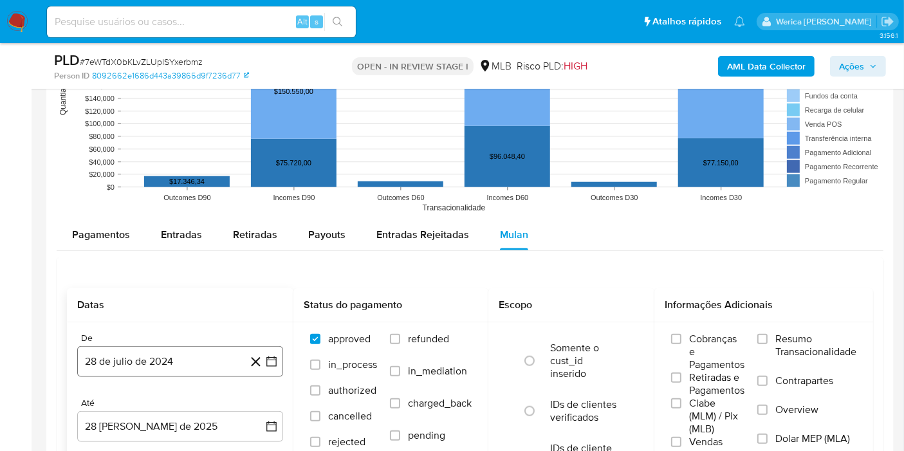
click at [193, 365] on button "28 de julio de 2024" at bounding box center [180, 361] width 206 height 31
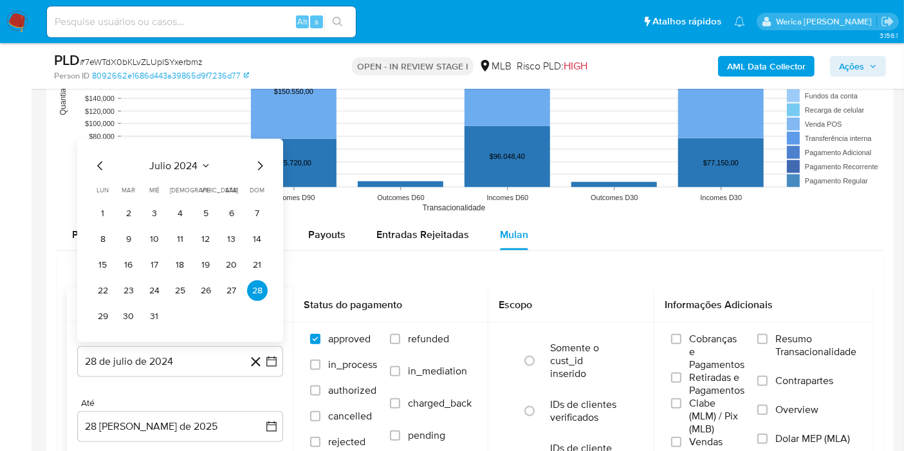
click at [181, 165] on span "julio 2024" at bounding box center [174, 166] width 48 height 13
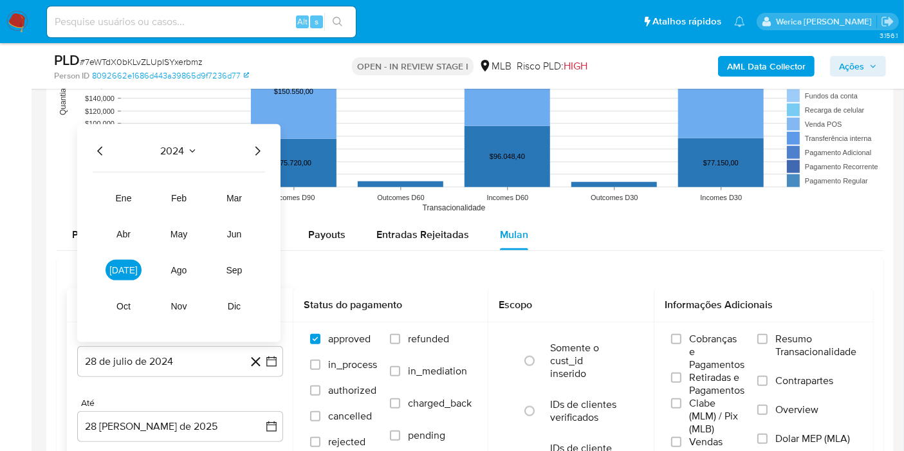
click at [248, 147] on div "2024" at bounding box center [179, 150] width 172 height 15
click at [259, 151] on icon "Año siguiente" at bounding box center [257, 150] width 15 height 15
click at [124, 268] on span "[DATE]" at bounding box center [123, 270] width 28 height 10
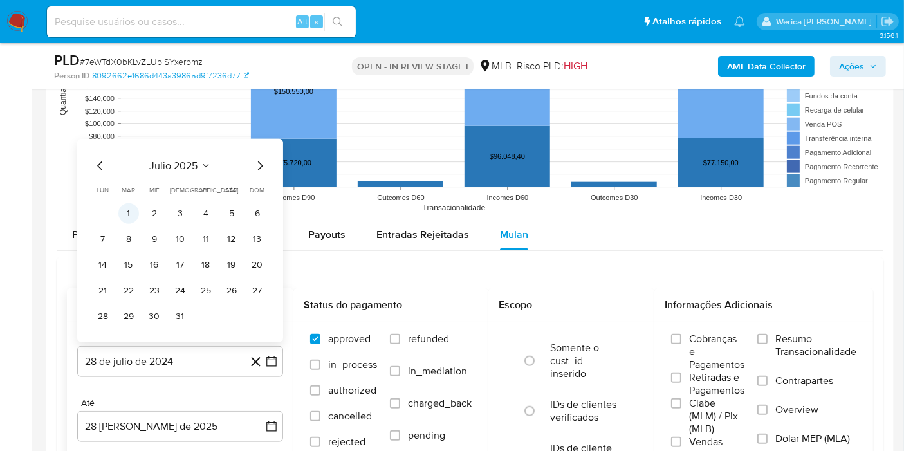
click at [133, 207] on button "1" at bounding box center [128, 213] width 21 height 21
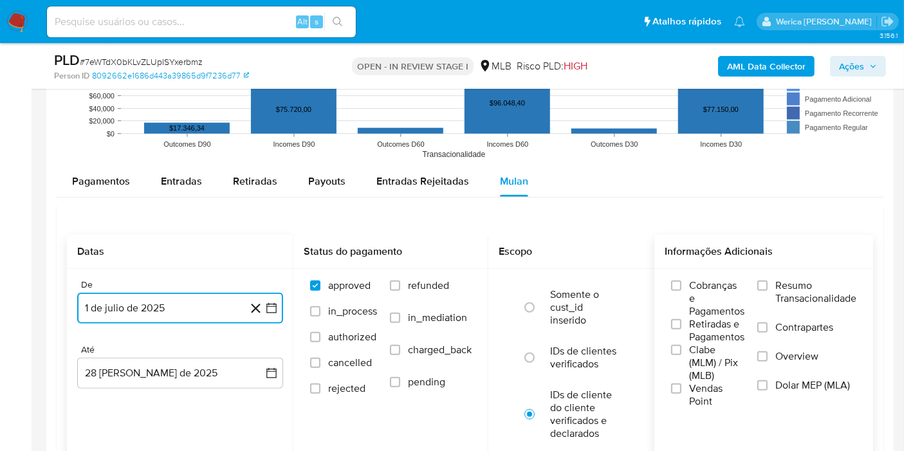
scroll to position [1287, 0]
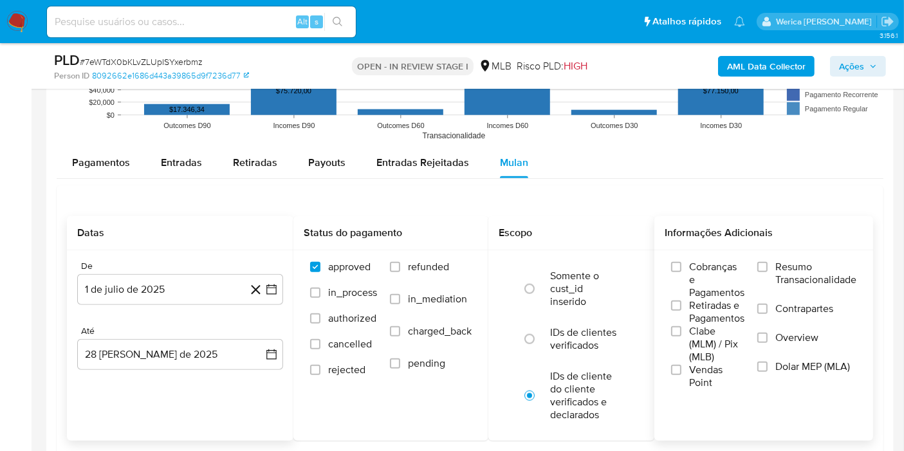
click at [693, 268] on span "Cobranças e Pagamentos" at bounding box center [716, 280] width 55 height 39
click at [681, 268] on input "Cobranças e Pagamentos" at bounding box center [676, 267] width 10 height 10
click at [704, 317] on span "Retiradas e Pagamentos" at bounding box center [716, 312] width 55 height 26
click at [710, 363] on span "Vendas Point" at bounding box center [716, 376] width 55 height 26
click at [681, 365] on input "Vendas Point" at bounding box center [676, 370] width 10 height 10
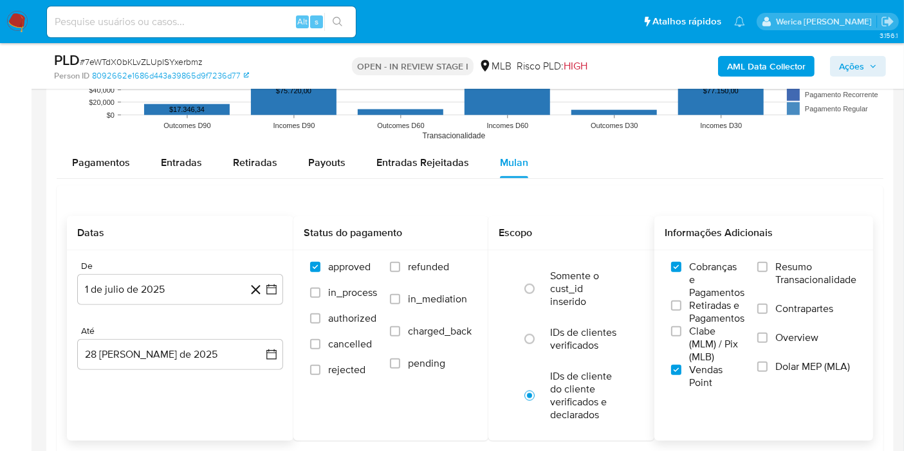
click at [679, 343] on label "Clabe (MLM) / Pix (MLB)" at bounding box center [707, 344] width 73 height 39
click at [679, 336] on input "Clabe (MLM) / Pix (MLB)" at bounding box center [676, 331] width 10 height 10
click at [695, 295] on span "Cobranças e Pagamentos" at bounding box center [716, 280] width 55 height 39
click at [681, 272] on input "Cobranças e Pagamentos" at bounding box center [676, 267] width 10 height 10
click at [794, 306] on span "Contrapartes" at bounding box center [804, 308] width 58 height 13
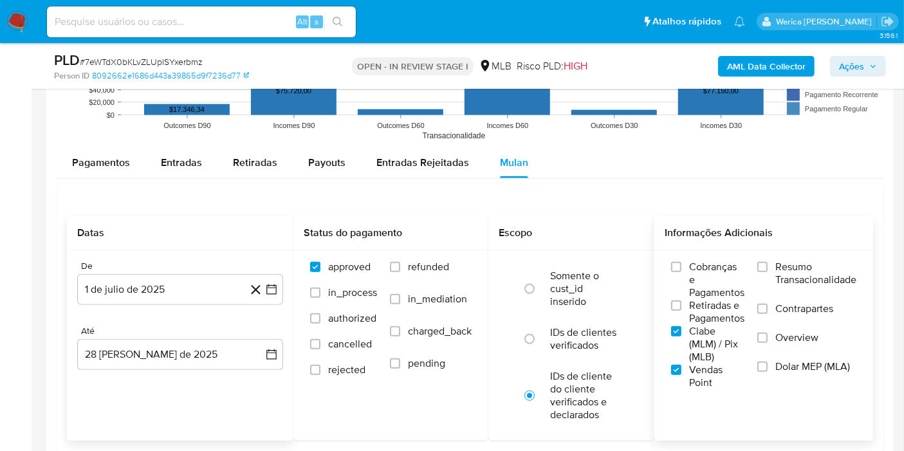
click at [767, 306] on input "Contrapartes" at bounding box center [762, 309] width 10 height 10
click at [794, 344] on label "Overview" at bounding box center [806, 345] width 99 height 29
click at [767, 343] on input "Overview" at bounding box center [762, 338] width 10 height 10
click at [791, 374] on label "Dolar MEP (MLA)" at bounding box center [806, 374] width 99 height 29
click at [767, 372] on input "Dolar MEP (MLA)" at bounding box center [762, 367] width 10 height 10
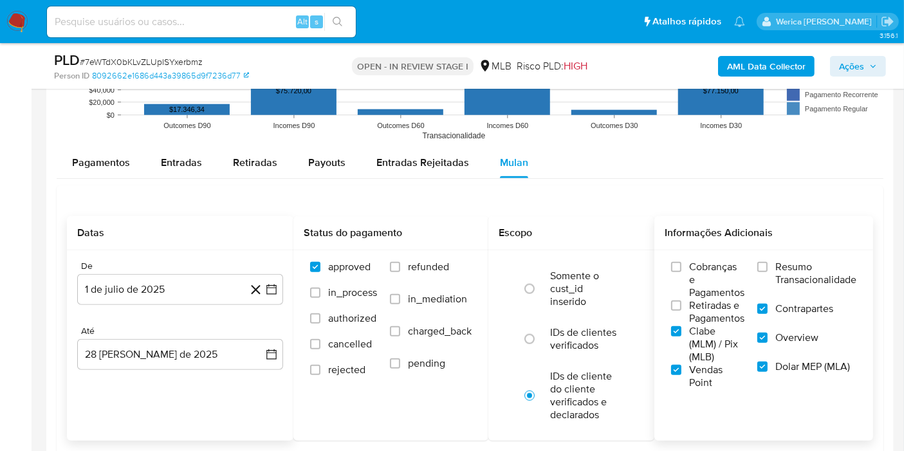
click at [775, 289] on label "Resumo Transacionalidade" at bounding box center [806, 282] width 99 height 42
click at [767, 272] on input "Resumo Transacionalidade" at bounding box center [762, 267] width 10 height 10
click at [703, 284] on span "Cobranças e Pagamentos" at bounding box center [716, 280] width 55 height 39
click at [681, 272] on input "Cobranças e Pagamentos" at bounding box center [676, 267] width 10 height 10
click at [684, 318] on label "Retiradas e Pagamentos" at bounding box center [707, 312] width 73 height 26
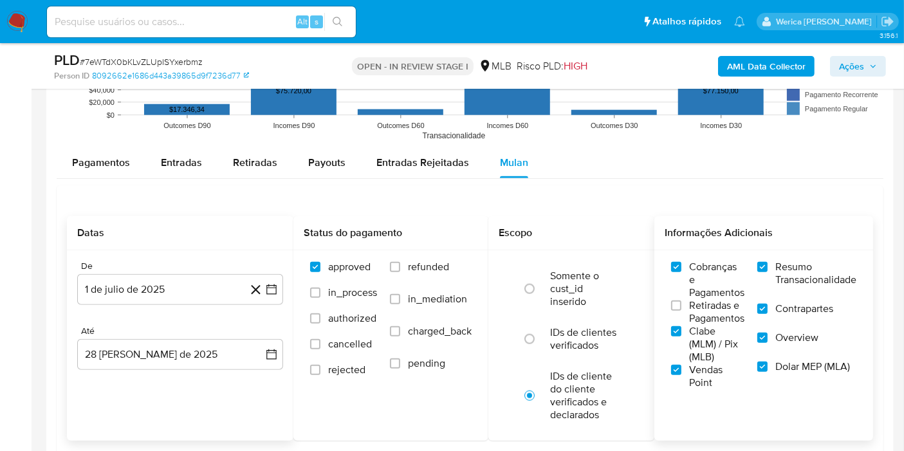
click at [681, 311] on input "Retiradas e Pagamentos" at bounding box center [676, 305] width 10 height 10
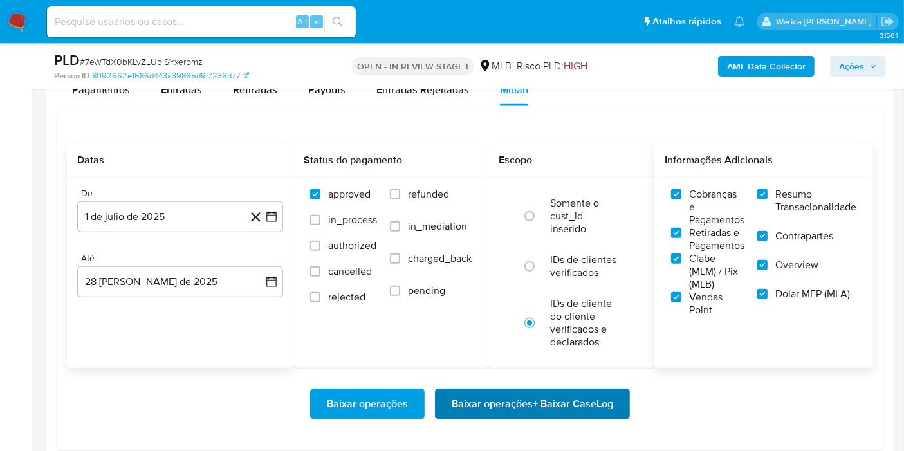
scroll to position [1429, 0]
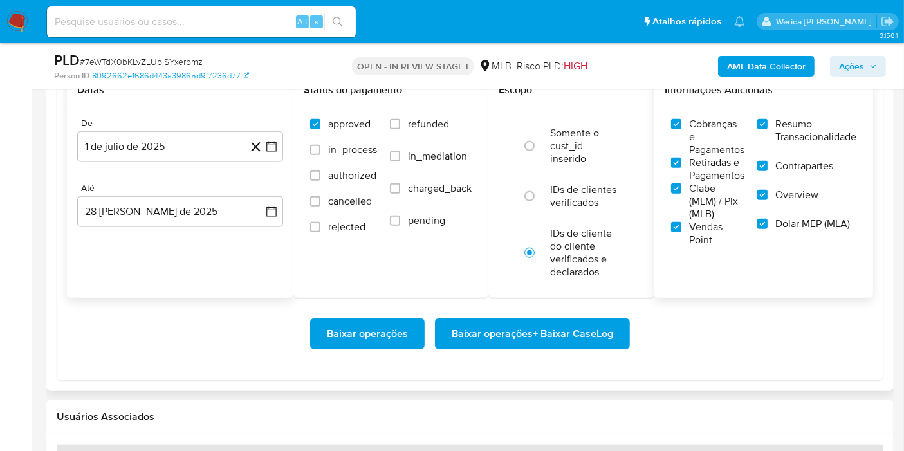
click at [571, 335] on span "Baixar operações + Baixar CaseLog" at bounding box center [532, 334] width 161 height 28
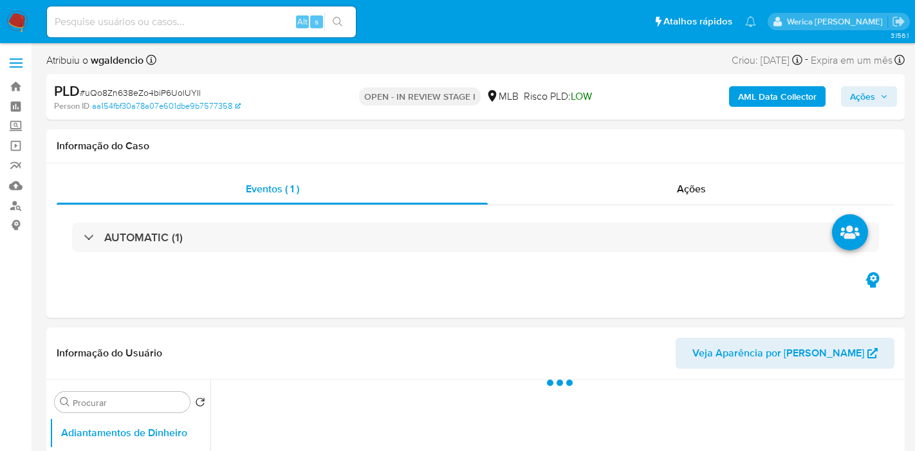
select select "10"
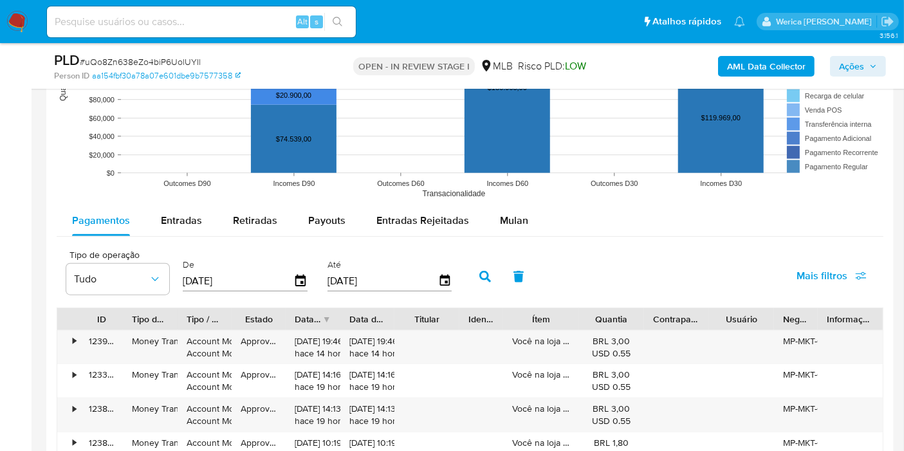
scroll to position [1358, 0]
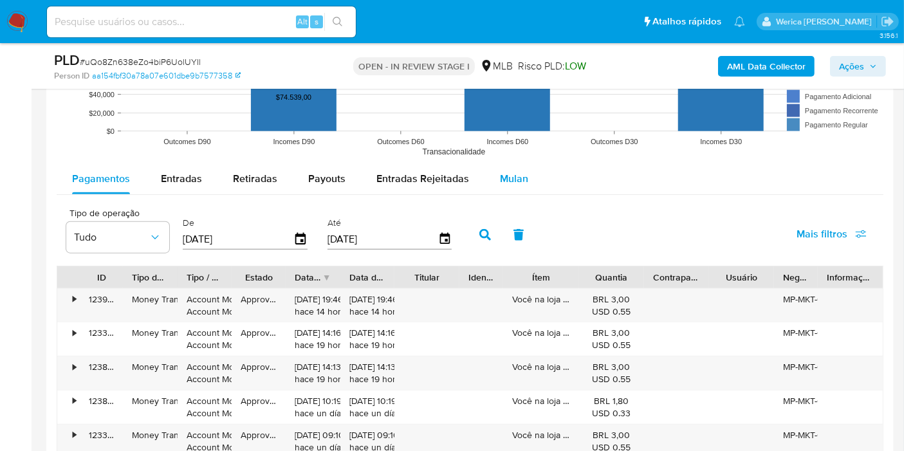
click at [505, 163] on div "Mulan" at bounding box center [514, 178] width 28 height 31
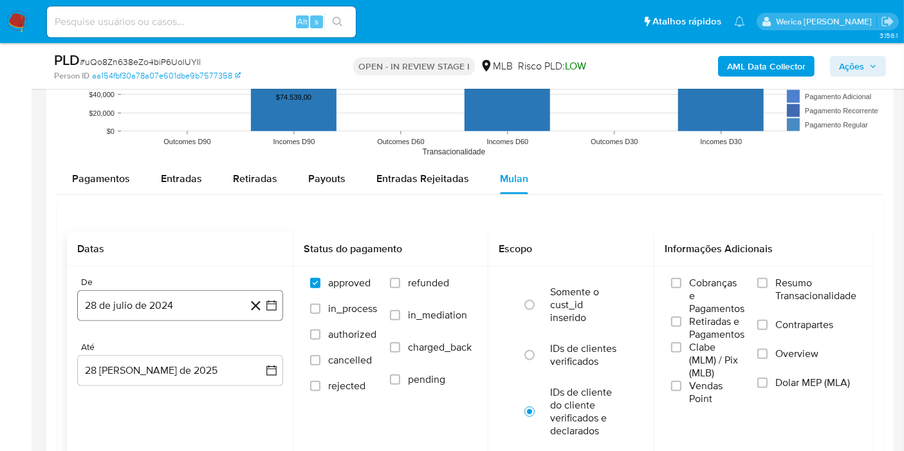
click at [204, 312] on button "28 de julio de 2024" at bounding box center [180, 305] width 206 height 31
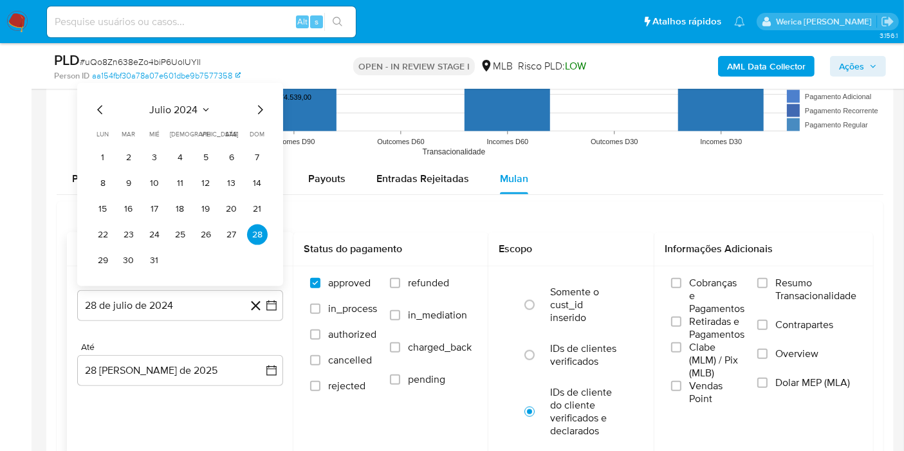
click at [178, 107] on span "julio 2024" at bounding box center [174, 110] width 48 height 13
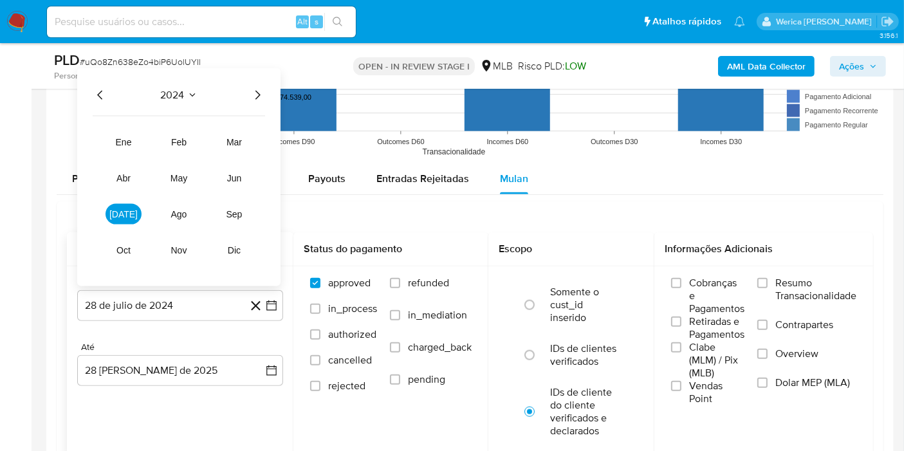
click at [262, 87] on icon "Año siguiente" at bounding box center [257, 94] width 15 height 15
click at [121, 210] on span "[DATE]" at bounding box center [123, 214] width 28 height 10
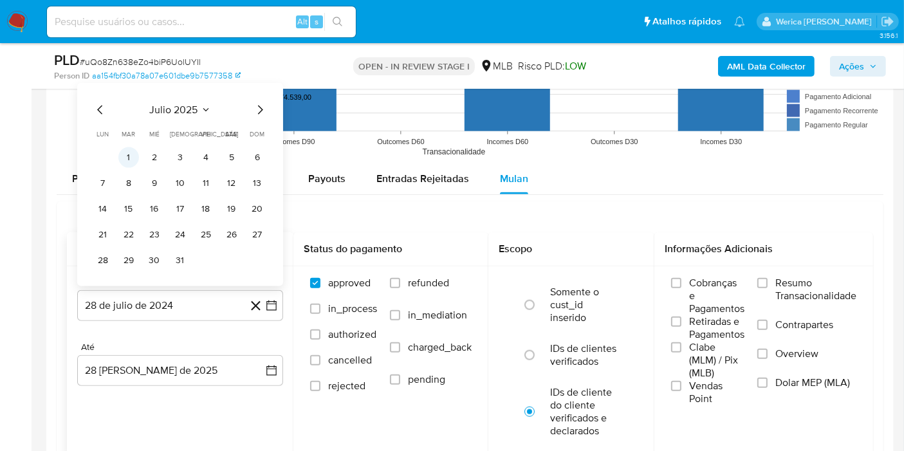
click at [127, 149] on button "1" at bounding box center [128, 157] width 21 height 21
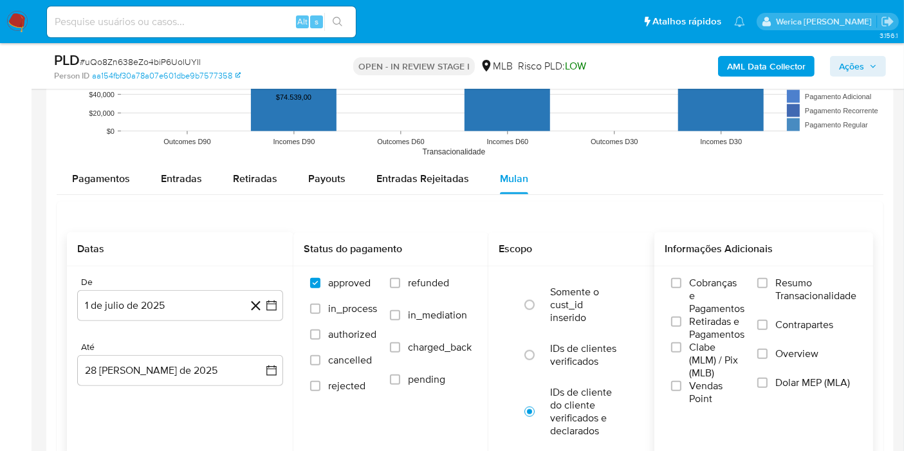
click at [689, 294] on span "Cobranças e Pagamentos" at bounding box center [716, 296] width 55 height 39
click at [681, 288] on input "Cobranças e Pagamentos" at bounding box center [676, 283] width 10 height 10
click at [689, 341] on span "Retiradas e Pagamentos" at bounding box center [716, 328] width 55 height 26
click at [681, 327] on input "Retiradas e Pagamentos" at bounding box center [676, 322] width 10 height 10
click at [693, 383] on span "Vendas Point" at bounding box center [716, 393] width 55 height 26
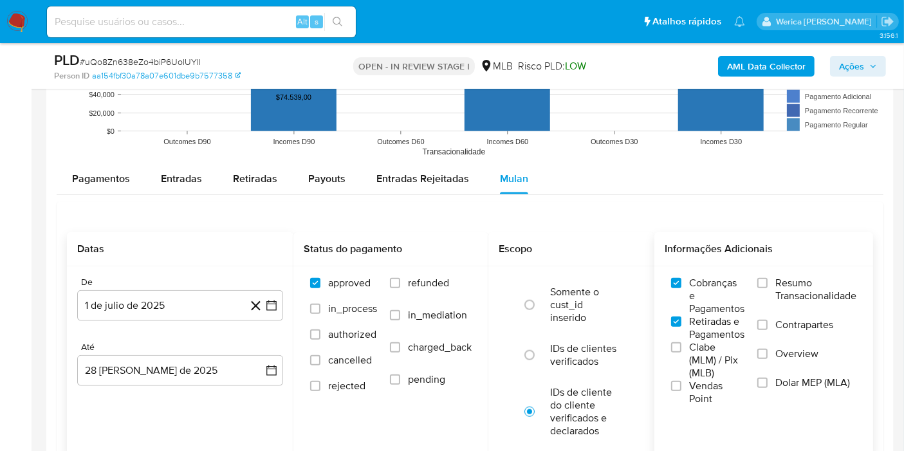
click at [681, 383] on input "Vendas Point" at bounding box center [676, 386] width 10 height 10
click at [690, 358] on span "Clabe (MLM) / Pix (MLB)" at bounding box center [716, 360] width 55 height 39
click at [681, 353] on input "Clabe (MLM) / Pix (MLB)" at bounding box center [676, 347] width 10 height 10
click at [762, 358] on label "Overview" at bounding box center [806, 361] width 99 height 29
click at [762, 358] on input "Overview" at bounding box center [762, 354] width 10 height 10
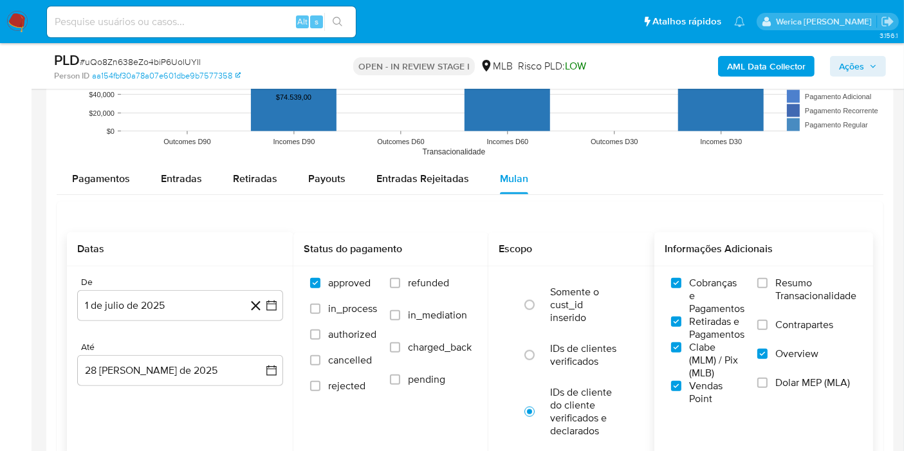
click at [771, 384] on label "Dolar MEP (MLA)" at bounding box center [806, 390] width 99 height 29
click at [767, 384] on input "Dolar MEP (MLA)" at bounding box center [762, 383] width 10 height 10
click at [772, 326] on label "Contrapartes" at bounding box center [806, 332] width 99 height 29
click at [767, 326] on input "Contrapartes" at bounding box center [762, 325] width 10 height 10
click at [777, 291] on span "Resumo Transacionalidade" at bounding box center [815, 290] width 81 height 26
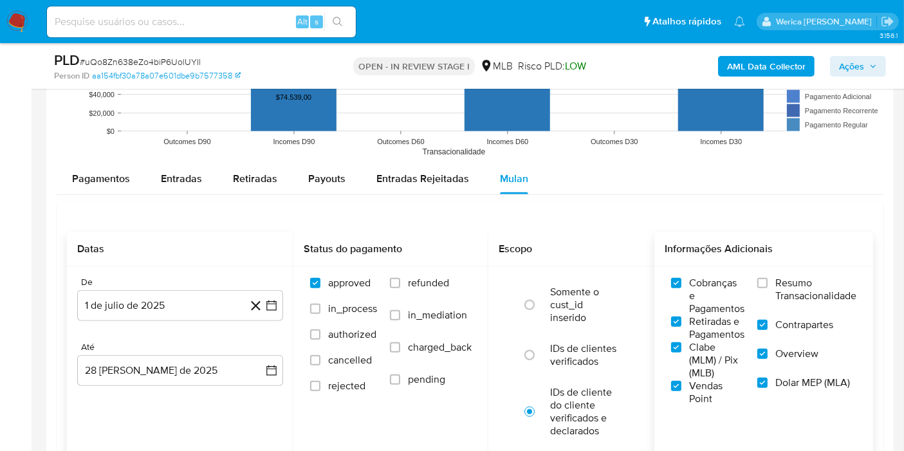
click at [767, 288] on input "Resumo Transacionalidade" at bounding box center [762, 283] width 10 height 10
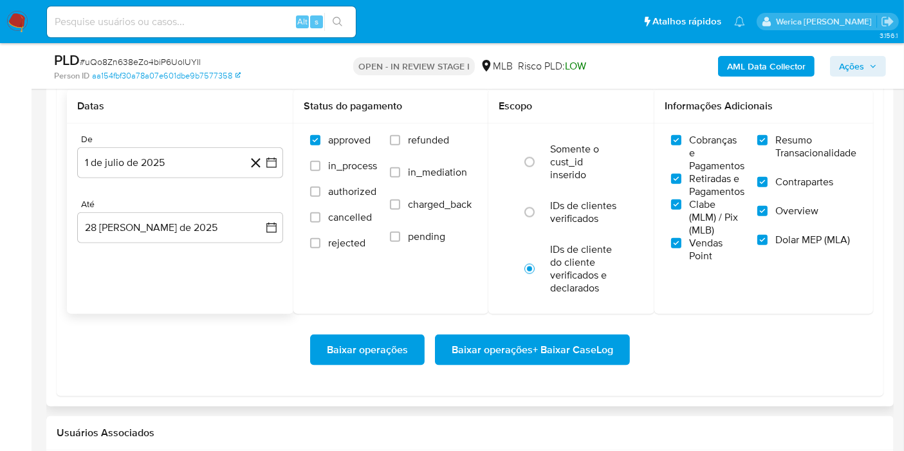
click at [623, 349] on button "Baixar operações + Baixar CaseLog" at bounding box center [532, 350] width 195 height 31
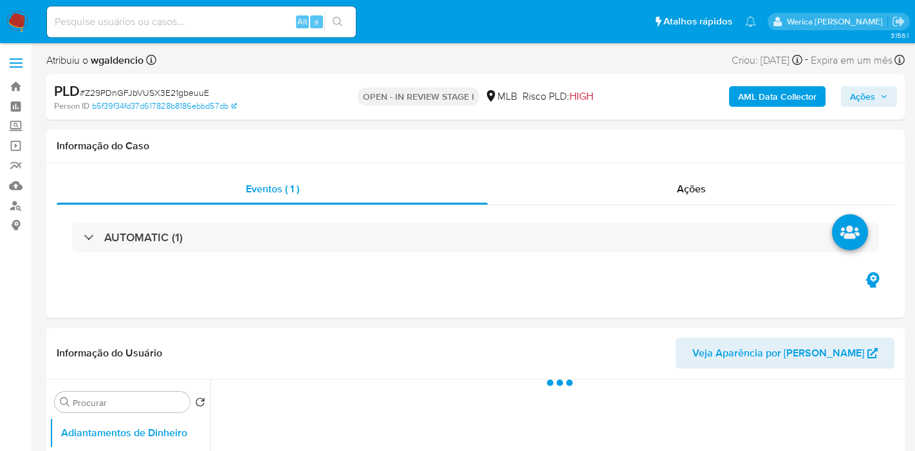
select select "10"
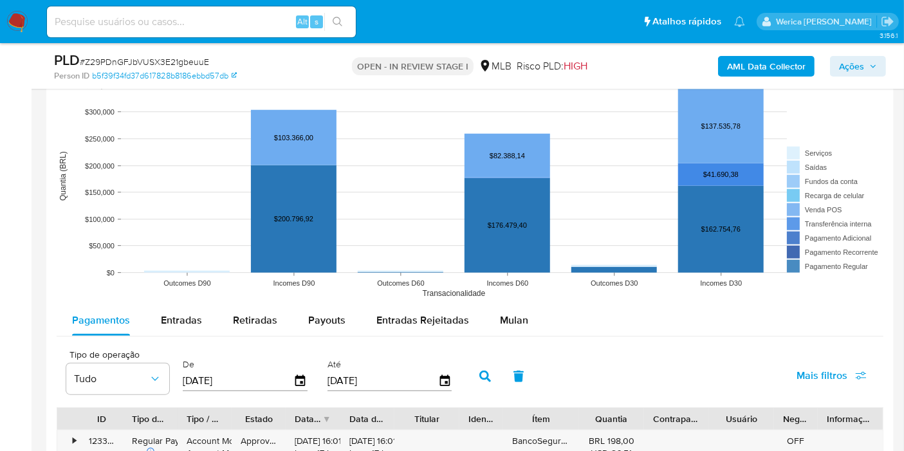
scroll to position [1215, 0]
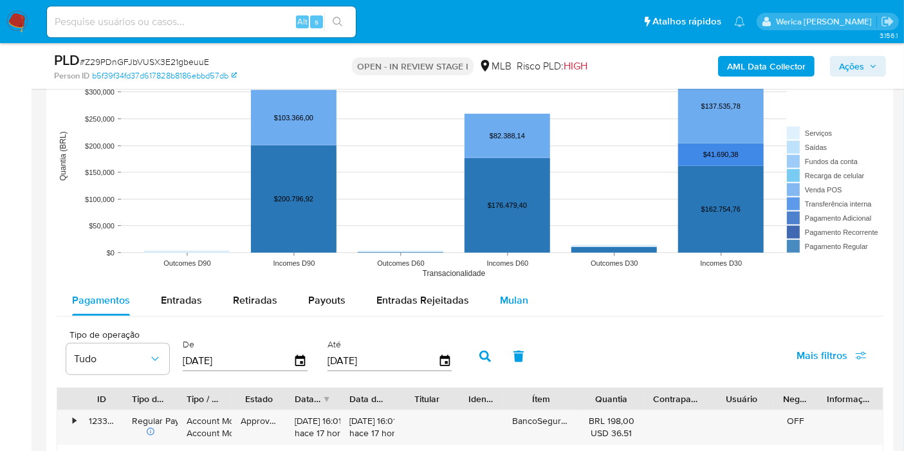
click at [504, 299] on span "Mulan" at bounding box center [514, 300] width 28 height 15
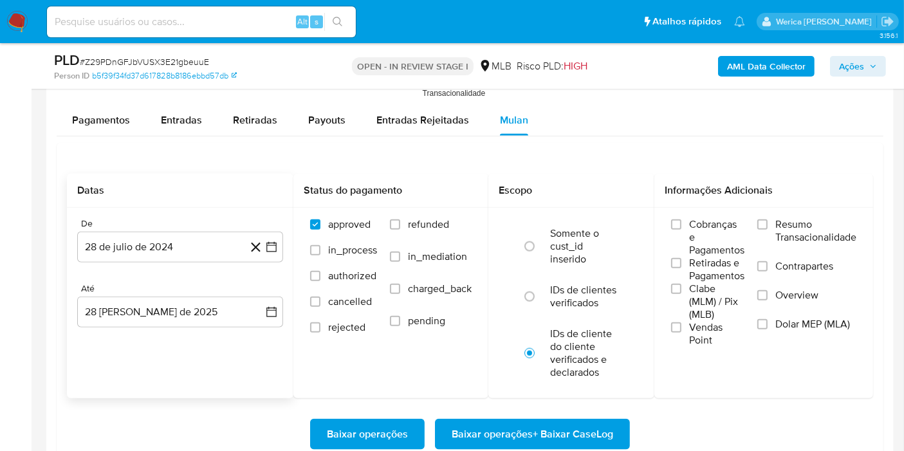
scroll to position [1501, 0]
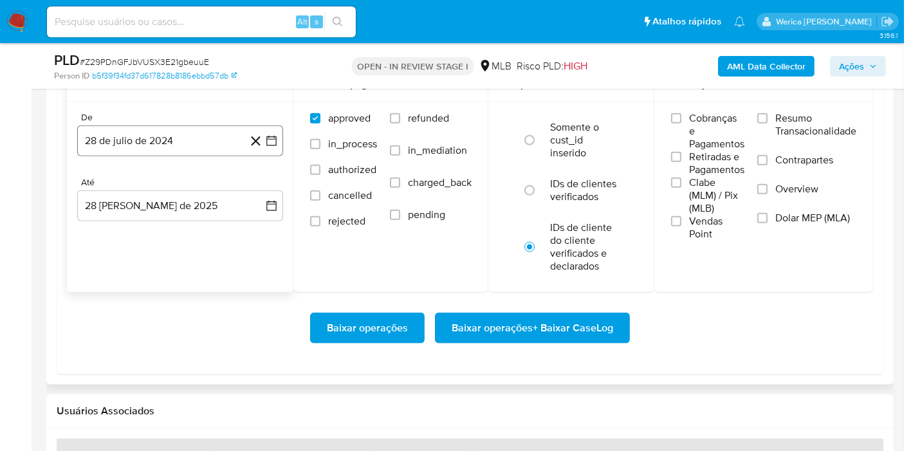
click at [150, 140] on button "28 de julio de 2024" at bounding box center [180, 140] width 206 height 31
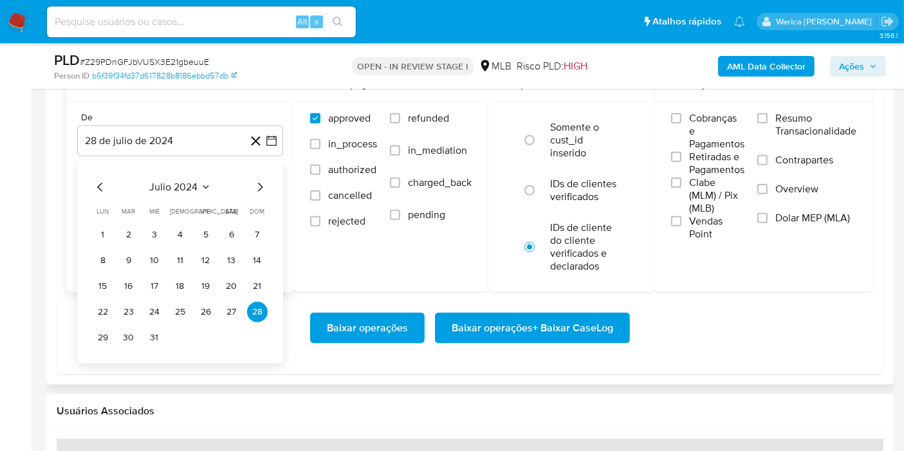
click at [179, 190] on span "julio 2024" at bounding box center [174, 187] width 48 height 13
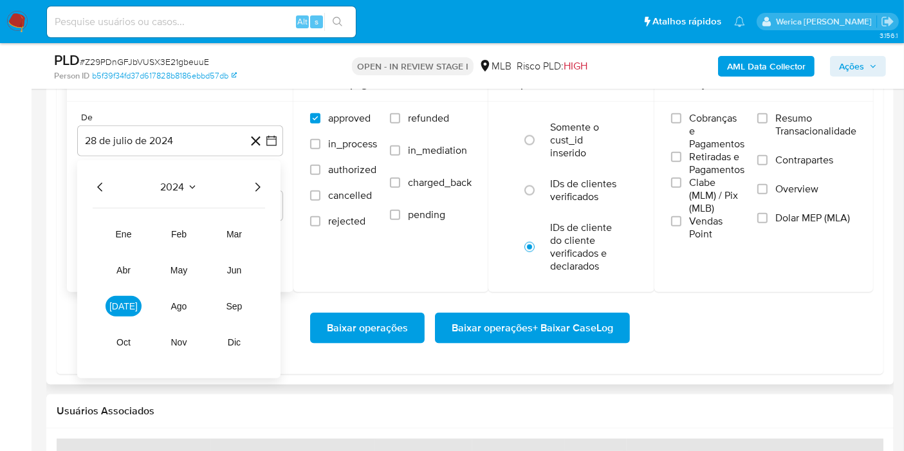
click at [250, 183] on icon "Año siguiente" at bounding box center [257, 186] width 15 height 15
click at [128, 306] on span "[DATE]" at bounding box center [123, 306] width 28 height 10
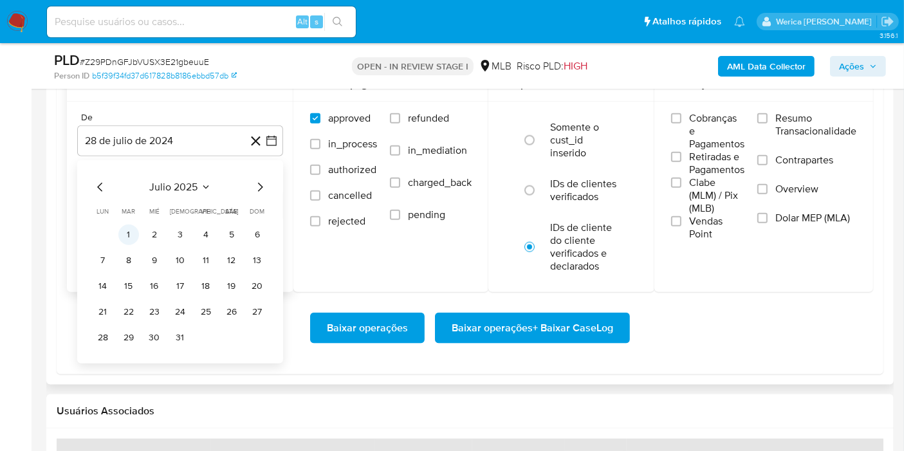
click at [129, 232] on button "1" at bounding box center [128, 235] width 21 height 21
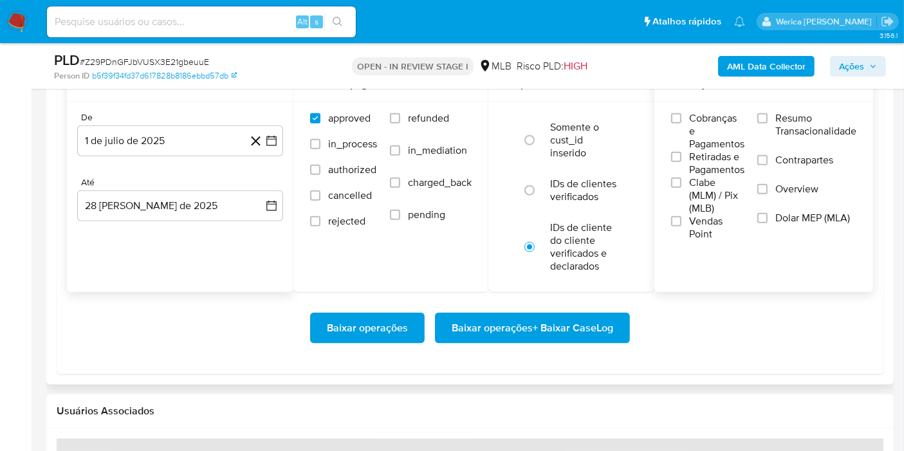
click at [702, 119] on span "Cobranças e Pagamentos" at bounding box center [716, 131] width 55 height 39
click at [681, 119] on input "Cobranças e Pagamentos" at bounding box center [676, 118] width 10 height 10
click at [715, 172] on span "Retiradas e Pagamentos" at bounding box center [716, 164] width 55 height 26
click at [681, 162] on input "Retiradas e Pagamentos" at bounding box center [676, 157] width 10 height 10
click at [712, 219] on span "Vendas Point" at bounding box center [716, 228] width 55 height 26
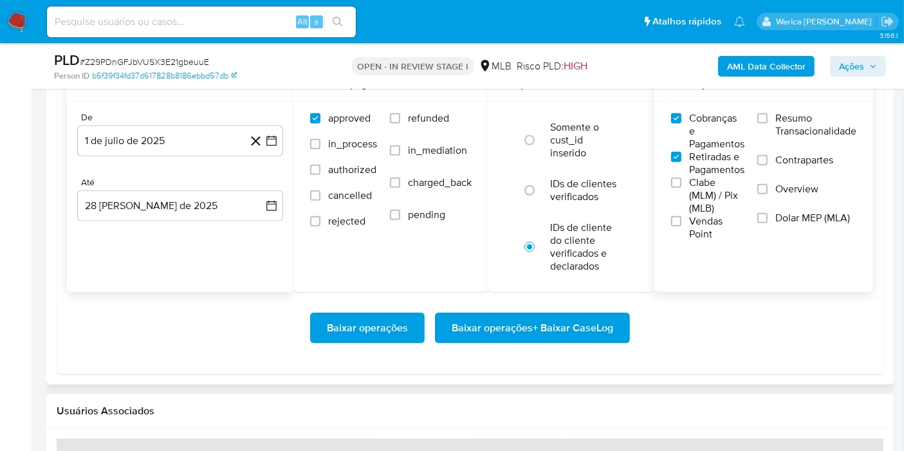
click at [681, 219] on input "Vendas Point" at bounding box center [676, 221] width 10 height 10
click at [700, 194] on span "Clabe (MLM) / Pix (MLB)" at bounding box center [716, 195] width 55 height 39
click at [681, 188] on input "Clabe (MLM) / Pix (MLB)" at bounding box center [676, 183] width 10 height 10
click at [786, 194] on label "Overview" at bounding box center [806, 197] width 99 height 29
click at [767, 194] on input "Overview" at bounding box center [762, 189] width 10 height 10
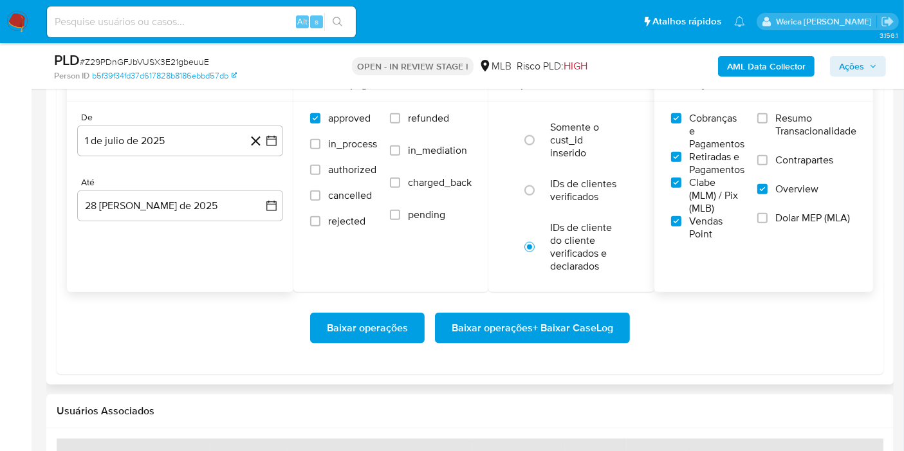
click at [790, 212] on span "Dolar MEP (MLA)" at bounding box center [812, 218] width 75 height 13
click at [767, 213] on input "Dolar MEP (MLA)" at bounding box center [762, 218] width 10 height 10
click at [780, 156] on span "Contrapartes" at bounding box center [804, 160] width 58 height 13
click at [767, 156] on input "Contrapartes" at bounding box center [762, 160] width 10 height 10
click at [777, 120] on span "Resumo Transacionalidade" at bounding box center [815, 125] width 81 height 26
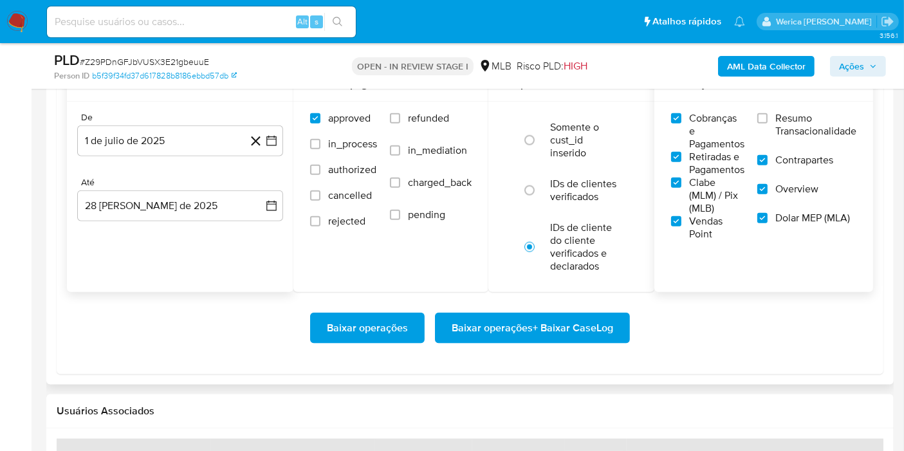
click at [767, 120] on input "Resumo Transacionalidade" at bounding box center [762, 118] width 10 height 10
click at [589, 338] on span "Baixar operações + Baixar CaseLog" at bounding box center [532, 328] width 161 height 28
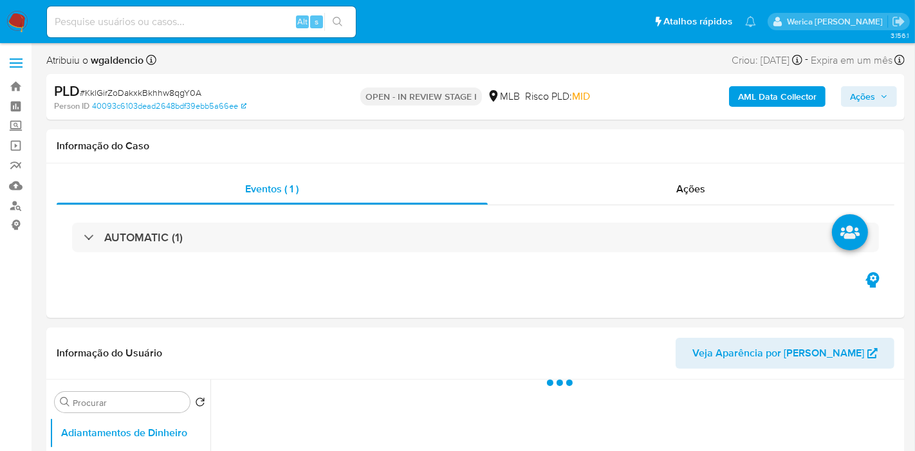
select select "10"
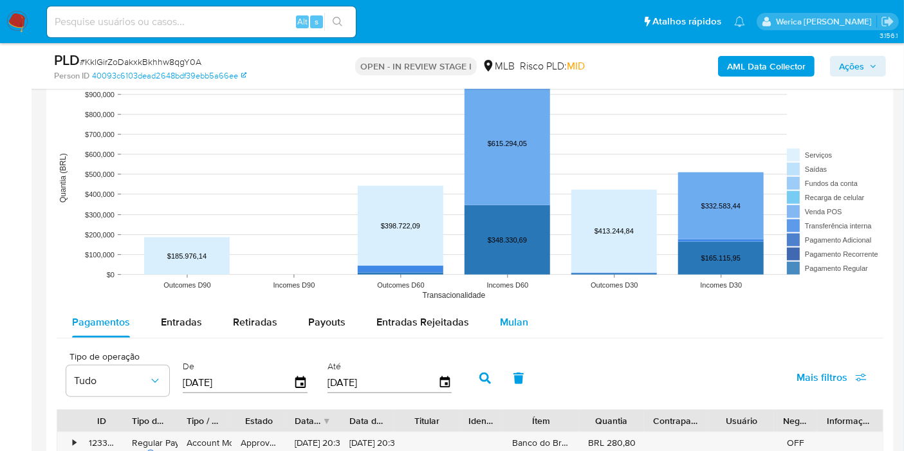
click at [494, 317] on button "Mulan" at bounding box center [513, 322] width 59 height 31
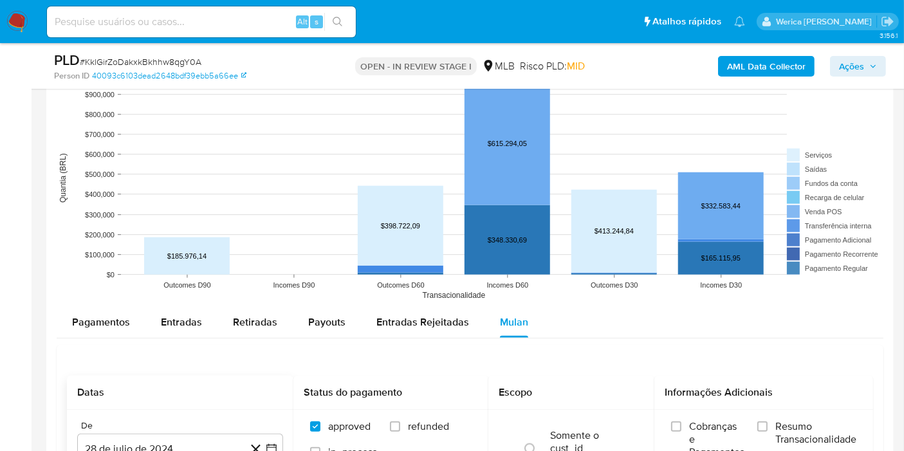
scroll to position [1429, 0]
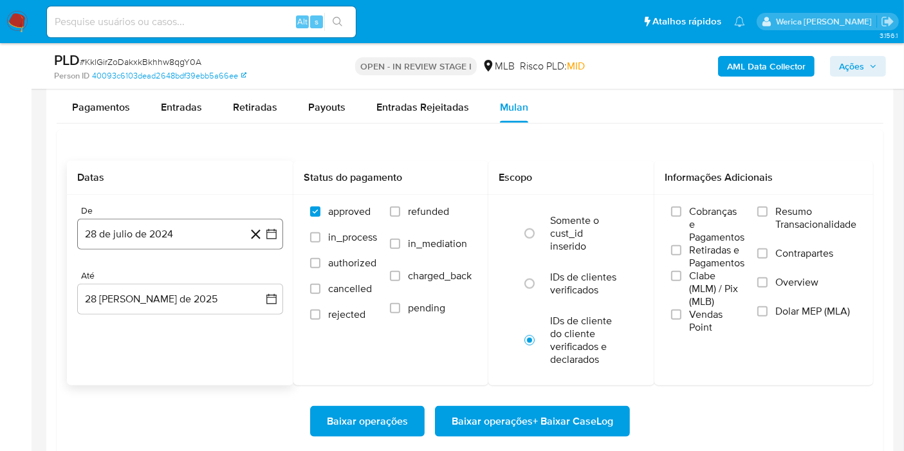
click at [169, 226] on button "28 de julio de 2024" at bounding box center [180, 234] width 206 height 31
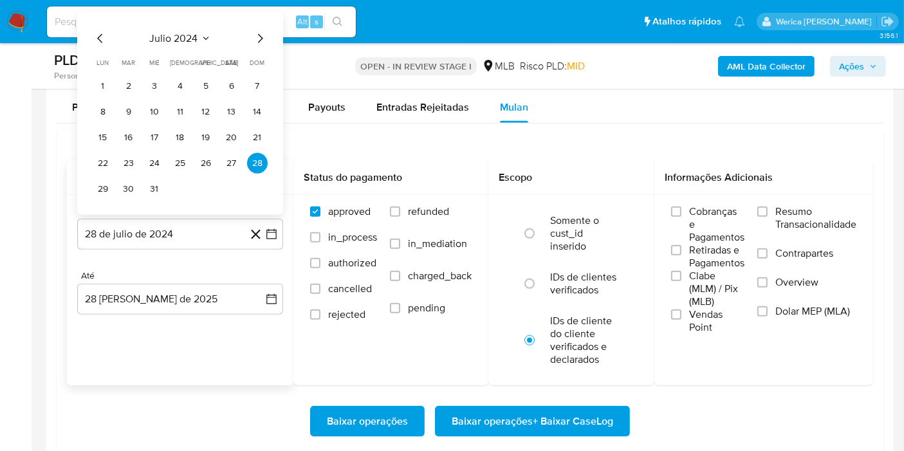
click at [172, 36] on span "julio 2024" at bounding box center [174, 38] width 48 height 13
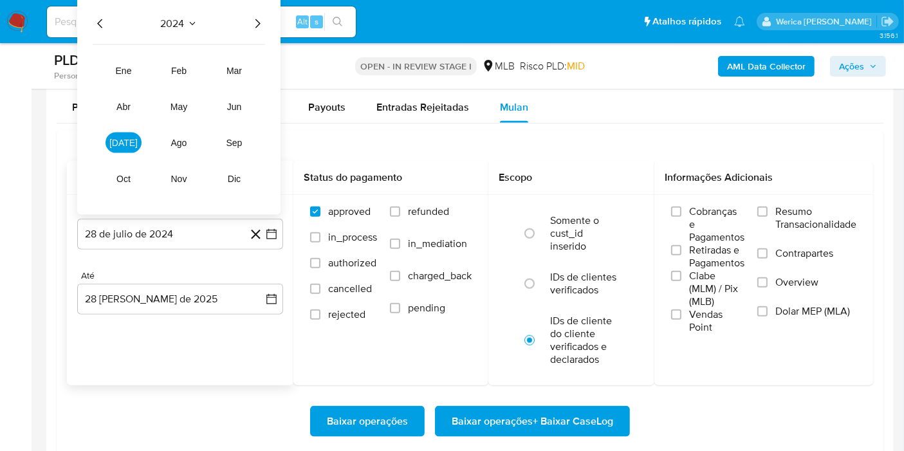
click at [243, 21] on div "2024" at bounding box center [179, 23] width 172 height 15
click at [260, 21] on icon "Año siguiente" at bounding box center [257, 23] width 15 height 15
drag, startPoint x: 107, startPoint y: 151, endPoint x: 114, endPoint y: 147, distance: 8.4
click at [113, 147] on tr "ene feb mar abr may jun jul ago sep oct nov dic" at bounding box center [179, 124] width 147 height 129
click at [119, 134] on button "[DATE]" at bounding box center [124, 143] width 36 height 21
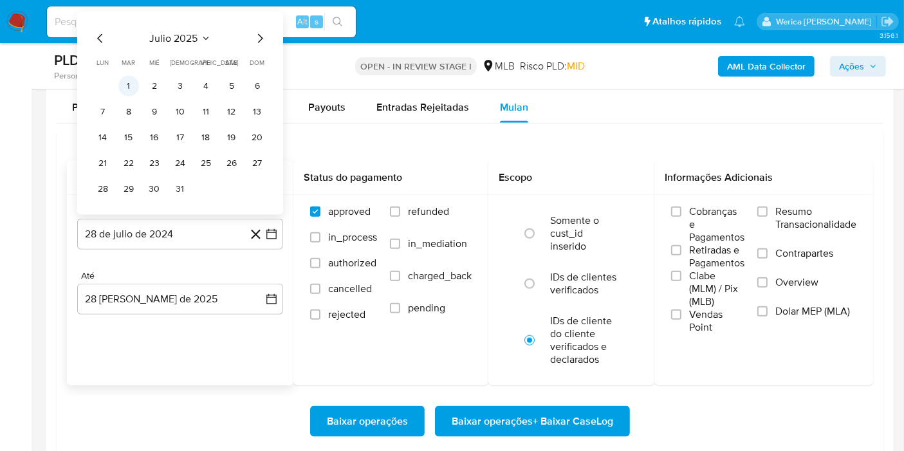
click at [135, 78] on button "1" at bounding box center [128, 86] width 21 height 21
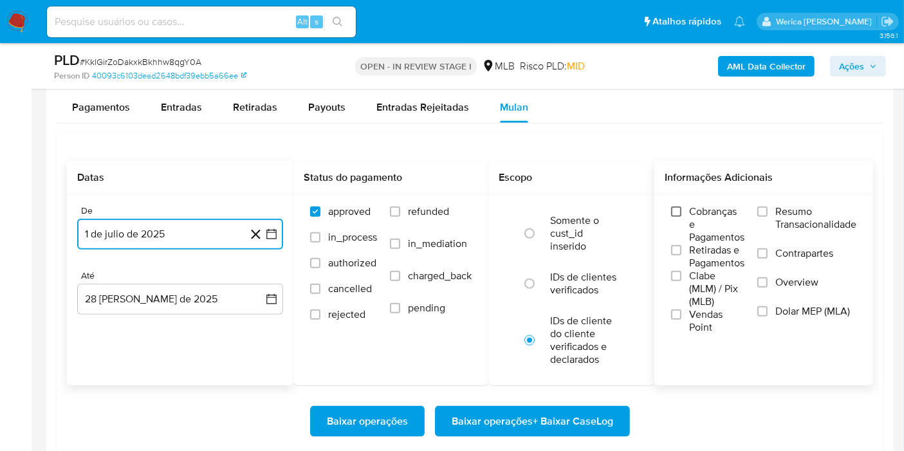
click at [672, 207] on input "Cobranças e Pagamentos" at bounding box center [676, 212] width 10 height 10
click at [722, 252] on span "Retiradas e Pagamentos" at bounding box center [716, 257] width 55 height 26
click at [681, 252] on input "Retiradas e Pagamentos" at bounding box center [676, 250] width 10 height 10
click at [726, 308] on span "Vendas Point" at bounding box center [716, 321] width 55 height 26
click at [681, 309] on input "Vendas Point" at bounding box center [676, 314] width 10 height 10
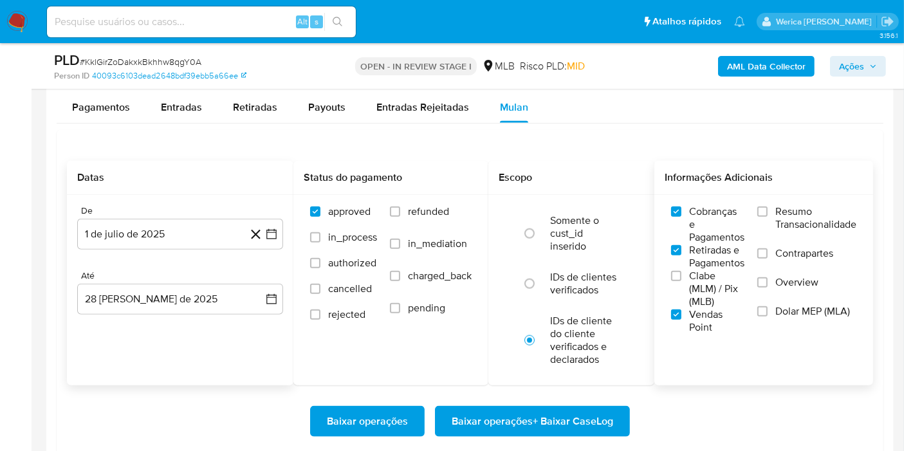
click at [710, 282] on span "Clabe (MLM) / Pix (MLB)" at bounding box center [716, 289] width 55 height 39
click at [681, 281] on input "Clabe (MLM) / Pix (MLB)" at bounding box center [676, 276] width 10 height 10
click at [788, 282] on span "Overview" at bounding box center [796, 282] width 43 height 13
click at [767, 282] on input "Overview" at bounding box center [762, 282] width 10 height 10
click at [789, 311] on span "Dolar MEP (MLA)" at bounding box center [812, 311] width 75 height 13
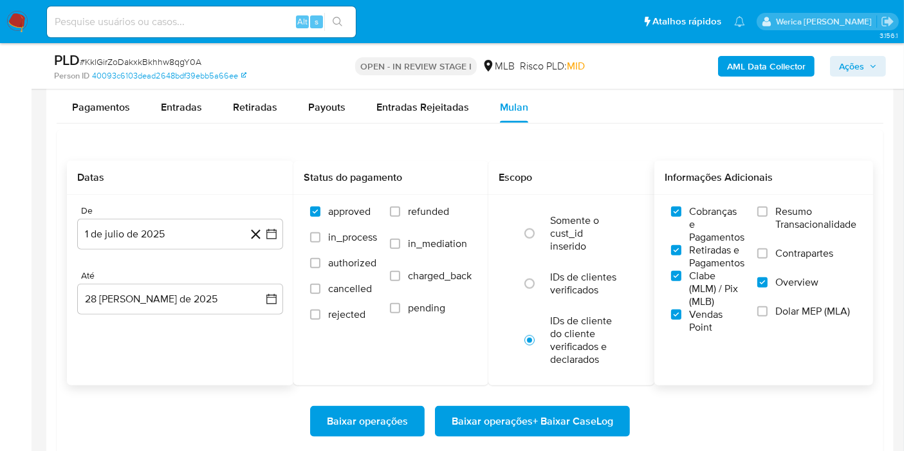
click at [767, 311] on input "Dolar MEP (MLA)" at bounding box center [762, 311] width 10 height 10
click at [777, 248] on span "Contrapartes" at bounding box center [804, 253] width 58 height 13
click at [767, 248] on input "Contrapartes" at bounding box center [762, 253] width 10 height 10
click at [777, 224] on span "Resumo Transacionalidade" at bounding box center [815, 218] width 81 height 26
click at [767, 217] on input "Resumo Transacionalidade" at bounding box center [762, 212] width 10 height 10
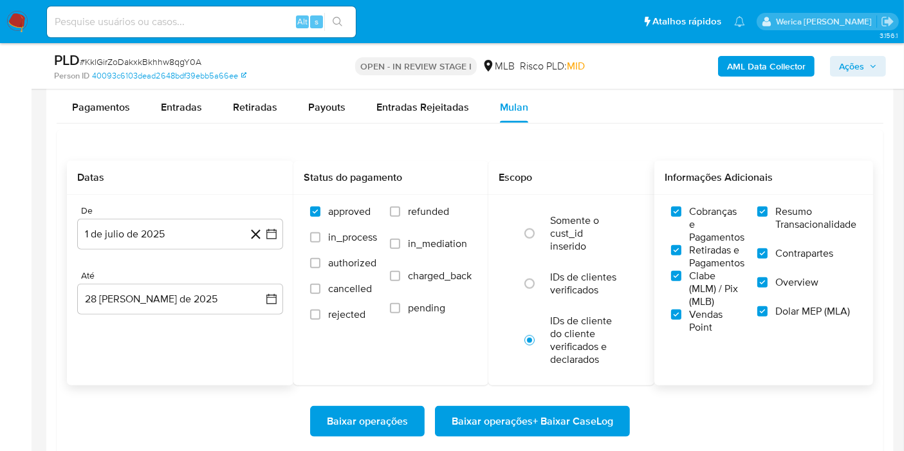
click at [596, 431] on span "Baixar operações + Baixar CaseLog" at bounding box center [532, 421] width 161 height 28
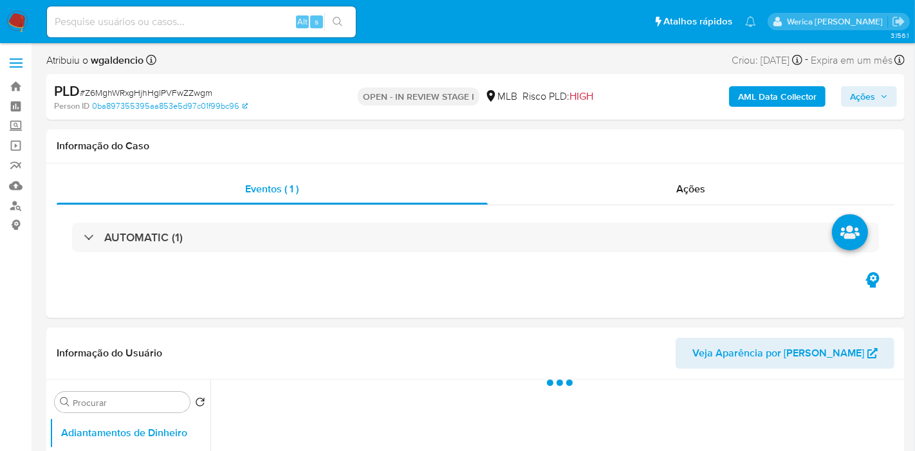
select select "10"
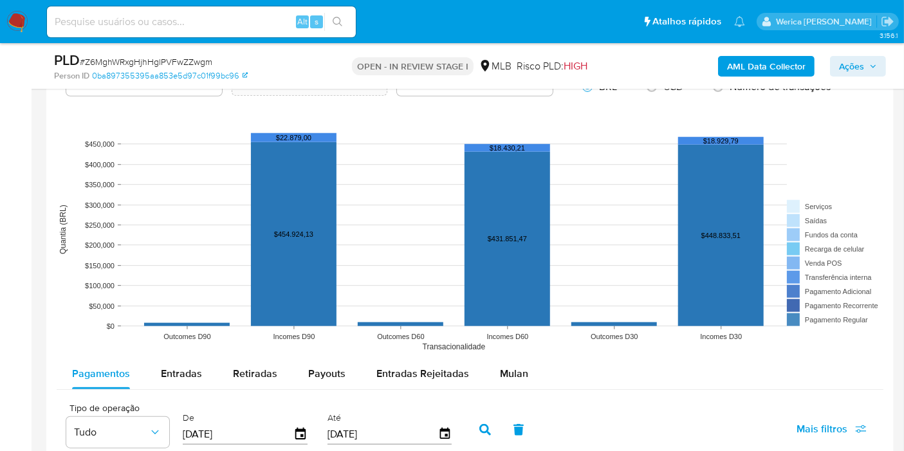
scroll to position [1287, 0]
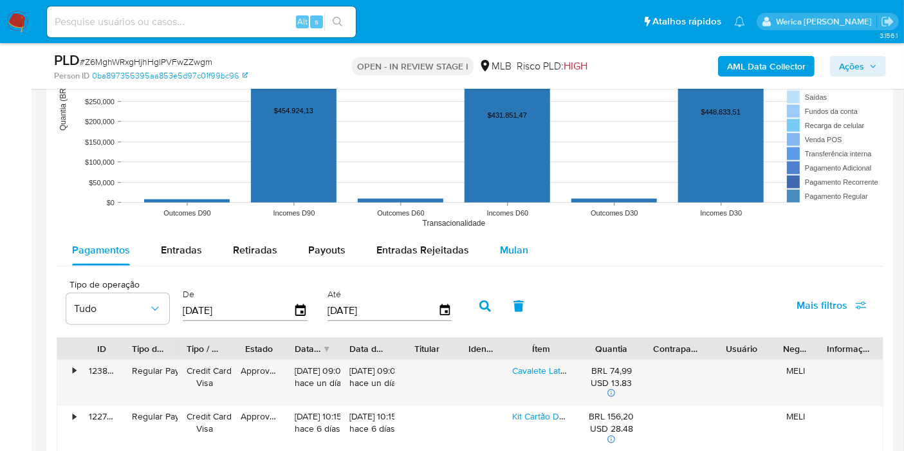
click at [521, 235] on div "Mulan" at bounding box center [514, 250] width 28 height 31
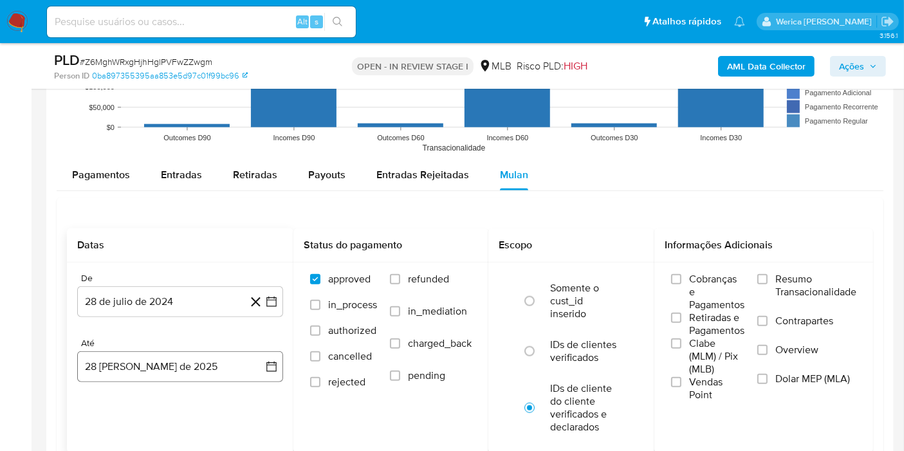
scroll to position [1429, 0]
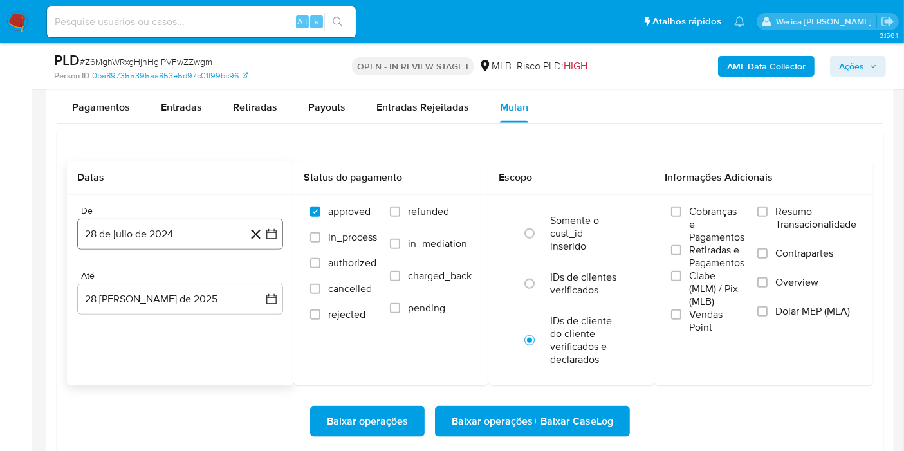
drag, startPoint x: 155, startPoint y: 228, endPoint x: 156, endPoint y: 246, distance: 17.4
click at [156, 232] on button "28 de julio de 2024" at bounding box center [180, 234] width 206 height 31
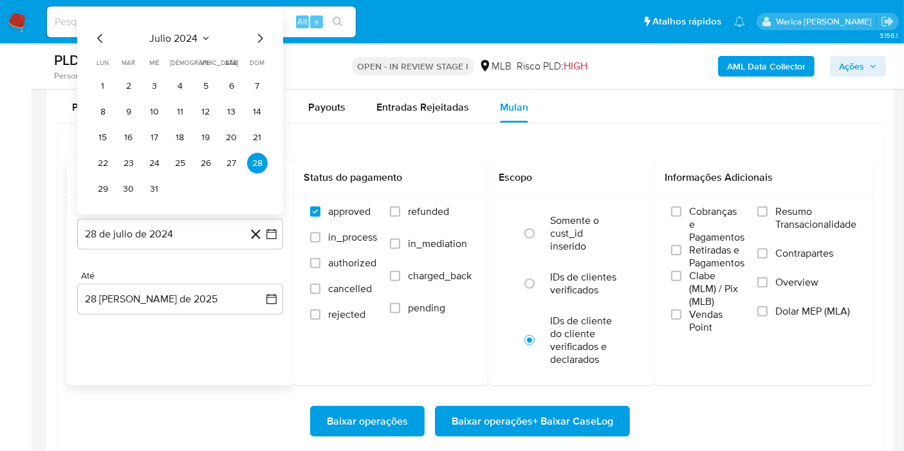
click at [185, 32] on span "julio 2024" at bounding box center [174, 38] width 48 height 13
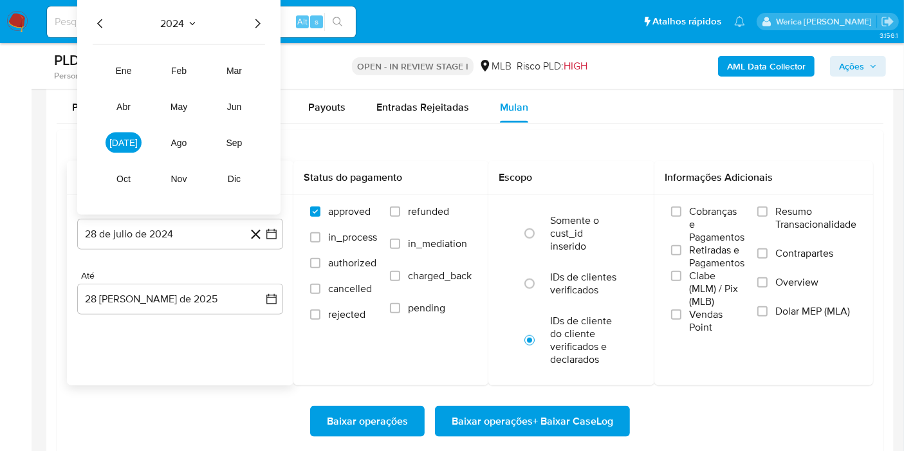
click at [259, 24] on icon "Año siguiente" at bounding box center [257, 23] width 15 height 15
click at [123, 133] on button "[DATE]" at bounding box center [124, 143] width 36 height 21
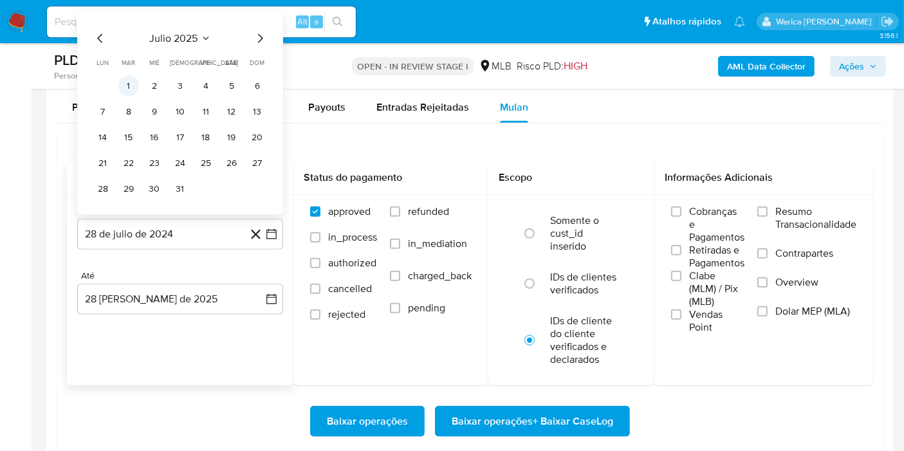
click at [129, 76] on button "1" at bounding box center [128, 86] width 21 height 21
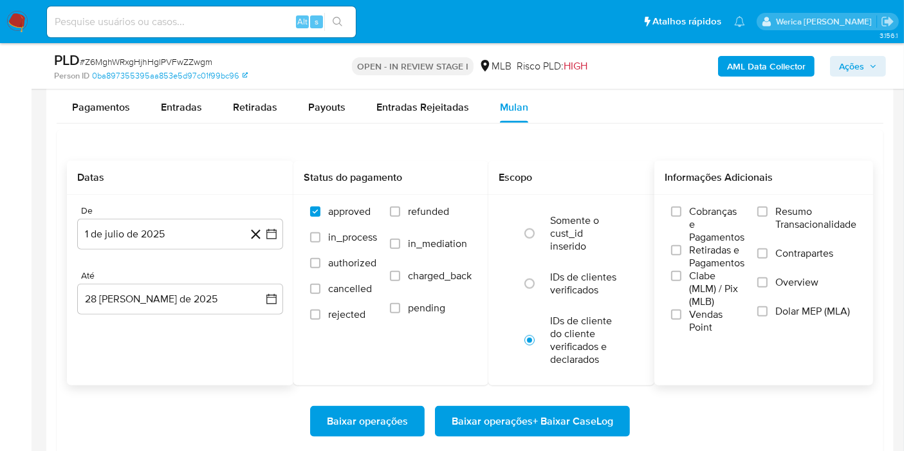
click at [716, 208] on span "Cobranças e Pagamentos" at bounding box center [716, 224] width 55 height 39
click at [681, 208] on input "Cobranças e Pagamentos" at bounding box center [676, 212] width 10 height 10
click at [708, 264] on span "Retiradas e Pagamentos" at bounding box center [716, 257] width 55 height 26
click at [681, 255] on input "Retiradas e Pagamentos" at bounding box center [676, 250] width 10 height 10
click at [712, 297] on span "Clabe (MLM) / Pix (MLB)" at bounding box center [716, 289] width 55 height 39
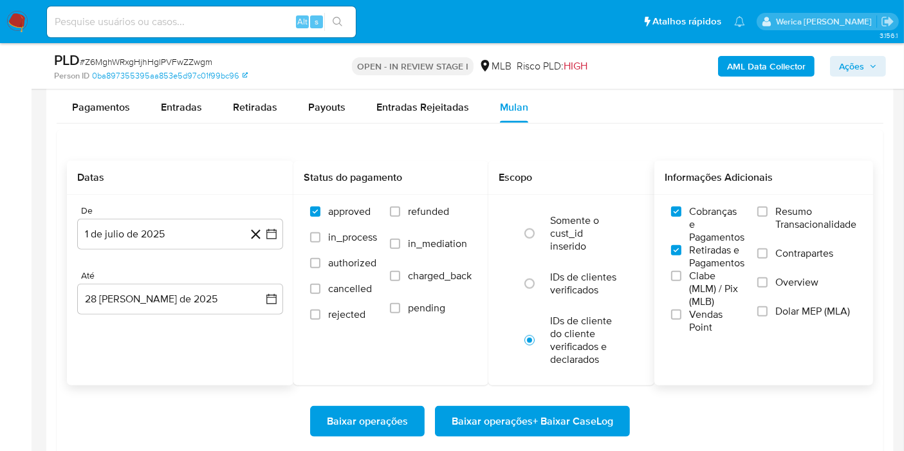
click at [681, 281] on input "Clabe (MLM) / Pix (MLB)" at bounding box center [676, 276] width 10 height 10
click at [709, 317] on span "Vendas Point" at bounding box center [716, 321] width 55 height 26
click at [681, 317] on input "Vendas Point" at bounding box center [676, 314] width 10 height 10
click at [800, 311] on span "Dolar MEP (MLA)" at bounding box center [812, 311] width 75 height 13
click at [767, 311] on input "Dolar MEP (MLA)" at bounding box center [762, 311] width 10 height 10
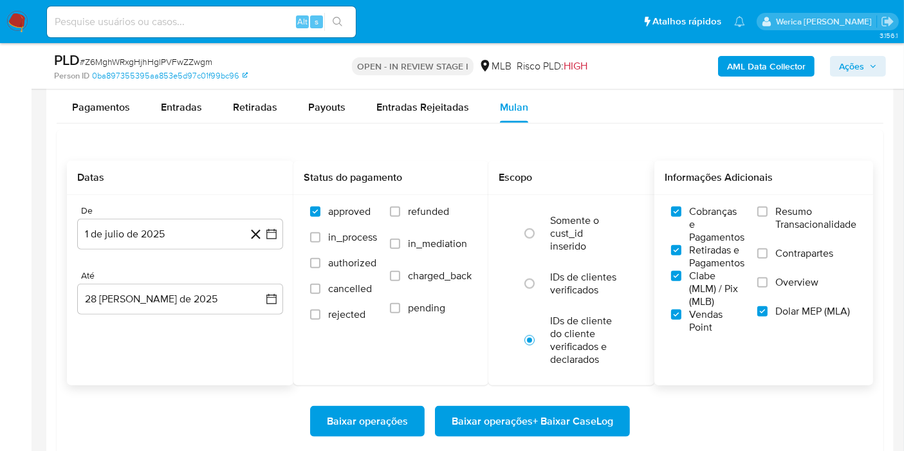
click at [798, 288] on label "Overview" at bounding box center [806, 290] width 99 height 29
click at [767, 288] on input "Overview" at bounding box center [762, 282] width 10 height 10
click at [796, 262] on label "Contrapartes" at bounding box center [806, 261] width 99 height 29
click at [767, 259] on input "Contrapartes" at bounding box center [762, 253] width 10 height 10
click at [796, 247] on span "Contrapartes" at bounding box center [804, 253] width 58 height 13
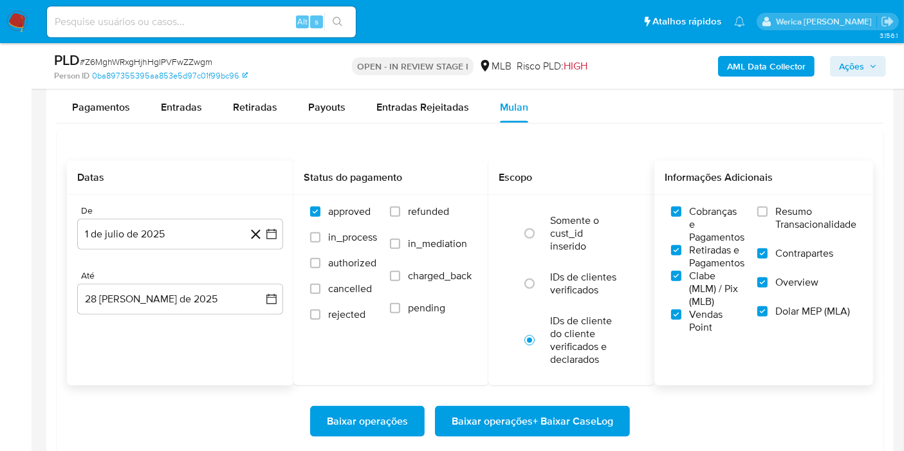
click at [767, 248] on input "Contrapartes" at bounding box center [762, 253] width 10 height 10
click at [780, 225] on span "Resumo Transacionalidade" at bounding box center [815, 218] width 81 height 26
click at [767, 217] on input "Resumo Transacionalidade" at bounding box center [762, 212] width 10 height 10
click at [773, 255] on label "Contrapartes" at bounding box center [806, 261] width 99 height 29
click at [767, 255] on input "Contrapartes" at bounding box center [762, 253] width 10 height 10
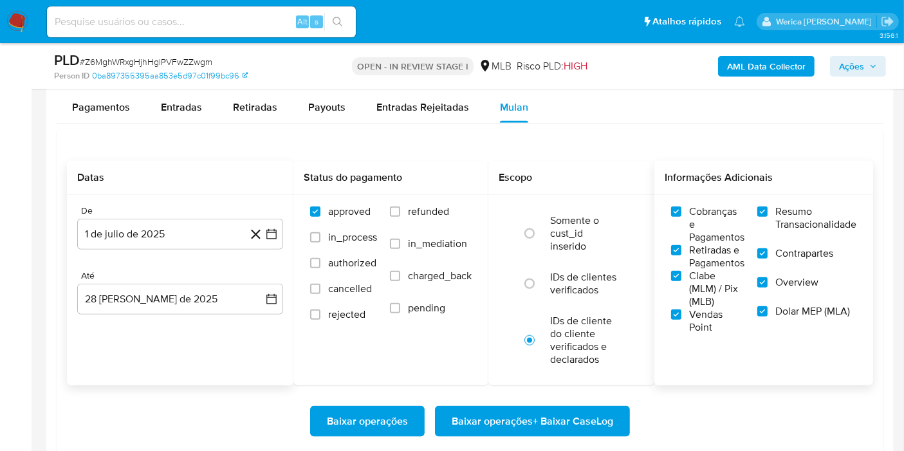
click at [588, 407] on span "Baixar operações + Baixar CaseLog" at bounding box center [532, 421] width 161 height 28
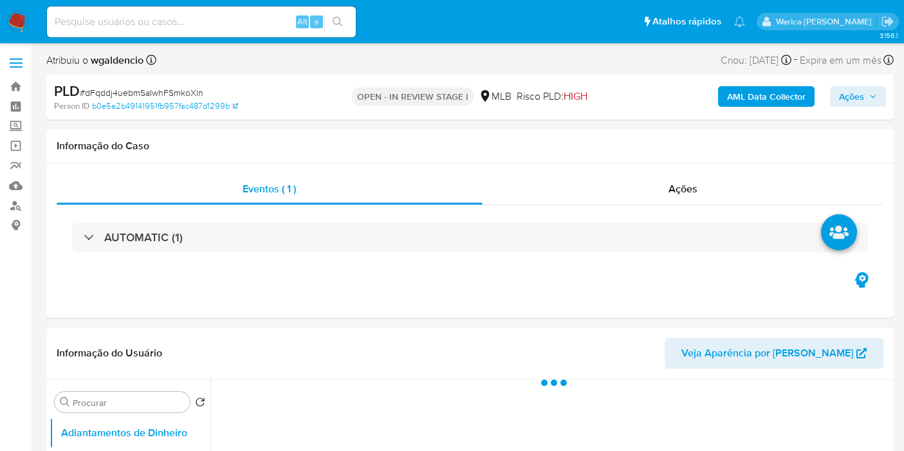
select select "10"
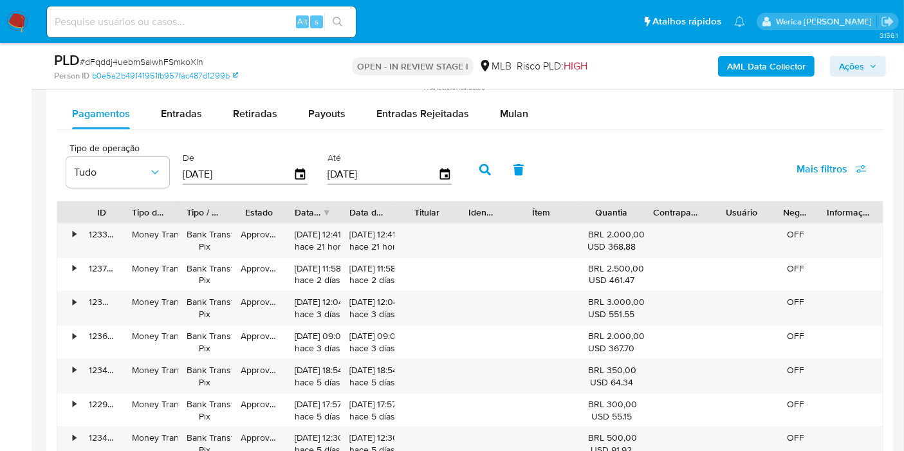
scroll to position [1287, 0]
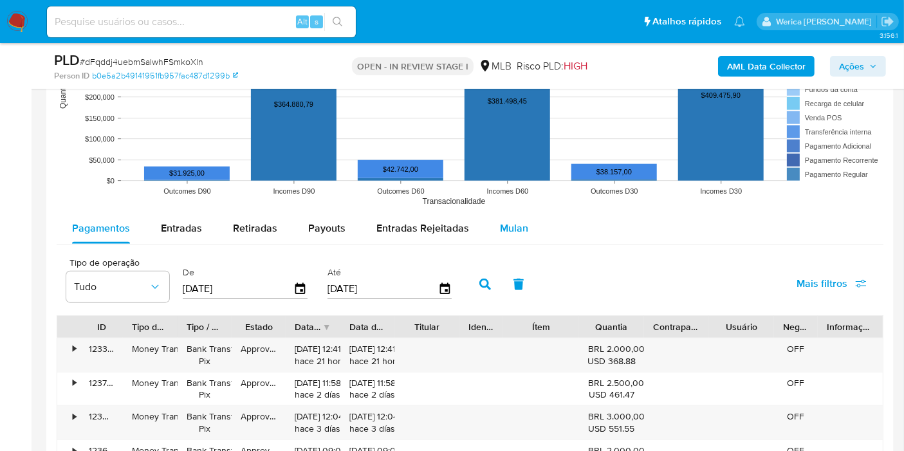
drag, startPoint x: 502, startPoint y: 225, endPoint x: 510, endPoint y: 235, distance: 13.3
click at [504, 228] on span "Mulan" at bounding box center [514, 228] width 28 height 15
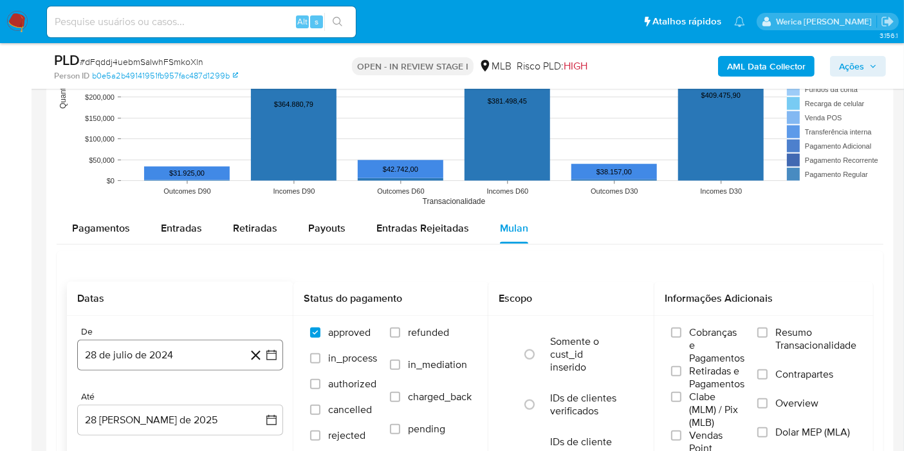
click at [151, 364] on button "28 de julio de 2024" at bounding box center [180, 355] width 206 height 31
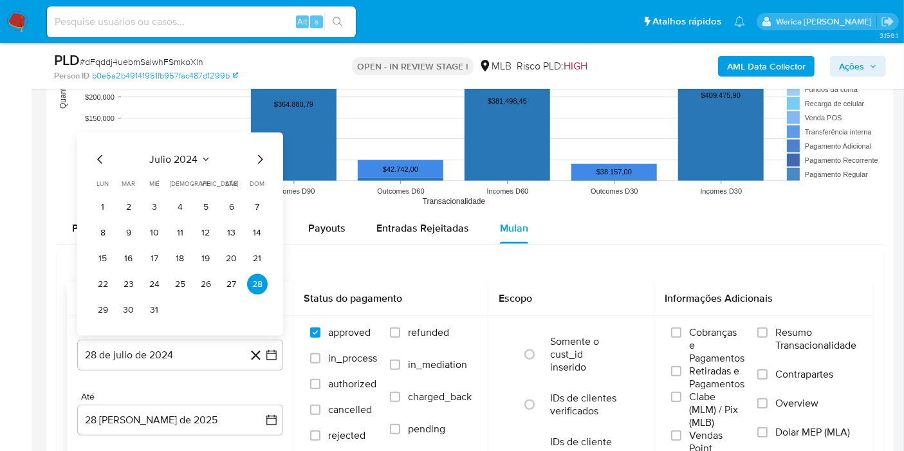
click at [181, 157] on span "julio 2024" at bounding box center [174, 159] width 48 height 13
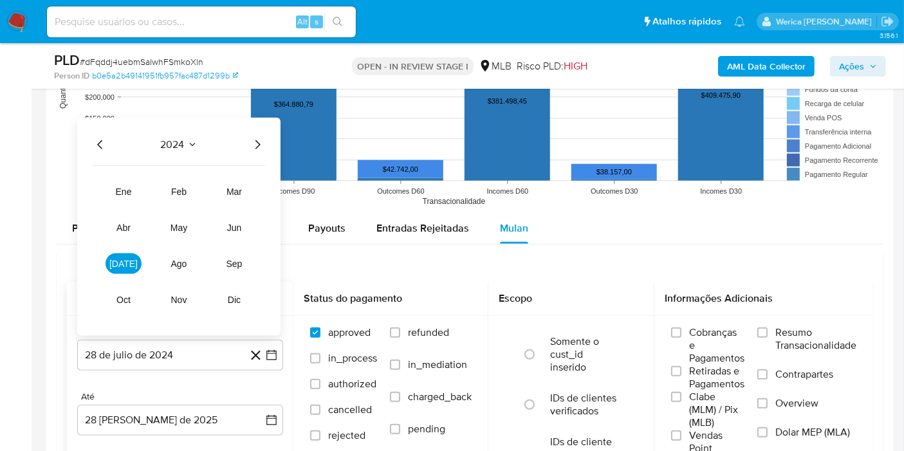
click at [257, 141] on icon "Año siguiente" at bounding box center [257, 144] width 15 height 15
click at [120, 264] on span "[DATE]" at bounding box center [123, 264] width 28 height 10
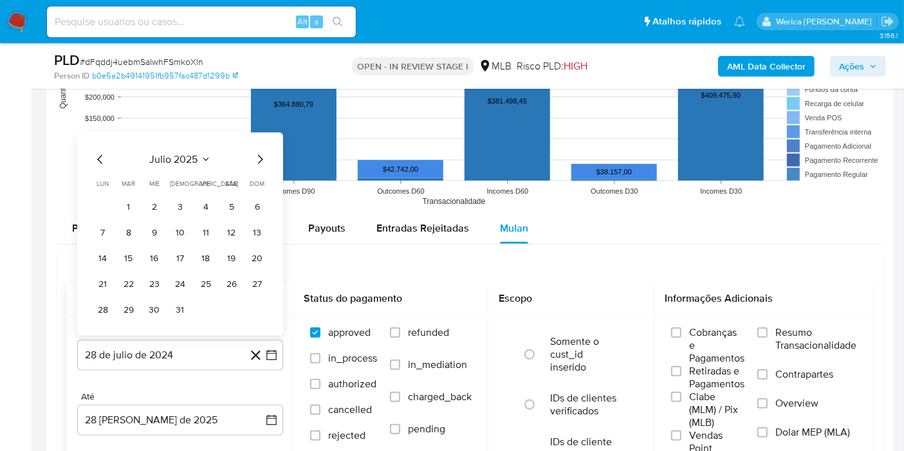
click at [122, 199] on button "1" at bounding box center [128, 207] width 21 height 21
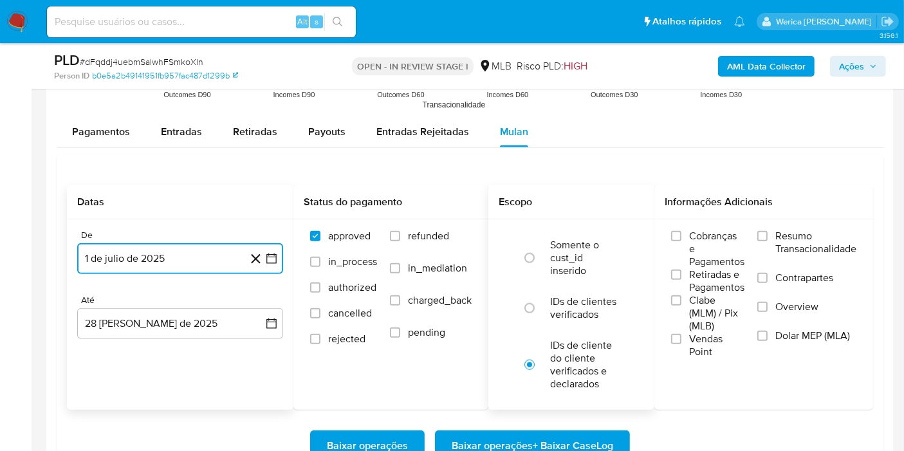
scroll to position [1429, 0]
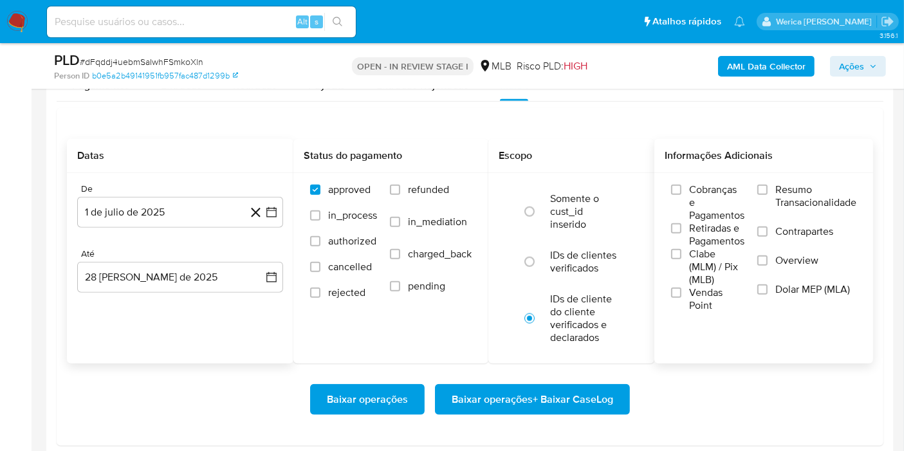
click at [727, 201] on span "Cobranças e Pagamentos" at bounding box center [716, 202] width 55 height 39
click at [681, 195] on input "Cobranças e Pagamentos" at bounding box center [676, 190] width 10 height 10
click at [721, 247] on span "Retiradas e Pagamentos" at bounding box center [716, 235] width 55 height 26
click at [681, 234] on input "Retiradas e Pagamentos" at bounding box center [676, 228] width 10 height 10
click at [717, 276] on span "Clabe (MLM) / Pix (MLB)" at bounding box center [716, 267] width 55 height 39
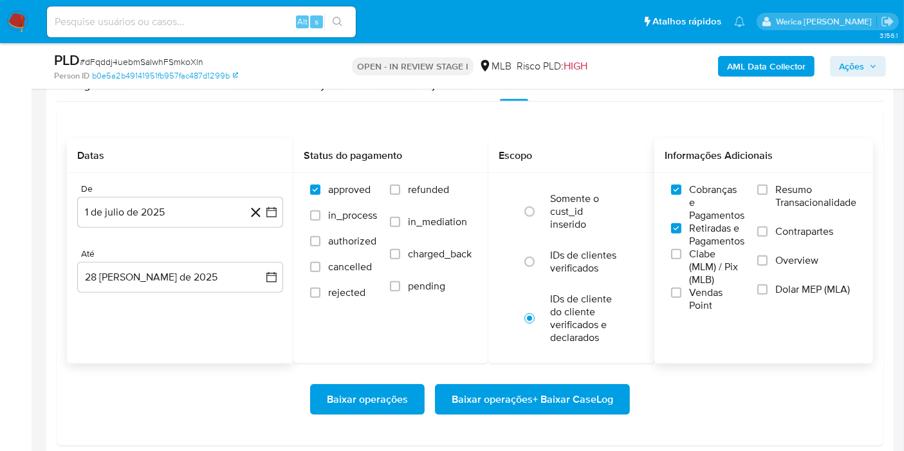
click at [681, 259] on input "Clabe (MLM) / Pix (MLB)" at bounding box center [676, 254] width 10 height 10
click at [707, 308] on label "Vendas Point" at bounding box center [707, 299] width 73 height 26
click at [681, 298] on input "Vendas Point" at bounding box center [676, 293] width 10 height 10
click at [789, 289] on span "Dolar MEP (MLA)" at bounding box center [812, 289] width 75 height 13
click at [767, 289] on input "Dolar MEP (MLA)" at bounding box center [762, 289] width 10 height 10
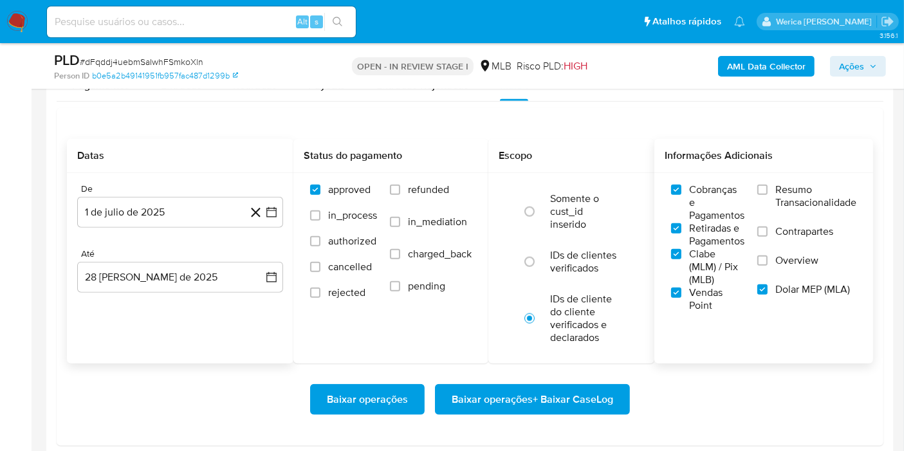
click at [793, 256] on span "Overview" at bounding box center [796, 260] width 43 height 13
click at [767, 256] on input "Overview" at bounding box center [762, 260] width 10 height 10
click at [785, 228] on span "Contrapartes" at bounding box center [804, 231] width 58 height 13
click at [767, 228] on input "Contrapartes" at bounding box center [762, 231] width 10 height 10
click at [782, 192] on span "Resumo Transacionalidade" at bounding box center [815, 196] width 81 height 26
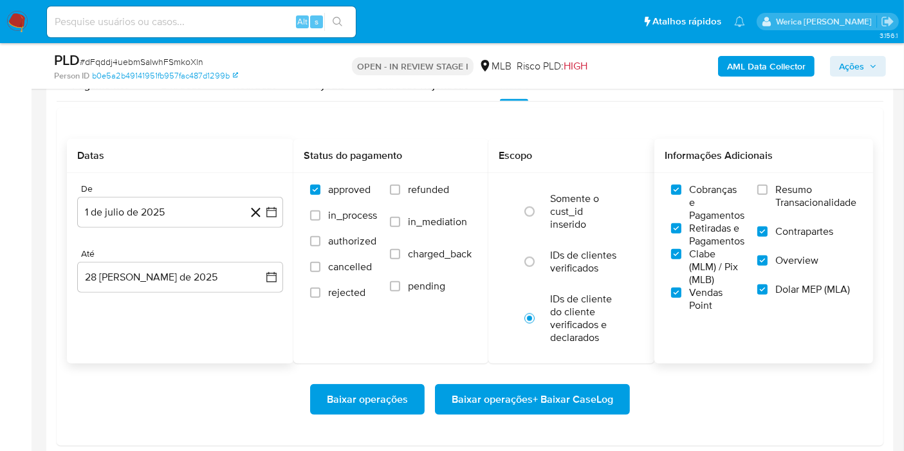
click at [767, 192] on input "Resumo Transacionalidade" at bounding box center [762, 190] width 10 height 10
click at [591, 394] on span "Baixar operações + Baixar CaseLog" at bounding box center [532, 399] width 161 height 28
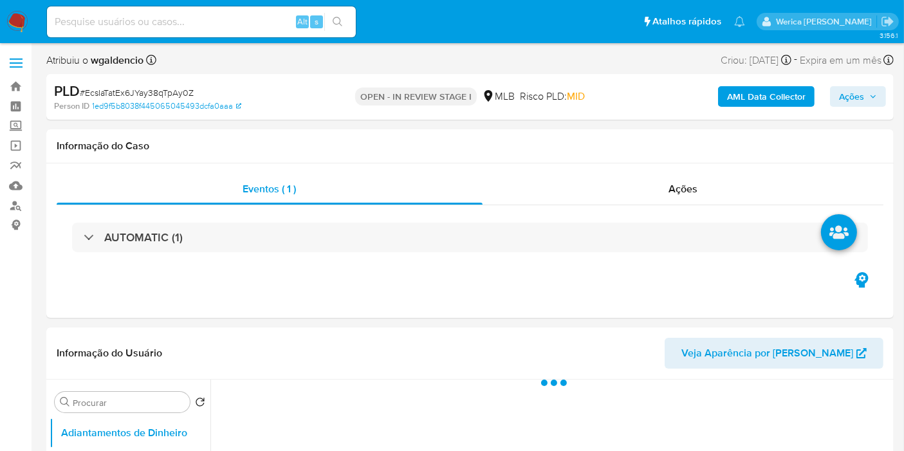
select select "10"
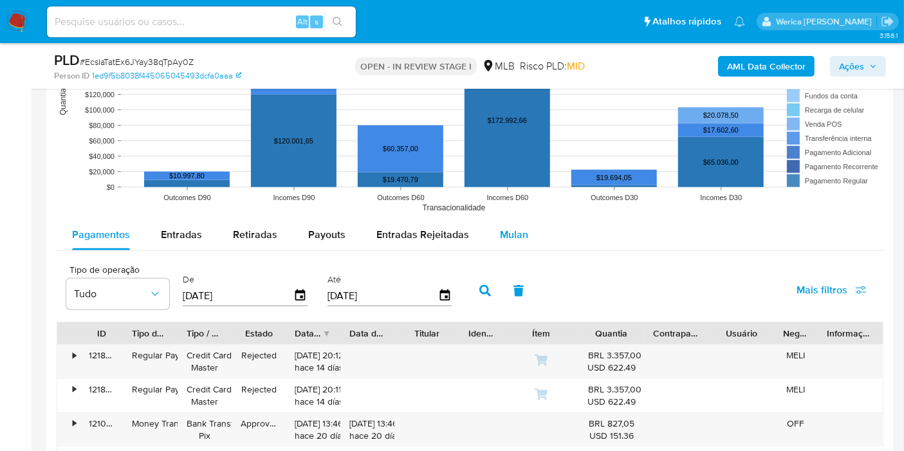
drag, startPoint x: 513, startPoint y: 237, endPoint x: 494, endPoint y: 239, distance: 18.7
click at [513, 238] on span "Mulan" at bounding box center [514, 234] width 28 height 15
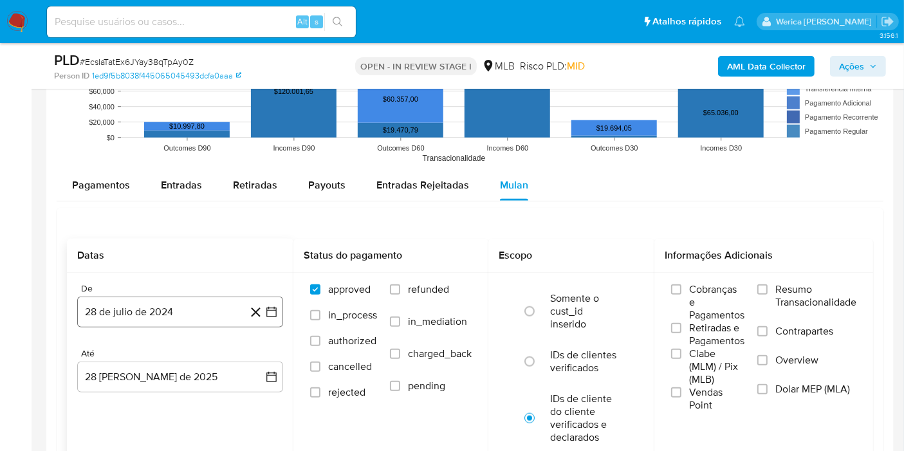
scroll to position [1287, 0]
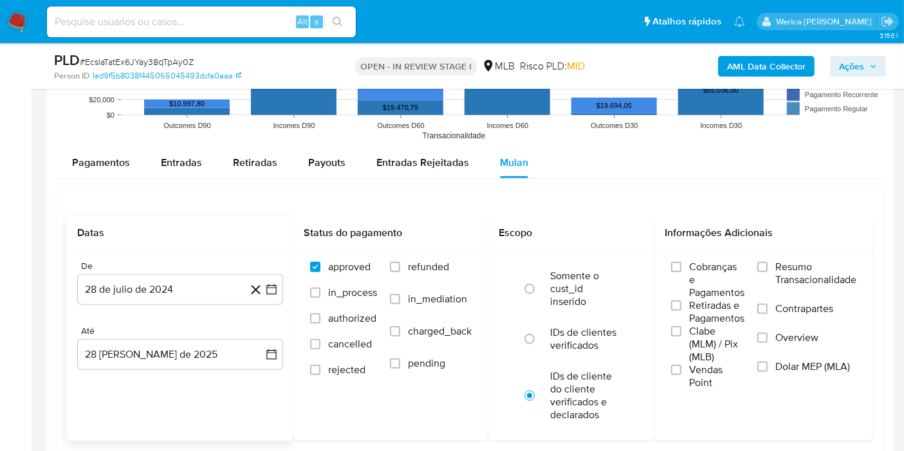
drag, startPoint x: 173, startPoint y: 300, endPoint x: 184, endPoint y: 271, distance: 31.5
click at [174, 300] on button "28 de julio de 2024" at bounding box center [180, 289] width 206 height 31
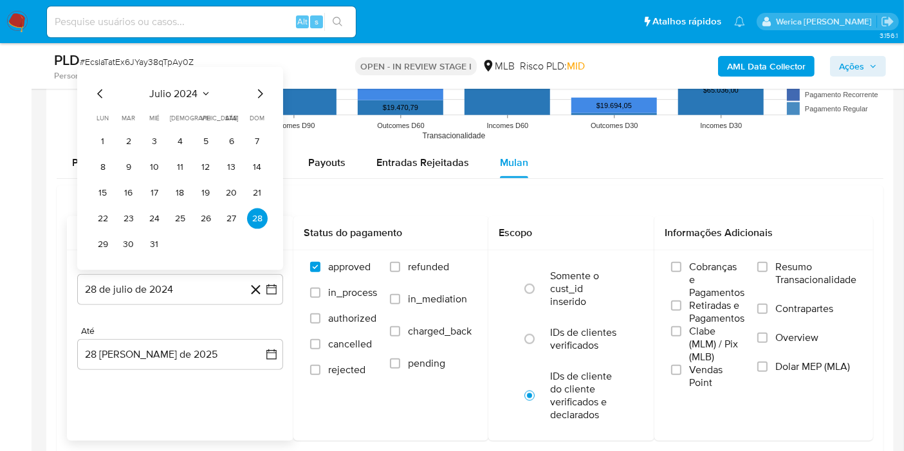
click at [163, 101] on div "julio 2024 julio 2024 lun lunes mar martes mié miércoles jue jueves vie viernes…" at bounding box center [180, 170] width 175 height 169
click at [176, 94] on span "julio 2024" at bounding box center [174, 93] width 48 height 13
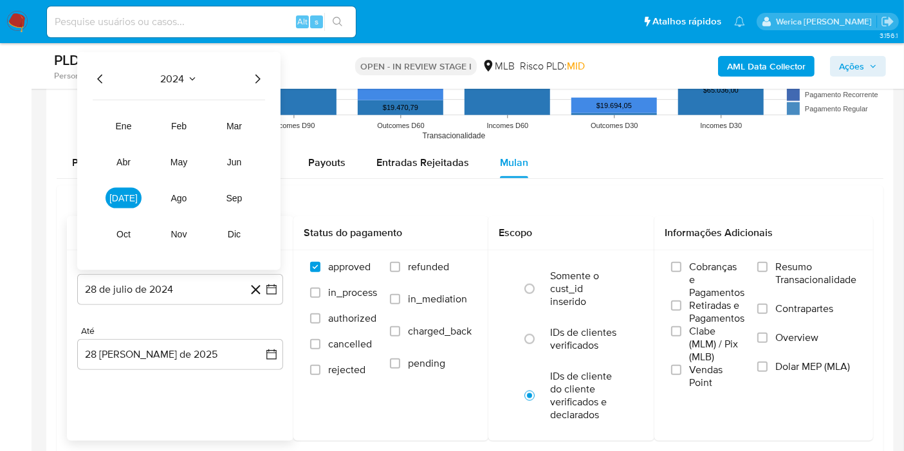
click at [260, 78] on icon "Año siguiente" at bounding box center [257, 78] width 15 height 15
click at [125, 197] on span "[DATE]" at bounding box center [123, 198] width 28 height 10
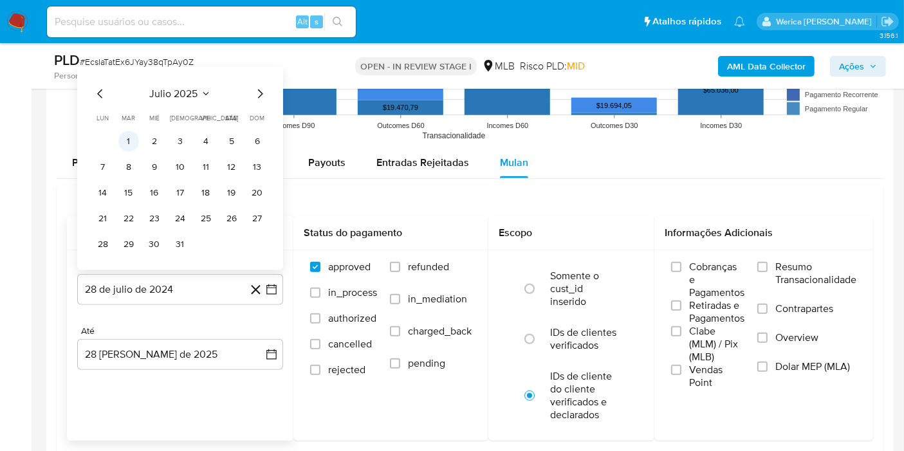
click at [134, 146] on button "1" at bounding box center [128, 141] width 21 height 21
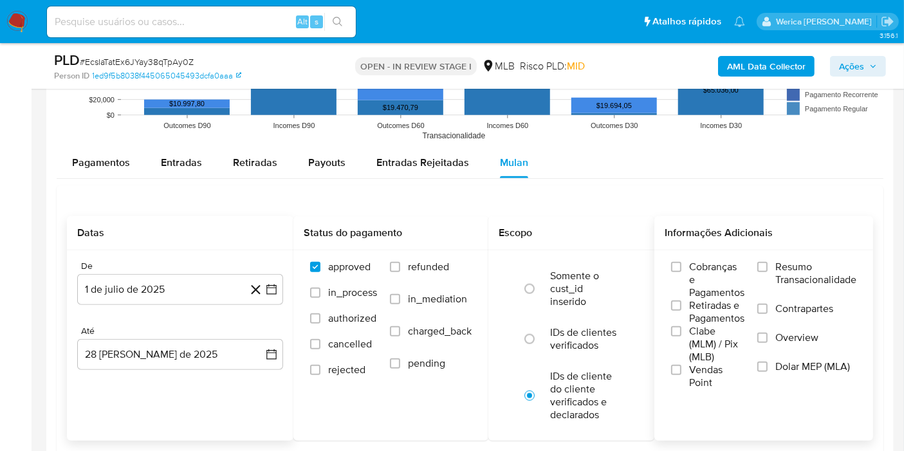
click at [721, 288] on span "Cobranças e Pagamentos" at bounding box center [716, 280] width 55 height 39
click at [681, 272] on input "Cobranças e Pagamentos" at bounding box center [676, 267] width 10 height 10
click at [713, 333] on span "Clabe (MLM) / Pix (MLB)" at bounding box center [716, 344] width 55 height 39
click at [681, 333] on input "Clabe (MLM) / Pix (MLB)" at bounding box center [676, 331] width 10 height 10
click at [711, 356] on span "Clabe (MLM) / Pix (MLB)" at bounding box center [716, 344] width 55 height 39
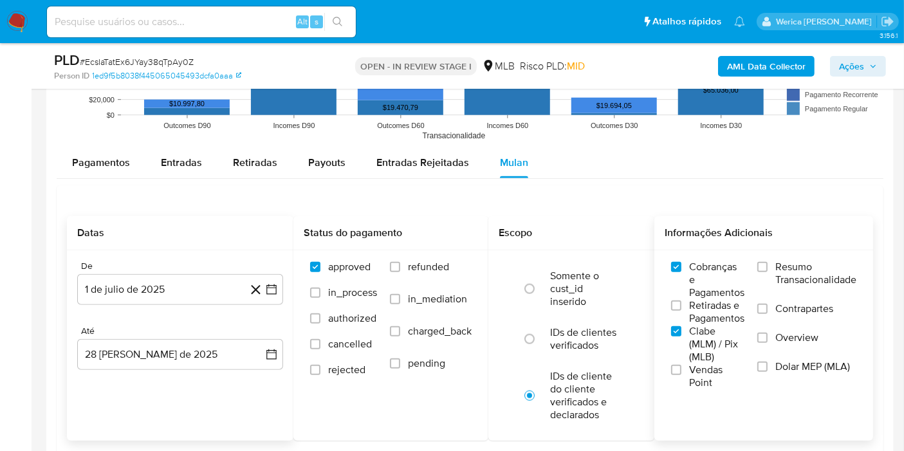
click at [681, 336] on input "Clabe (MLM) / Pix (MLB)" at bounding box center [676, 331] width 10 height 10
click at [701, 378] on span "Vendas Point" at bounding box center [716, 376] width 55 height 26
click at [681, 375] on input "Vendas Point" at bounding box center [676, 370] width 10 height 10
click at [703, 339] on span "Clabe (MLM) / Pix (MLB)" at bounding box center [716, 344] width 55 height 39
click at [681, 336] on input "Clabe (MLM) / Pix (MLB)" at bounding box center [676, 331] width 10 height 10
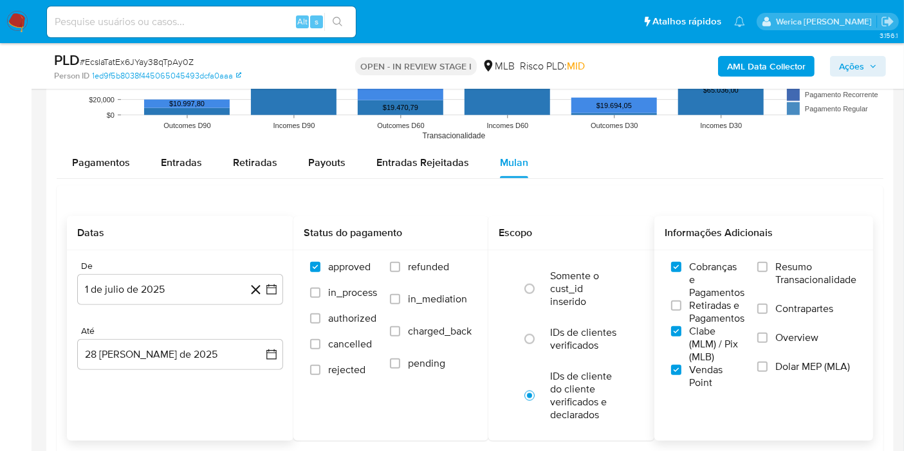
click at [704, 315] on span "Retiradas e Pagamentos" at bounding box center [716, 312] width 55 height 26
click at [681, 311] on input "Retiradas e Pagamentos" at bounding box center [676, 305] width 10 height 10
click at [775, 313] on label "Contrapartes" at bounding box center [806, 316] width 99 height 29
click at [767, 313] on input "Contrapartes" at bounding box center [762, 309] width 10 height 10
click at [773, 352] on label "Overview" at bounding box center [806, 345] width 99 height 29
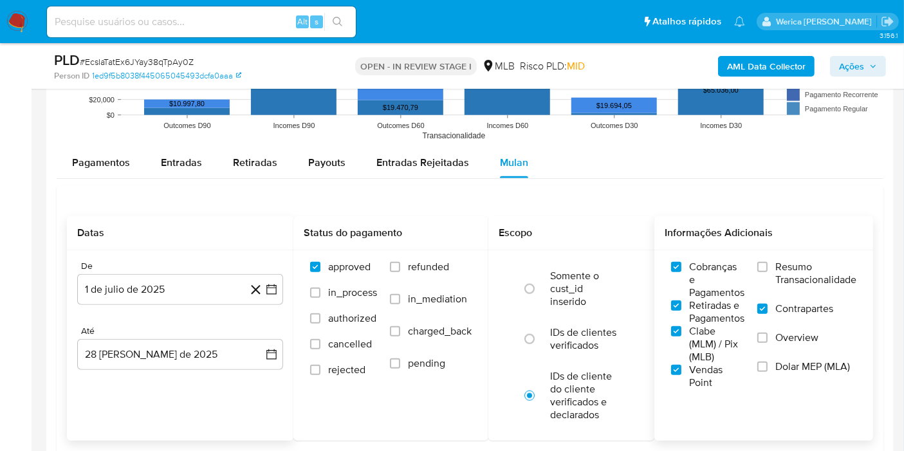
click at [767, 343] on input "Overview" at bounding box center [762, 338] width 10 height 10
click at [771, 372] on label "Dolar MEP (MLA)" at bounding box center [806, 374] width 99 height 29
click at [767, 372] on input "Dolar MEP (MLA)" at bounding box center [762, 367] width 10 height 10
click at [775, 256] on div "Cobranças e Pagamentos Retiradas e Pagamentos Clabe (MLM) / Pix (MLB) Vendas Po…" at bounding box center [763, 324] width 219 height 149
click at [755, 276] on div "Cobranças e Pagamentos Retiradas e Pagamentos Clabe (MLM) / Pix (MLB) Vendas Po…" at bounding box center [764, 325] width 198 height 129
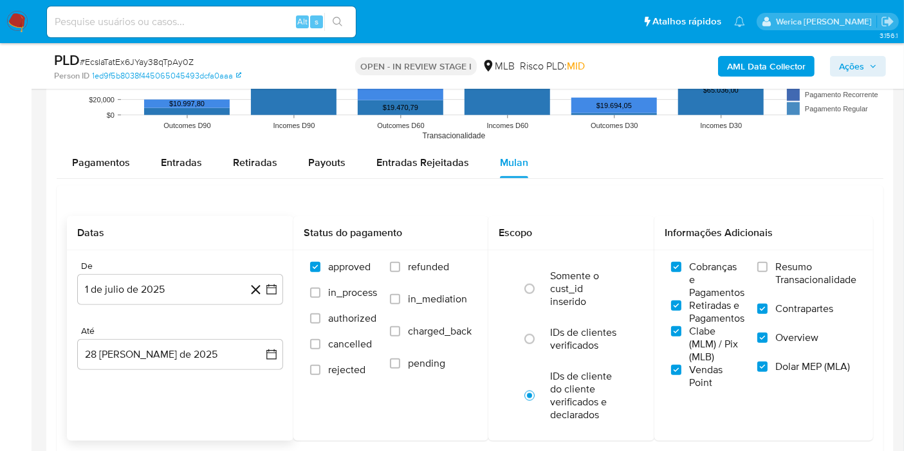
click at [768, 262] on label "Resumo Transacionalidade" at bounding box center [806, 282] width 99 height 42
click at [767, 262] on input "Resumo Transacionalidade" at bounding box center [762, 267] width 10 height 10
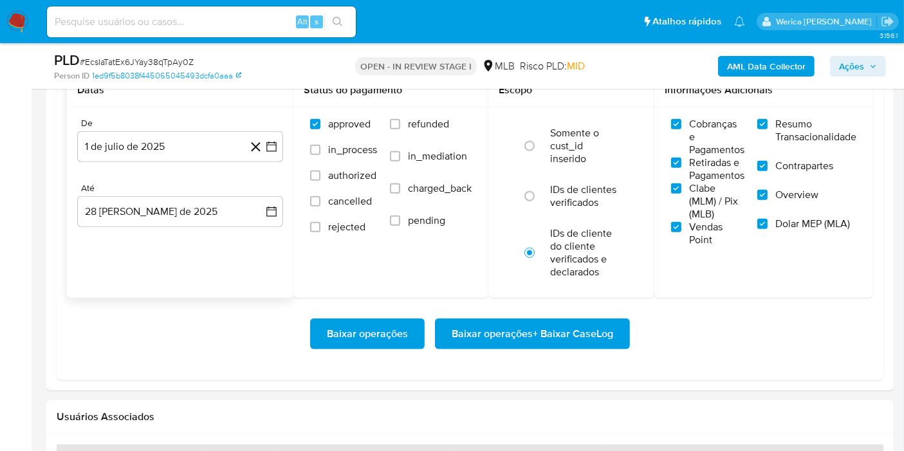
click at [582, 327] on span "Baixar operações + Baixar CaseLog" at bounding box center [532, 334] width 161 height 28
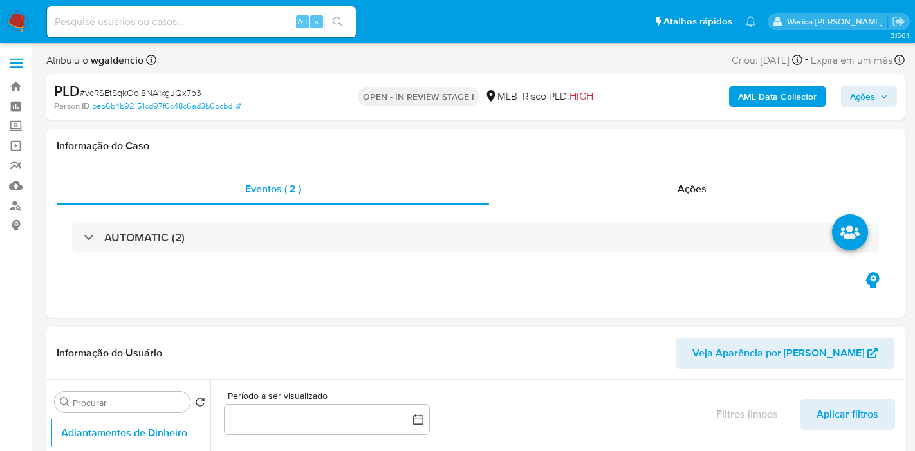
select select "10"
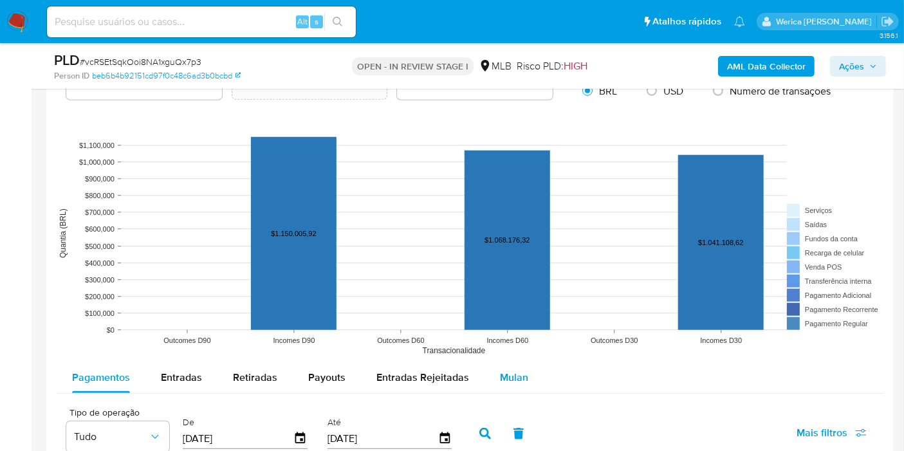
click at [513, 370] on div "Mulan" at bounding box center [514, 377] width 28 height 31
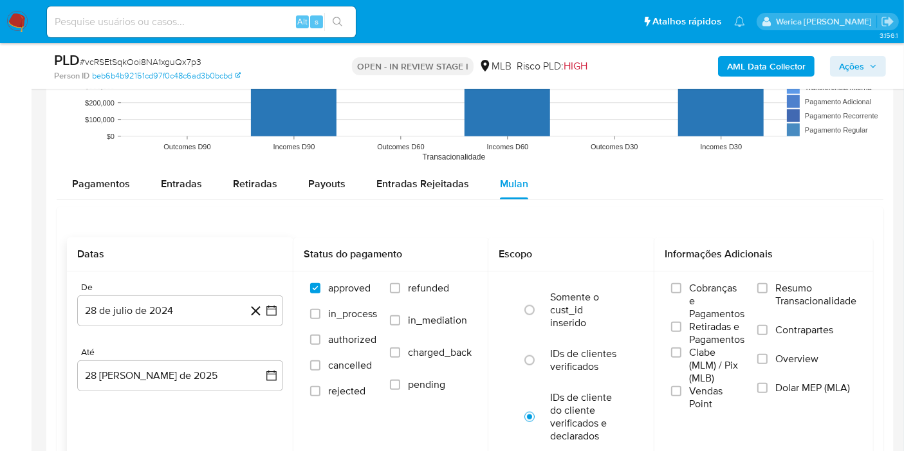
scroll to position [1287, 0]
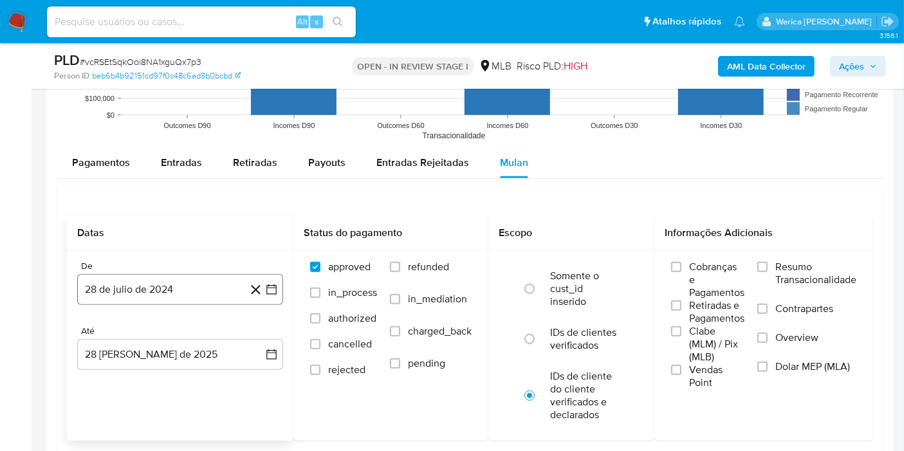
drag, startPoint x: 160, startPoint y: 282, endPoint x: 169, endPoint y: 277, distance: 10.4
click at [160, 283] on button "28 de julio de 2024" at bounding box center [180, 289] width 206 height 31
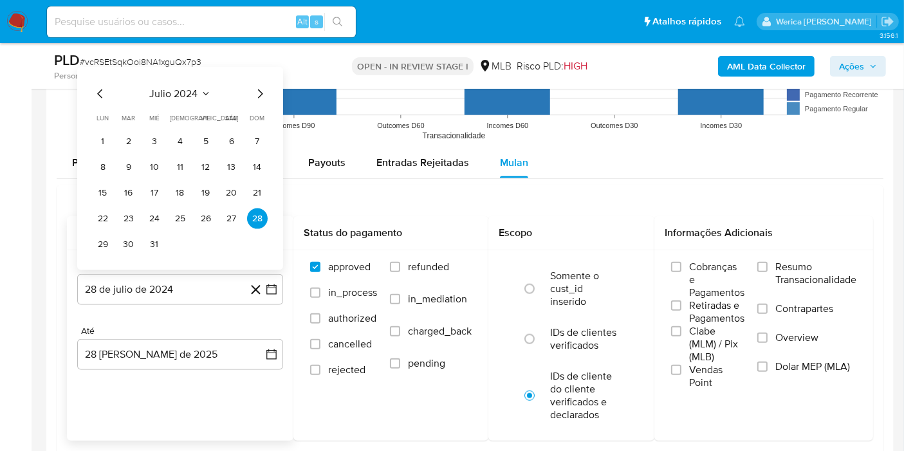
click at [174, 96] on span "julio 2024" at bounding box center [174, 93] width 48 height 13
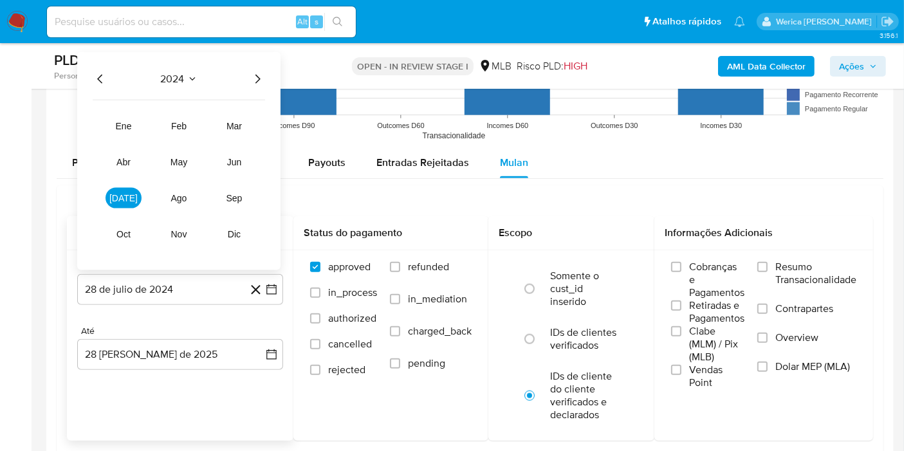
drag, startPoint x: 255, startPoint y: 72, endPoint x: 229, endPoint y: 109, distance: 44.8
click at [255, 73] on icon "Año siguiente" at bounding box center [257, 78] width 15 height 15
click at [131, 196] on button "[DATE]" at bounding box center [124, 198] width 36 height 21
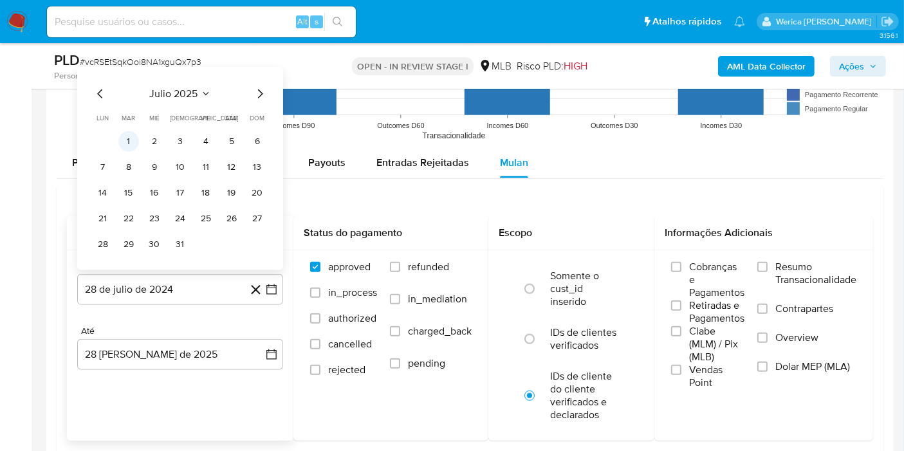
click at [134, 135] on button "1" at bounding box center [128, 141] width 21 height 21
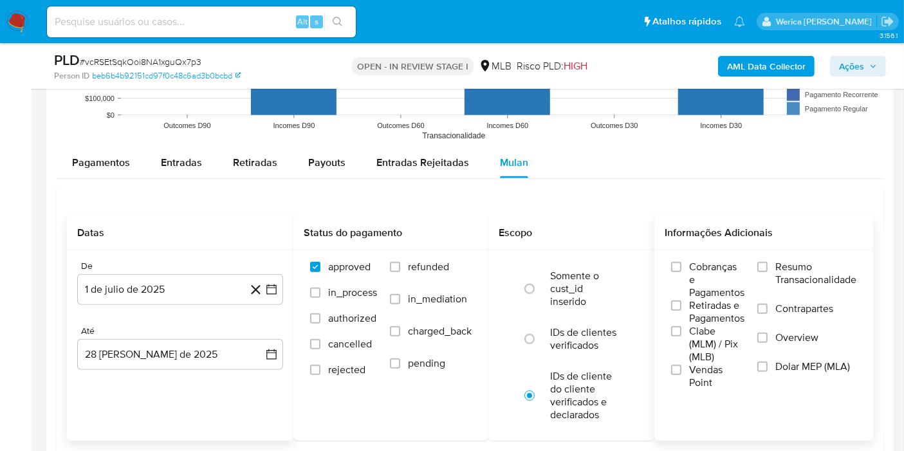
click at [693, 281] on span "Cobranças e Pagamentos" at bounding box center [716, 280] width 55 height 39
click at [681, 272] on input "Cobranças e Pagamentos" at bounding box center [676, 267] width 10 height 10
click at [710, 325] on span "Retiradas e Pagamentos" at bounding box center [716, 312] width 55 height 26
click at [681, 311] on input "Retiradas e Pagamentos" at bounding box center [676, 305] width 10 height 10
drag, startPoint x: 710, startPoint y: 326, endPoint x: 711, endPoint y: 353, distance: 27.0
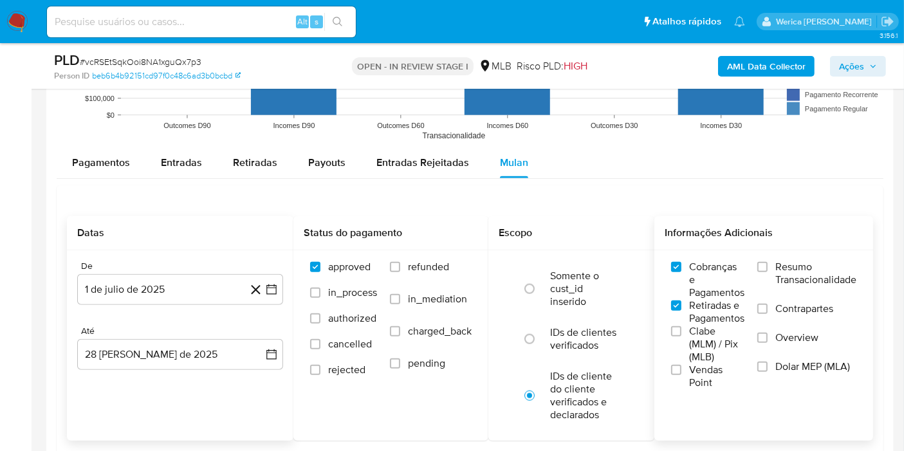
click at [711, 353] on span "Clabe (MLM) / Pix (MLB)" at bounding box center [716, 344] width 55 height 39
click at [681, 336] on input "Clabe (MLM) / Pix (MLB)" at bounding box center [676, 331] width 10 height 10
click at [707, 383] on span "Vendas Point" at bounding box center [716, 376] width 55 height 26
click at [681, 375] on input "Vendas Point" at bounding box center [676, 370] width 10 height 10
click at [783, 353] on label "Overview" at bounding box center [806, 345] width 99 height 29
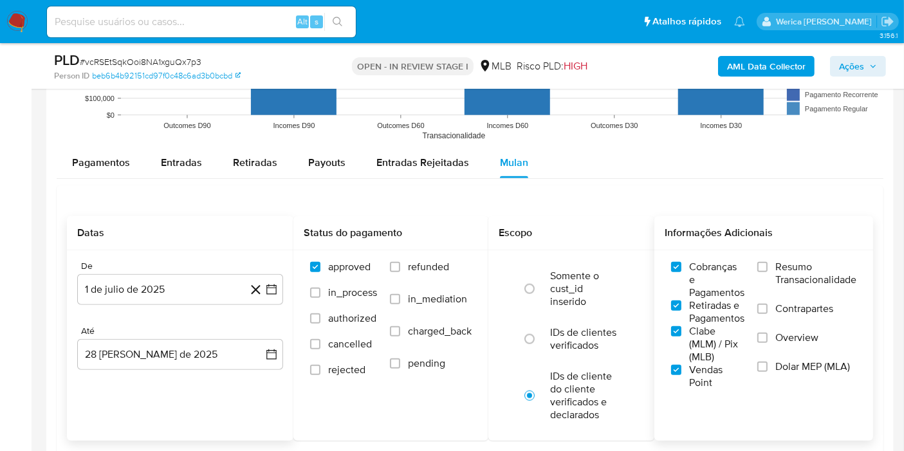
click at [767, 343] on input "Overview" at bounding box center [762, 338] width 10 height 10
click at [775, 389] on div "Cobranças e Pagamentos Retiradas e Pagamentos Clabe (MLM) / Pix (MLB) Vendas Po…" at bounding box center [763, 324] width 219 height 149
click at [783, 352] on label "Overview" at bounding box center [806, 345] width 99 height 29
click at [767, 343] on input "Overview" at bounding box center [762, 338] width 10 height 10
click at [783, 370] on span "Dolar MEP (MLA)" at bounding box center [812, 366] width 75 height 13
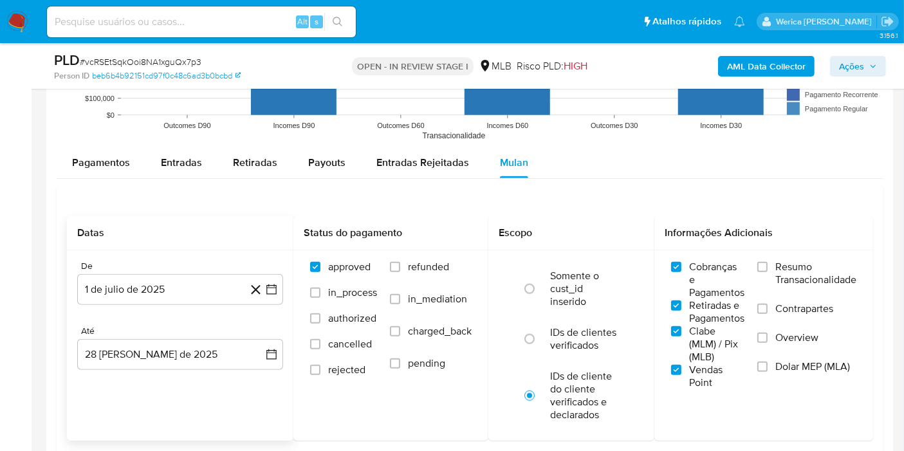
click at [767, 370] on input "Dolar MEP (MLA)" at bounding box center [762, 367] width 10 height 10
click at [783, 339] on span "Overview" at bounding box center [796, 337] width 43 height 13
click at [767, 339] on input "Overview" at bounding box center [762, 338] width 10 height 10
click at [781, 315] on label "Contrapartes" at bounding box center [806, 316] width 99 height 29
click at [767, 314] on input "Contrapartes" at bounding box center [762, 309] width 10 height 10
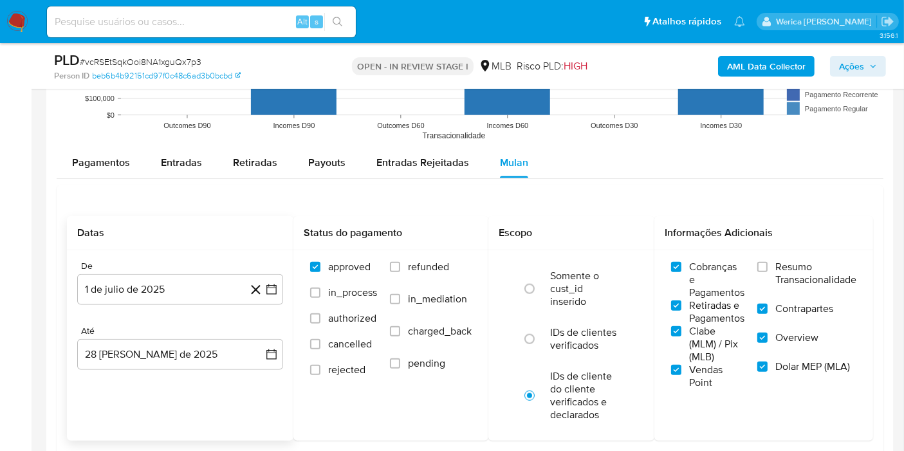
click at [778, 279] on span "Resumo Transacionalidade" at bounding box center [815, 274] width 81 height 26
click at [767, 272] on input "Resumo Transacionalidade" at bounding box center [762, 267] width 10 height 10
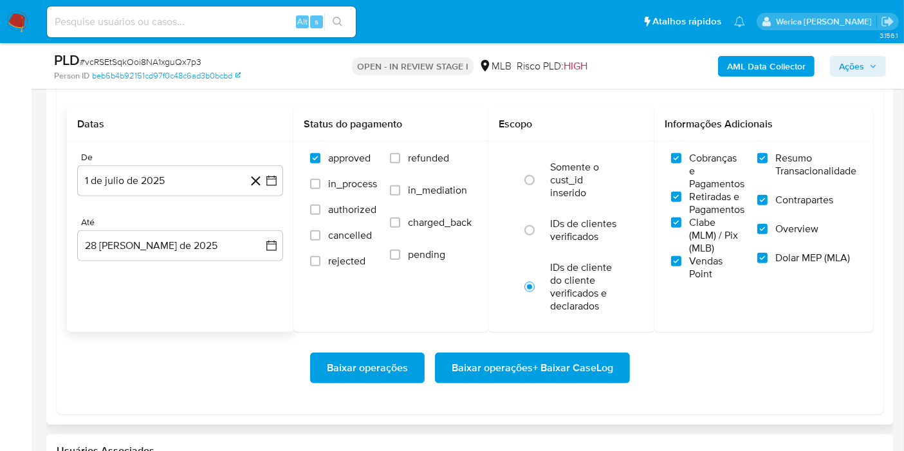
scroll to position [1429, 0]
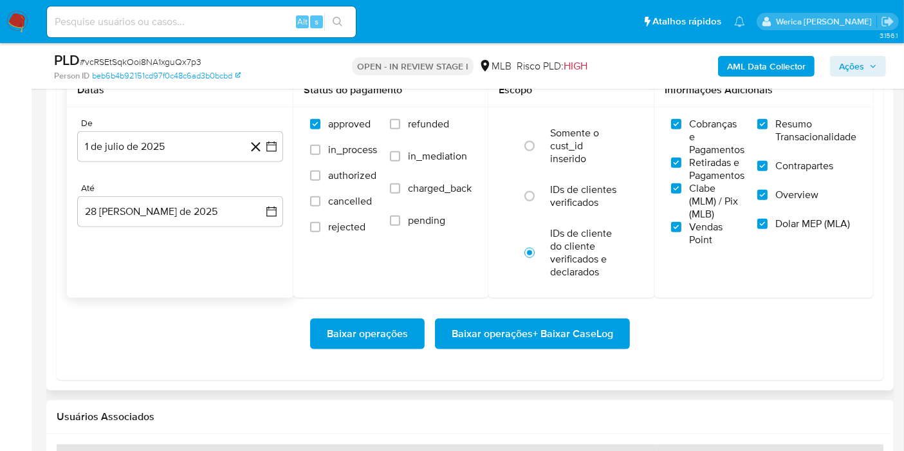
click at [587, 339] on span "Baixar operações + Baixar CaseLog" at bounding box center [532, 334] width 161 height 28
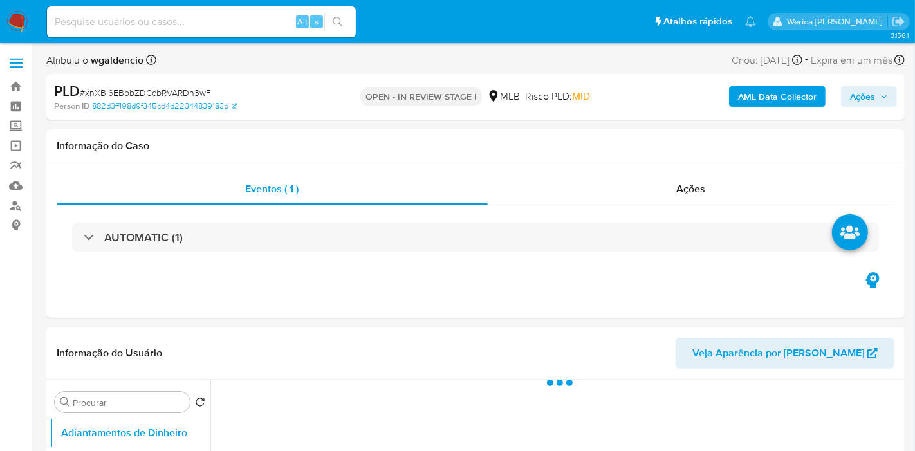
select select "10"
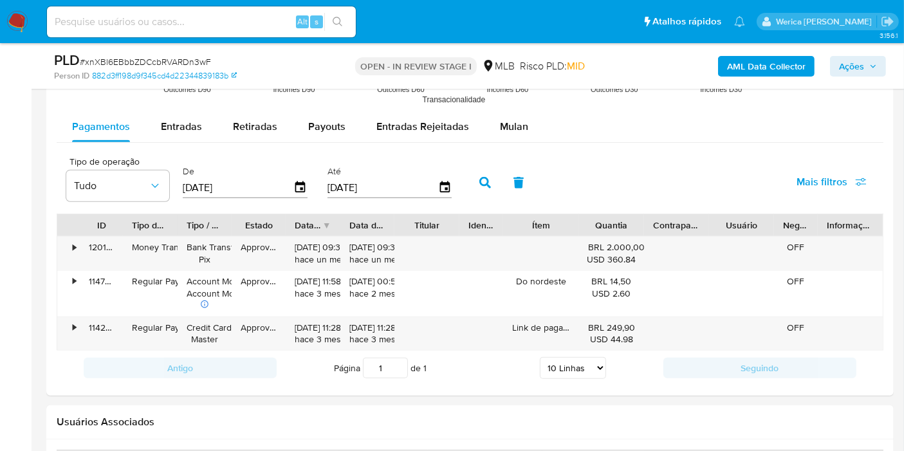
scroll to position [1287, 0]
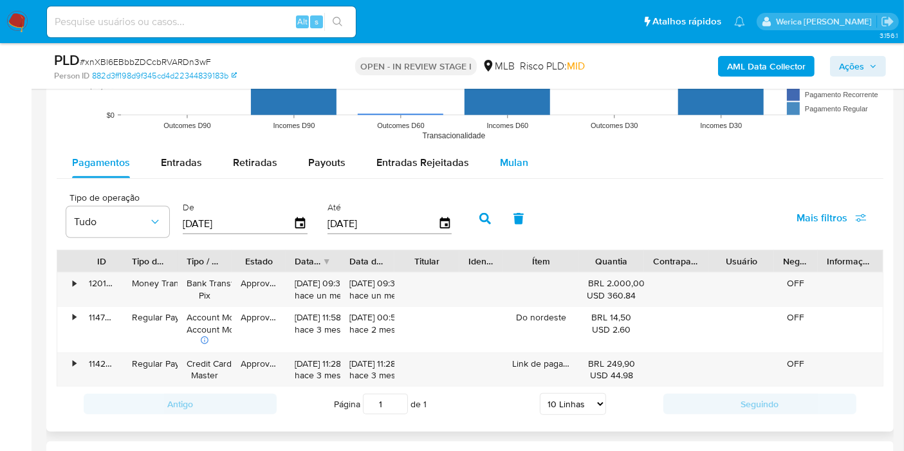
click at [512, 151] on div "Mulan" at bounding box center [514, 162] width 28 height 31
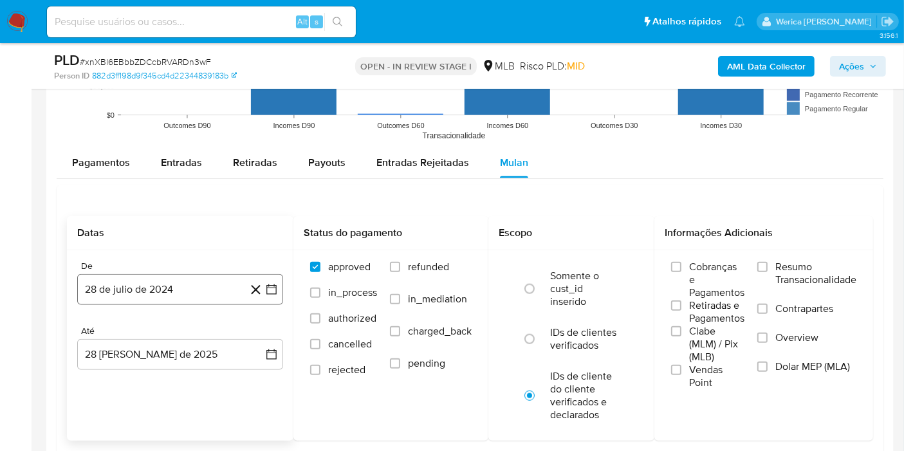
click at [181, 277] on button "28 de julio de 2024" at bounding box center [180, 289] width 206 height 31
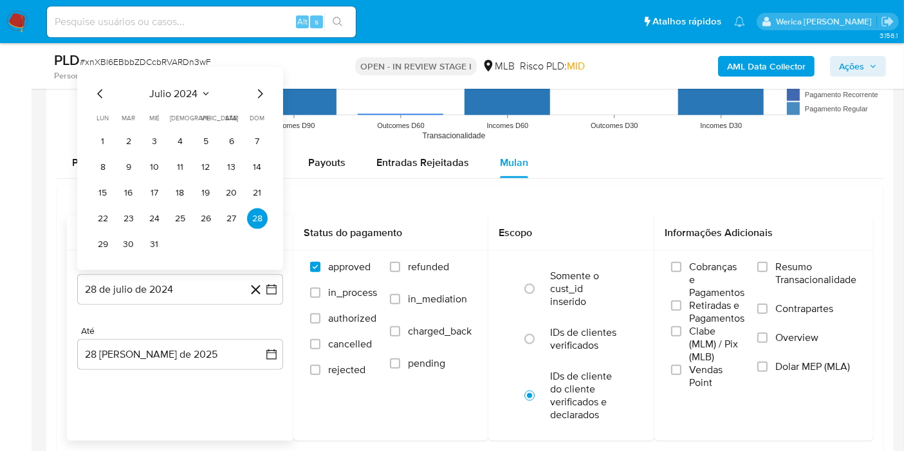
click at [176, 93] on span "julio 2024" at bounding box center [174, 93] width 48 height 13
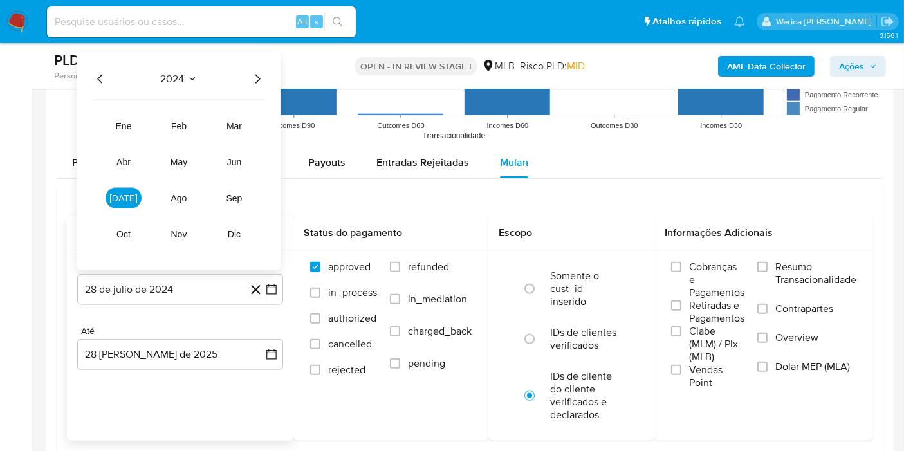
click at [255, 78] on icon "Año siguiente" at bounding box center [257, 78] width 15 height 15
click at [135, 210] on tr "ene feb mar abr may jun [DATE] ago sep oct nov dic" at bounding box center [179, 180] width 147 height 129
click at [123, 196] on span "[DATE]" at bounding box center [123, 198] width 28 height 10
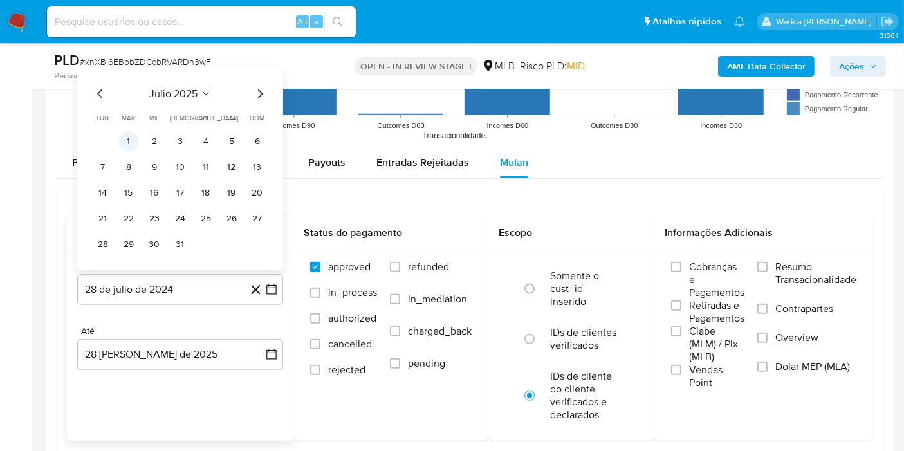
click at [125, 144] on button "1" at bounding box center [128, 141] width 21 height 21
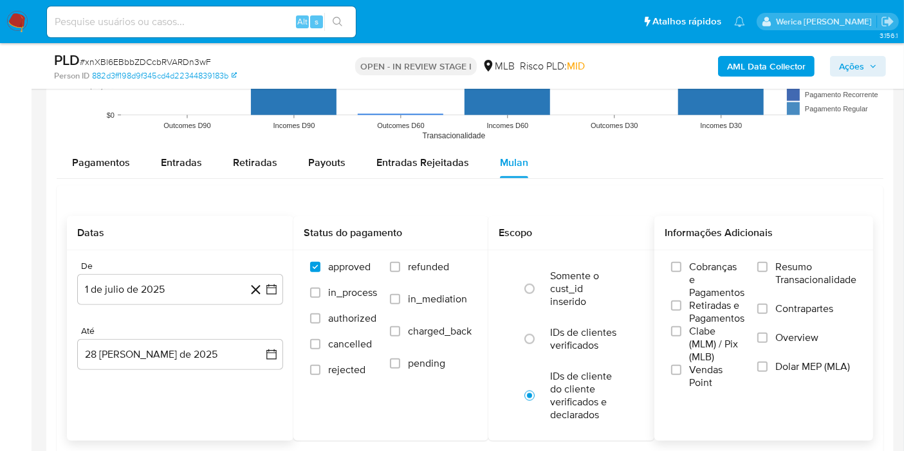
click at [682, 278] on label "Cobranças e Pagamentos" at bounding box center [707, 280] width 73 height 39
click at [681, 272] on input "Cobranças e Pagamentos" at bounding box center [676, 267] width 10 height 10
click at [704, 321] on span "Retiradas e Pagamentos" at bounding box center [716, 312] width 55 height 26
click at [681, 311] on input "Retiradas e Pagamentos" at bounding box center [676, 305] width 10 height 10
click at [713, 352] on span "Clabe (MLM) / Pix (MLB)" at bounding box center [716, 344] width 55 height 39
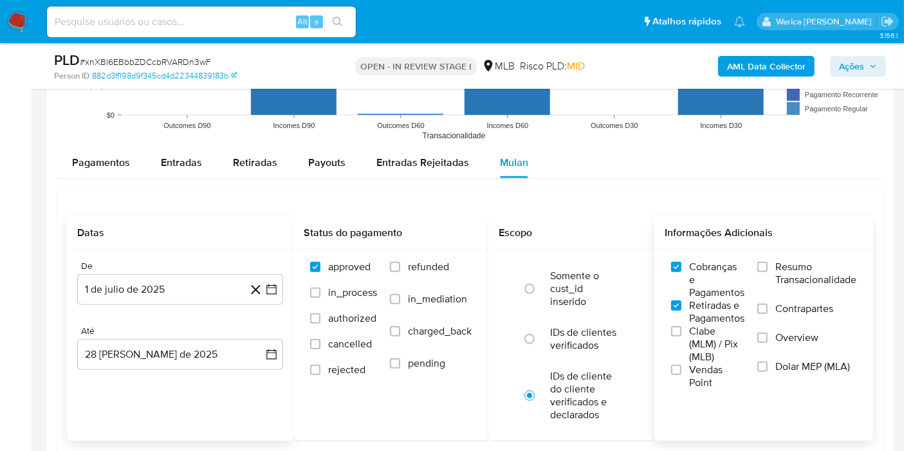
click at [681, 336] on input "Clabe (MLM) / Pix (MLB)" at bounding box center [676, 331] width 10 height 10
click at [713, 369] on span "Vendas Point" at bounding box center [716, 376] width 55 height 26
click at [681, 369] on input "Vendas Point" at bounding box center [676, 370] width 10 height 10
click at [760, 365] on input "Dolar MEP (MLA)" at bounding box center [762, 367] width 10 height 10
click at [764, 344] on label "Overview" at bounding box center [806, 345] width 99 height 29
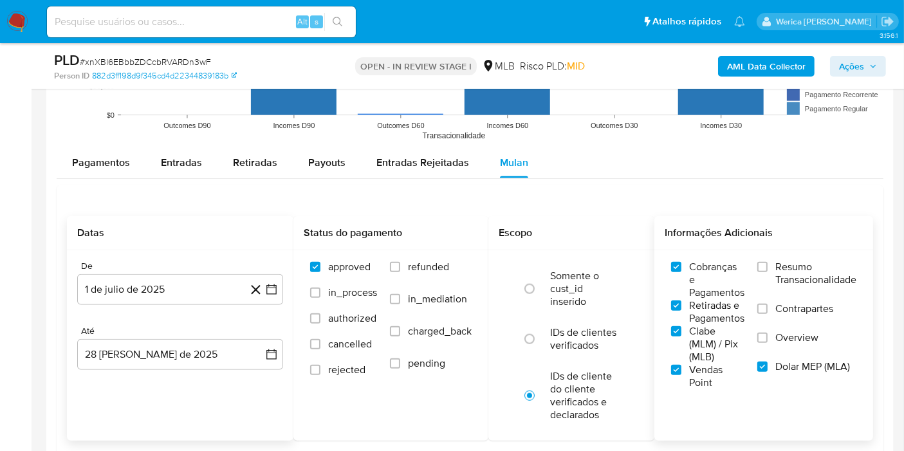
click at [764, 343] on input "Overview" at bounding box center [762, 338] width 10 height 10
click at [766, 312] on label "Contrapartes" at bounding box center [806, 316] width 99 height 29
click at [766, 312] on input "Contrapartes" at bounding box center [762, 309] width 10 height 10
click at [770, 268] on label "Resumo Transacionalidade" at bounding box center [806, 282] width 99 height 42
click at [767, 268] on input "Resumo Transacionalidade" at bounding box center [762, 267] width 10 height 10
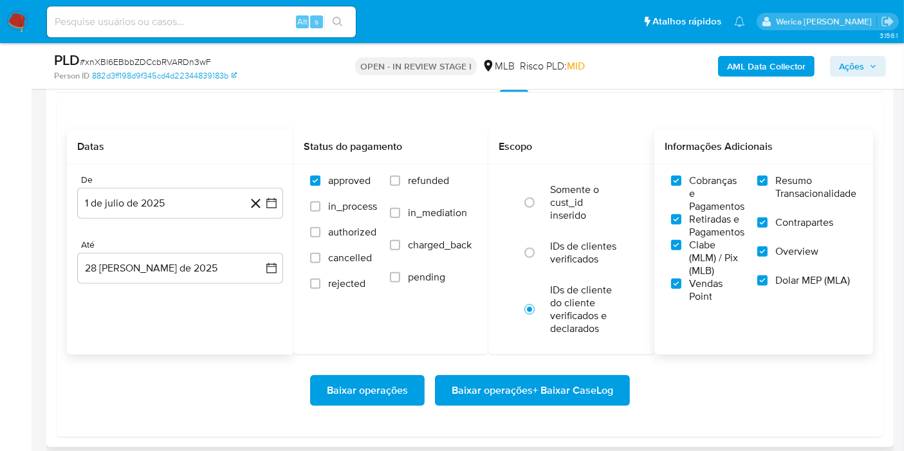
scroll to position [1429, 0]
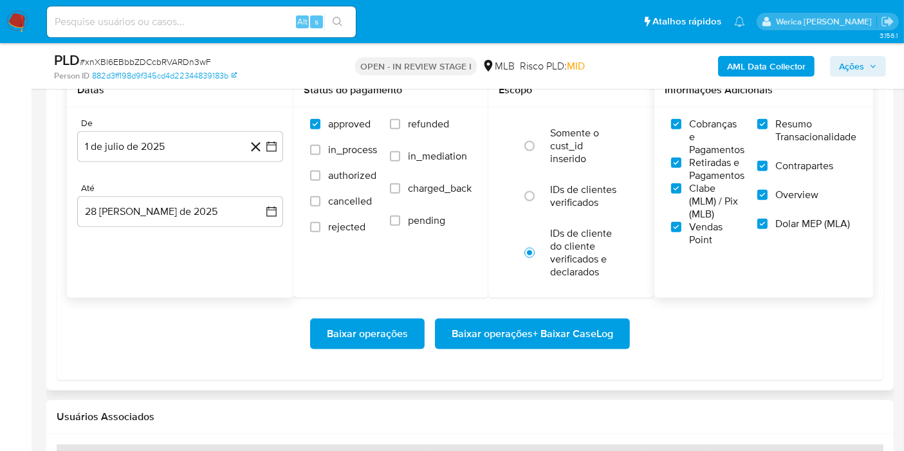
click at [598, 331] on span "Baixar operações + Baixar CaseLog" at bounding box center [532, 334] width 161 height 28
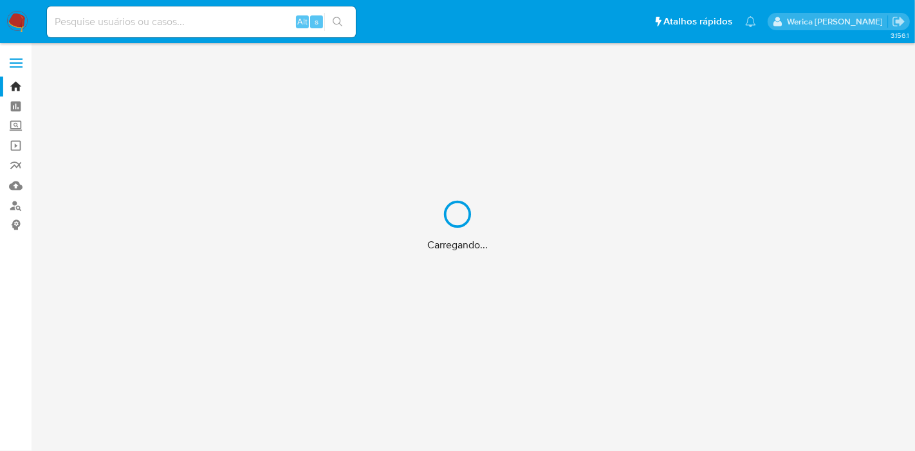
click at [259, 23] on div "Carregando..." at bounding box center [457, 225] width 915 height 451
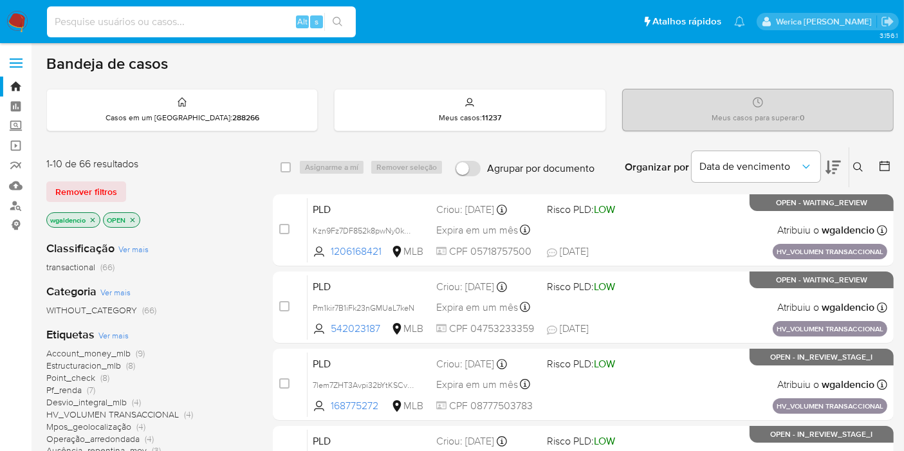
click at [232, 26] on input at bounding box center [201, 22] width 309 height 17
paste input "652472713"
type input "652472713"
click at [340, 17] on icon "search-icon" at bounding box center [338, 22] width 10 height 10
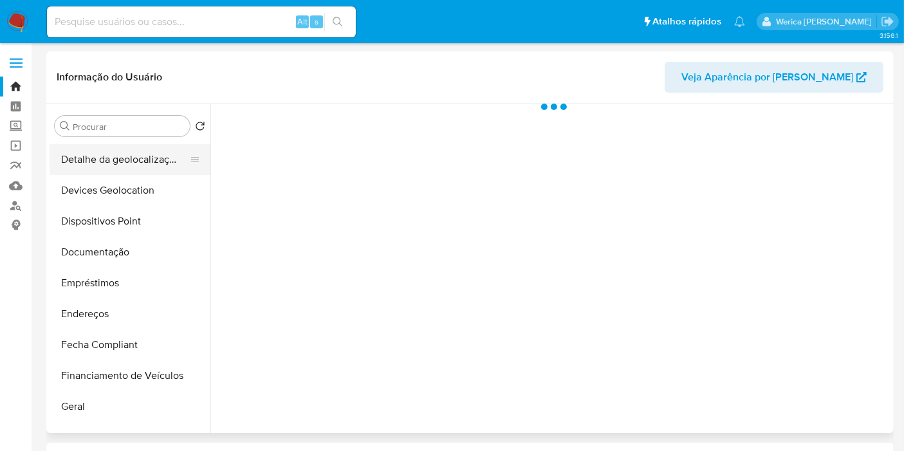
scroll to position [214, 0]
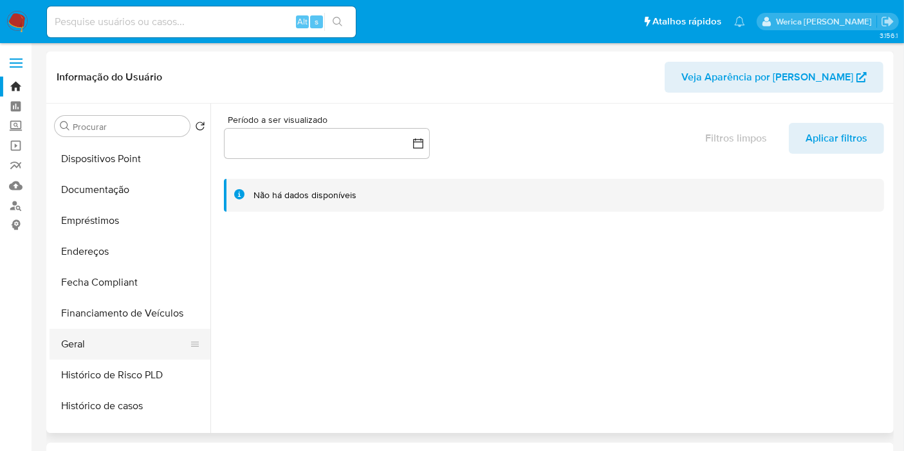
click at [121, 355] on button "Geral" at bounding box center [125, 344] width 151 height 31
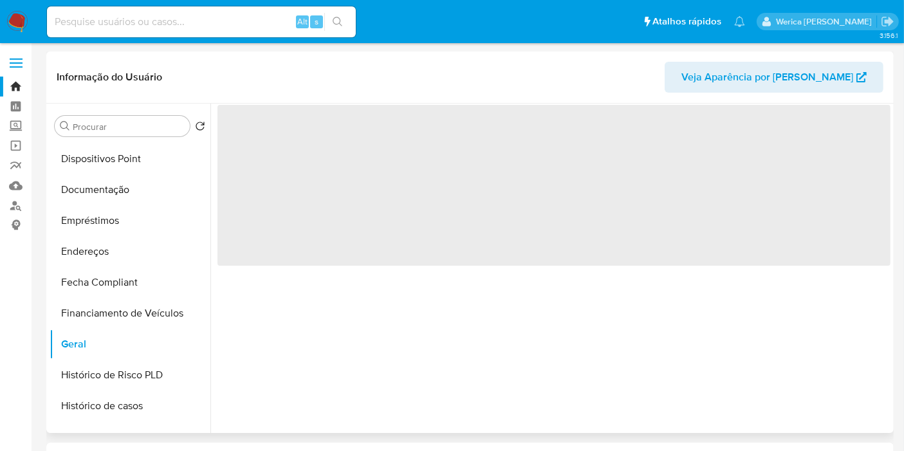
select select "10"
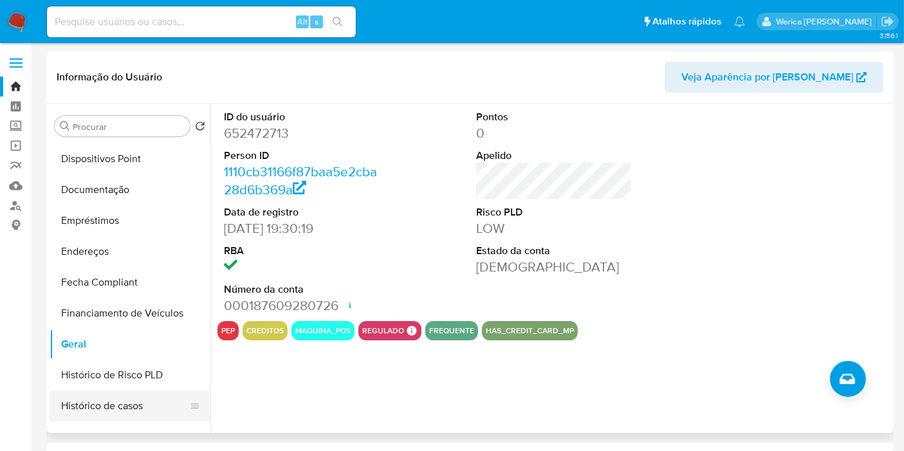
click at [144, 392] on button "Histórico de casos" at bounding box center [125, 405] width 151 height 31
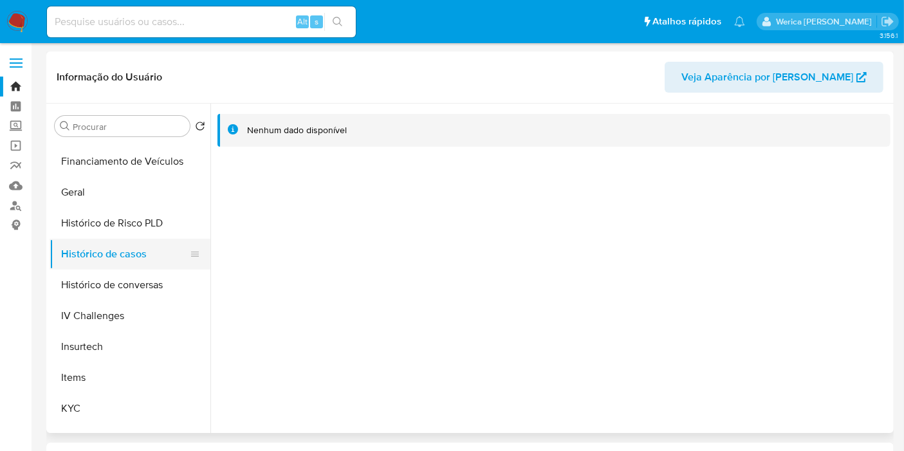
scroll to position [428, 0]
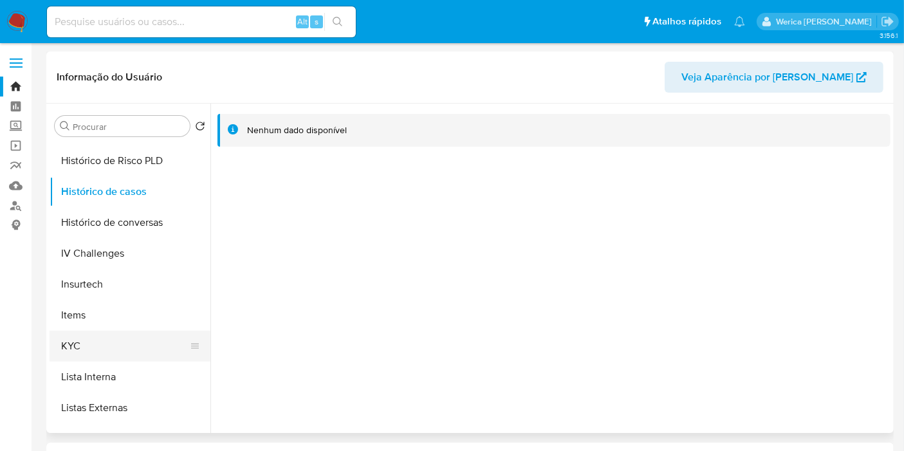
click at [119, 348] on button "KYC" at bounding box center [125, 346] width 151 height 31
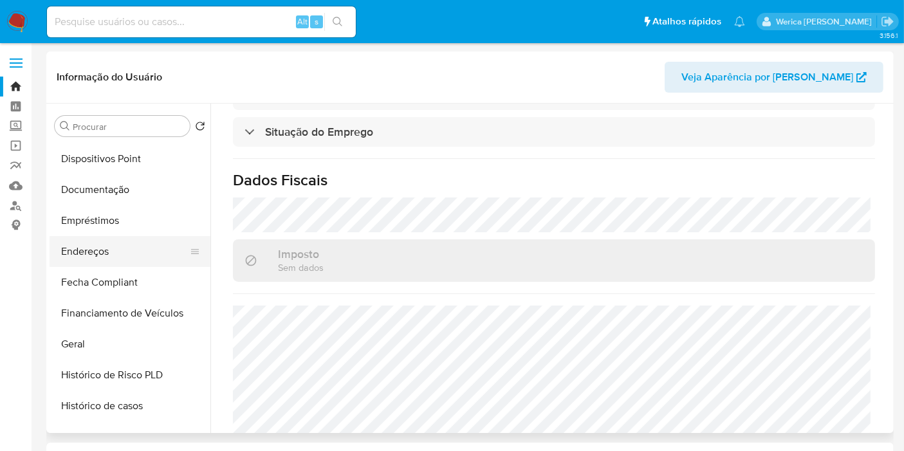
scroll to position [0, 0]
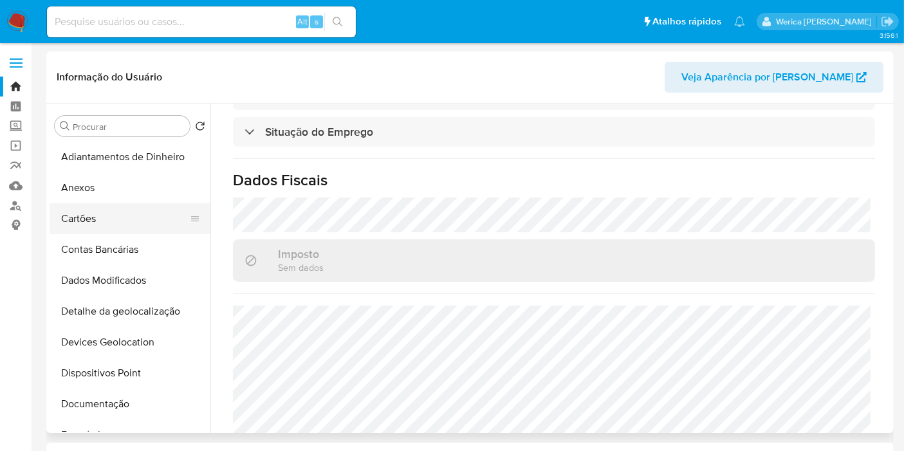
click at [100, 203] on button "Cartões" at bounding box center [125, 218] width 151 height 31
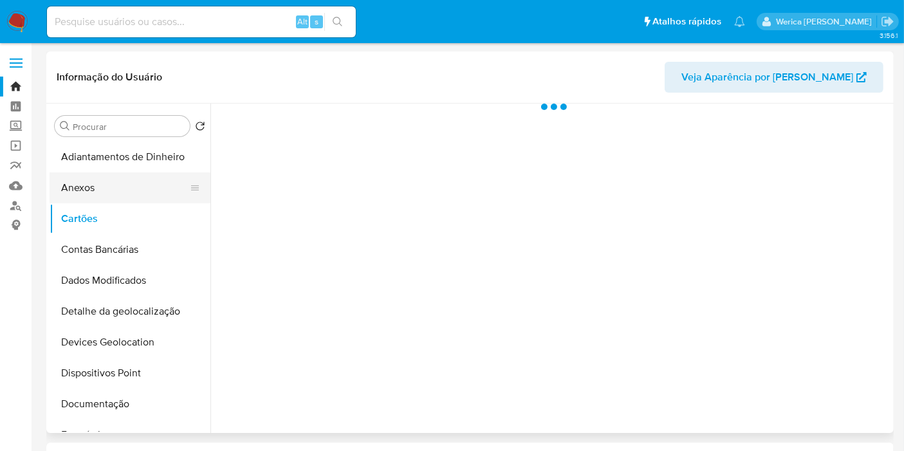
click at [100, 192] on button "Anexos" at bounding box center [125, 187] width 151 height 31
click at [719, 260] on div at bounding box center [550, 268] width 680 height 329
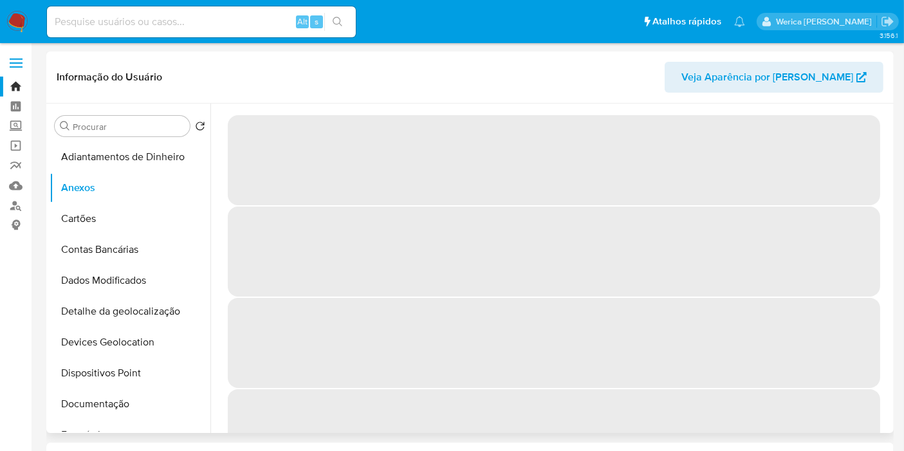
click at [721, 264] on span "‌" at bounding box center [554, 252] width 652 height 90
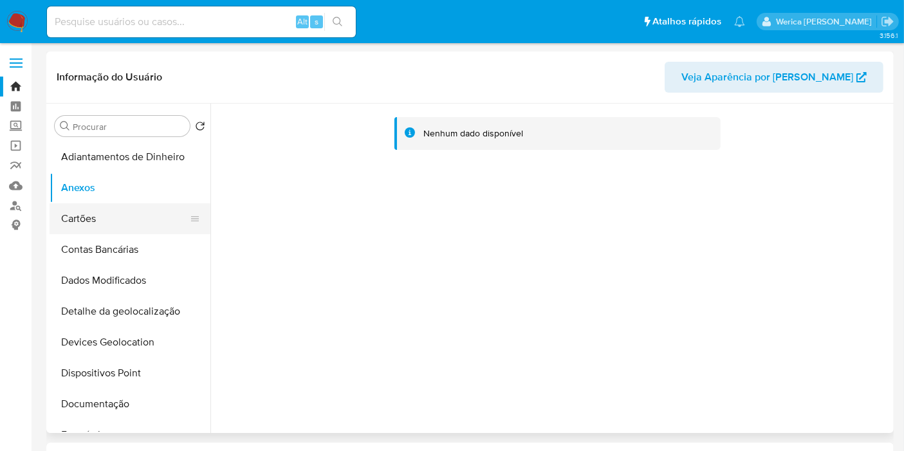
drag, startPoint x: 119, startPoint y: 232, endPoint x: 119, endPoint y: 216, distance: 16.1
click at [119, 231] on button "Cartões" at bounding box center [125, 218] width 151 height 31
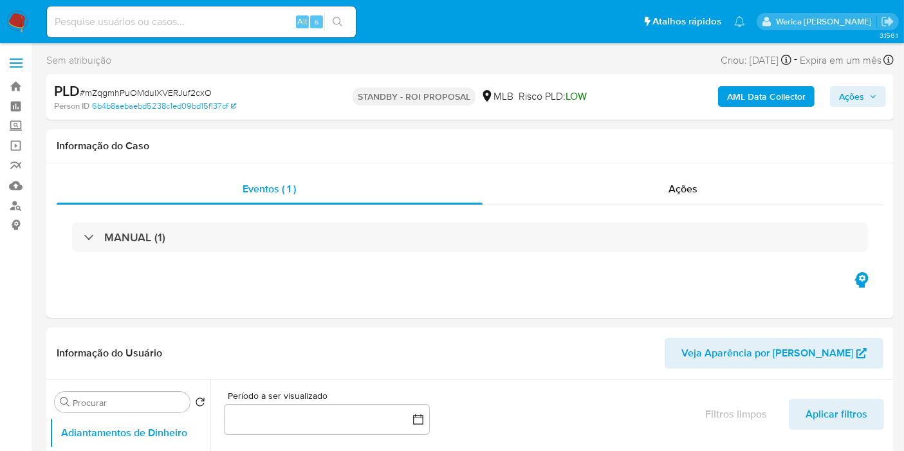
select select "10"
click at [14, 14] on img at bounding box center [17, 22] width 22 height 22
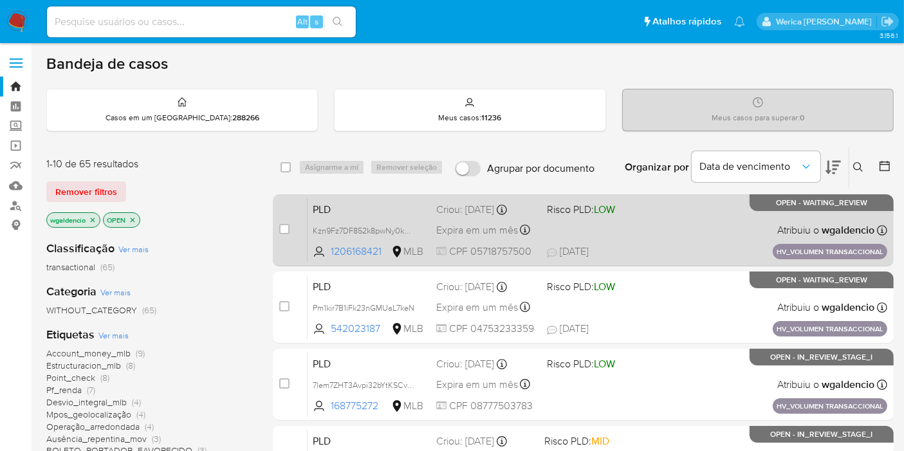
click at [682, 228] on div "PLD Kzn9Fz7DF852k8pwNy0kB91y 1206168421 MLB Risco PLD: LOW Criou: [DATE] Criou:…" at bounding box center [598, 229] width 580 height 65
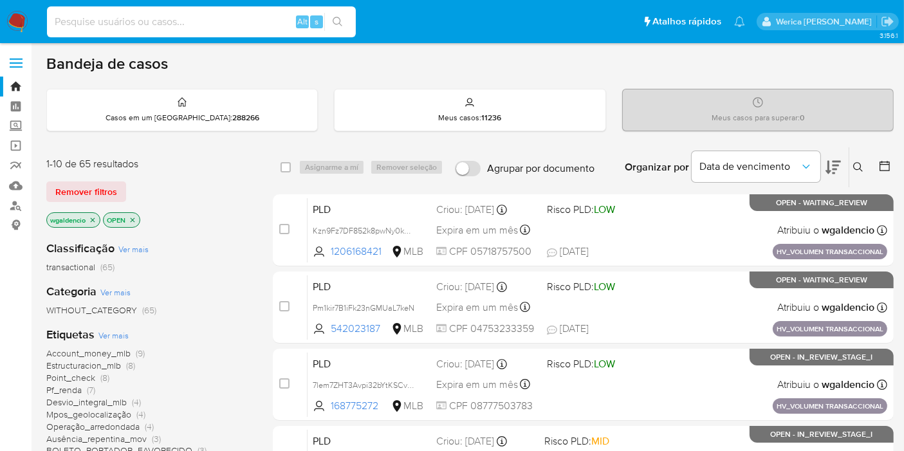
click at [236, 18] on input at bounding box center [201, 22] width 309 height 17
paste input "297980706"
type input "297980706"
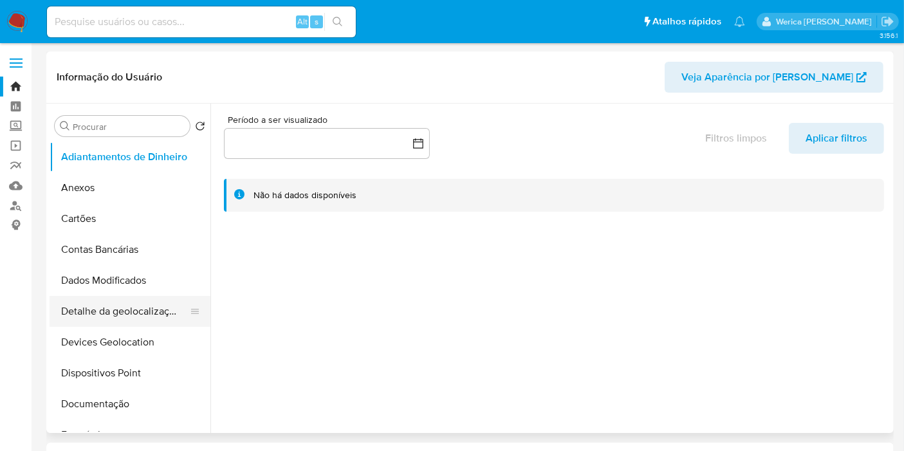
scroll to position [286, 0]
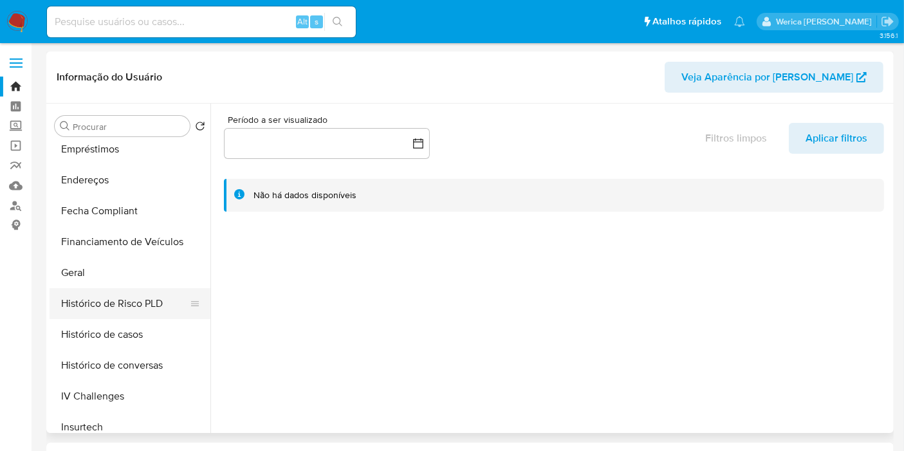
select select "10"
click at [125, 266] on button "Geral" at bounding box center [125, 272] width 151 height 31
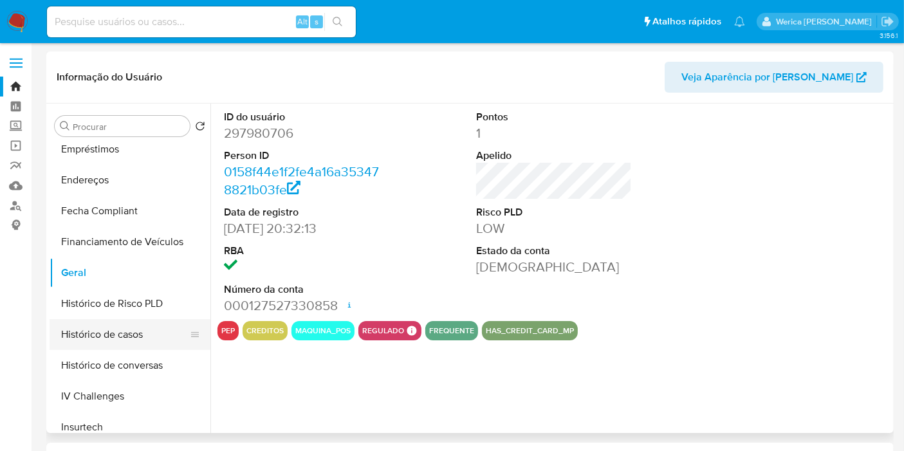
click at [147, 329] on button "Histórico de casos" at bounding box center [125, 334] width 151 height 31
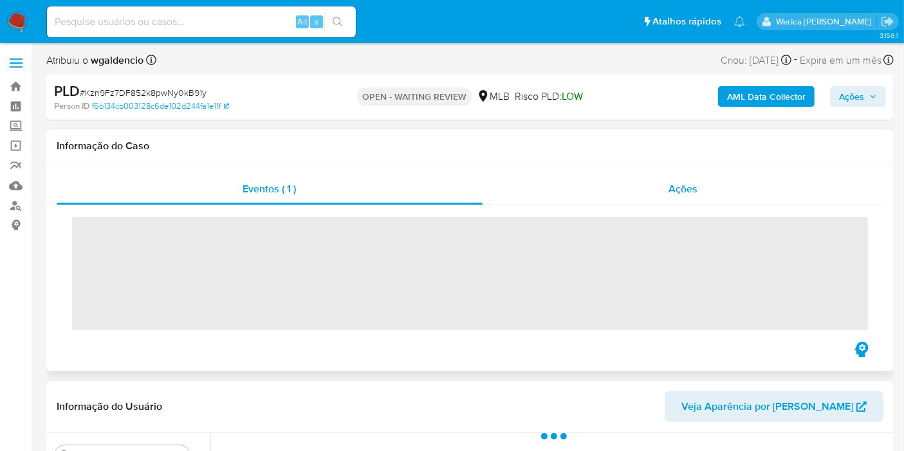
click at [672, 187] on span "Ações" at bounding box center [682, 188] width 29 height 15
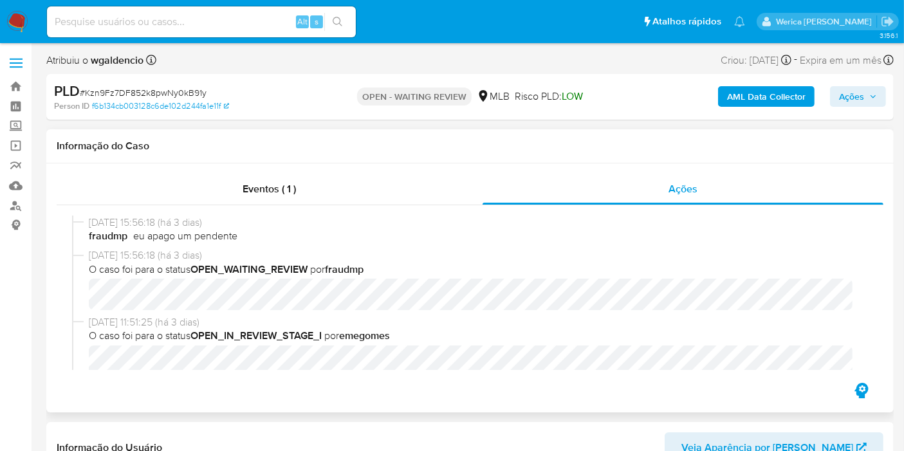
select select "10"
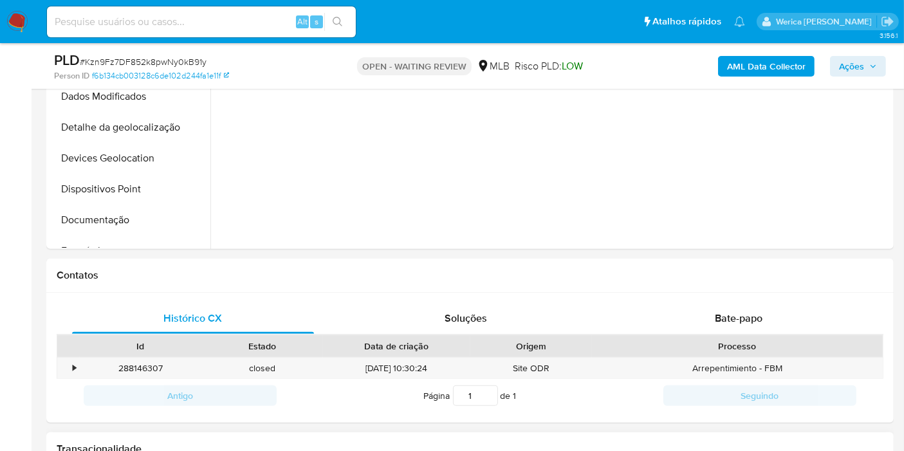
scroll to position [571, 0]
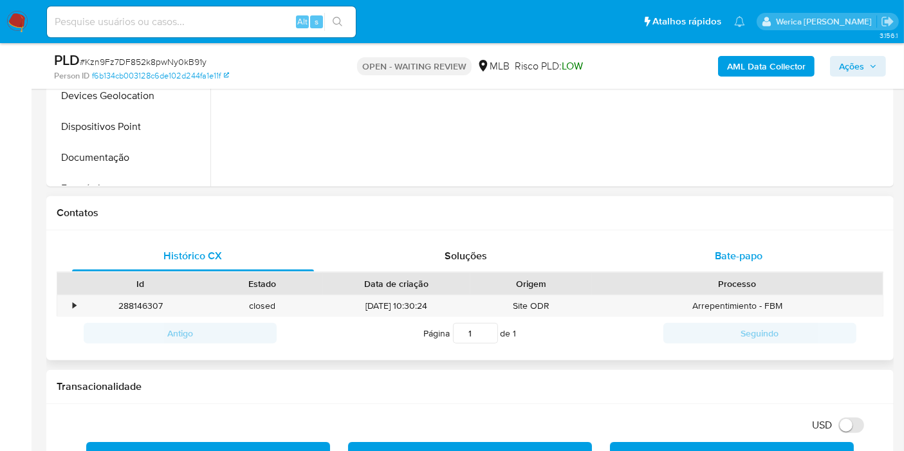
drag, startPoint x: 676, startPoint y: 254, endPoint x: 683, endPoint y: 252, distance: 6.7
click at [677, 254] on div "Bate-papo" at bounding box center [739, 256] width 242 height 31
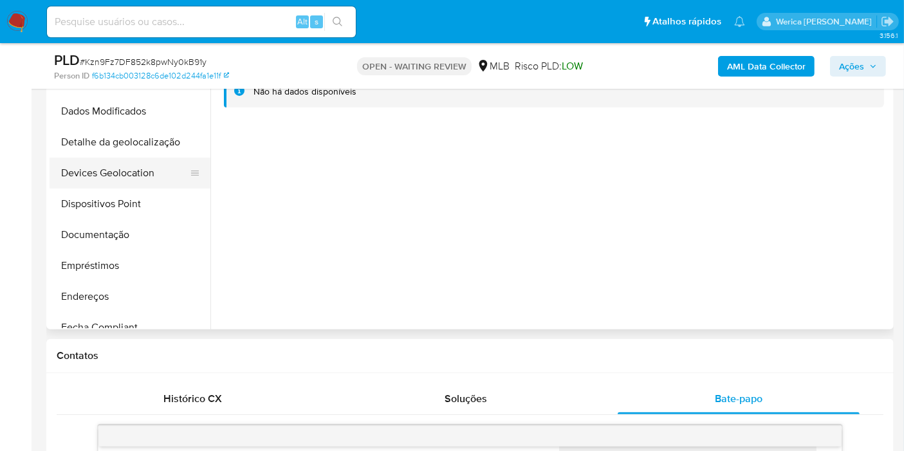
scroll to position [214, 0]
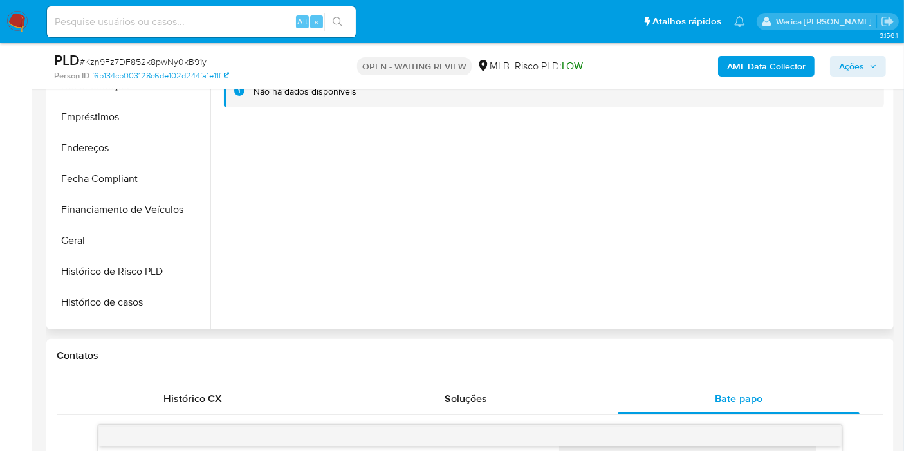
click at [133, 237] on button "Geral" at bounding box center [130, 240] width 161 height 31
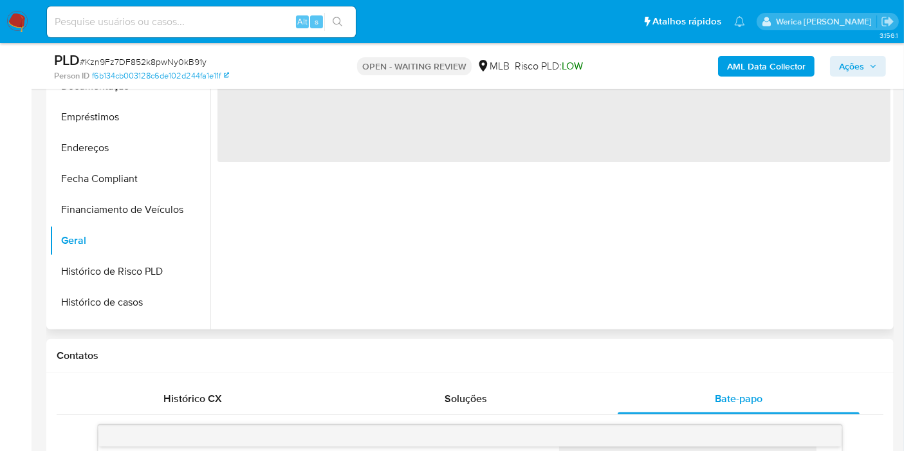
click at [282, 217] on div "‌" at bounding box center [550, 164] width 680 height 329
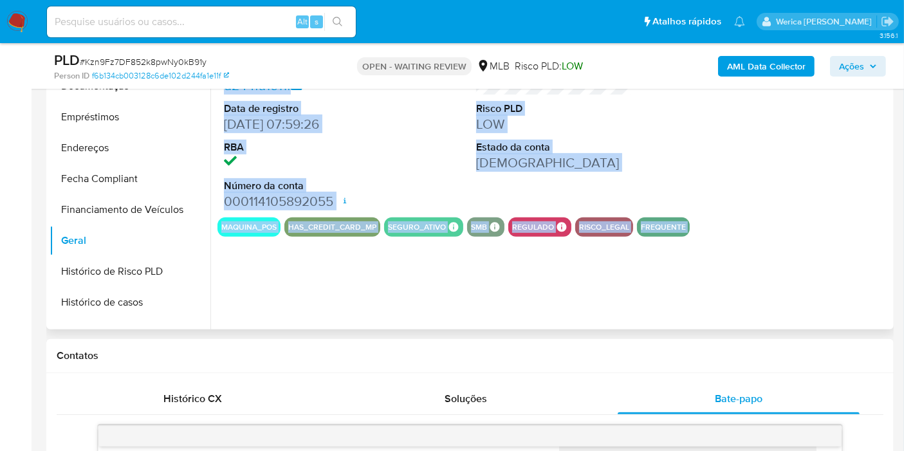
scroll to position [357, 0]
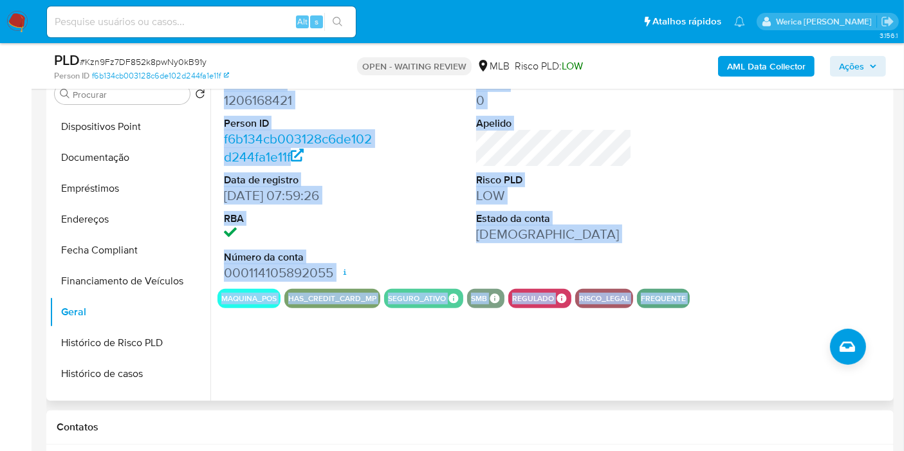
click at [261, 95] on dd "1206168421" at bounding box center [302, 100] width 156 height 18
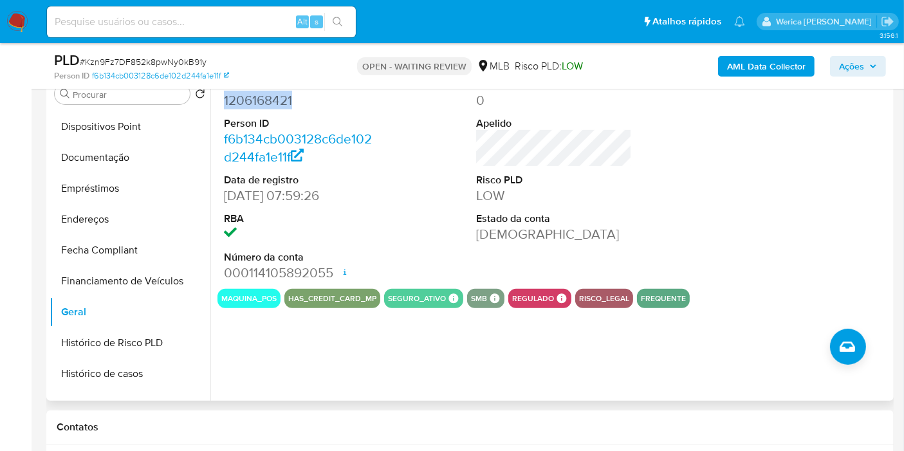
click at [261, 95] on dd "1206168421" at bounding box center [302, 100] width 156 height 18
click at [120, 380] on button "Histórico de casos" at bounding box center [125, 373] width 151 height 31
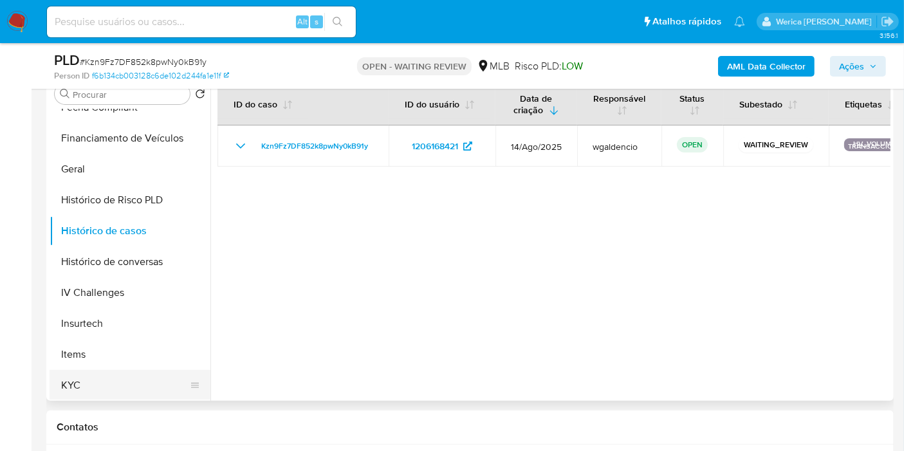
click at [95, 397] on button "KYC" at bounding box center [125, 385] width 151 height 31
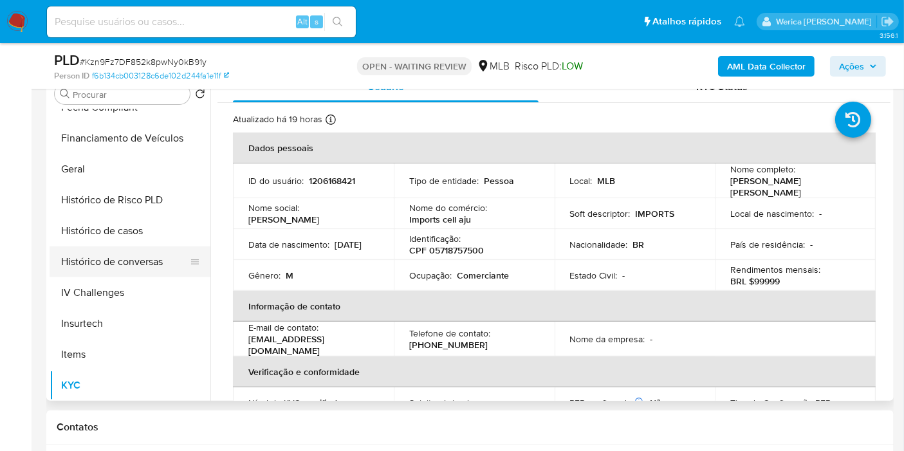
scroll to position [143, 0]
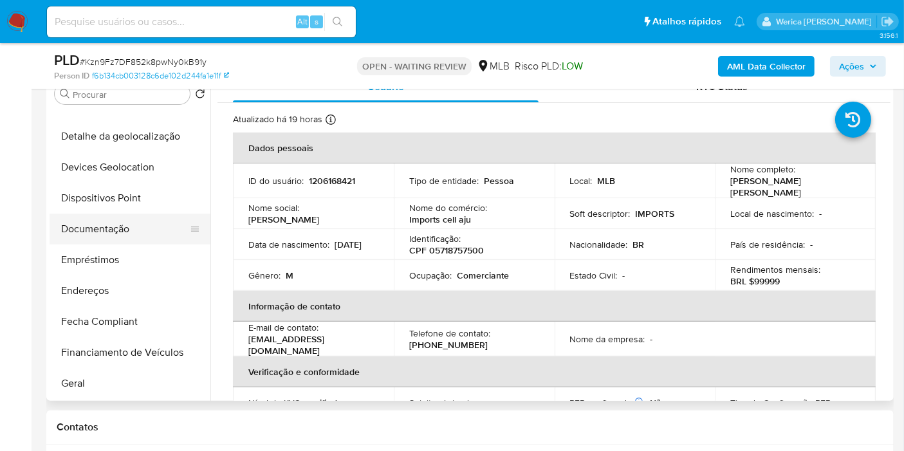
click at [152, 214] on button "Documentação" at bounding box center [125, 229] width 151 height 31
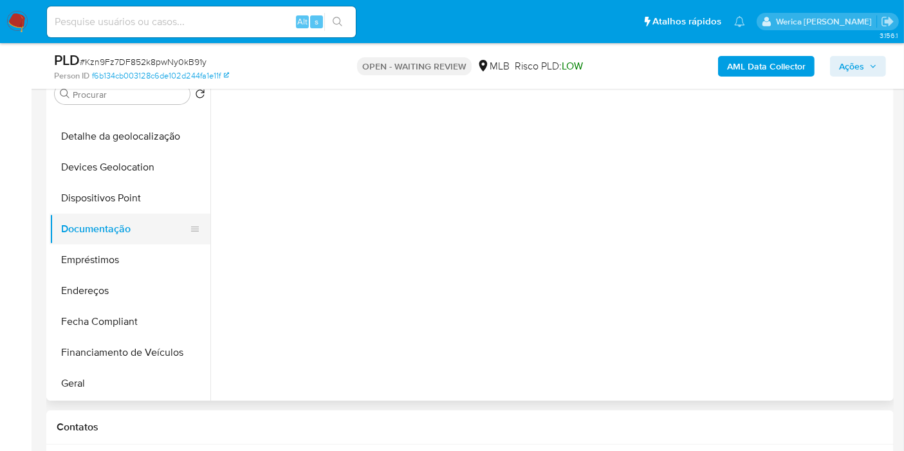
click at [152, 219] on button "Documentação" at bounding box center [125, 229] width 151 height 31
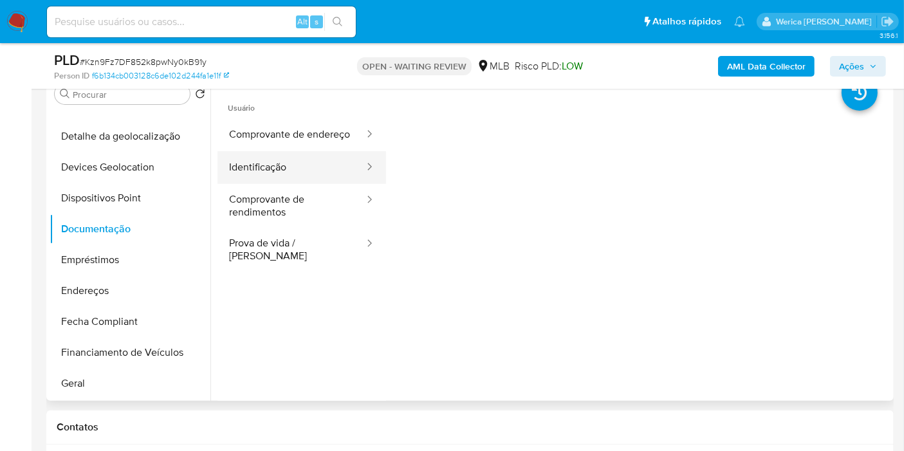
click at [271, 174] on button "Identificação" at bounding box center [291, 167] width 148 height 33
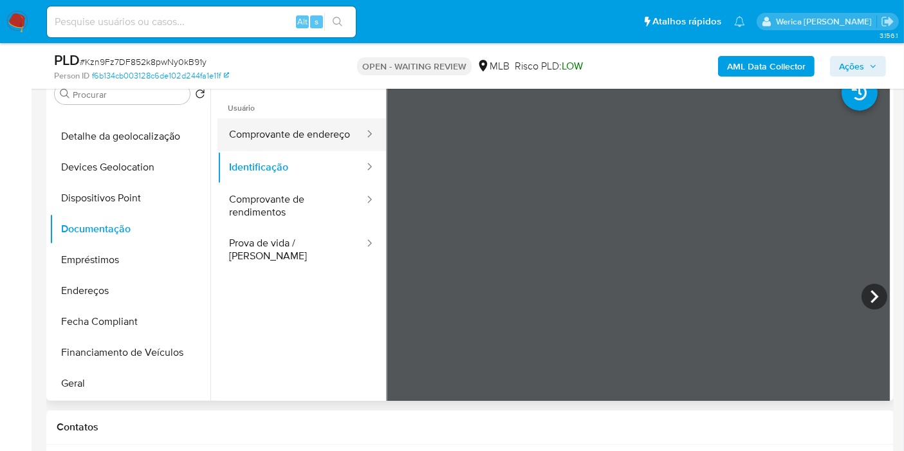
click at [312, 149] on button "Comprovante de endereço" at bounding box center [291, 134] width 148 height 33
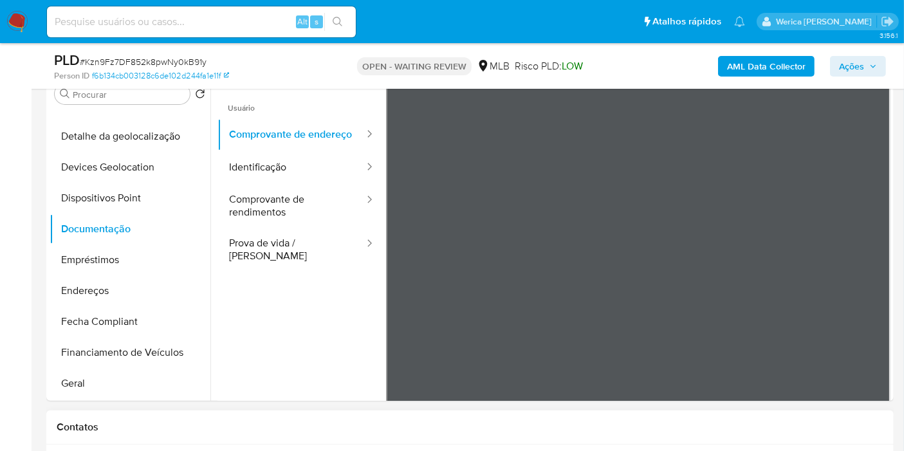
click at [268, 209] on button "Comprovante de rendimentos" at bounding box center [291, 206] width 148 height 44
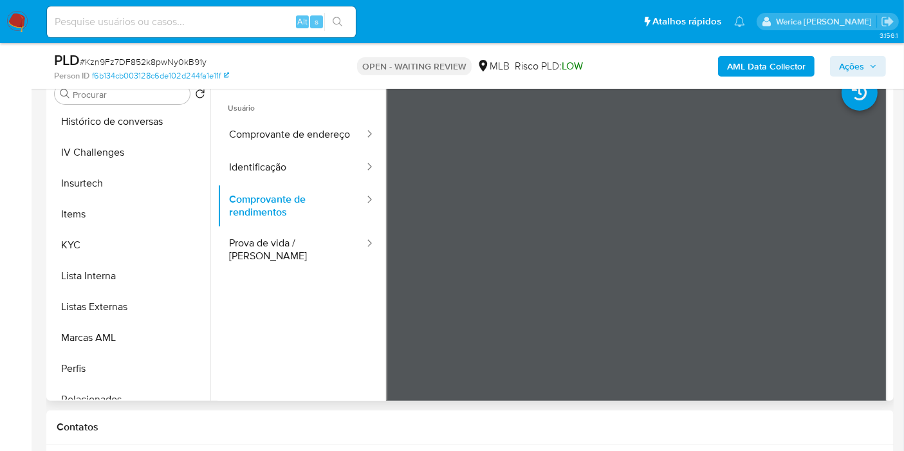
scroll to position [500, 0]
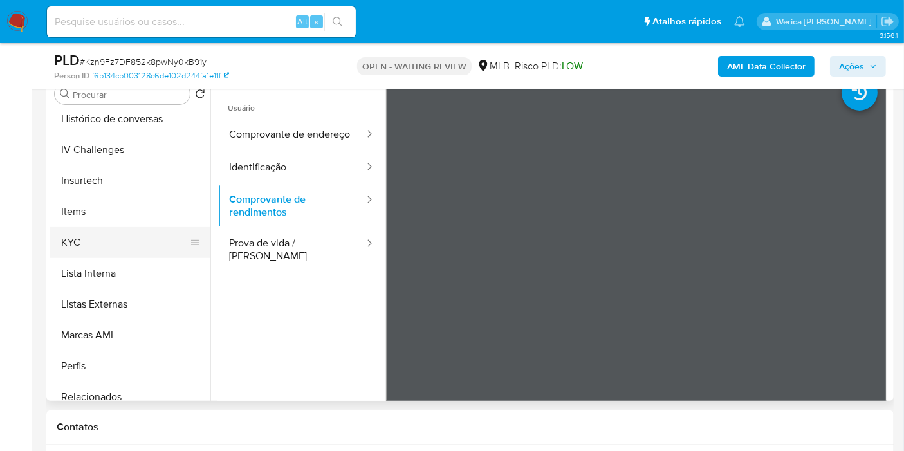
click at [111, 245] on button "KYC" at bounding box center [125, 242] width 151 height 31
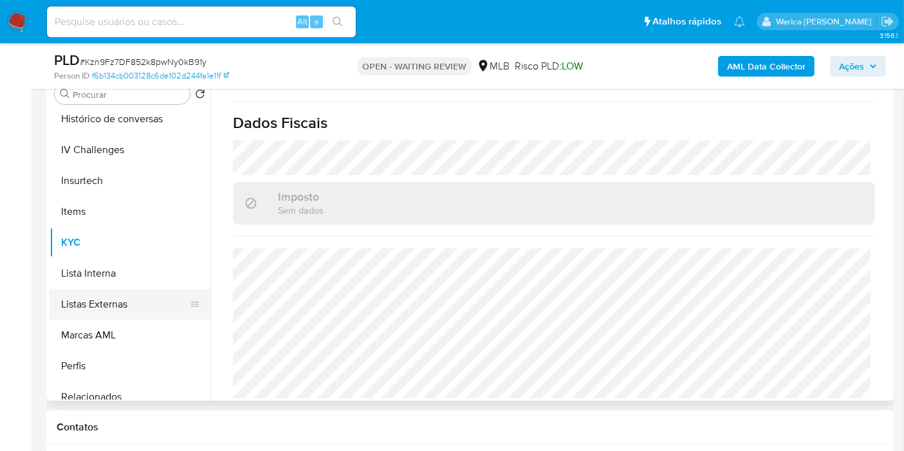
scroll to position [286, 0]
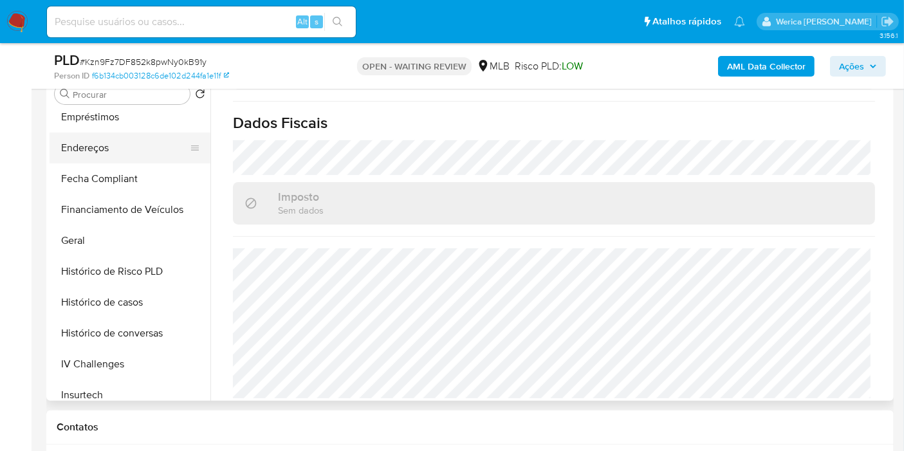
click at [89, 140] on button "Endereços" at bounding box center [125, 148] width 151 height 31
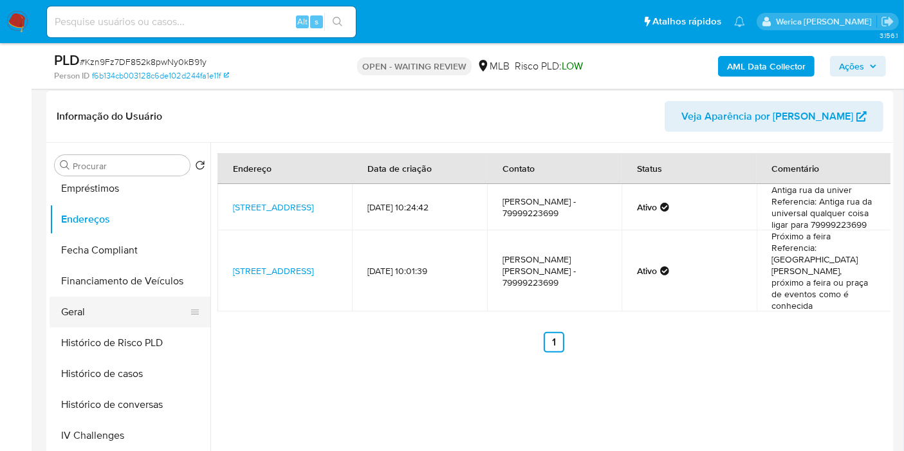
drag, startPoint x: 136, startPoint y: 288, endPoint x: 145, endPoint y: 307, distance: 21.3
click at [134, 288] on button "Financiamento de Veículos" at bounding box center [130, 281] width 161 height 31
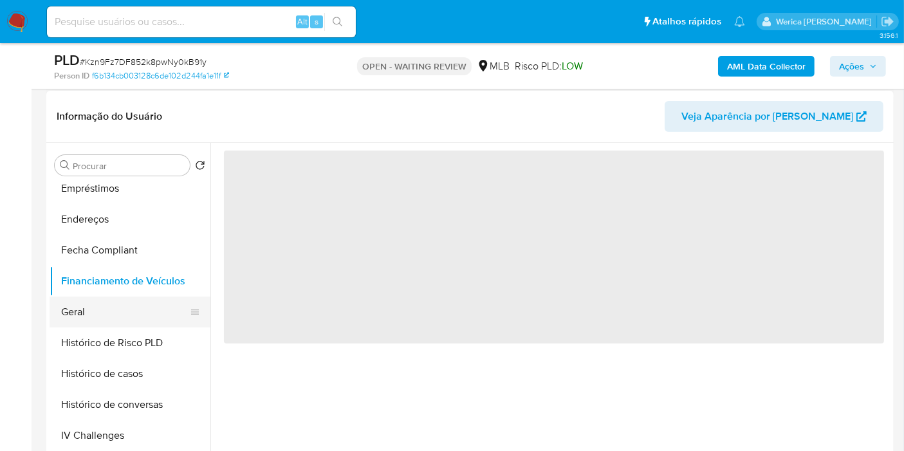
click at [143, 309] on button "Geral" at bounding box center [125, 312] width 151 height 31
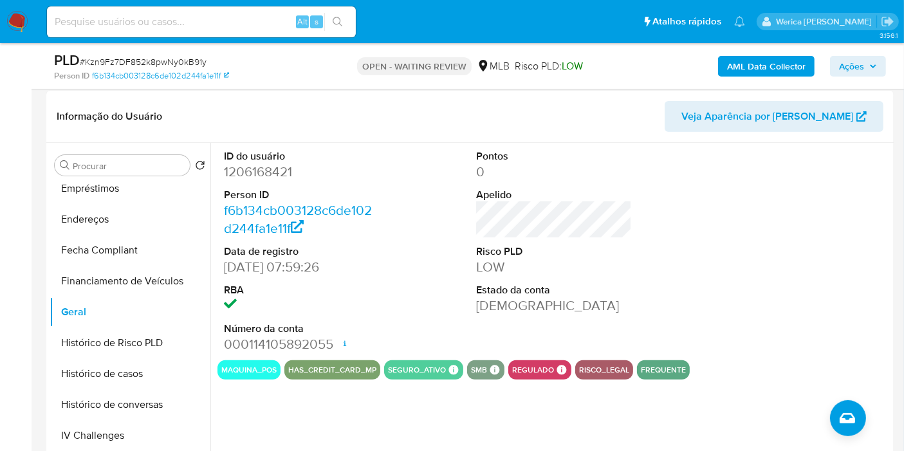
click at [710, 185] on div "ID do usuário 1206168421 Person ID f6b134cb003128c6de102d244fa1e11f Data de reg…" at bounding box center [553, 251] width 673 height 217
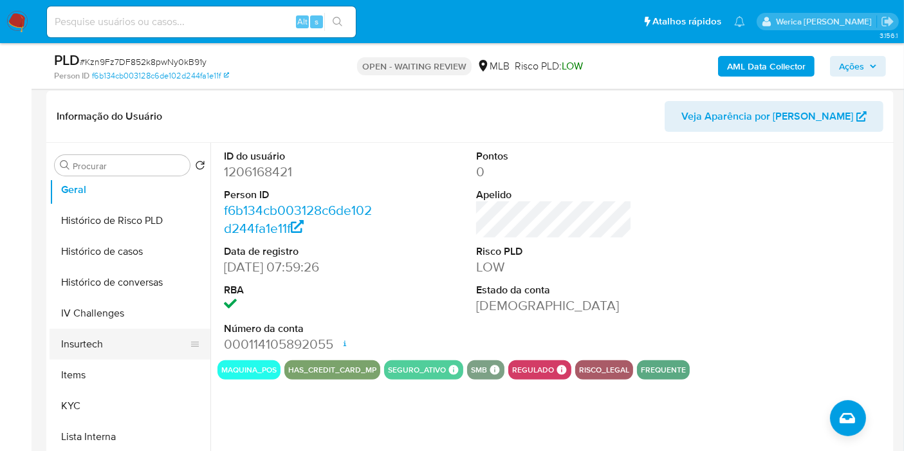
scroll to position [428, 0]
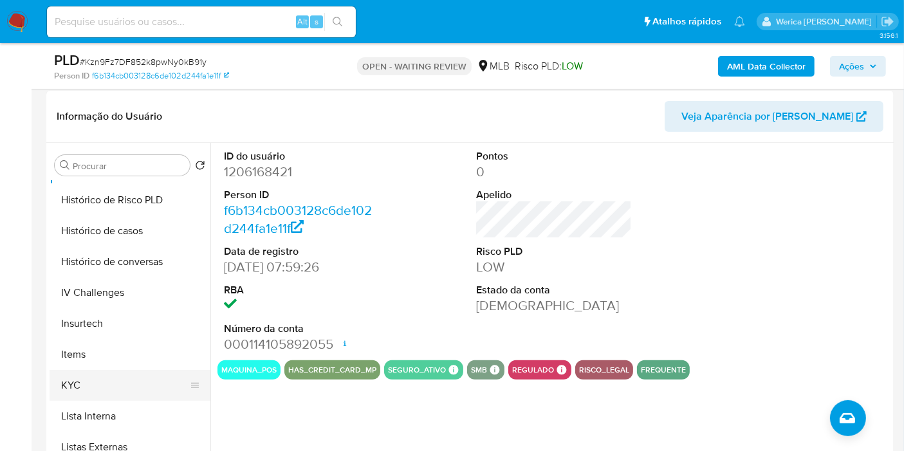
click at [127, 393] on button "KYC" at bounding box center [125, 385] width 151 height 31
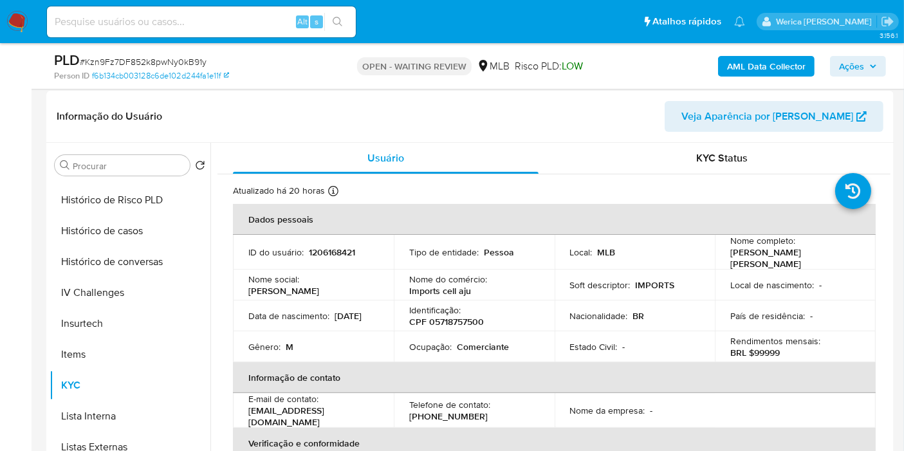
drag, startPoint x: 778, startPoint y: 306, endPoint x: 762, endPoint y: 282, distance: 27.8
click at [779, 310] on p "País de residência :" at bounding box center [767, 316] width 75 height 12
click at [612, 326] on td "Nacionalidade : BR" at bounding box center [635, 315] width 161 height 31
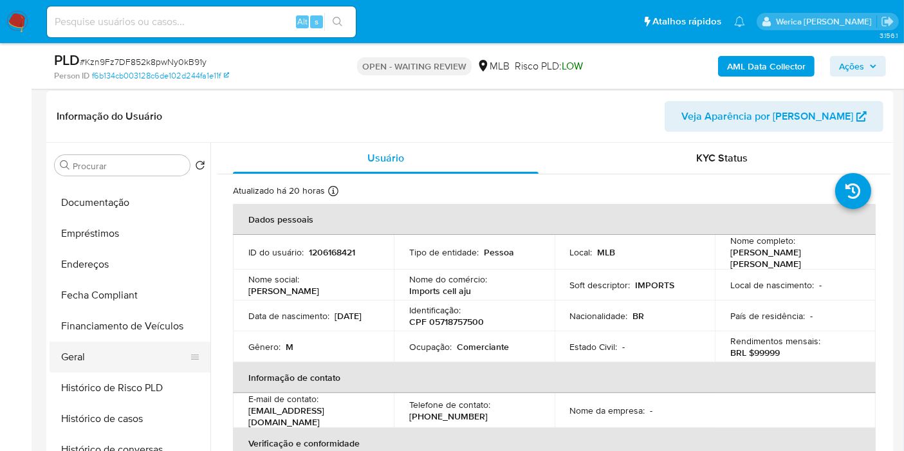
scroll to position [214, 0]
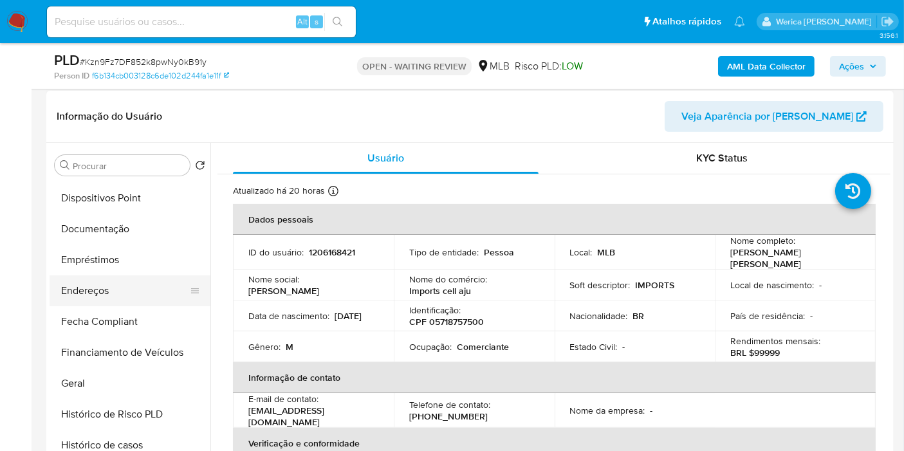
click at [114, 292] on button "Endereços" at bounding box center [125, 290] width 151 height 31
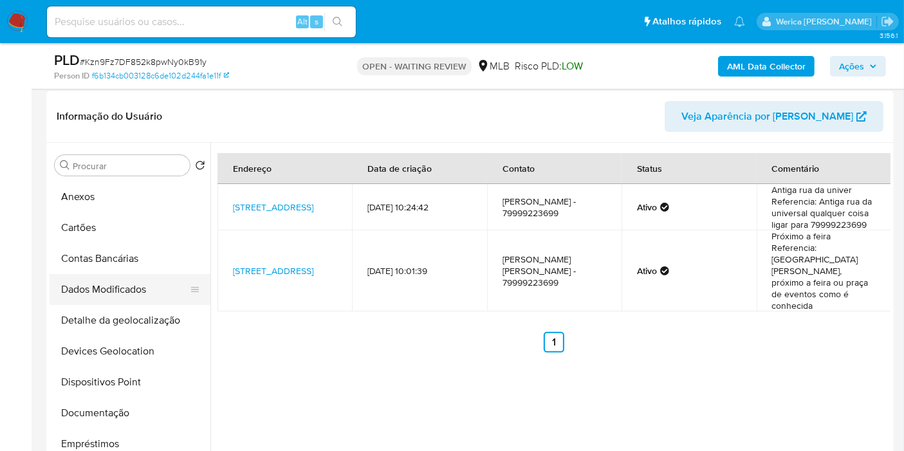
scroll to position [0, 0]
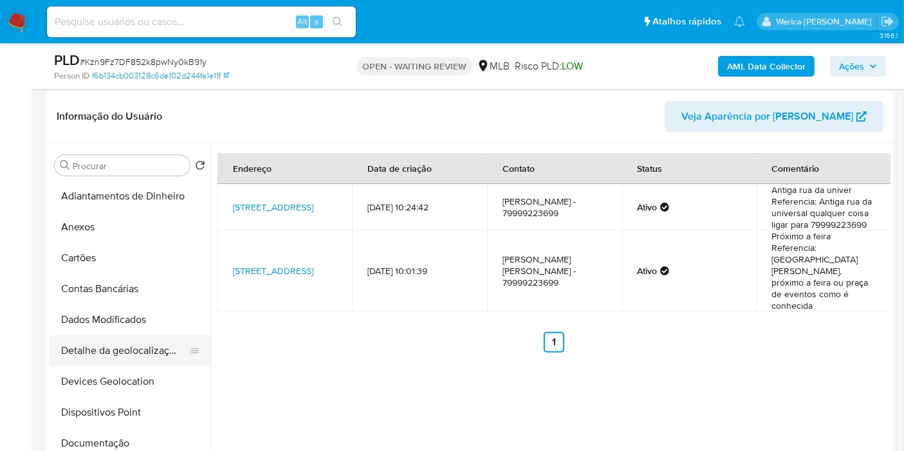
click at [143, 363] on button "Detalhe da geolocalização" at bounding box center [125, 350] width 151 height 31
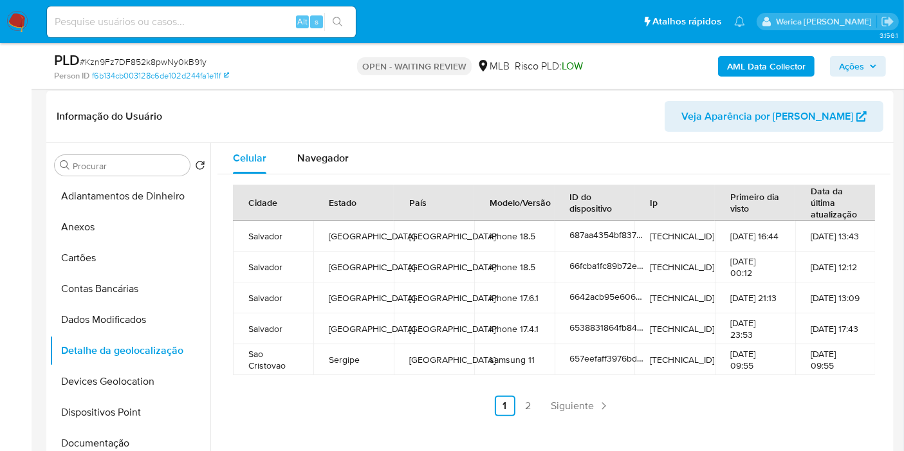
drag, startPoint x: 767, startPoint y: 326, endPoint x: 760, endPoint y: 324, distance: 6.7
click at [762, 324] on td "24-10-2023 23:53" at bounding box center [755, 328] width 80 height 31
click at [788, 157] on div "Celular Navegador" at bounding box center [553, 158] width 673 height 31
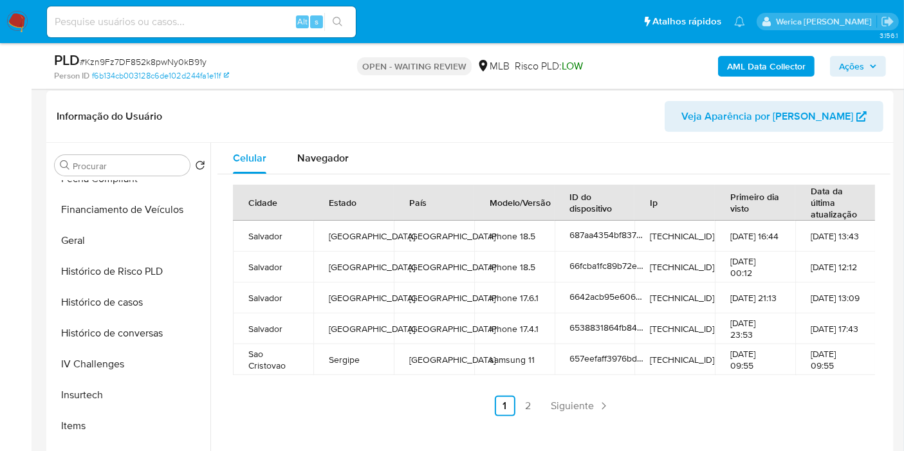
scroll to position [571, 0]
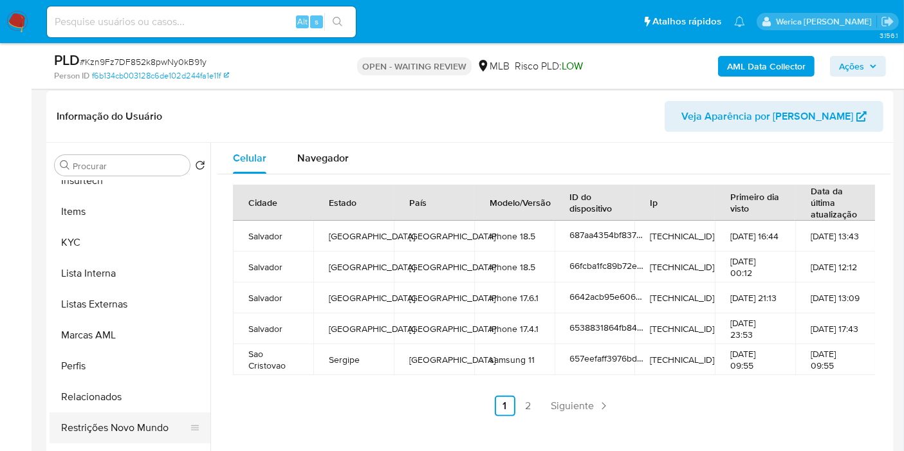
click at [135, 440] on button "Restrições Novo Mundo" at bounding box center [125, 427] width 151 height 31
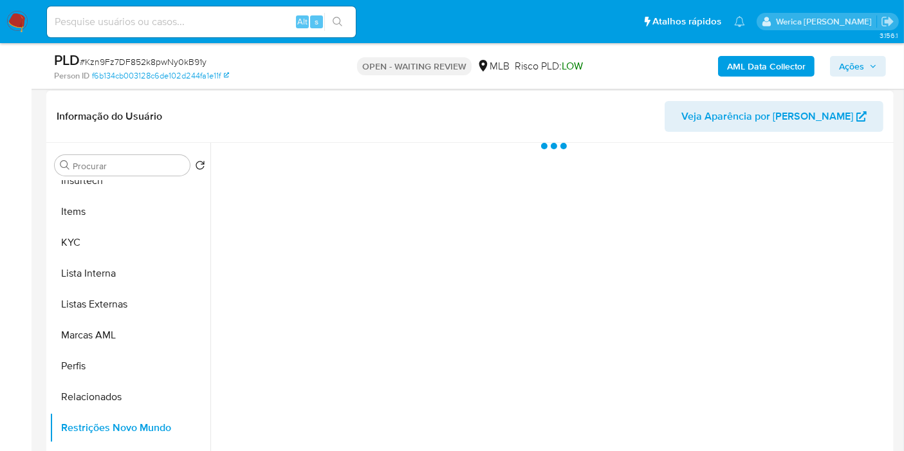
click at [330, 161] on div at bounding box center [550, 307] width 680 height 329
click at [311, 159] on button "Historial" at bounding box center [346, 160] width 70 height 34
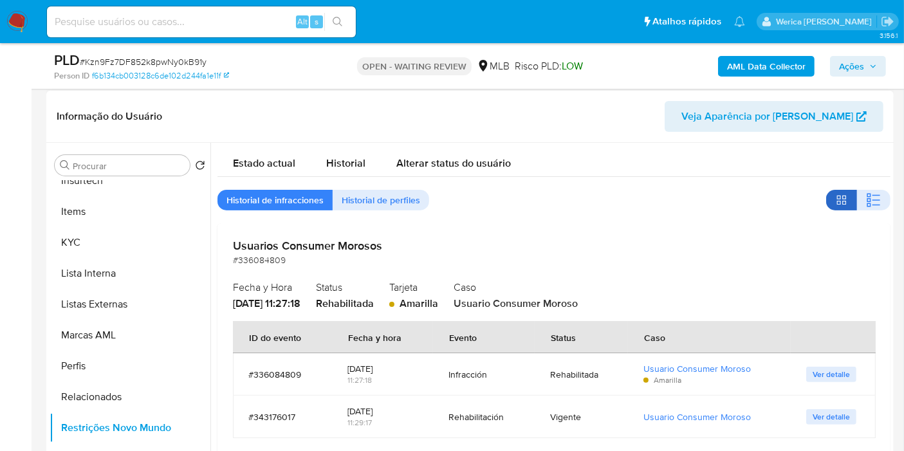
click at [851, 206] on button "button" at bounding box center [841, 200] width 31 height 21
click at [867, 201] on icon "button" at bounding box center [869, 200] width 4 height 4
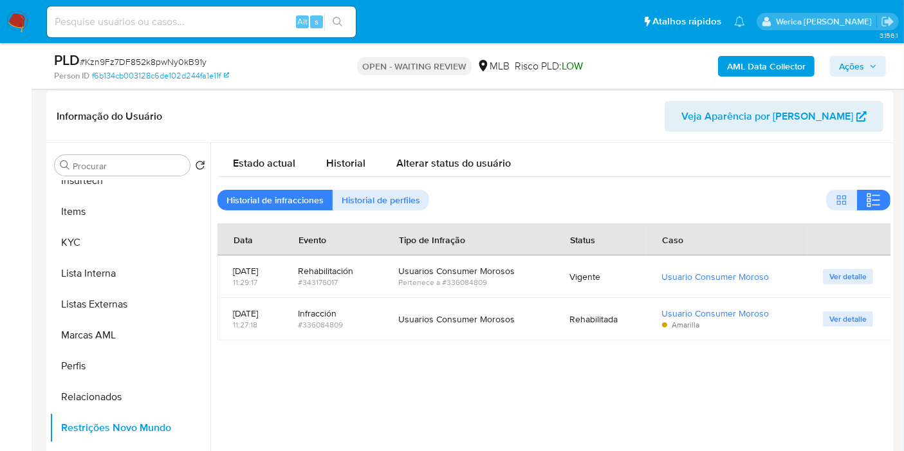
drag, startPoint x: 736, startPoint y: 201, endPoint x: 735, endPoint y: 192, distance: 9.7
click at [736, 201] on div "Historial de infracciones Historial de perfiles" at bounding box center [553, 200] width 673 height 21
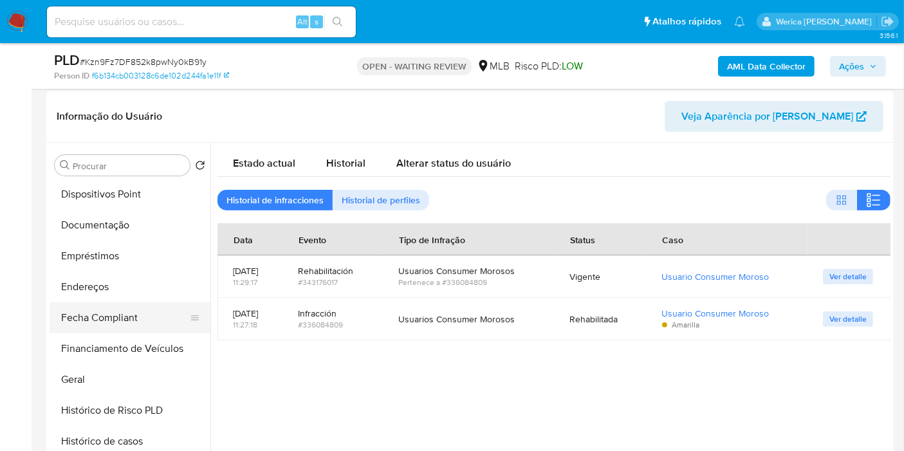
scroll to position [143, 0]
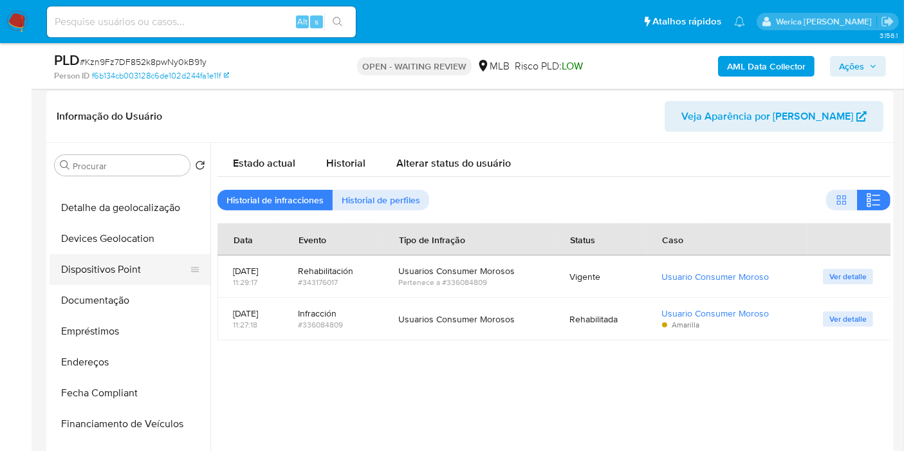
click at [125, 277] on button "Dispositivos Point" at bounding box center [125, 269] width 151 height 31
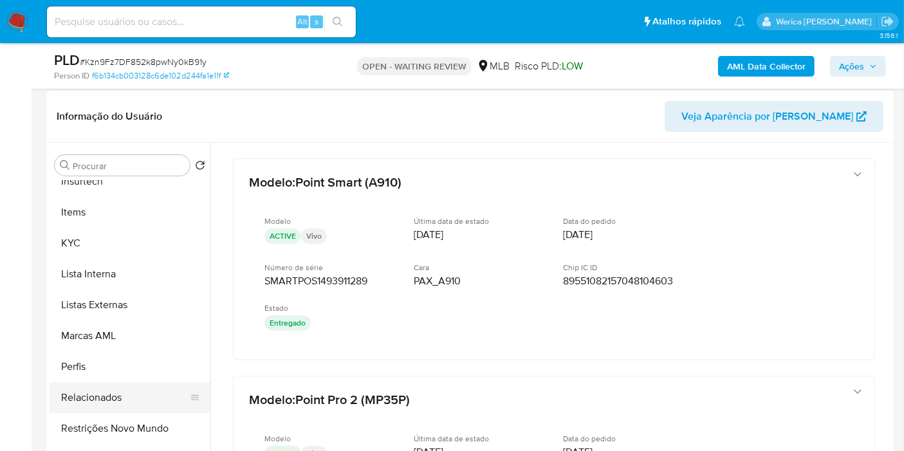
scroll to position [574, 0]
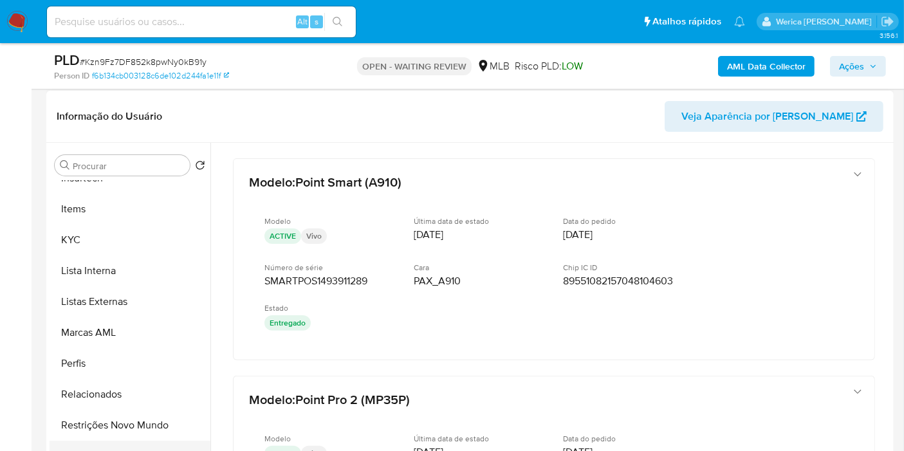
click at [136, 445] on button "CBT" at bounding box center [125, 456] width 151 height 31
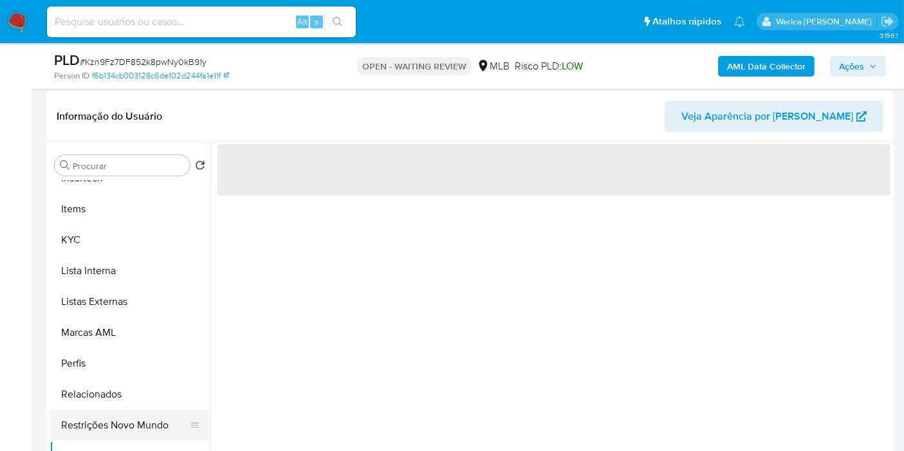
click at [165, 425] on button "Restrições Novo Mundo" at bounding box center [125, 425] width 151 height 31
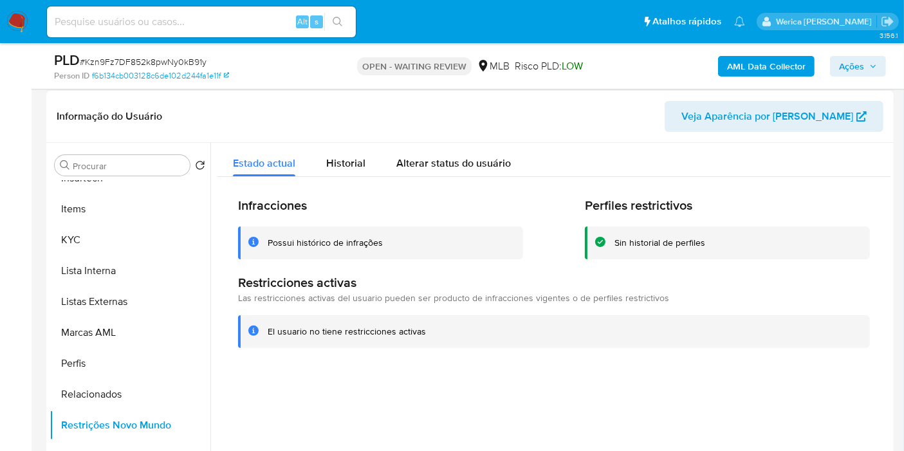
drag, startPoint x: 338, startPoint y: 172, endPoint x: 486, endPoint y: 178, distance: 148.1
click at [338, 172] on div "Historial" at bounding box center [345, 160] width 39 height 34
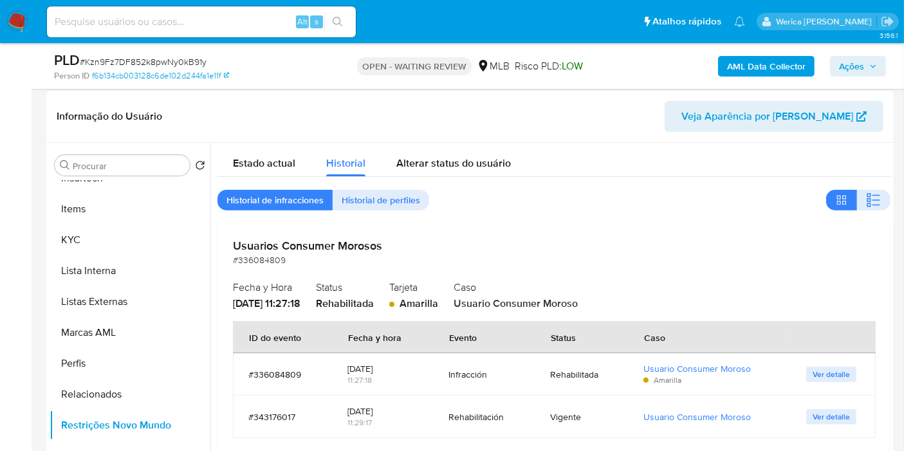
drag, startPoint x: 860, startPoint y: 195, endPoint x: 865, endPoint y: 214, distance: 19.2
click at [863, 207] on button "button" at bounding box center [873, 200] width 33 height 21
click at [865, 214] on div "Estado actual Historial Alterar status do usuário Historial de infracciones His…" at bounding box center [553, 303] width 673 height 321
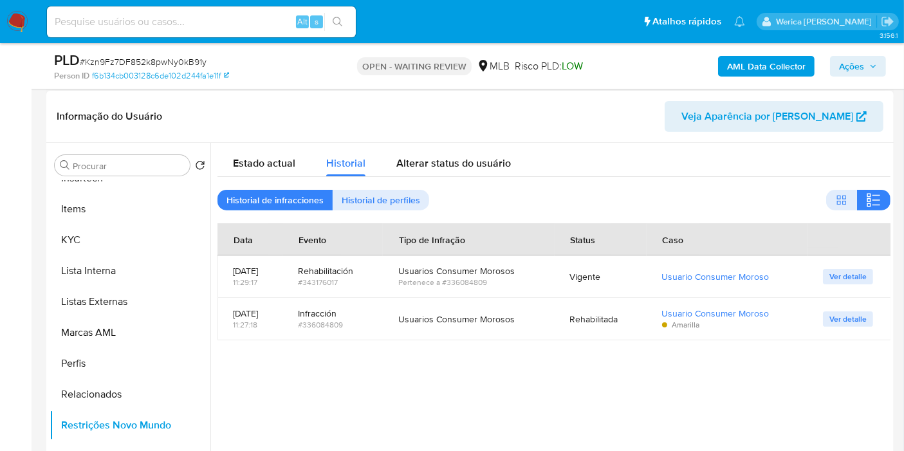
click at [782, 374] on div at bounding box center [550, 307] width 680 height 329
click at [678, 398] on div at bounding box center [550, 307] width 680 height 329
click at [130, 239] on button "KYC" at bounding box center [125, 240] width 151 height 31
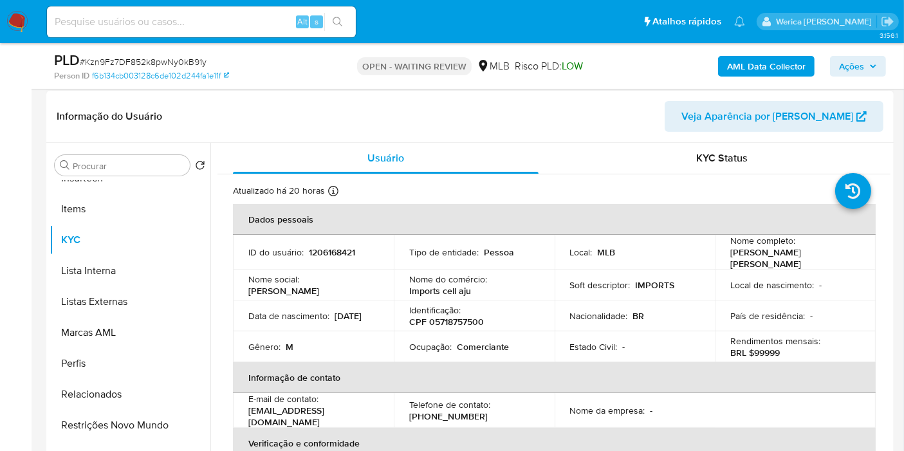
click at [476, 342] on p "Comerciante" at bounding box center [483, 347] width 52 height 12
copy p "Comerciante"
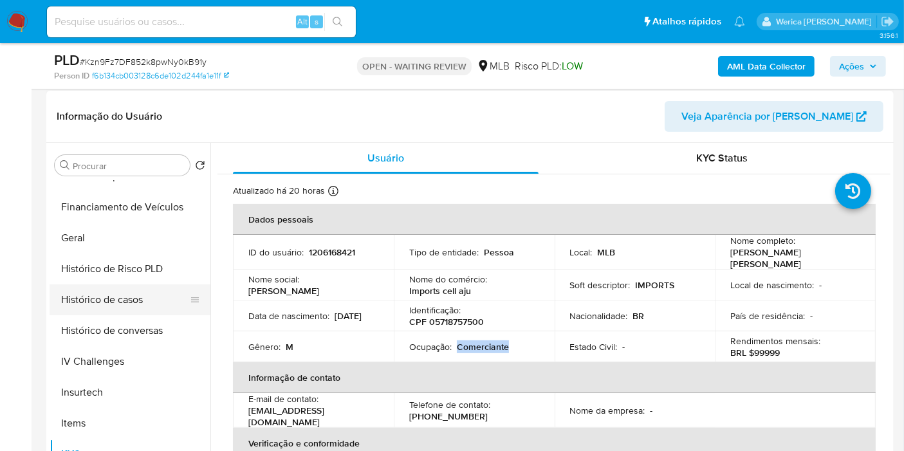
click at [125, 299] on button "Histórico de casos" at bounding box center [125, 299] width 151 height 31
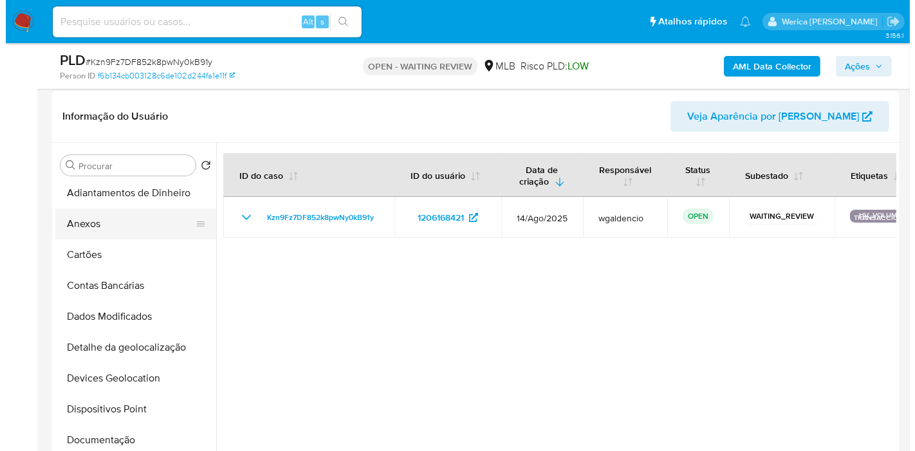
scroll to position [2, 0]
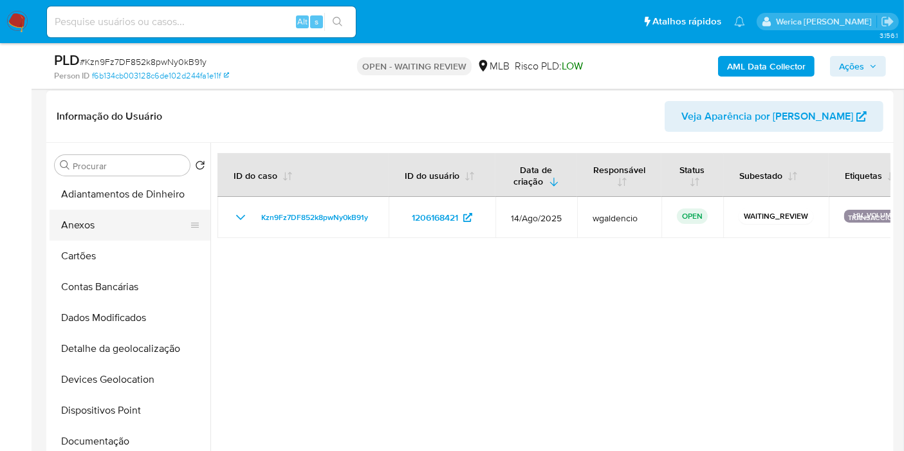
click at [115, 230] on button "Anexos" at bounding box center [125, 225] width 151 height 31
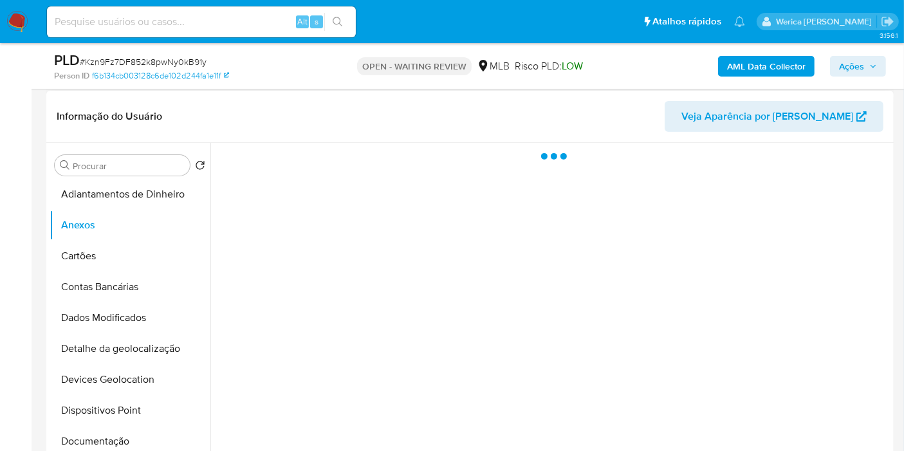
click at [652, 331] on div at bounding box center [550, 307] width 680 height 329
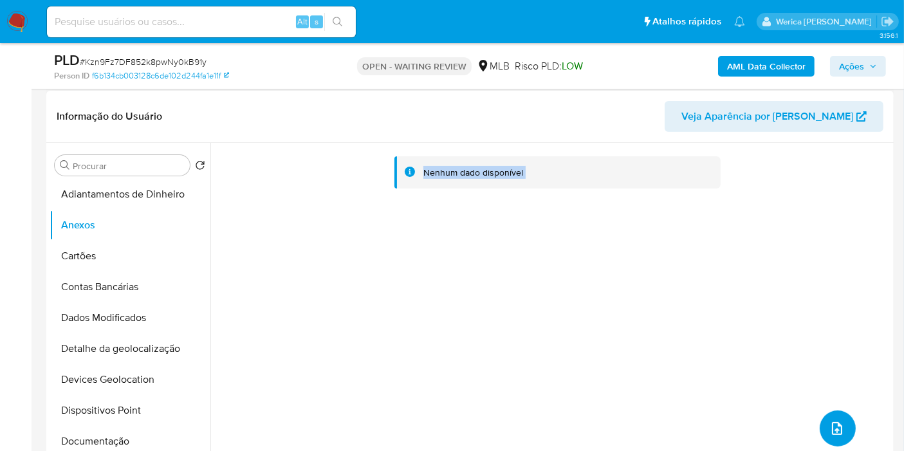
click at [829, 423] on icon "upload-file" at bounding box center [836, 428] width 15 height 15
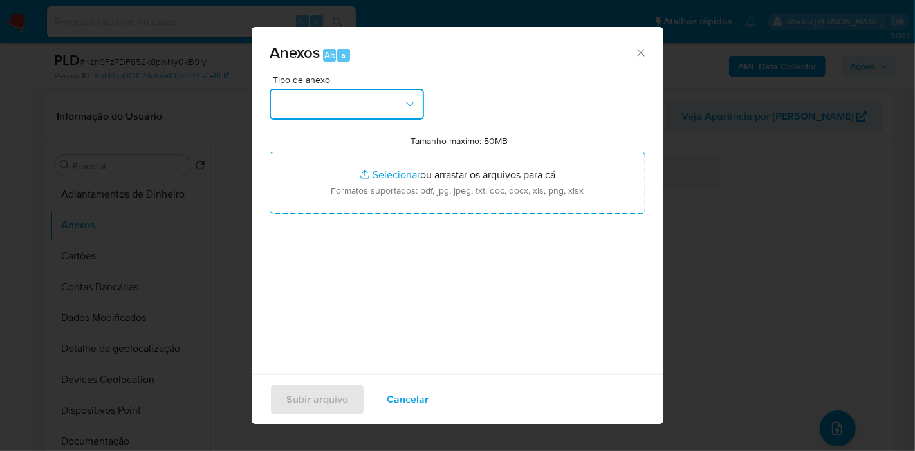
click at [386, 112] on button "button" at bounding box center [347, 104] width 154 height 31
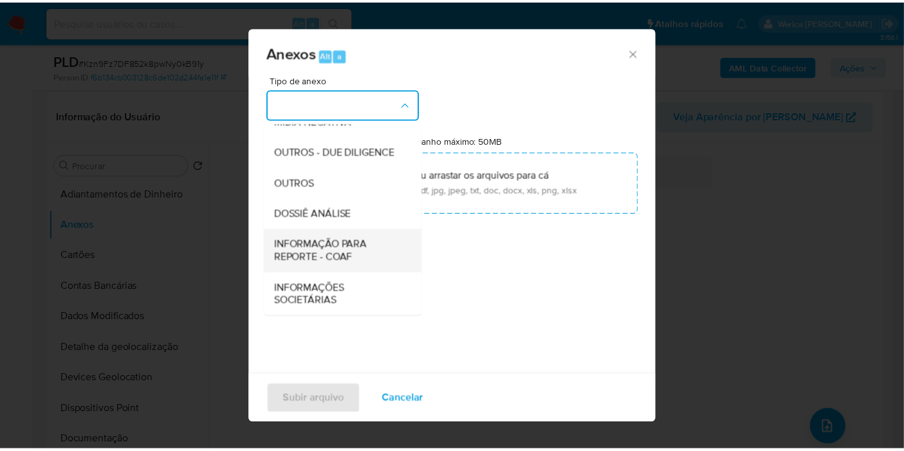
scroll to position [197, 0]
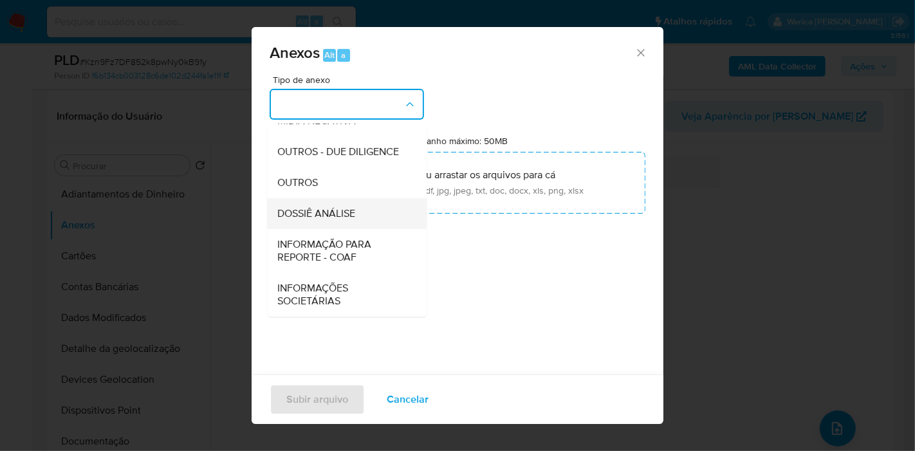
click at [342, 219] on span "DOSSIÊ ANÁLISE" at bounding box center [316, 213] width 78 height 13
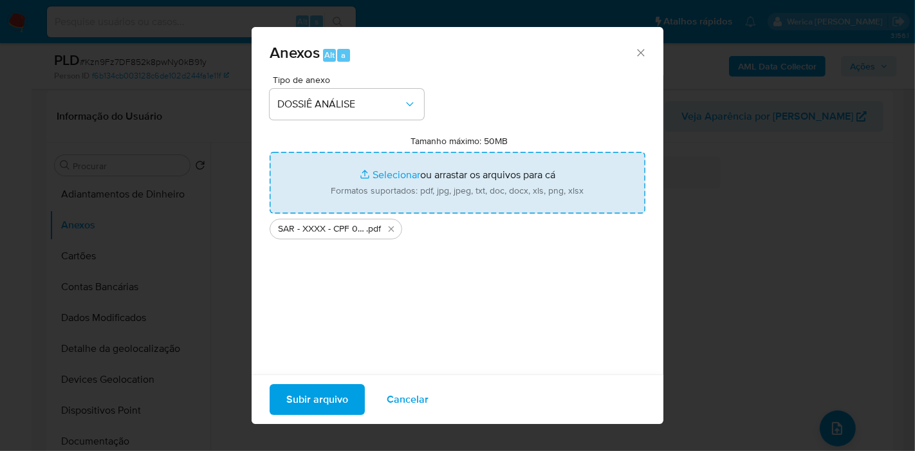
type input "C:\fakepath\Mulan 1206168421_2025_08_26_12_25_22.xlsx"
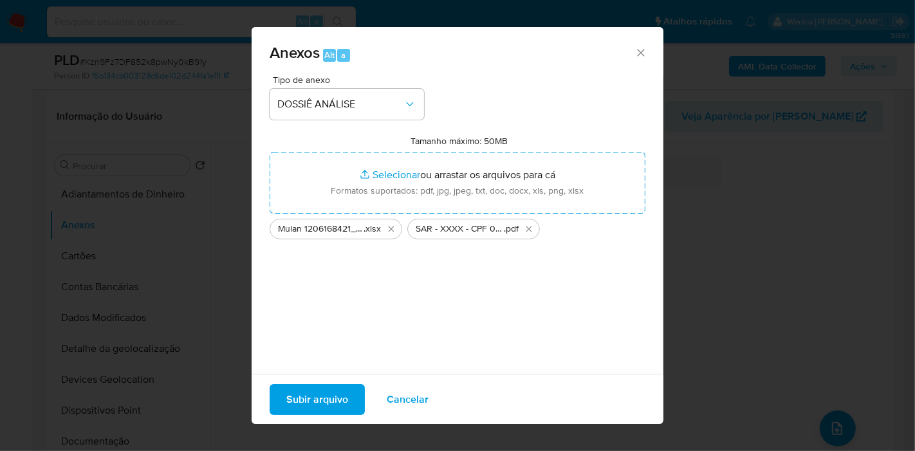
click at [339, 401] on span "Subir arquivo" at bounding box center [317, 399] width 62 height 28
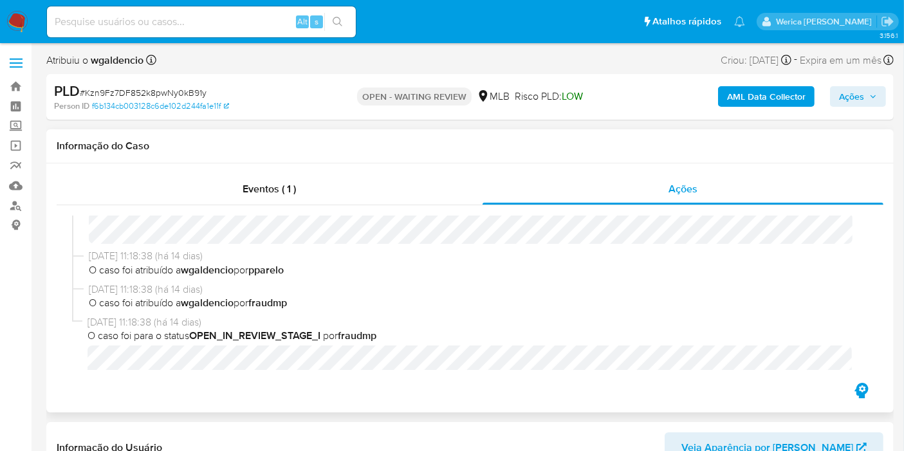
scroll to position [571, 0]
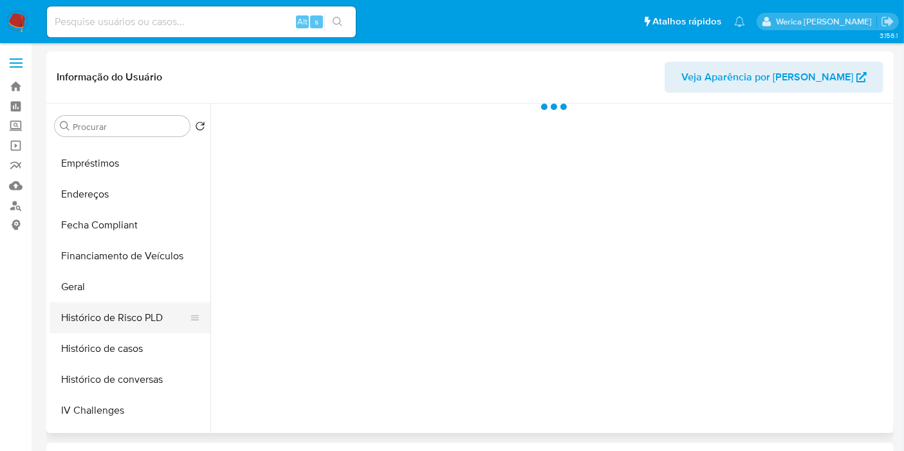
scroll to position [286, 0]
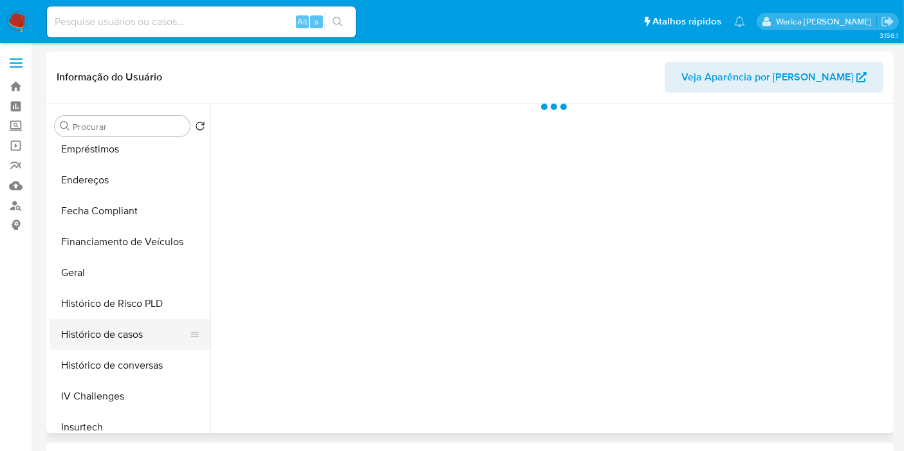
click at [127, 344] on button "Histórico de casos" at bounding box center [125, 334] width 151 height 31
select select "10"
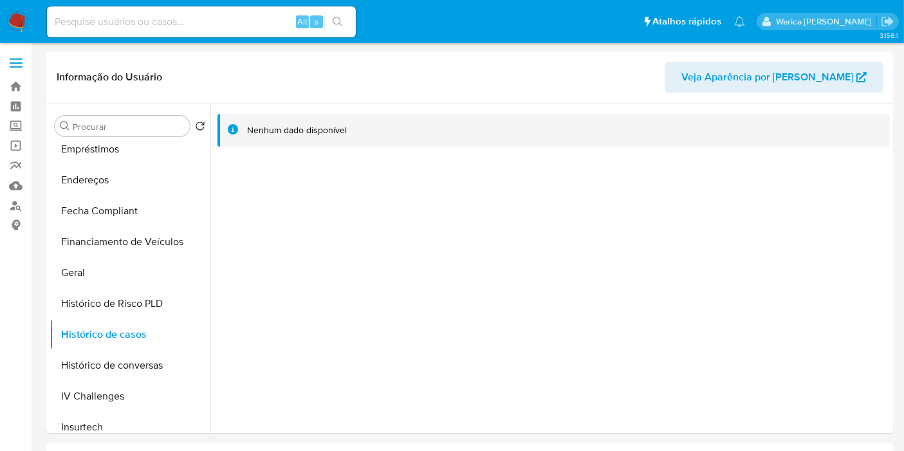
click at [9, 21] on img at bounding box center [17, 22] width 22 height 22
click at [10, 18] on img at bounding box center [17, 22] width 22 height 22
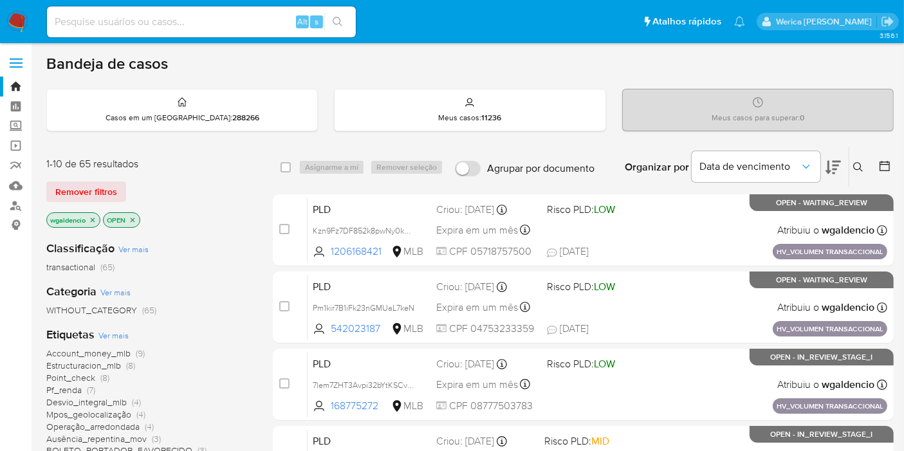
click at [870, 164] on div "Organizar por Data de vencimento Os resultados não podem ser classificados enqu…" at bounding box center [747, 167] width 293 height 40
click at [840, 172] on icon at bounding box center [832, 167] width 15 height 15
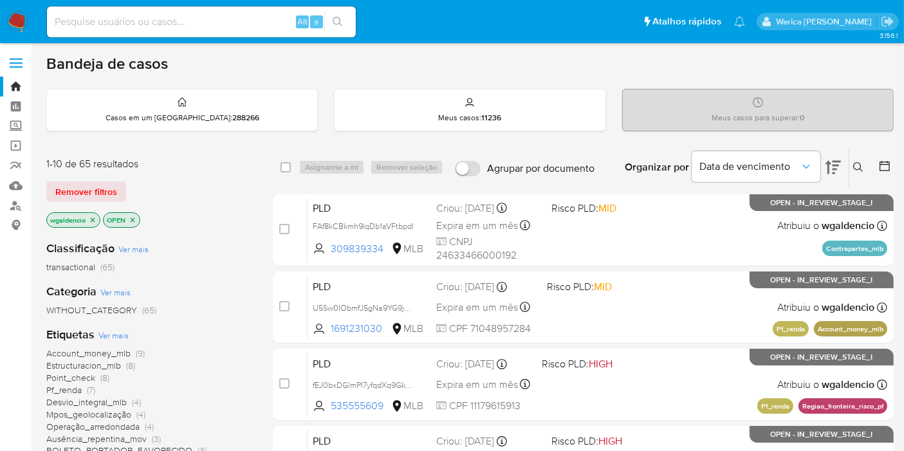
click at [856, 160] on button at bounding box center [859, 167] width 21 height 15
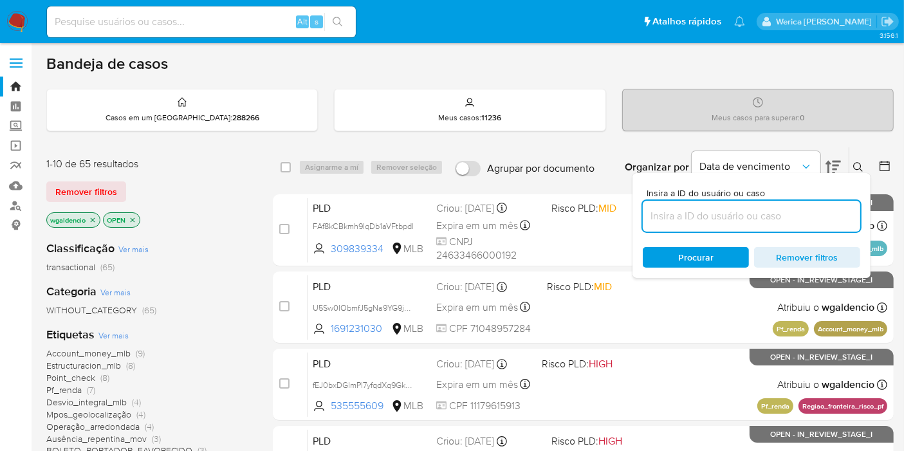
drag, startPoint x: 781, startPoint y: 223, endPoint x: 777, endPoint y: 216, distance: 7.5
click at [781, 223] on input at bounding box center [751, 216] width 217 height 17
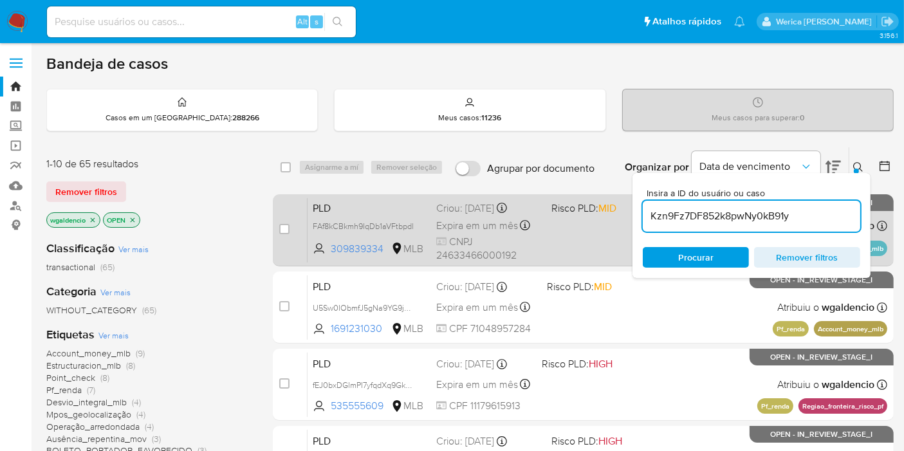
type input "Kzn9Fz7DF852k8pwNy0kB91y"
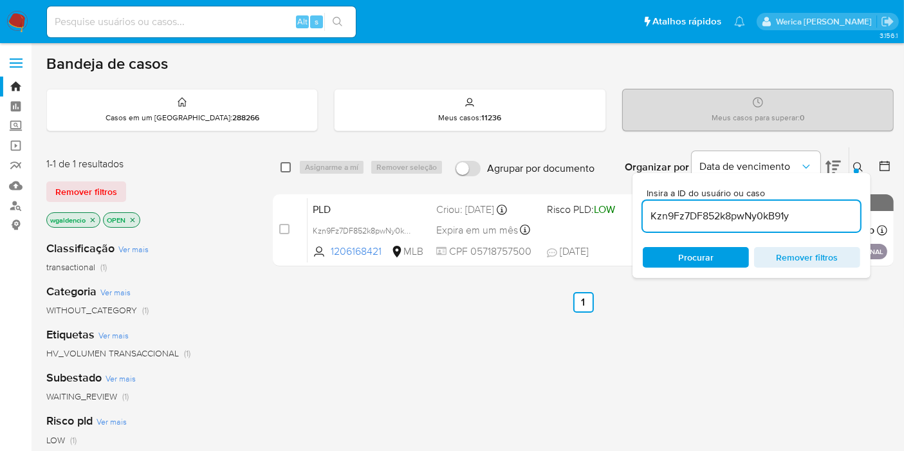
click at [286, 170] on input "checkbox" at bounding box center [285, 167] width 10 height 10
checkbox input "true"
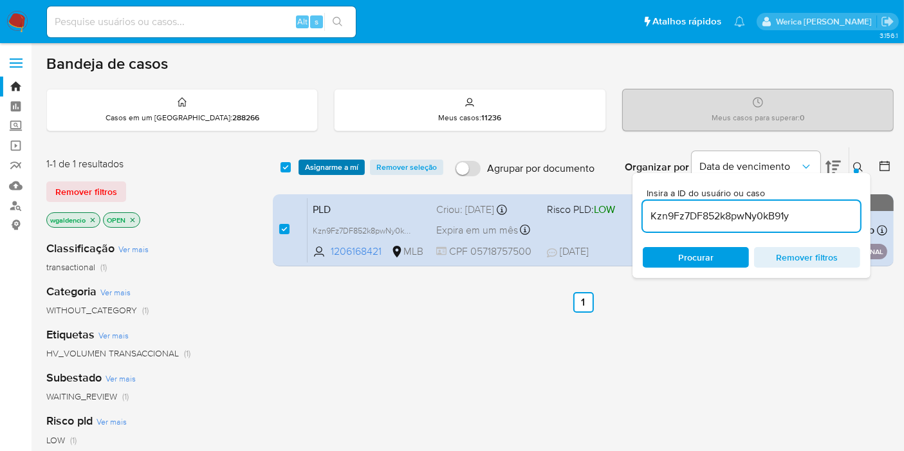
click at [308, 168] on span "Asignarme a mí" at bounding box center [331, 167] width 53 height 13
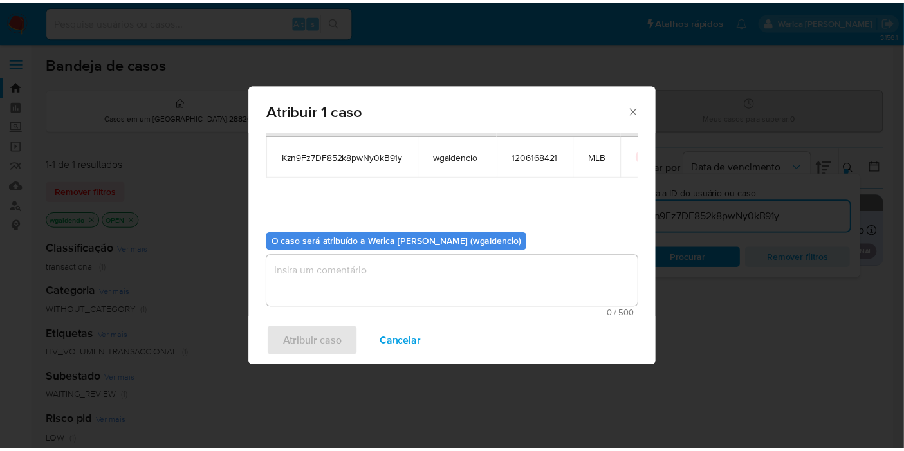
scroll to position [66, 0]
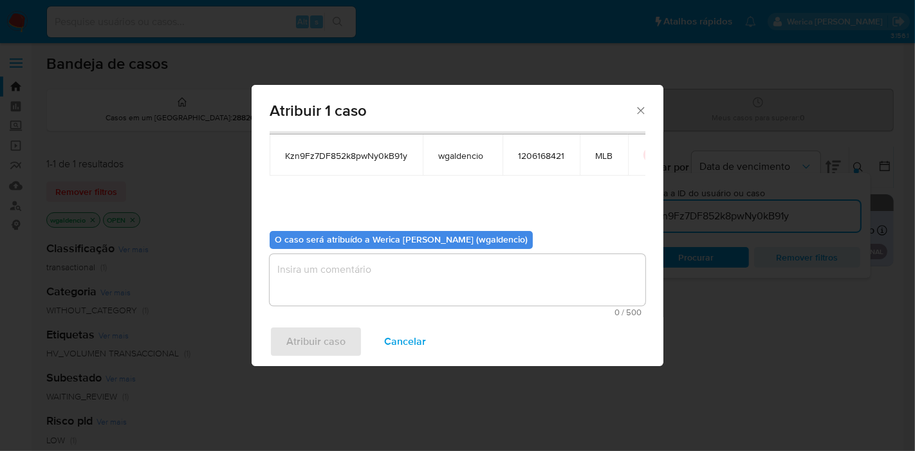
click at [344, 275] on textarea "assign-modal" at bounding box center [458, 279] width 376 height 51
click at [298, 335] on span "Atribuir caso" at bounding box center [315, 341] width 59 height 28
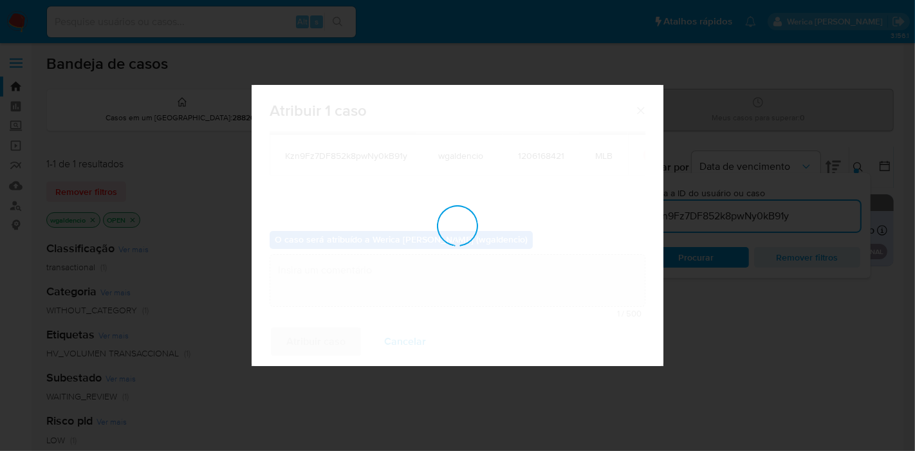
checkbox input "false"
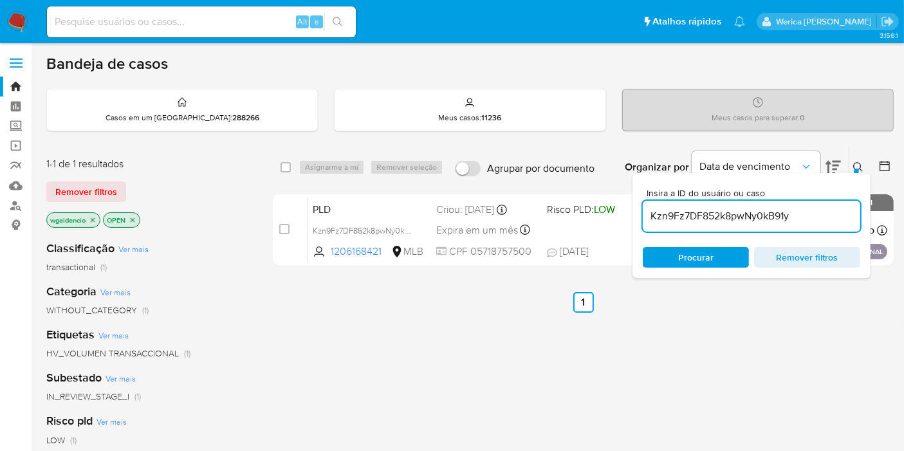
click at [849, 164] on button at bounding box center [859, 167] width 21 height 15
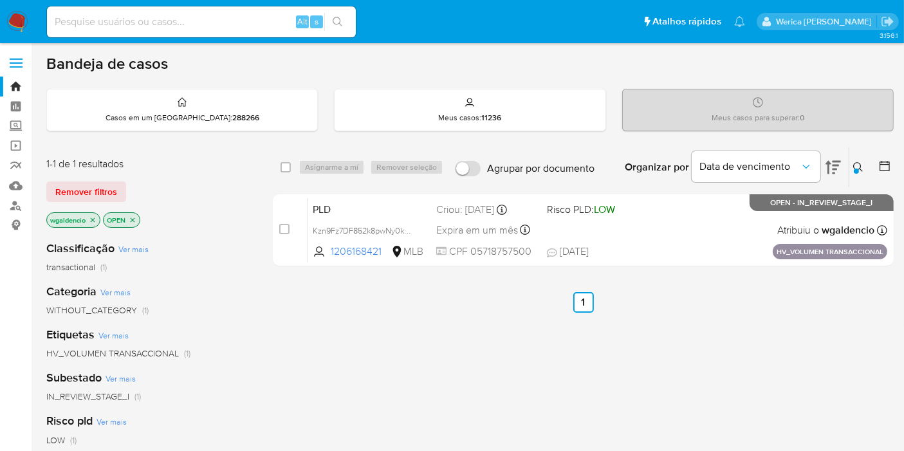
drag, startPoint x: 876, startPoint y: 172, endPoint x: 865, endPoint y: 168, distance: 11.0
click at [873, 170] on div at bounding box center [881, 167] width 23 height 40
click at [860, 168] on icon at bounding box center [858, 167] width 10 height 10
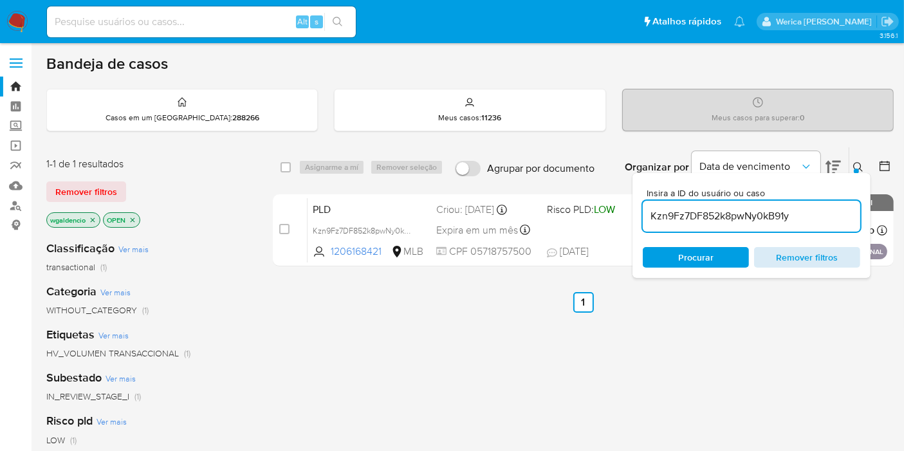
click at [791, 253] on span "Remover filtros" at bounding box center [807, 257] width 88 height 18
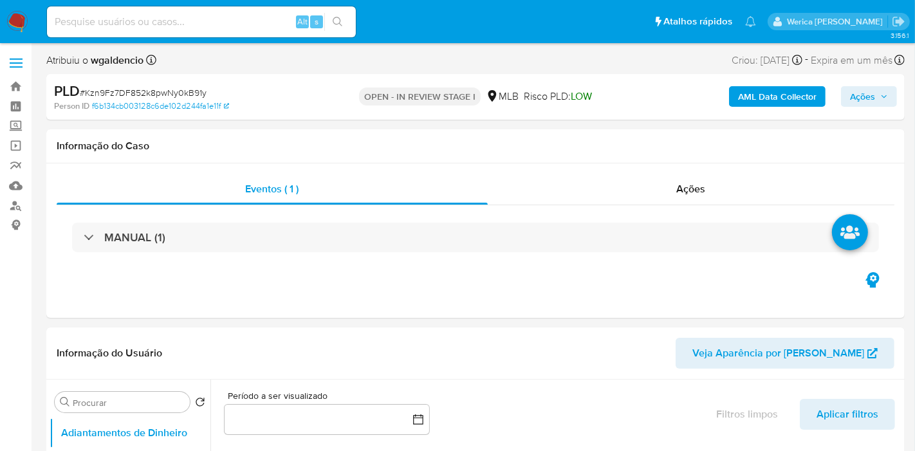
select select "10"
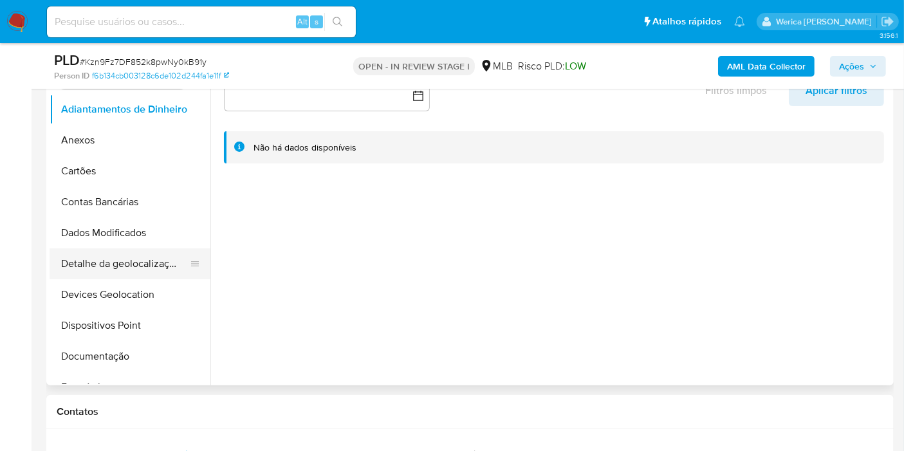
scroll to position [286, 0]
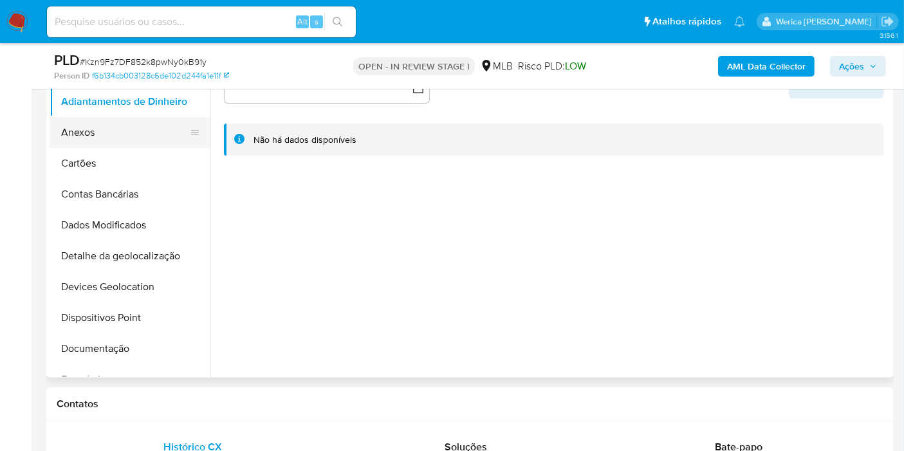
click at [75, 127] on button "Anexos" at bounding box center [125, 132] width 151 height 31
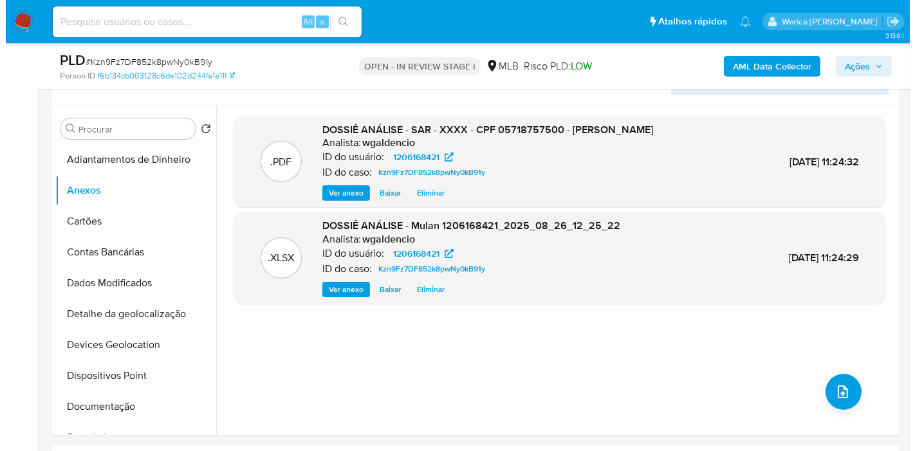
scroll to position [214, 0]
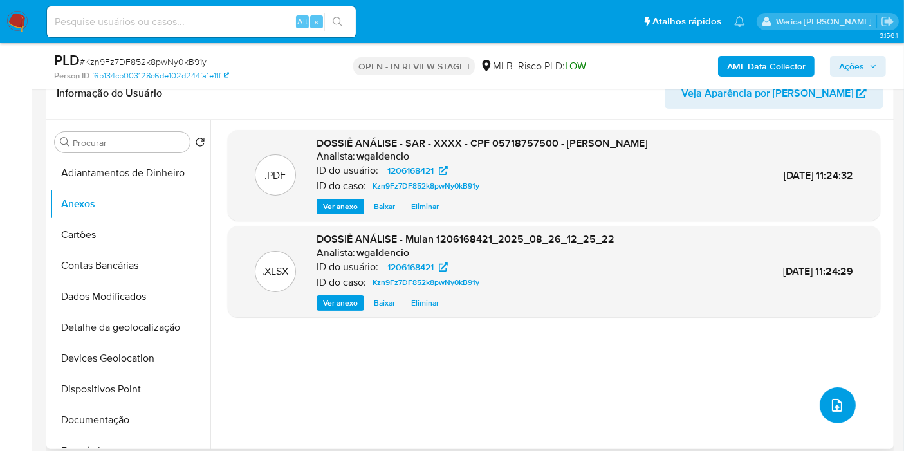
click at [834, 401] on icon "upload-file" at bounding box center [836, 405] width 15 height 15
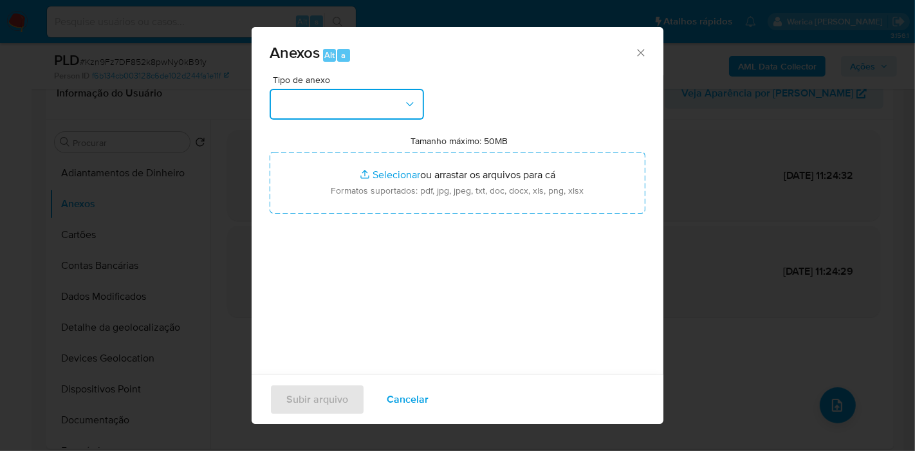
click at [376, 91] on button "button" at bounding box center [347, 104] width 154 height 31
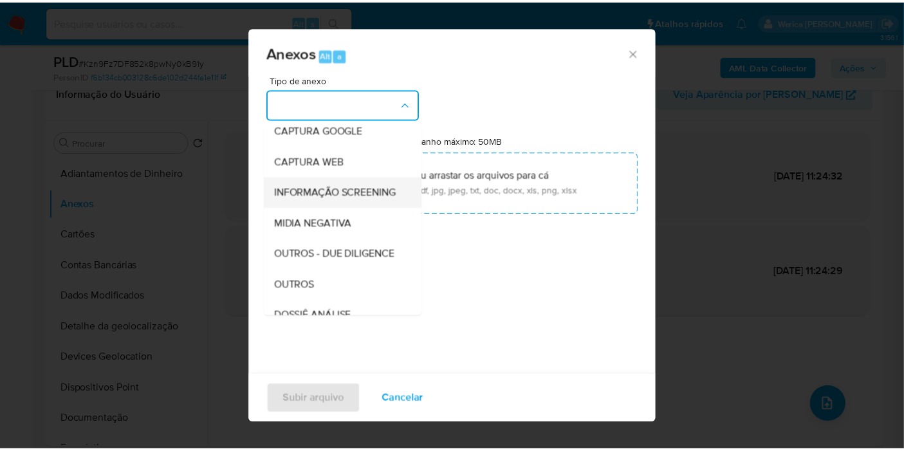
scroll to position [143, 0]
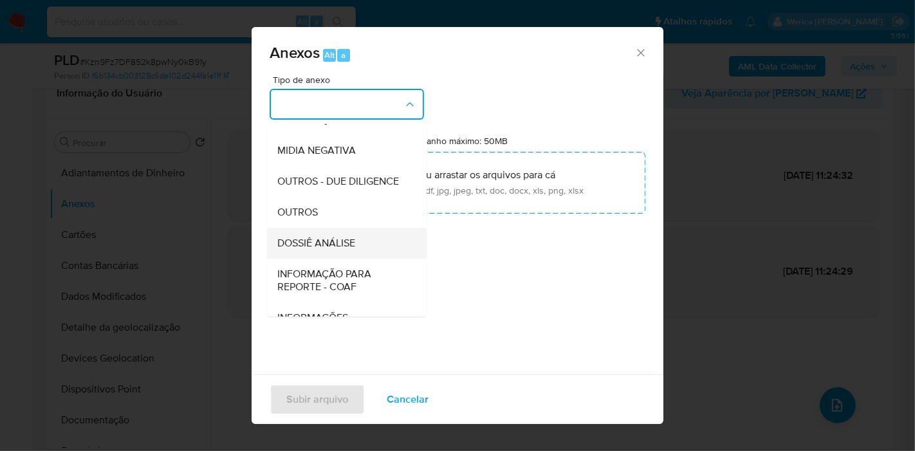
click at [333, 250] on span "DOSSIÊ ANÁLISE" at bounding box center [316, 243] width 78 height 13
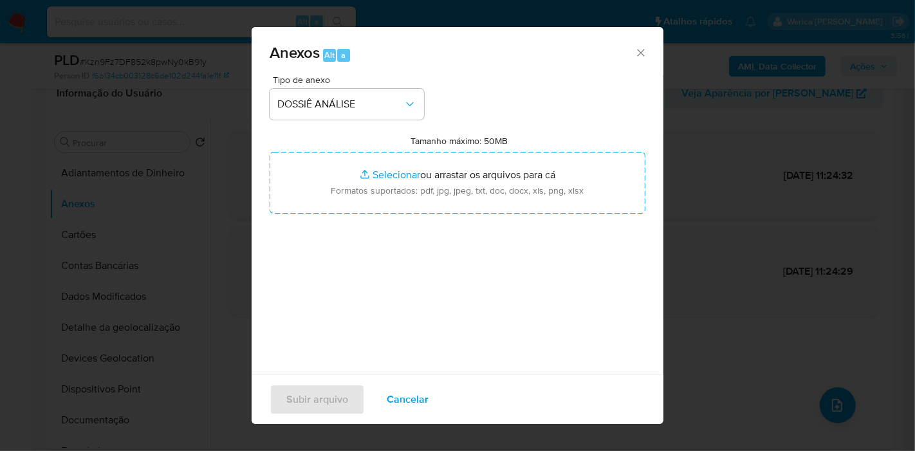
click at [413, 402] on span "Cancelar" at bounding box center [408, 399] width 42 height 28
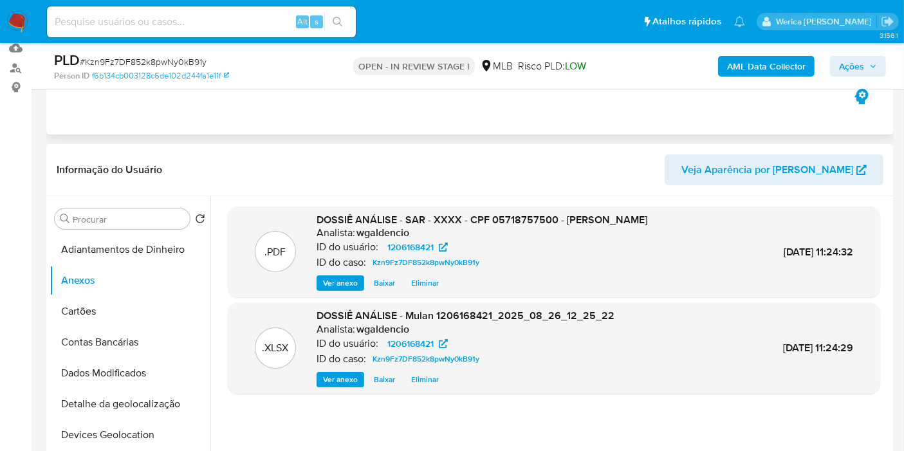
scroll to position [0, 0]
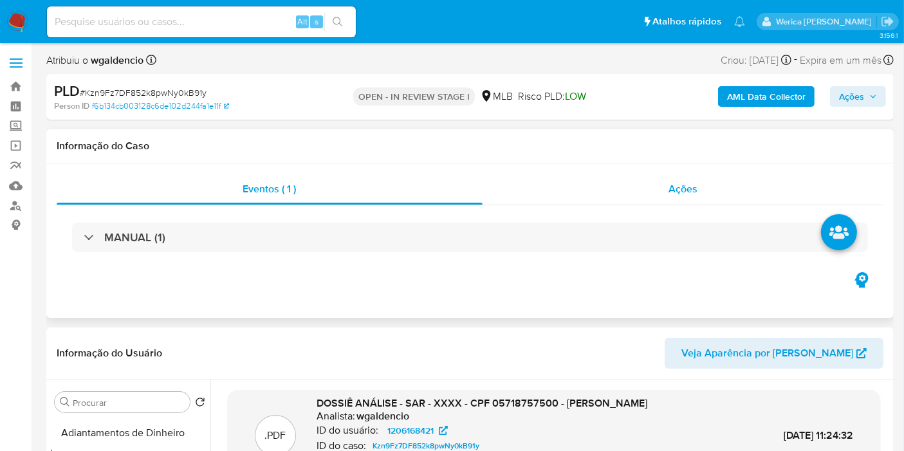
click at [704, 185] on div "Ações" at bounding box center [682, 189] width 401 height 31
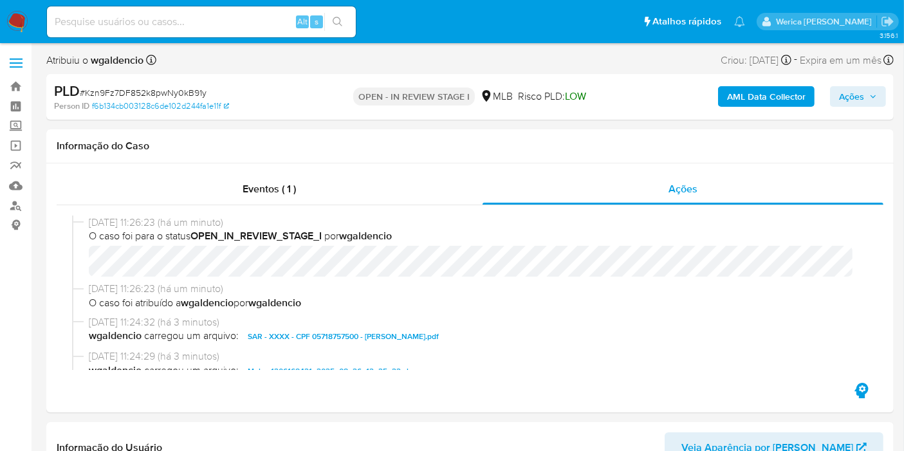
click at [849, 102] on span "Ações" at bounding box center [851, 96] width 25 height 21
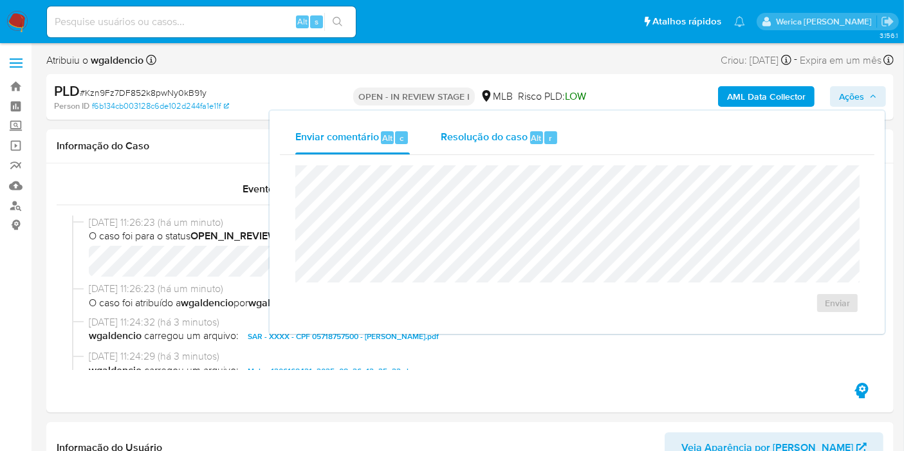
drag, startPoint x: 489, startPoint y: 143, endPoint x: 489, endPoint y: 153, distance: 9.6
click at [489, 144] on div "Resolução do caso Alt r" at bounding box center [500, 137] width 118 height 33
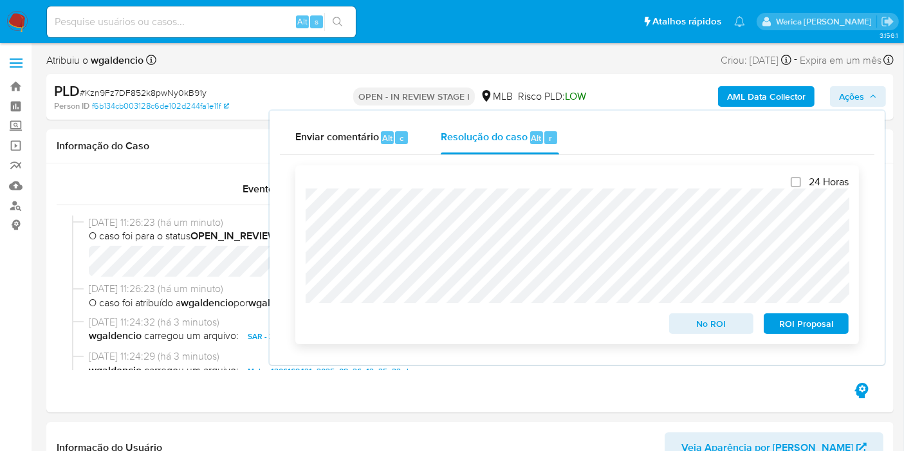
drag, startPoint x: 789, startPoint y: 322, endPoint x: 783, endPoint y: 328, distance: 8.2
click at [789, 324] on span "ROI Proposal" at bounding box center [806, 324] width 67 height 18
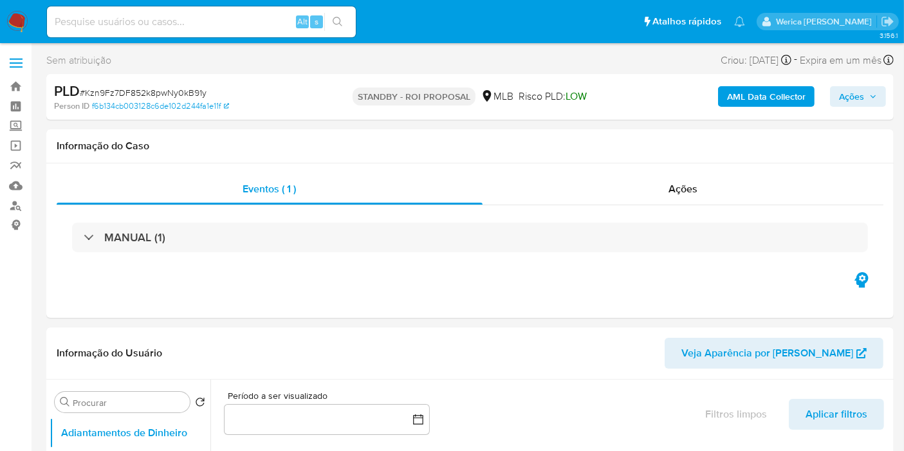
select select "10"
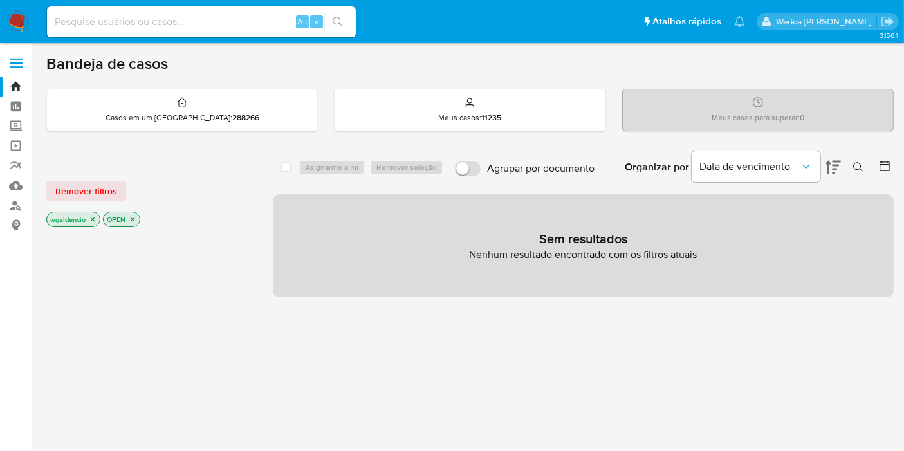
drag, startPoint x: 84, startPoint y: 194, endPoint x: 116, endPoint y: 181, distance: 34.6
click at [80, 194] on span "Remover filtros" at bounding box center [86, 191] width 62 height 18
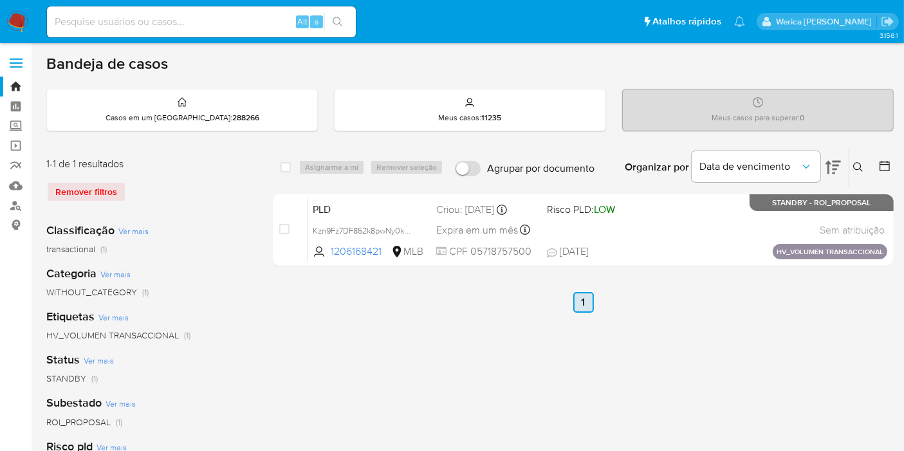
click at [577, 306] on link "1" at bounding box center [583, 302] width 21 height 21
click at [587, 299] on link "1" at bounding box center [583, 302] width 21 height 21
click at [10, 28] on img at bounding box center [17, 22] width 22 height 22
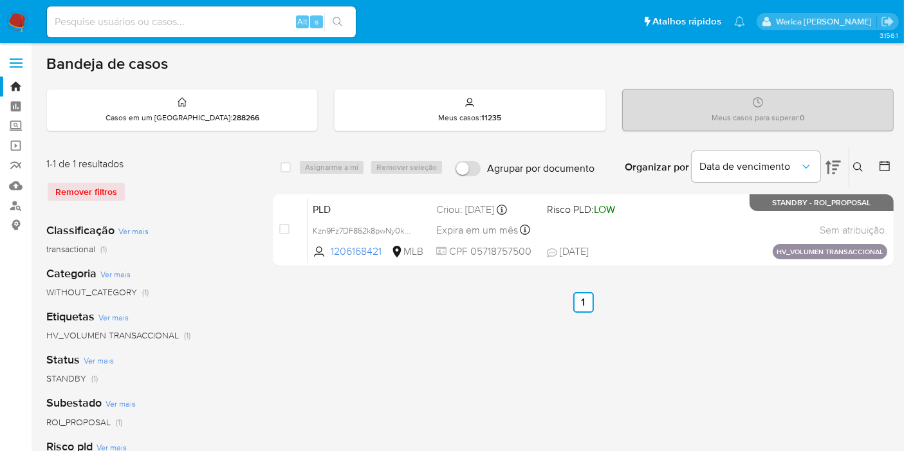
click at [10, 28] on img at bounding box center [17, 22] width 22 height 22
click at [10, 17] on img at bounding box center [17, 22] width 22 height 22
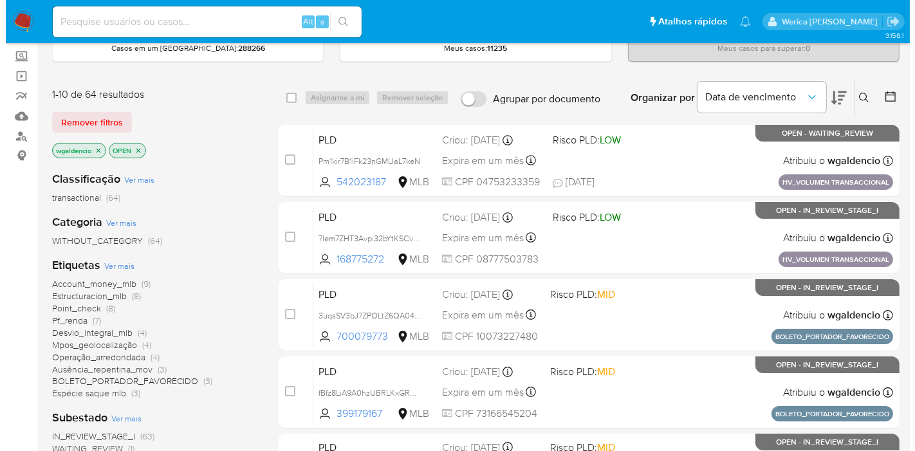
scroll to position [71, 0]
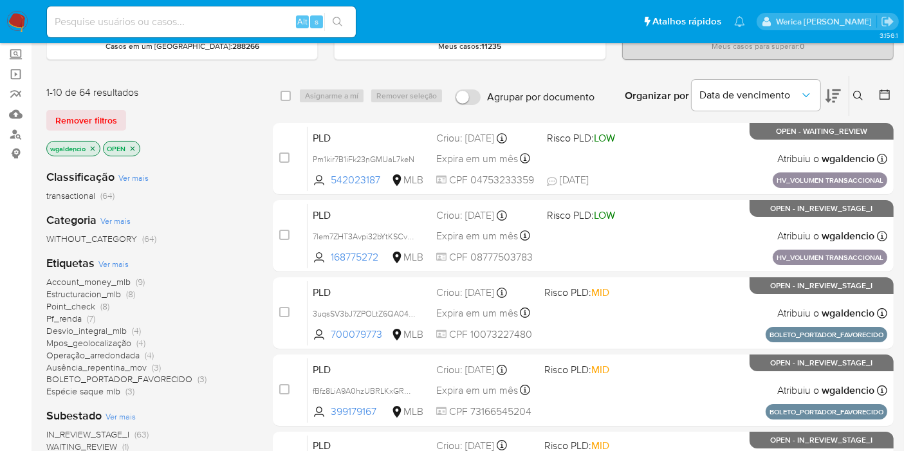
click at [116, 268] on span "Ver mais" at bounding box center [113, 264] width 30 height 12
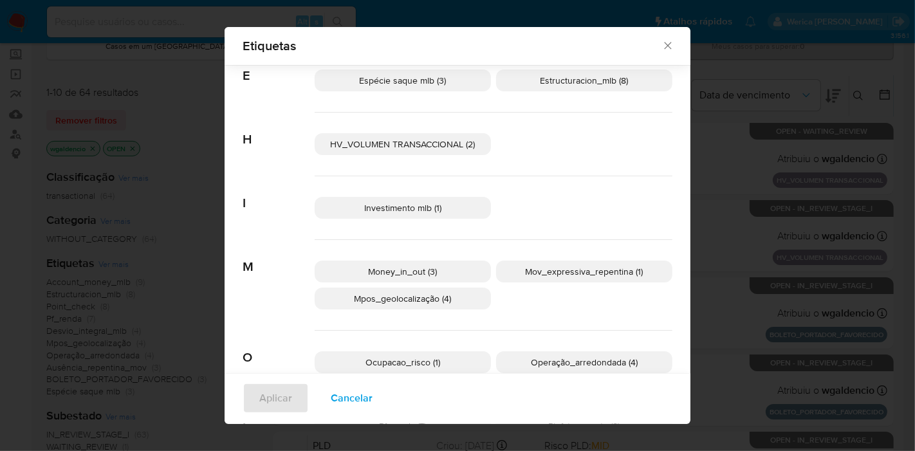
scroll to position [285, 0]
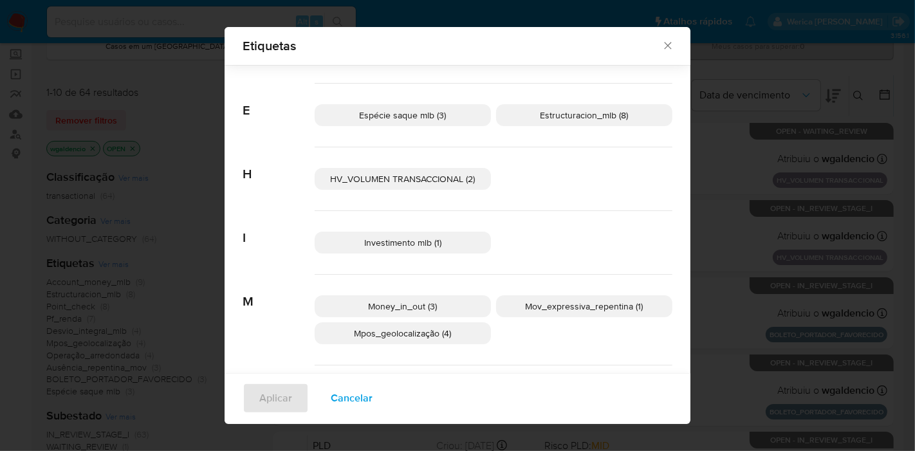
click at [396, 187] on p "HV_VOLUMEN TRANSACCIONAL (2)" at bounding box center [403, 179] width 176 height 22
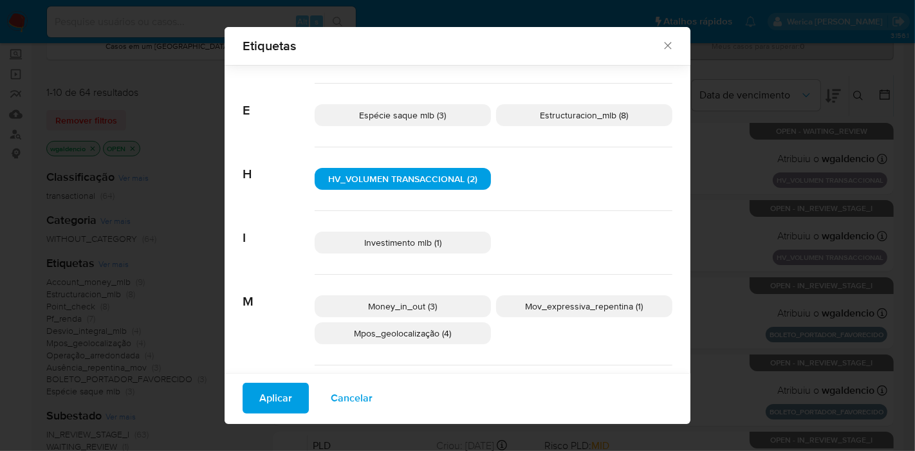
click at [262, 394] on span "Aplicar" at bounding box center [275, 398] width 33 height 28
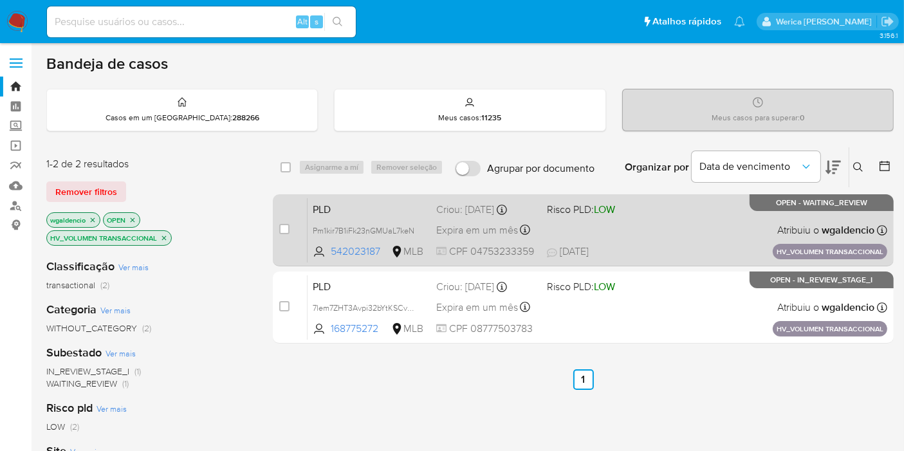
click at [656, 212] on div "PLD Pm1kir7B1iFk23nGMUaL7keN 542023187 MLB Risco PLD: LOW Criou: 14/08/2025 Cri…" at bounding box center [598, 229] width 580 height 65
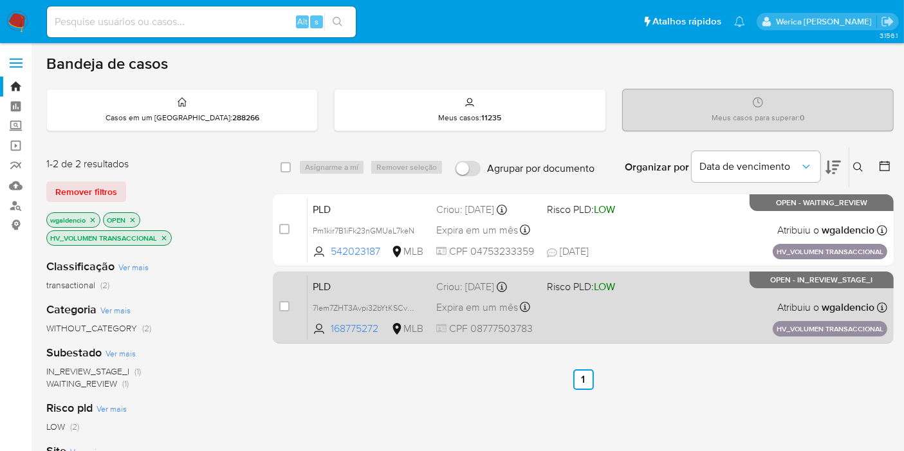
click at [672, 300] on div "PLD 7lem7ZHT3Avpi32bYtKSCvHb 168775272 MLB Risco PLD: LOW Criou: 14/08/2025 Cri…" at bounding box center [598, 307] width 580 height 65
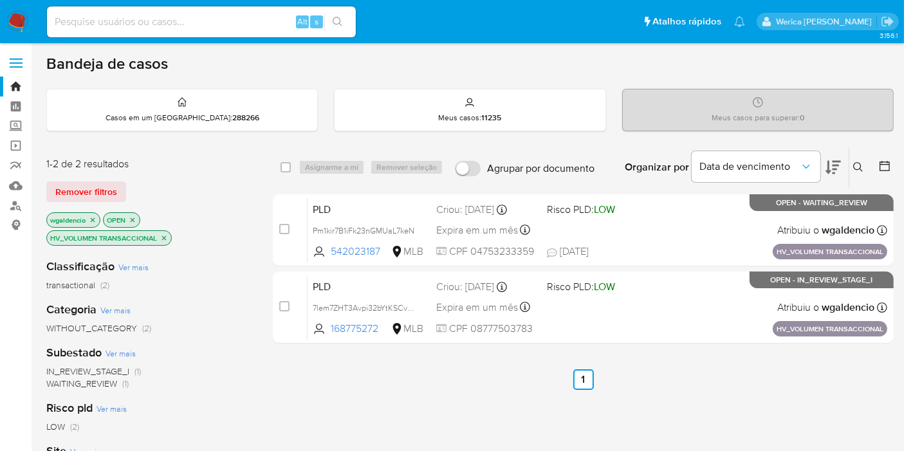
click at [160, 238] on icon "close-filter" at bounding box center [164, 238] width 8 height 8
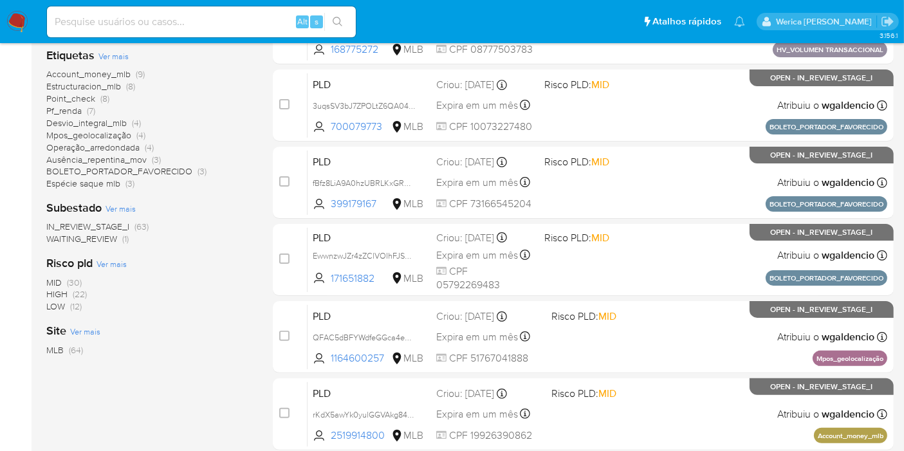
scroll to position [277, 0]
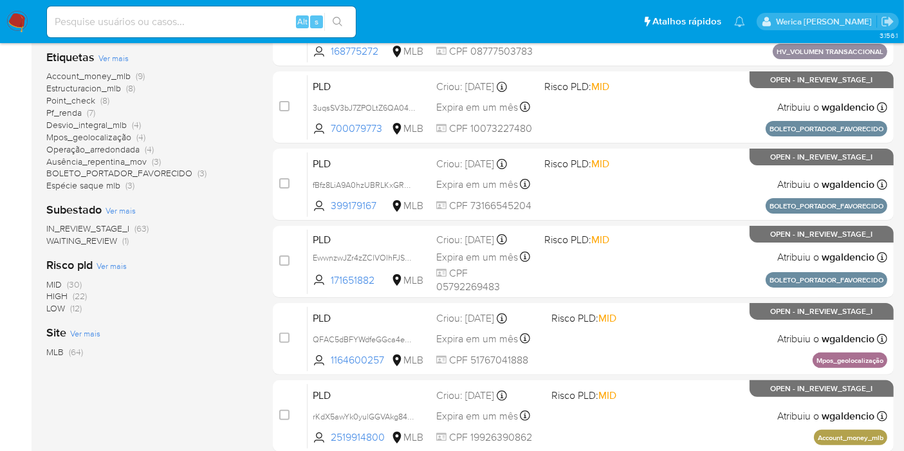
click at [106, 89] on span "Estructuracion_mlb" at bounding box center [83, 88] width 75 height 13
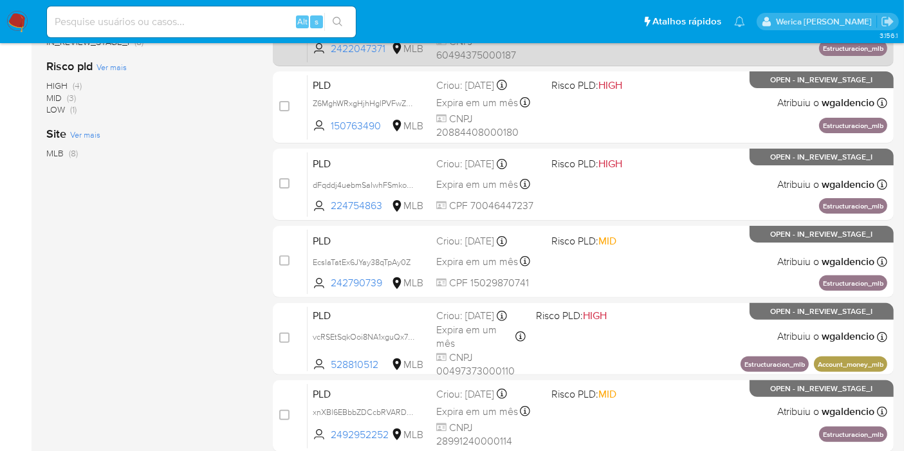
scroll to position [357, 0]
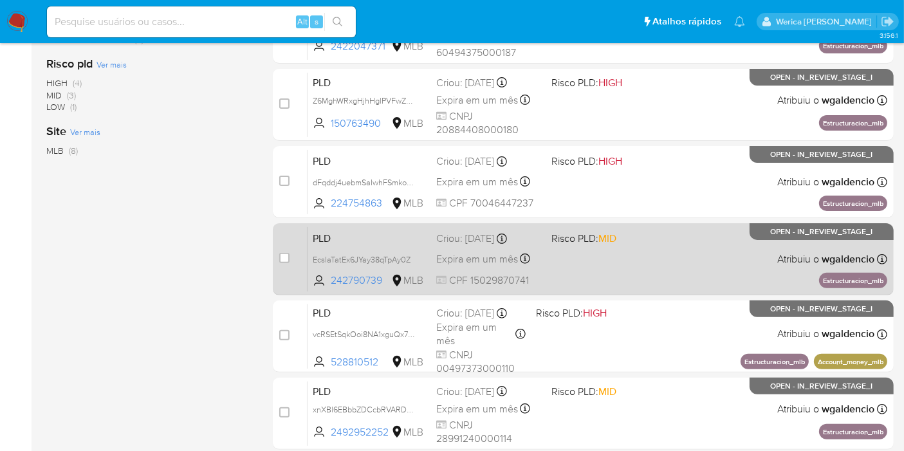
click at [670, 280] on div "PLD EcsIaTatEx6JYay38qTpAy0Z 242790739 MLB Risco PLD: MID Criou: 12/08/2025 Cri…" at bounding box center [598, 258] width 580 height 65
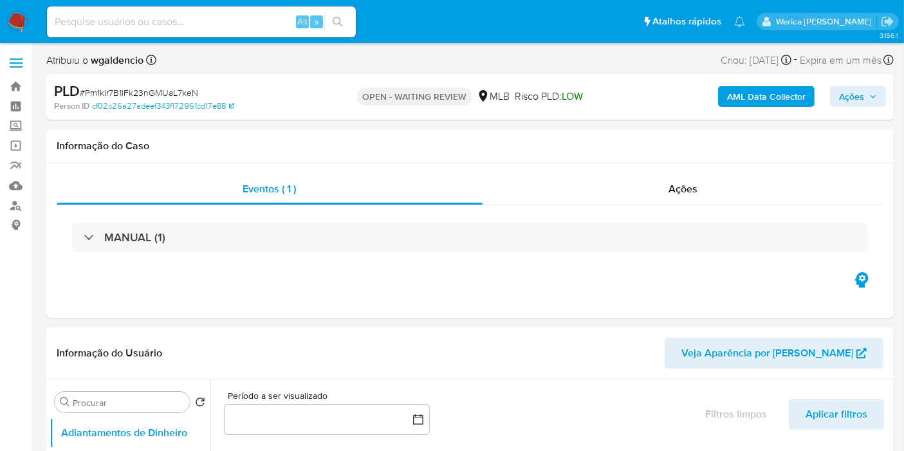
select select "10"
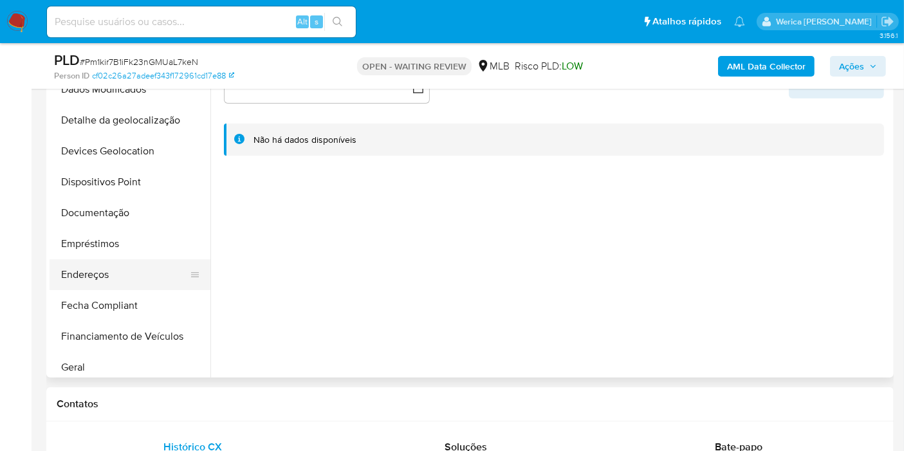
scroll to position [214, 0]
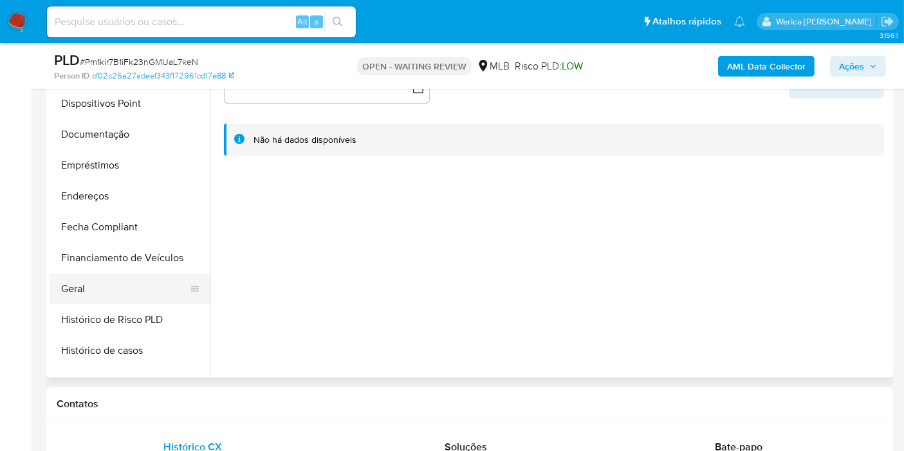
click at [112, 286] on button "Geral" at bounding box center [125, 288] width 151 height 31
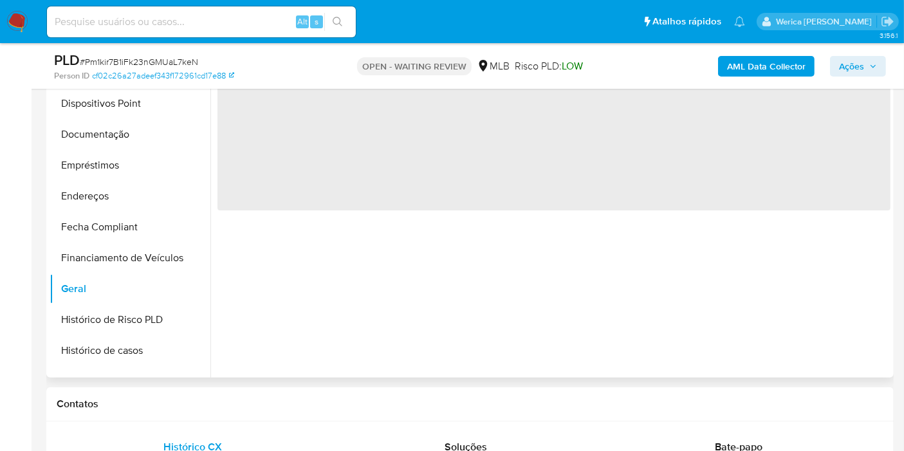
click at [384, 244] on div "‌" at bounding box center [550, 212] width 680 height 329
click at [374, 197] on span "‌" at bounding box center [553, 130] width 673 height 161
click at [371, 185] on span "‌" at bounding box center [553, 130] width 673 height 161
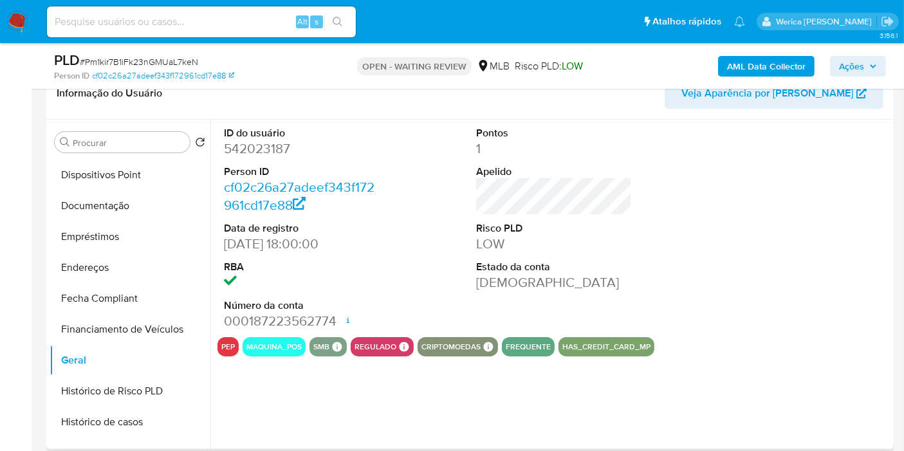
click at [275, 150] on dd "542023187" at bounding box center [302, 149] width 156 height 18
copy dd "542023187"
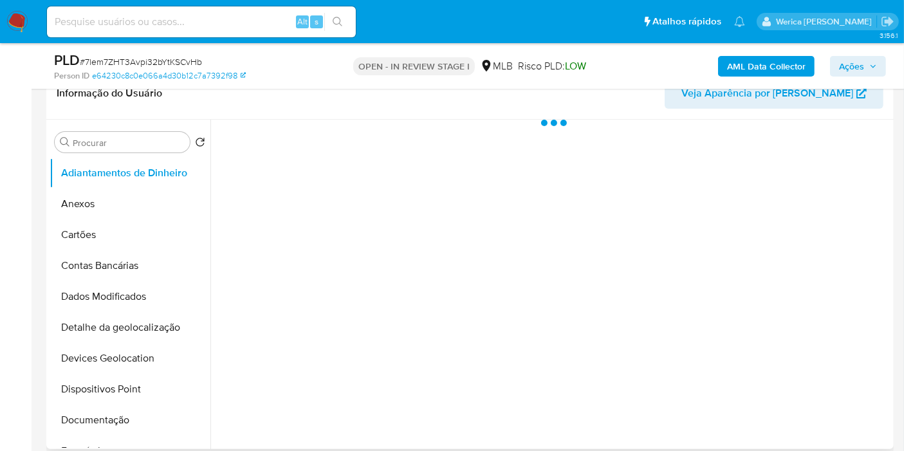
scroll to position [286, 0]
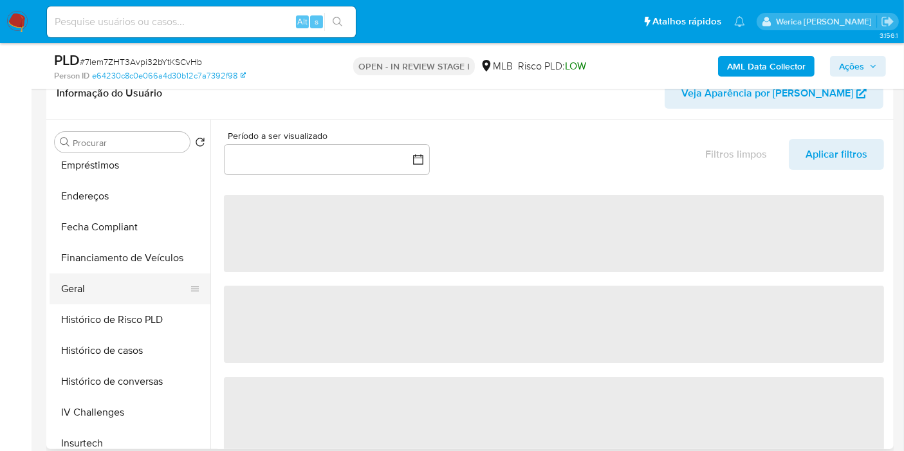
click at [111, 284] on button "Geral" at bounding box center [125, 288] width 151 height 31
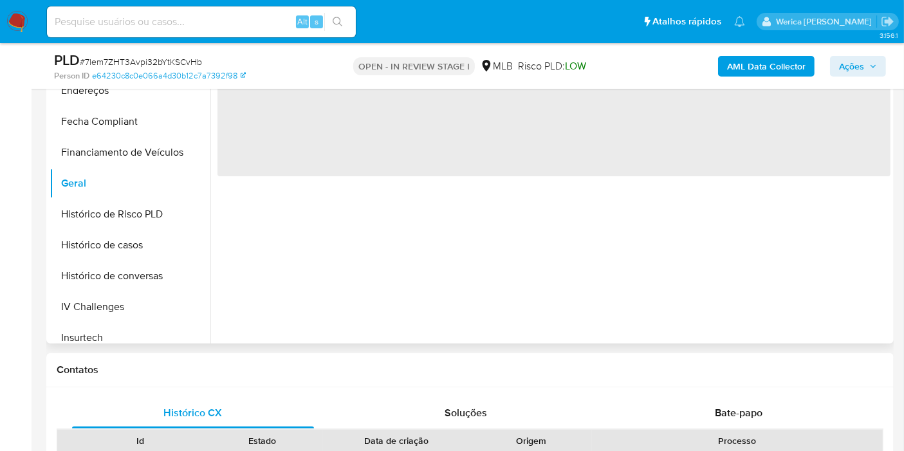
scroll to position [357, 0]
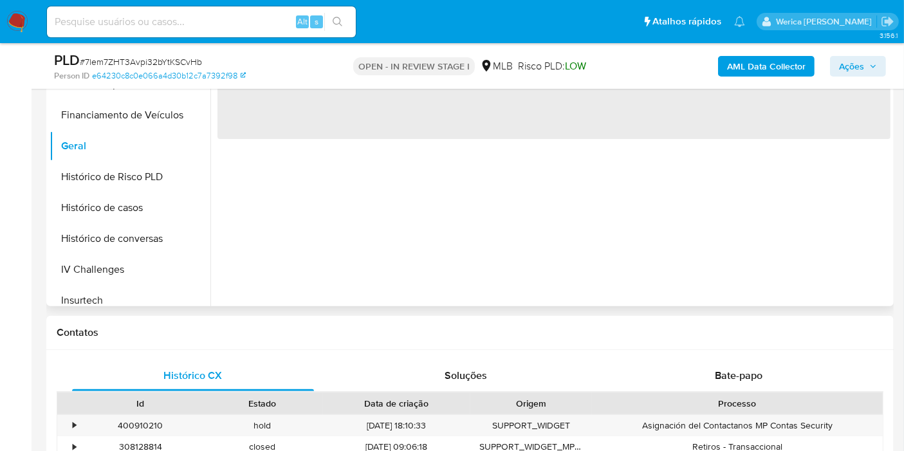
select select "10"
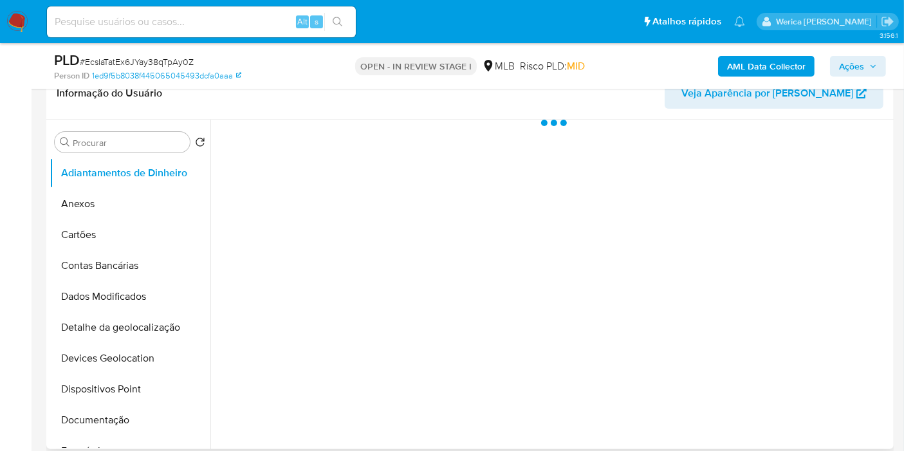
scroll to position [214, 0]
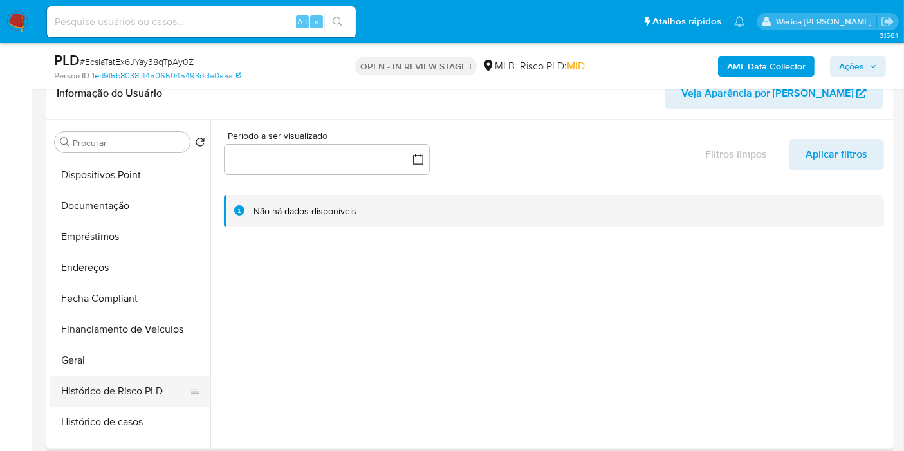
select select "10"
click at [149, 377] on button "Histórico de Risco PLD" at bounding box center [125, 391] width 151 height 31
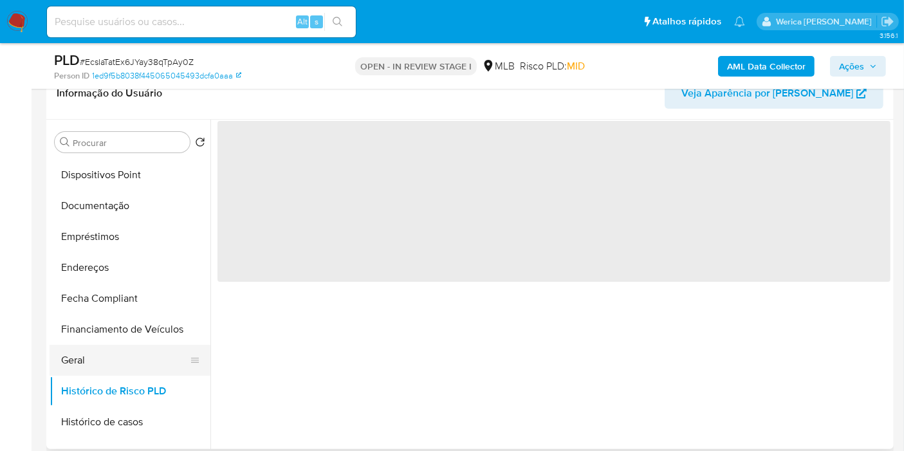
click at [150, 367] on button "Geral" at bounding box center [125, 360] width 151 height 31
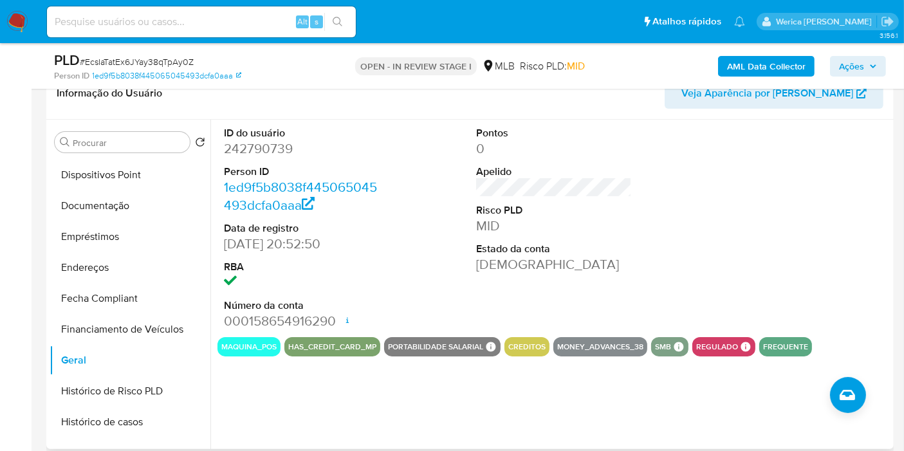
click at [248, 151] on dd "242790739" at bounding box center [302, 149] width 156 height 18
copy dd "242790739"
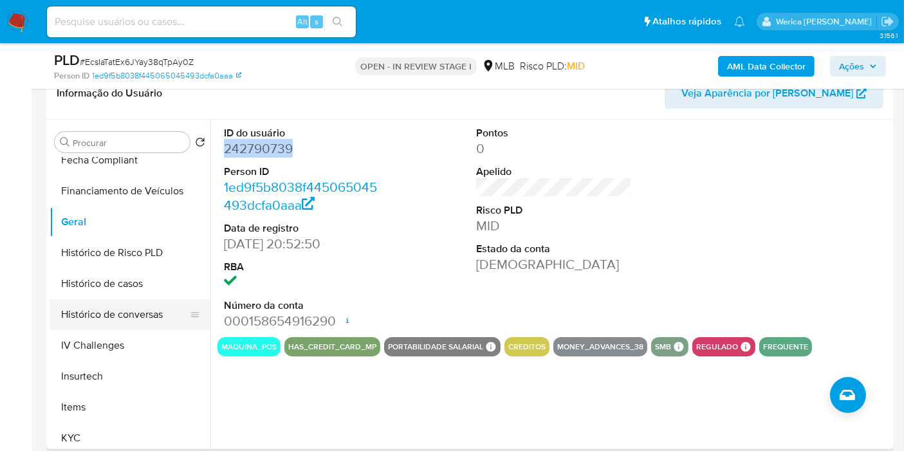
scroll to position [357, 0]
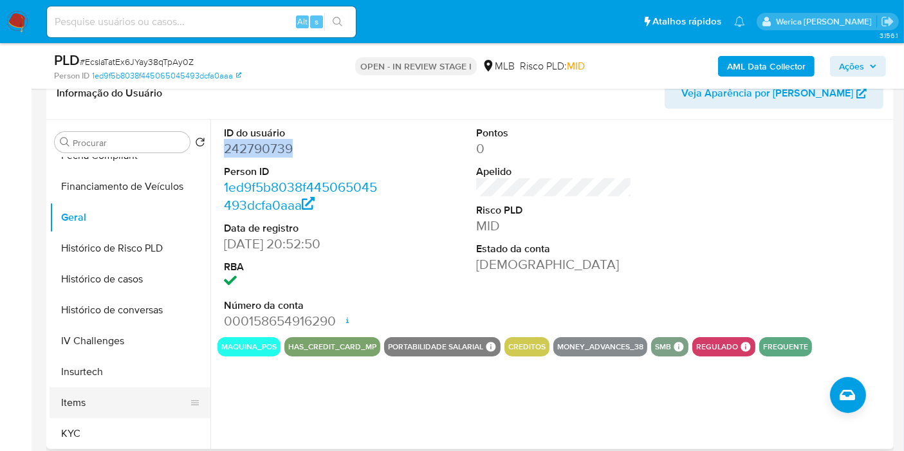
drag, startPoint x: 115, startPoint y: 429, endPoint x: 123, endPoint y: 390, distance: 39.4
click at [115, 428] on button "KYC" at bounding box center [130, 433] width 161 height 31
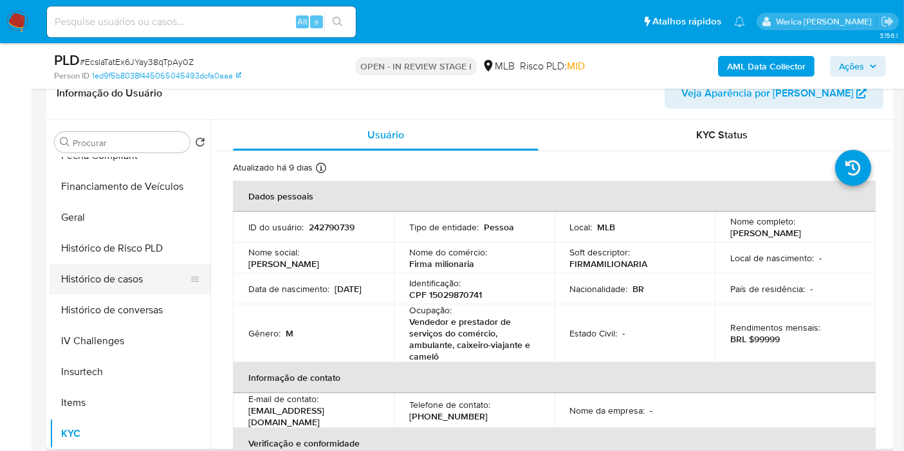
click at [128, 283] on button "Histórico de casos" at bounding box center [125, 279] width 151 height 31
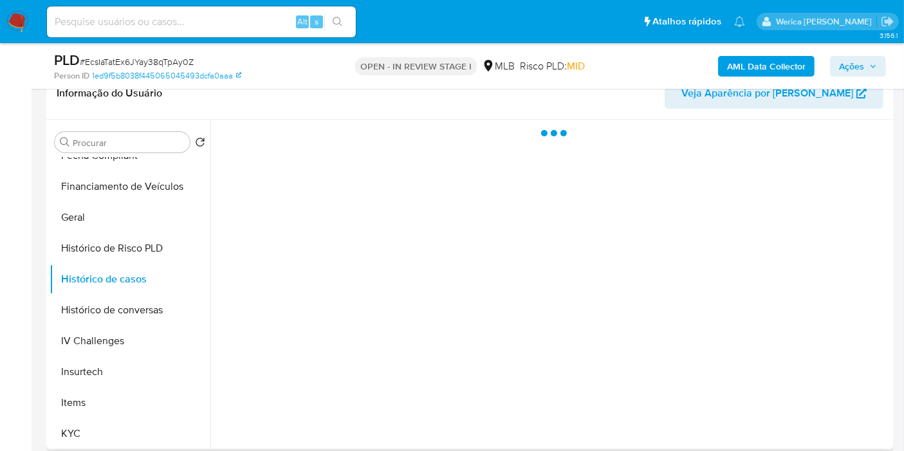
click at [509, 288] on div at bounding box center [550, 284] width 680 height 329
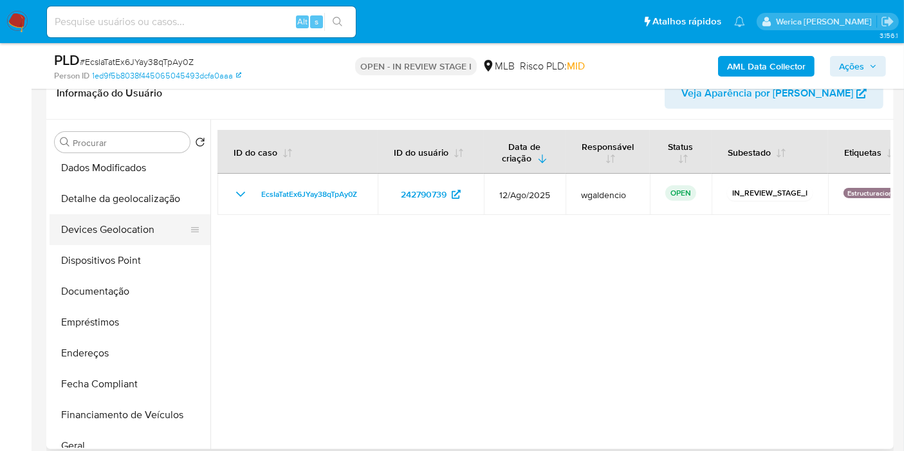
scroll to position [71, 0]
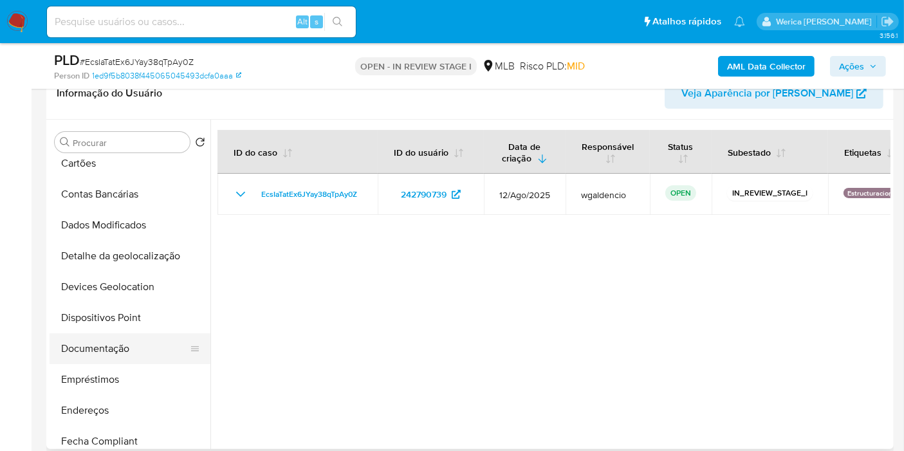
click at [152, 355] on button "Documentação" at bounding box center [125, 348] width 151 height 31
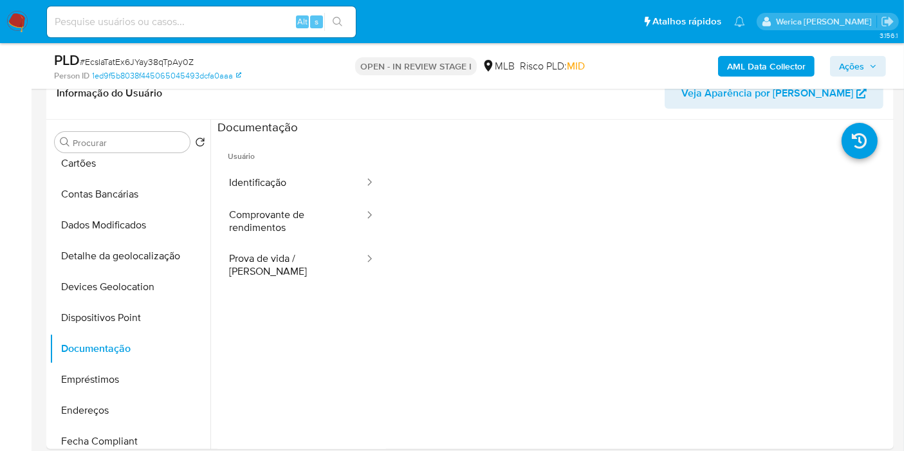
click at [268, 202] on button "Comprovante de rendimentos" at bounding box center [291, 221] width 148 height 44
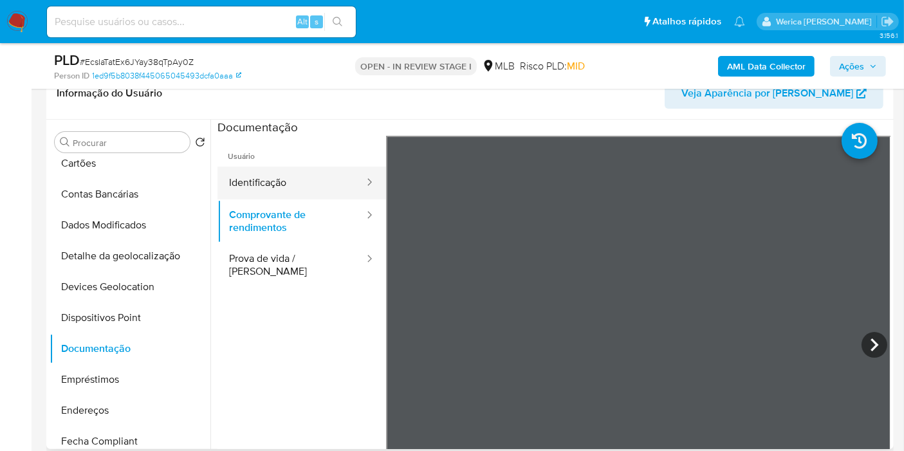
click at [286, 177] on button "Identificação" at bounding box center [291, 183] width 148 height 33
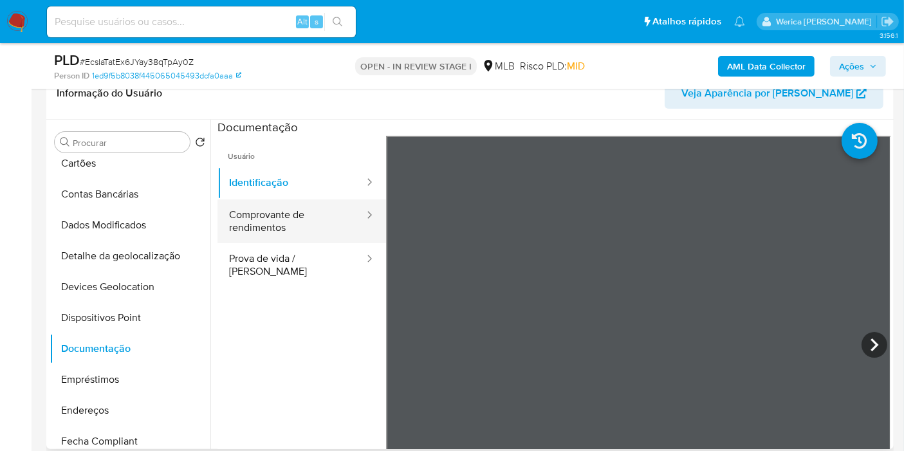
click at [290, 224] on button "Comprovante de rendimentos" at bounding box center [291, 221] width 148 height 44
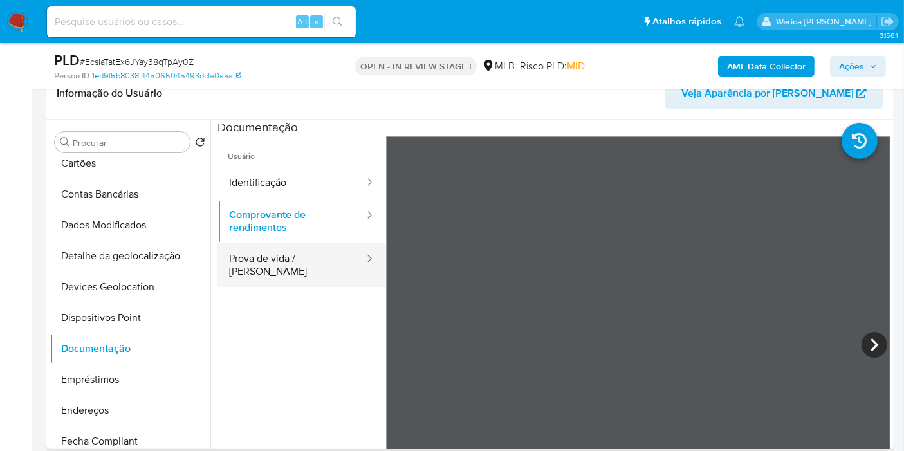
click at [294, 258] on button "Prova de vida / [PERSON_NAME]" at bounding box center [291, 265] width 148 height 44
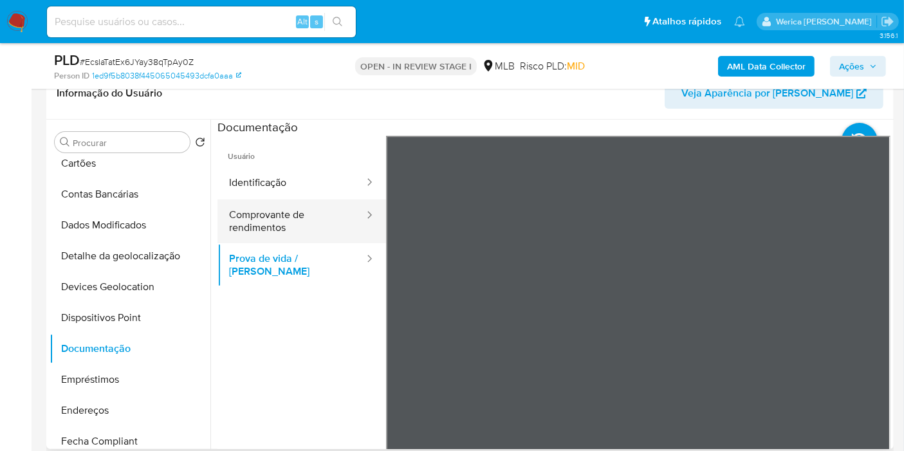
click at [305, 221] on button "Comprovante de rendimentos" at bounding box center [291, 221] width 148 height 44
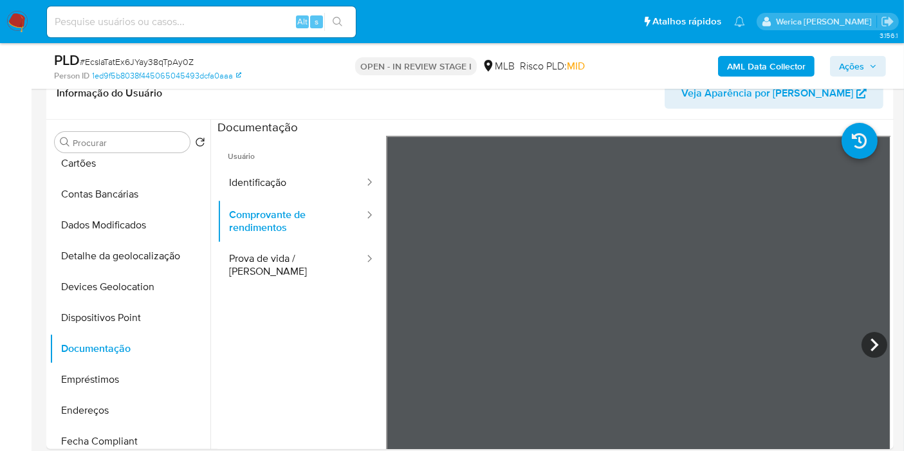
click at [311, 398] on ul "Usuário Identificação Comprovante de rendimentos Prova de vida / Selfie" at bounding box center [301, 321] width 169 height 371
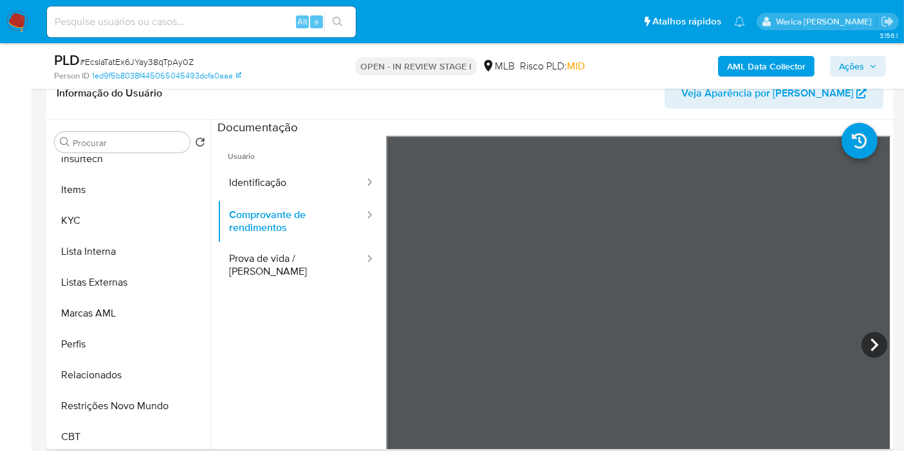
scroll to position [571, 0]
click at [130, 221] on button "KYC" at bounding box center [125, 219] width 151 height 31
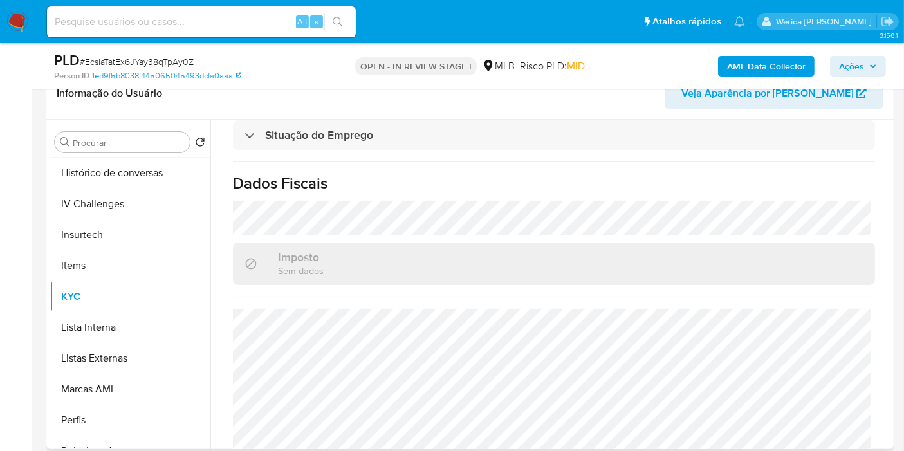
scroll to position [357, 0]
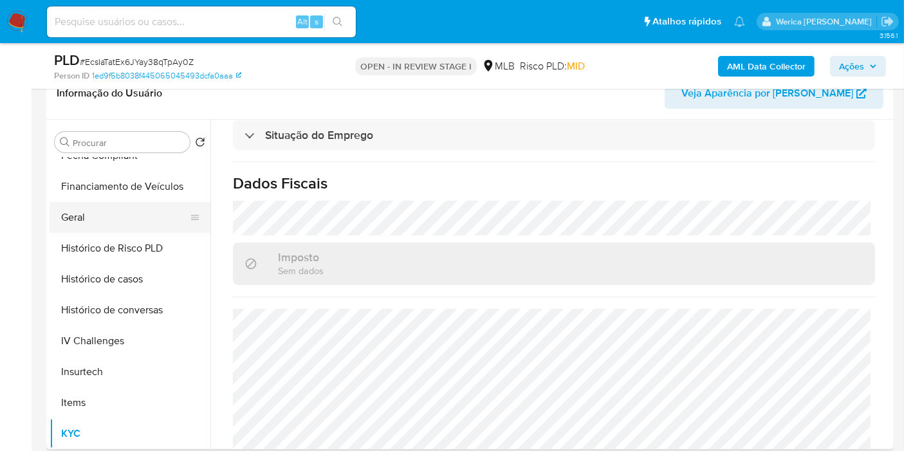
click at [134, 207] on button "Geral" at bounding box center [125, 217] width 151 height 31
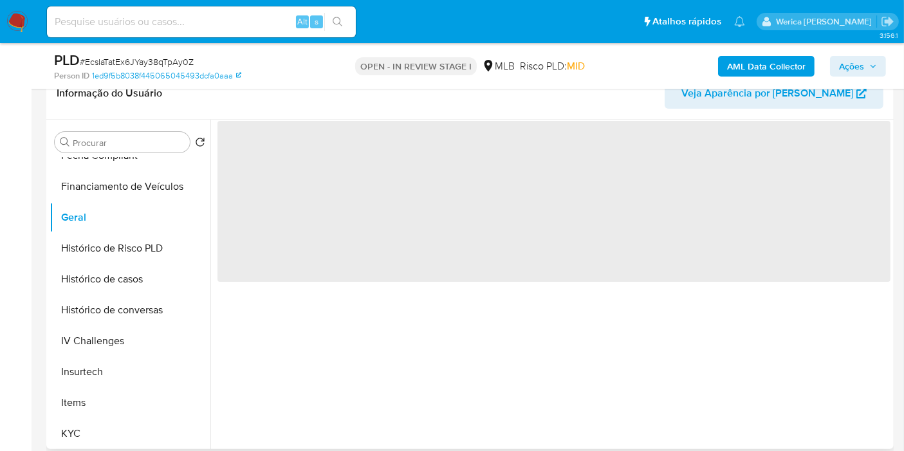
scroll to position [0, 0]
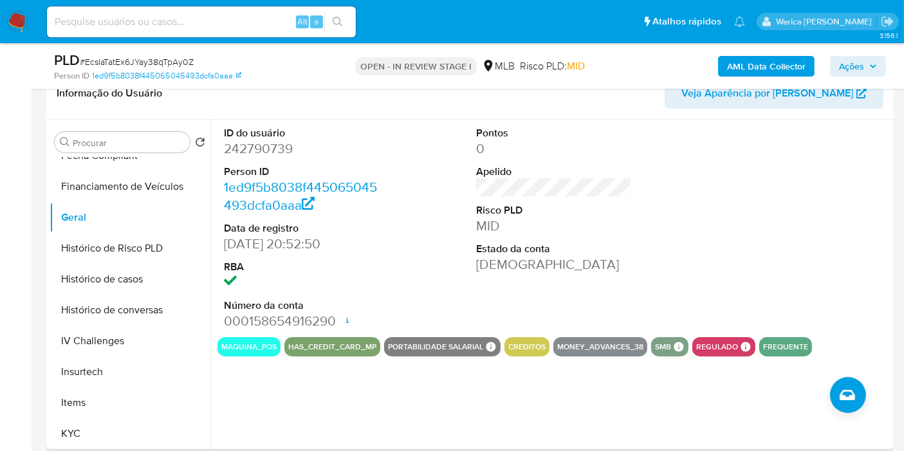
click at [755, 255] on div at bounding box center [806, 228] width 169 height 217
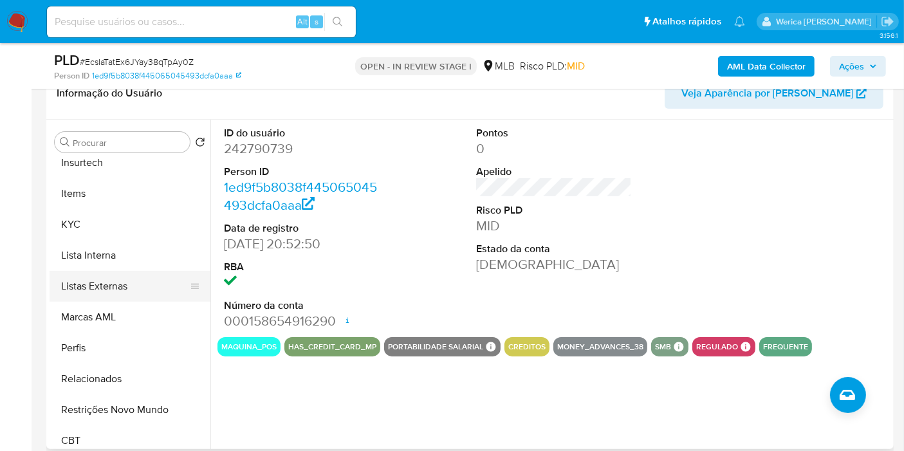
scroll to position [574, 0]
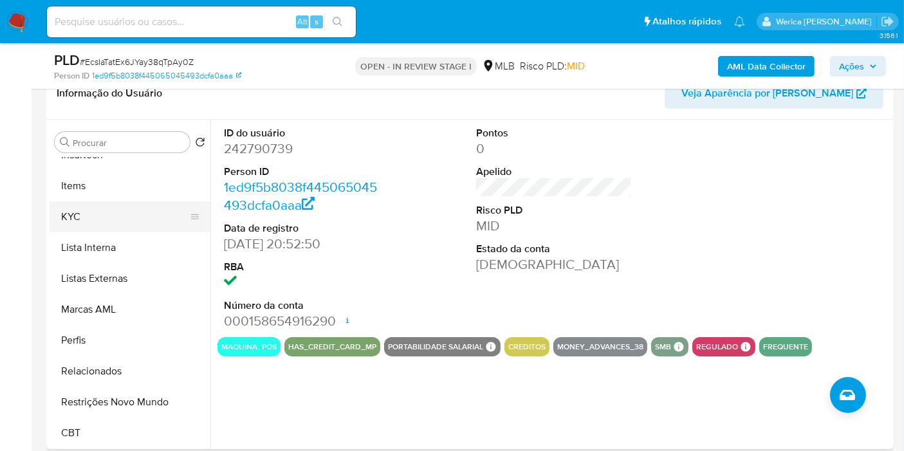
drag, startPoint x: 100, startPoint y: 226, endPoint x: 111, endPoint y: 217, distance: 13.3
click at [104, 222] on button "KYC" at bounding box center [125, 216] width 151 height 31
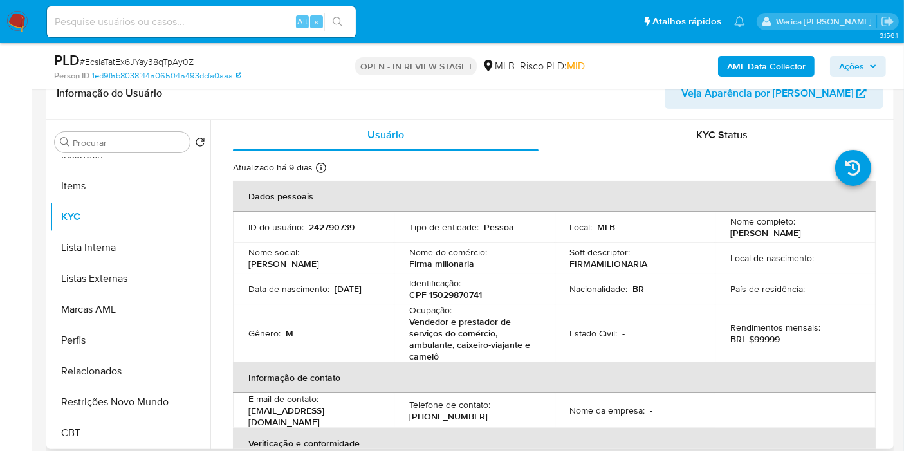
click at [857, 401] on table "Dados pessoais ID do usuário : 242790739 Tipo de entidade : Pessoa Local : MLB …" at bounding box center [554, 381] width 643 height 401
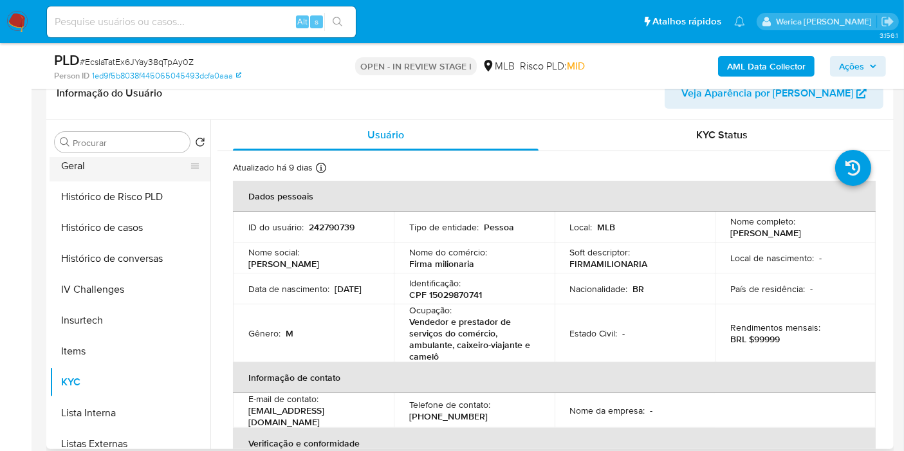
scroll to position [288, 0]
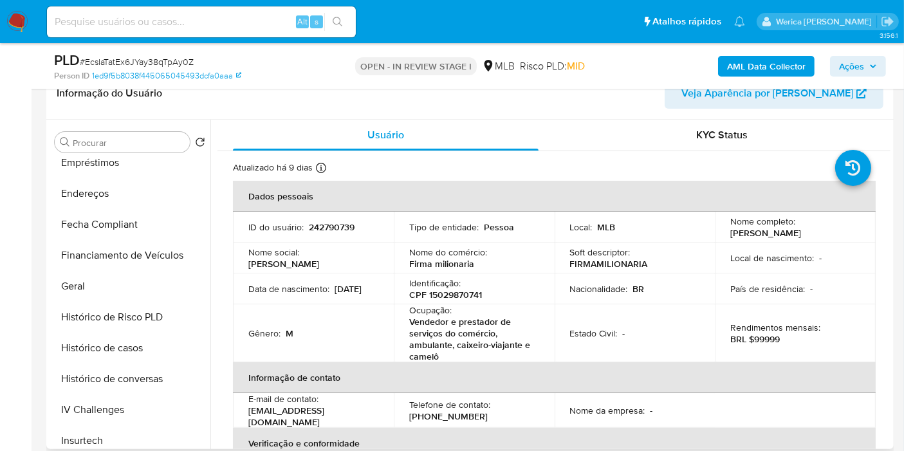
drag, startPoint x: 129, startPoint y: 185, endPoint x: 306, endPoint y: 320, distance: 222.2
click at [130, 188] on button "Endereços" at bounding box center [130, 193] width 161 height 31
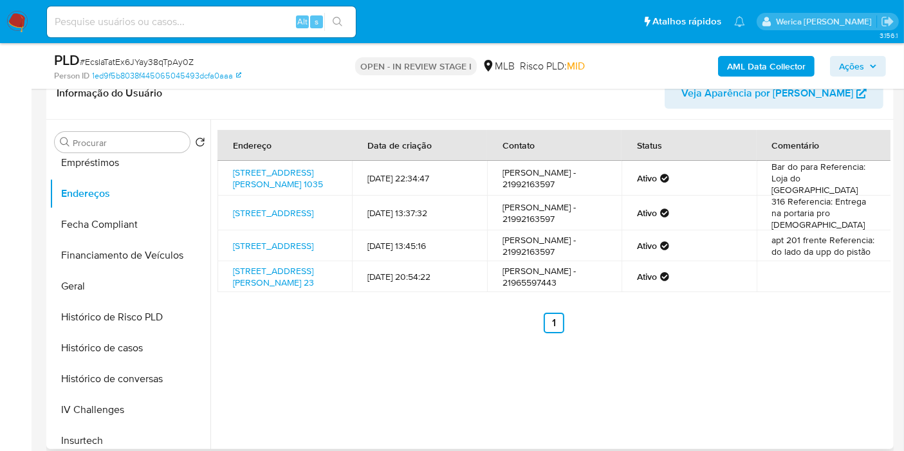
click at [766, 333] on ul "Anterior 1 Siguiente" at bounding box center [553, 323] width 673 height 21
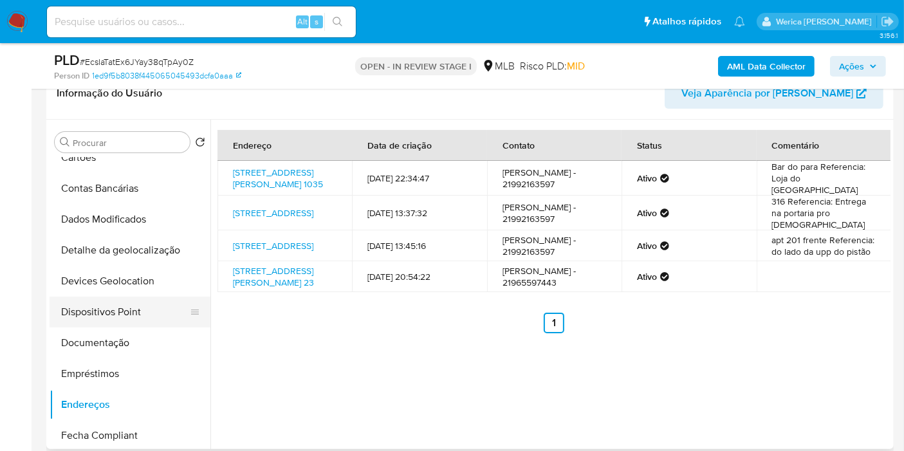
scroll to position [73, 0]
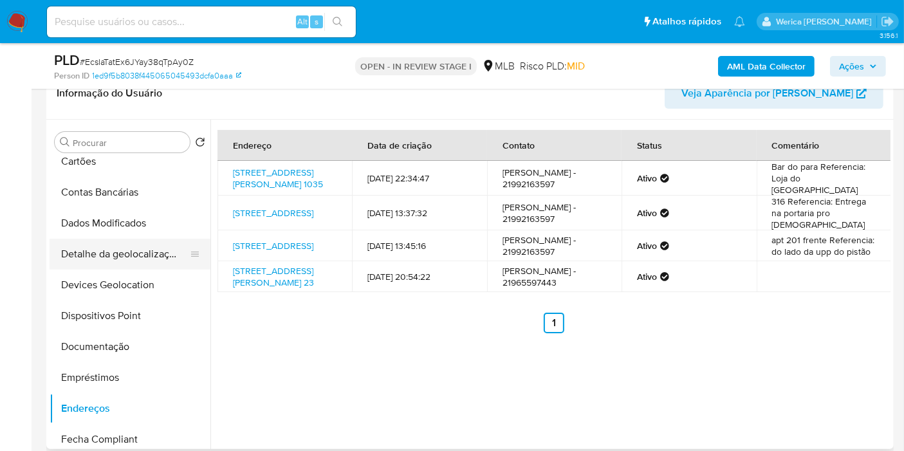
drag, startPoint x: 156, startPoint y: 258, endPoint x: 192, endPoint y: 266, distance: 37.5
click at [156, 258] on button "Detalhe da geolocalização" at bounding box center [125, 254] width 151 height 31
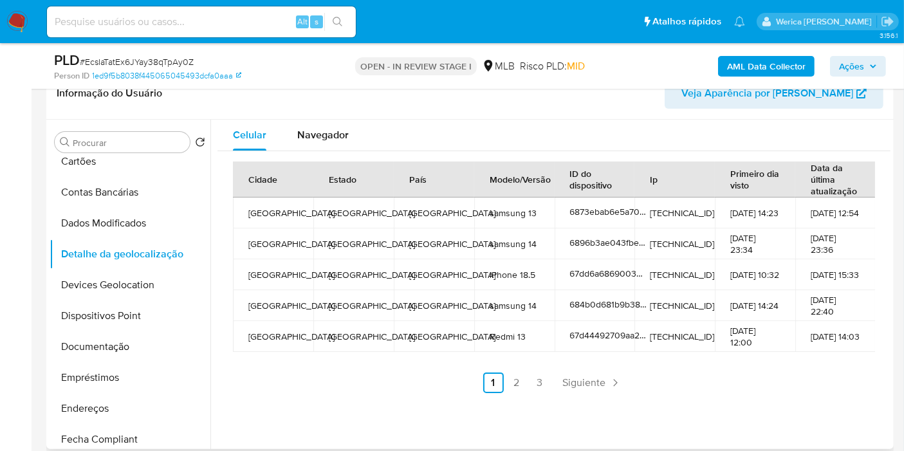
click at [848, 327] on td "[DATE] 14:03" at bounding box center [835, 336] width 80 height 31
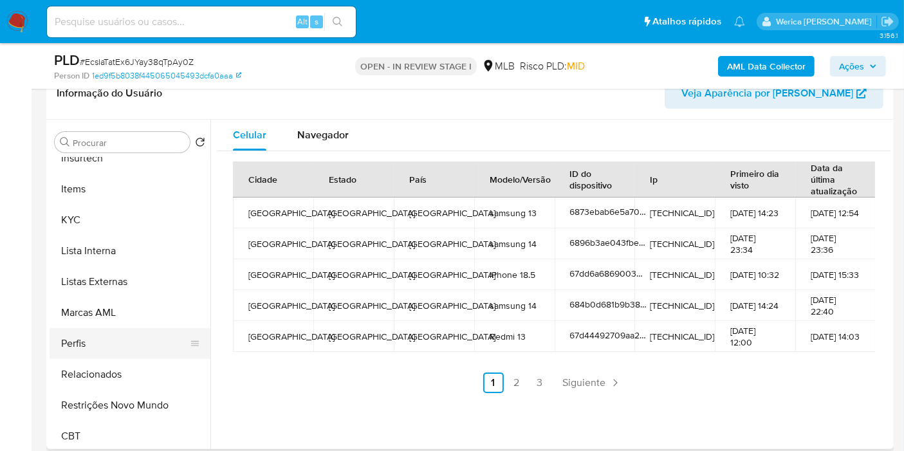
scroll to position [574, 0]
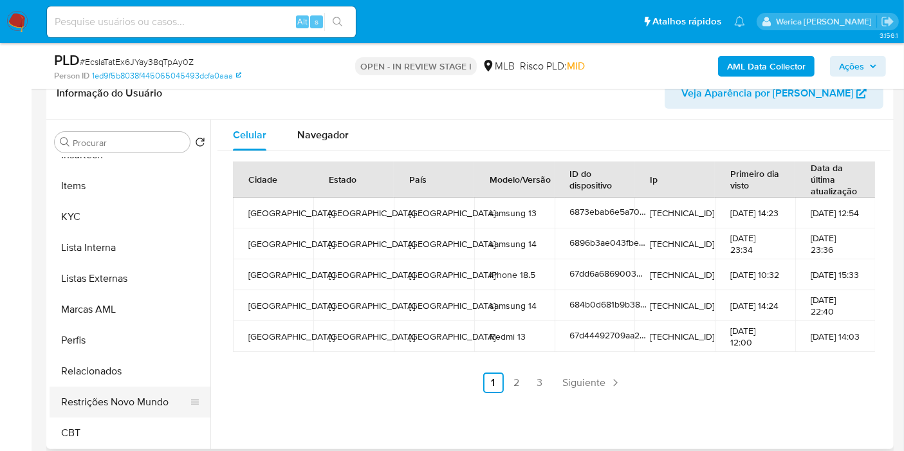
drag, startPoint x: 116, startPoint y: 420, endPoint x: 116, endPoint y: 411, distance: 9.0
click at [115, 420] on button "CBT" at bounding box center [130, 433] width 161 height 31
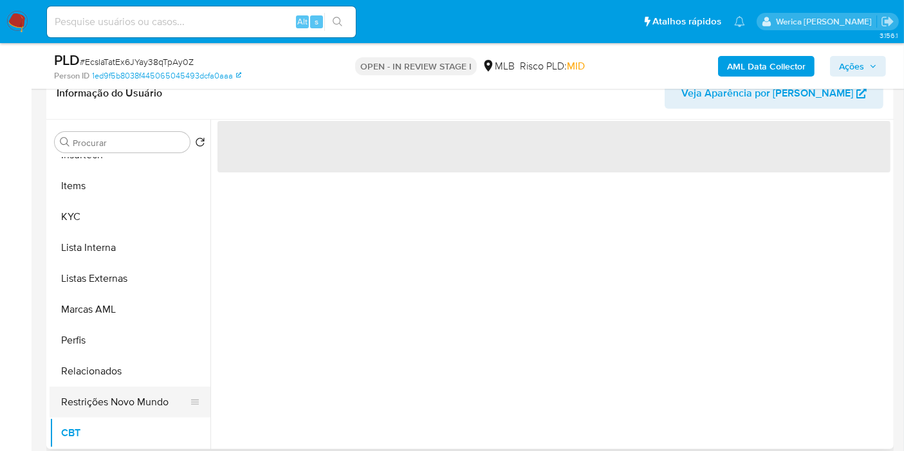
click at [116, 410] on button "Restrições Novo Mundo" at bounding box center [125, 402] width 151 height 31
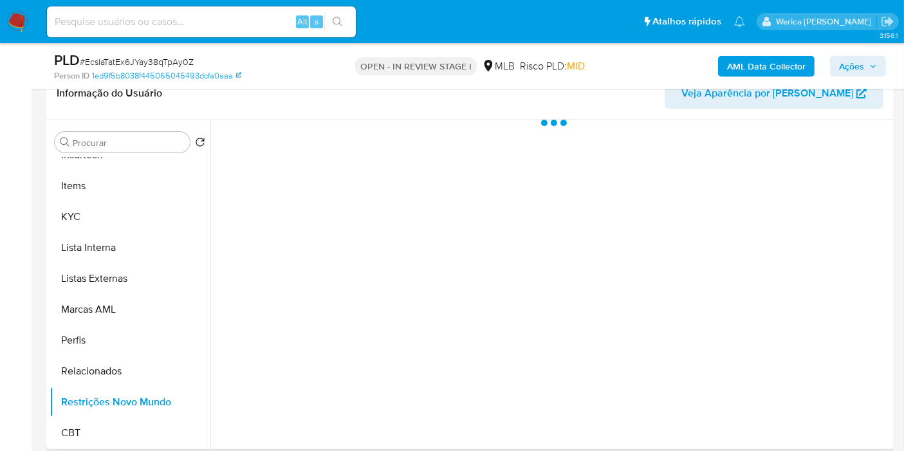
drag, startPoint x: 331, startPoint y: 268, endPoint x: 344, endPoint y: 217, distance: 52.4
click at [331, 267] on div at bounding box center [550, 284] width 680 height 329
click at [352, 199] on div at bounding box center [550, 284] width 680 height 329
click at [353, 153] on div at bounding box center [550, 284] width 680 height 329
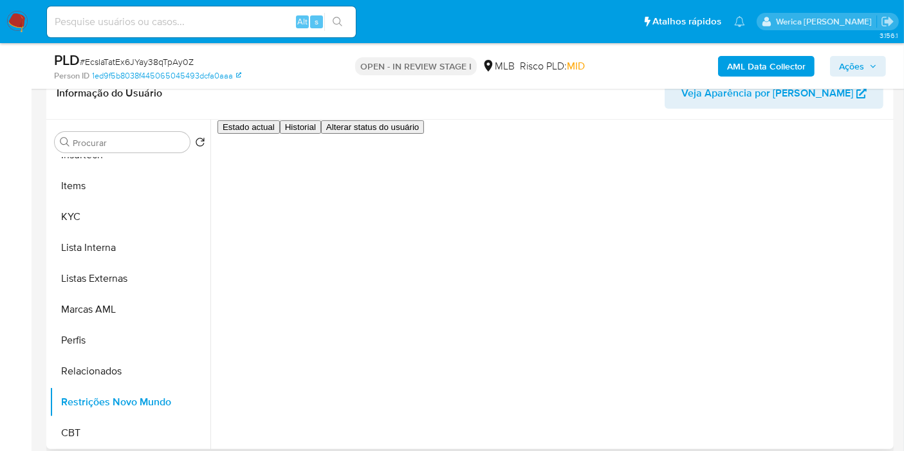
click at [356, 140] on span "Historial" at bounding box center [345, 140] width 39 height 15
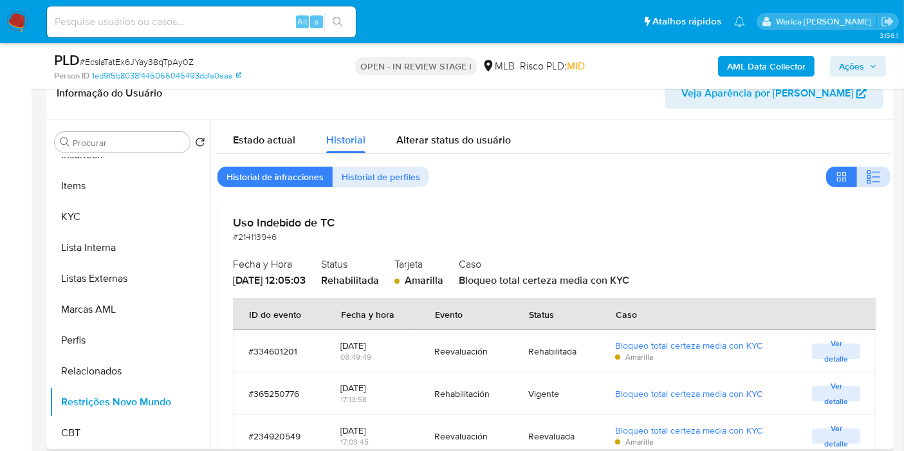
click at [866, 175] on icon "button" at bounding box center [873, 176] width 15 height 15
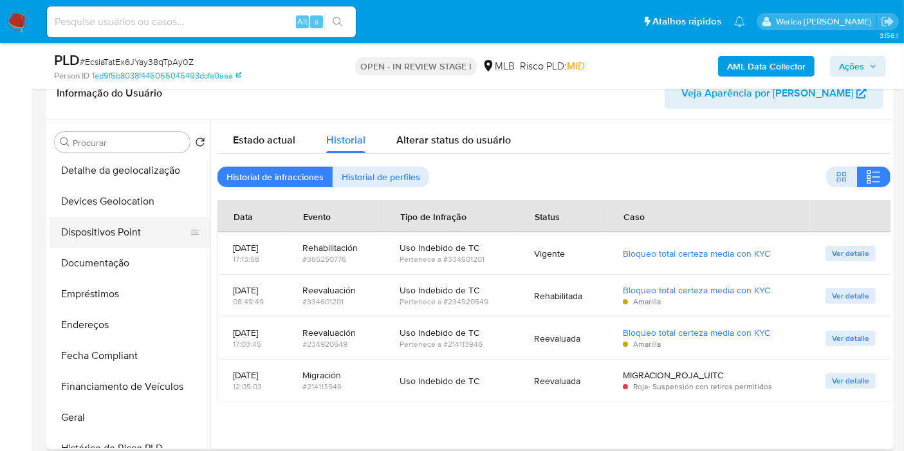
scroll to position [145, 0]
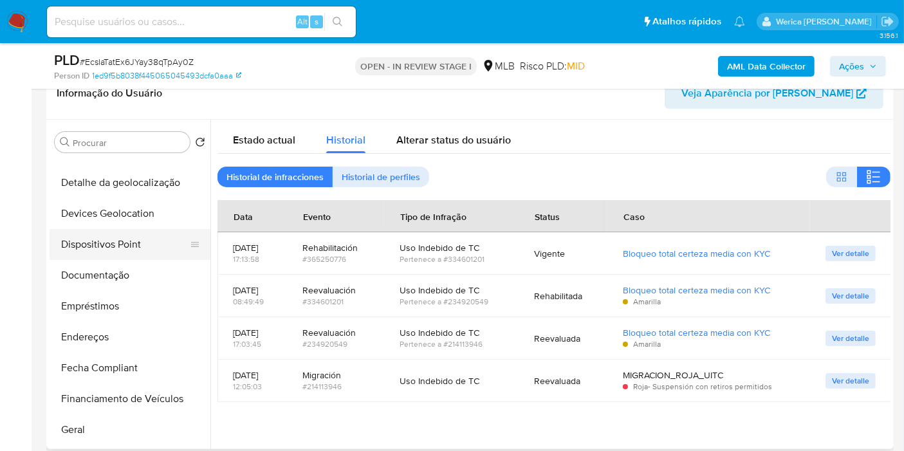
drag, startPoint x: 127, startPoint y: 241, endPoint x: 136, endPoint y: 232, distance: 13.2
click at [126, 241] on button "Dispositivos Point" at bounding box center [125, 244] width 151 height 31
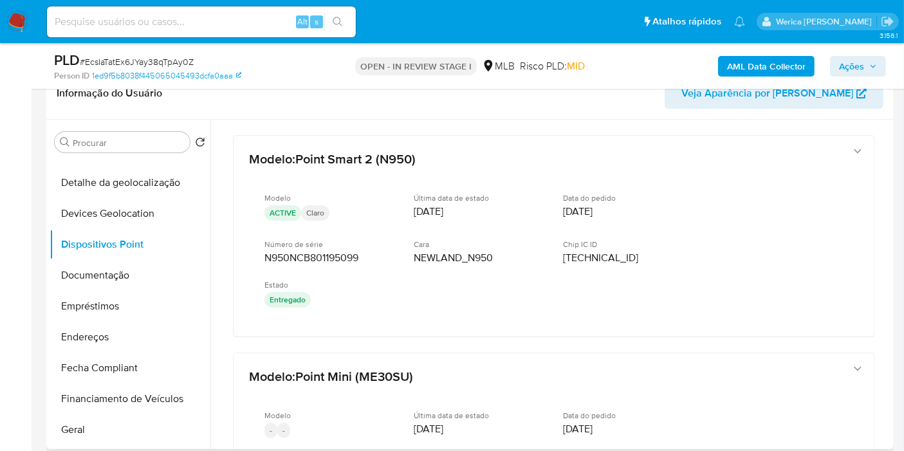
scroll to position [502, 0]
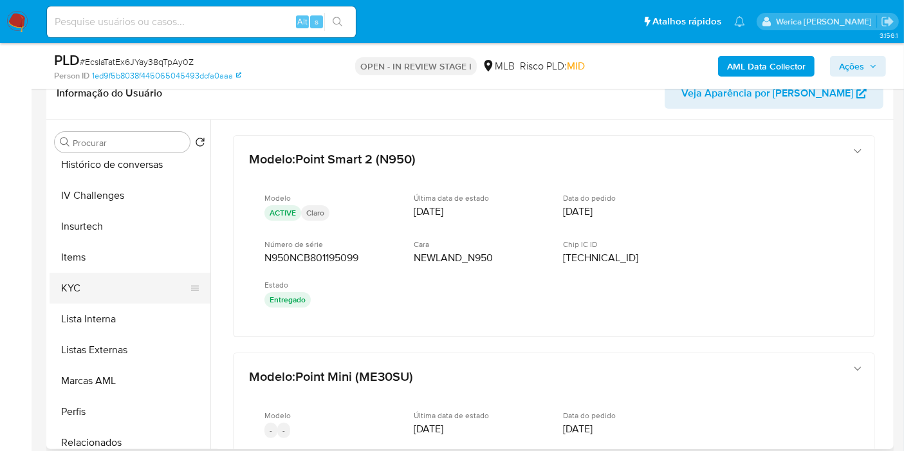
drag, startPoint x: 111, startPoint y: 271, endPoint x: 123, endPoint y: 282, distance: 16.4
click at [111, 273] on ul "Adiantamentos de Dinheiro Anexos Cartões Contas Bancárias Dados Modificados Det…" at bounding box center [130, 303] width 161 height 290
click at [129, 286] on button "KYC" at bounding box center [125, 288] width 151 height 31
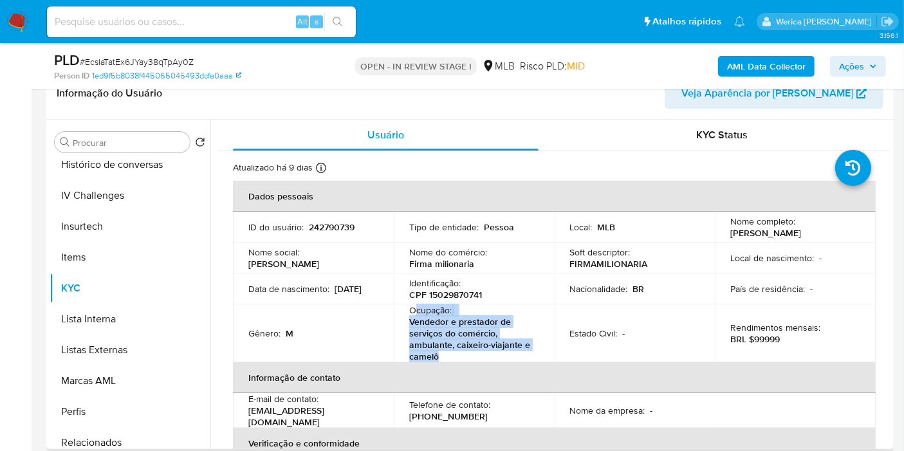
drag, startPoint x: 413, startPoint y: 313, endPoint x: 459, endPoint y: 353, distance: 60.6
click at [459, 353] on div "Ocupação : Vendedor e prestador de serviços do comércio, ambulante, caixeiro-vi…" at bounding box center [474, 333] width 130 height 58
copy div "cupação : Vendedor e prestador de serviços do comércio, ambulante, caixeiro-via…"
